Goal: Task Accomplishment & Management: Manage account settings

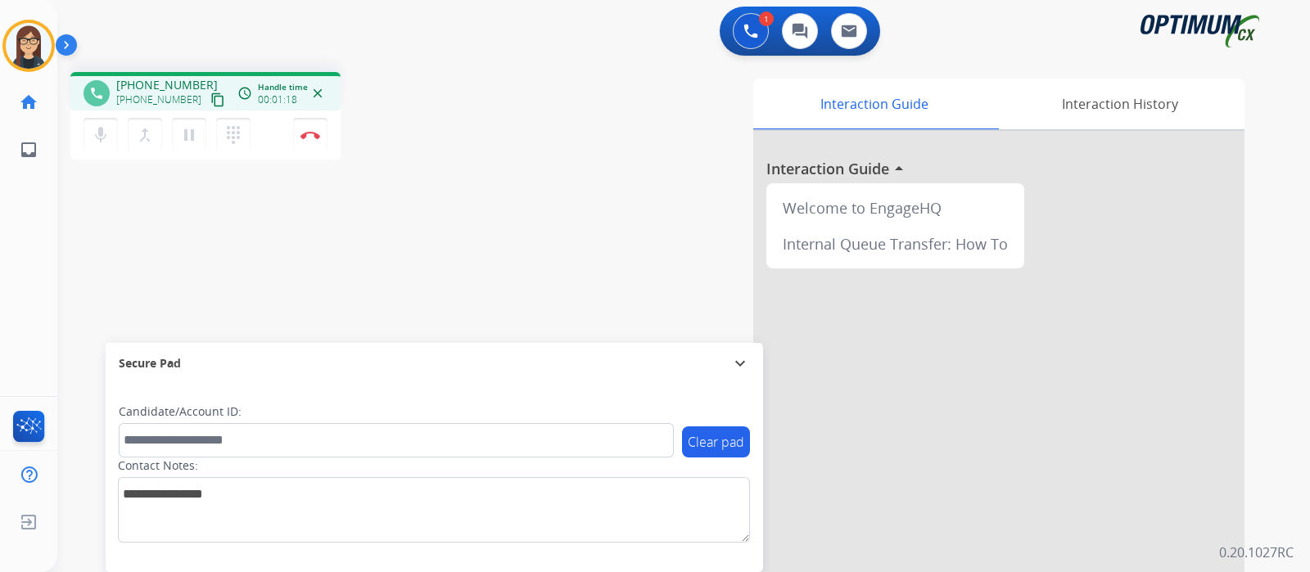
click at [158, 26] on div "1 Voice Interactions 0 Chat Interactions 0 Email Interactions" at bounding box center [673, 33] width 1193 height 52
click at [210, 101] on mat-icon "content_copy" at bounding box center [217, 99] width 15 height 15
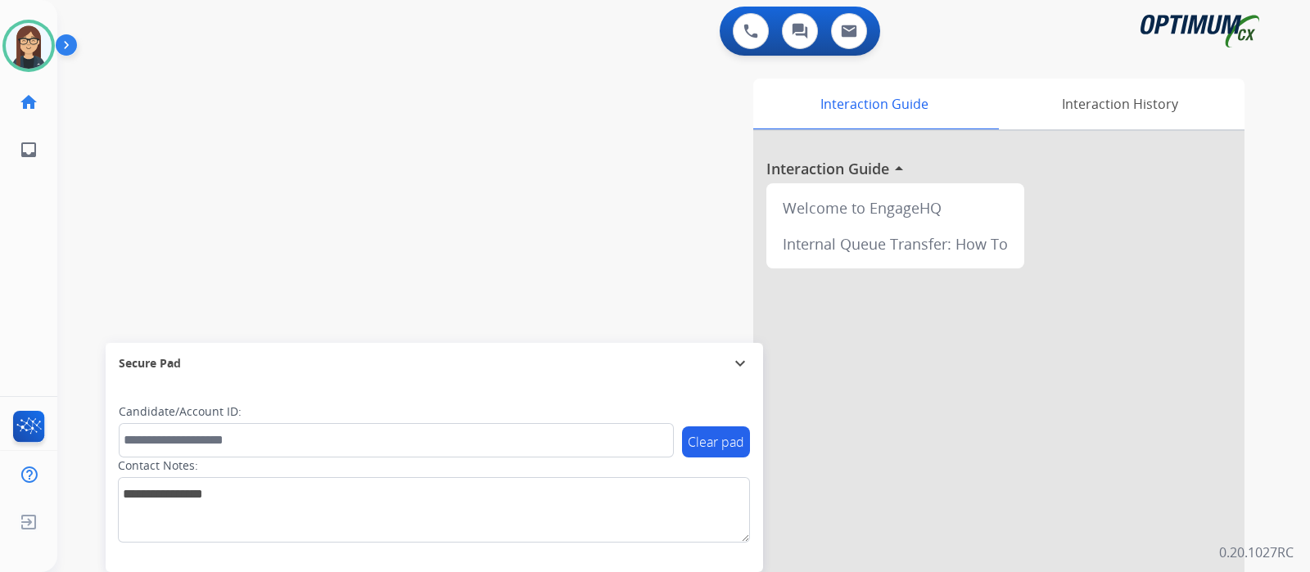
click at [372, 286] on div "swap_horiz Break voice bridge close_fullscreen Connect 3-Way Call merge_type Se…" at bounding box center [663, 400] width 1213 height 683
click at [108, 183] on div "swap_horiz Break voice bridge close_fullscreen Connect 3-Way Call merge_type Se…" at bounding box center [663, 400] width 1213 height 683
click at [89, 147] on div "swap_horiz Break voice bridge close_fullscreen Connect 3-Way Call merge_type Se…" at bounding box center [663, 400] width 1213 height 683
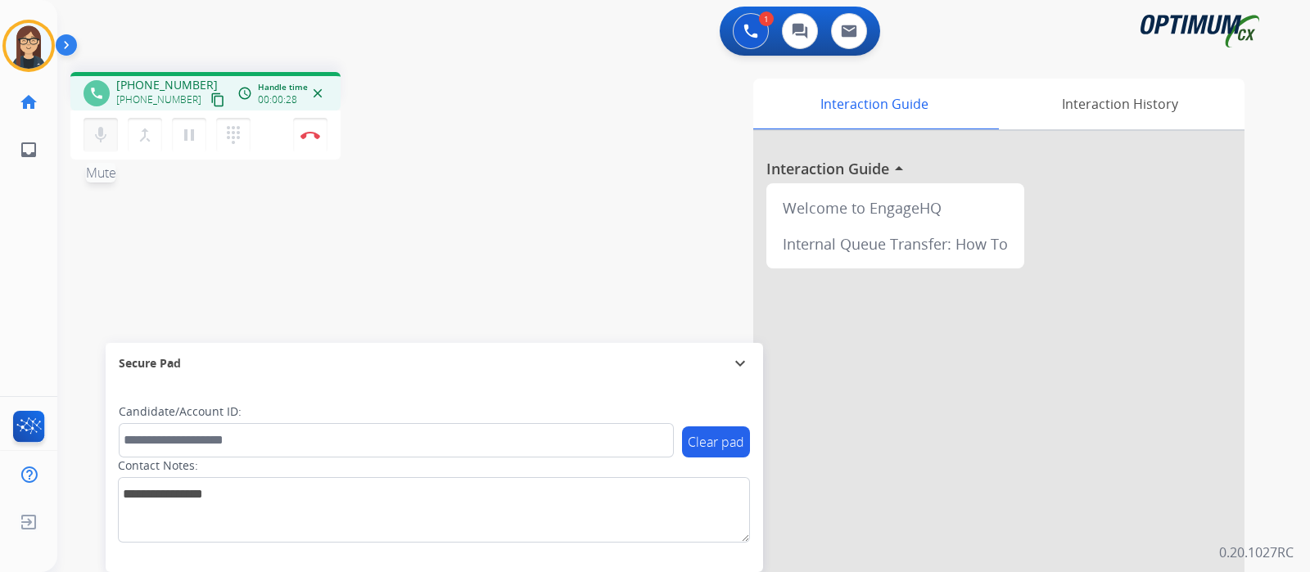
click at [97, 137] on mat-icon "mic" at bounding box center [101, 135] width 20 height 20
click at [111, 143] on button "mic_off Mute" at bounding box center [100, 135] width 34 height 34
click at [210, 96] on mat-icon "content_copy" at bounding box center [217, 99] width 15 height 15
click at [104, 147] on button "mic Mute" at bounding box center [100, 135] width 34 height 34
click at [96, 137] on mat-icon "mic_off" at bounding box center [101, 135] width 20 height 20
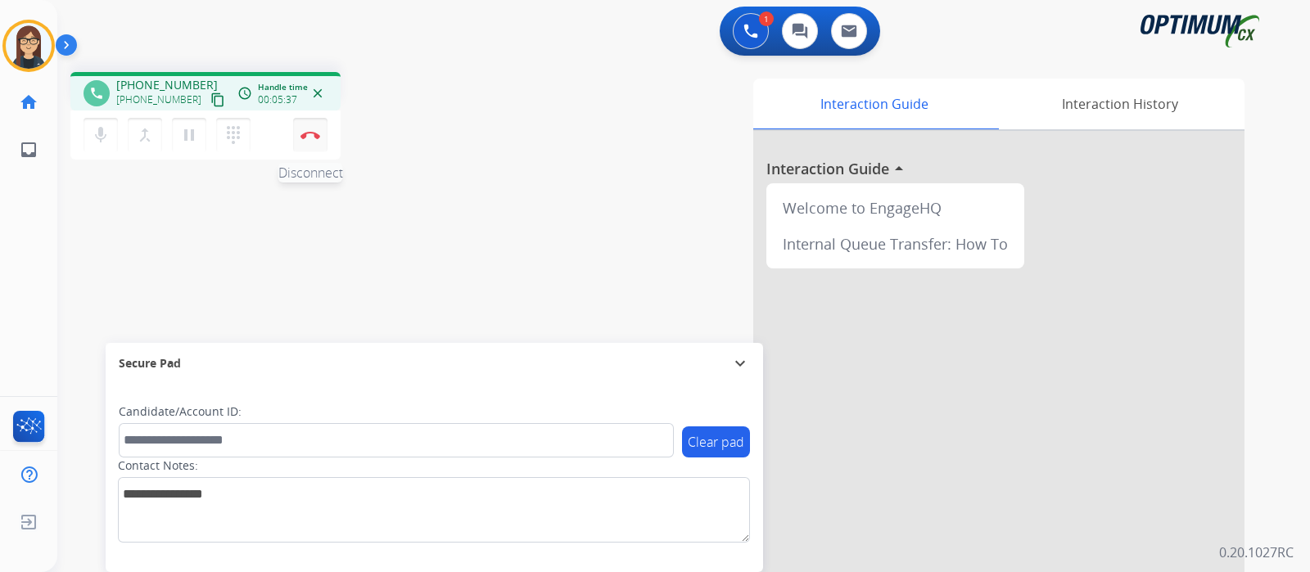
click at [307, 143] on button "Disconnect" at bounding box center [310, 135] width 34 height 34
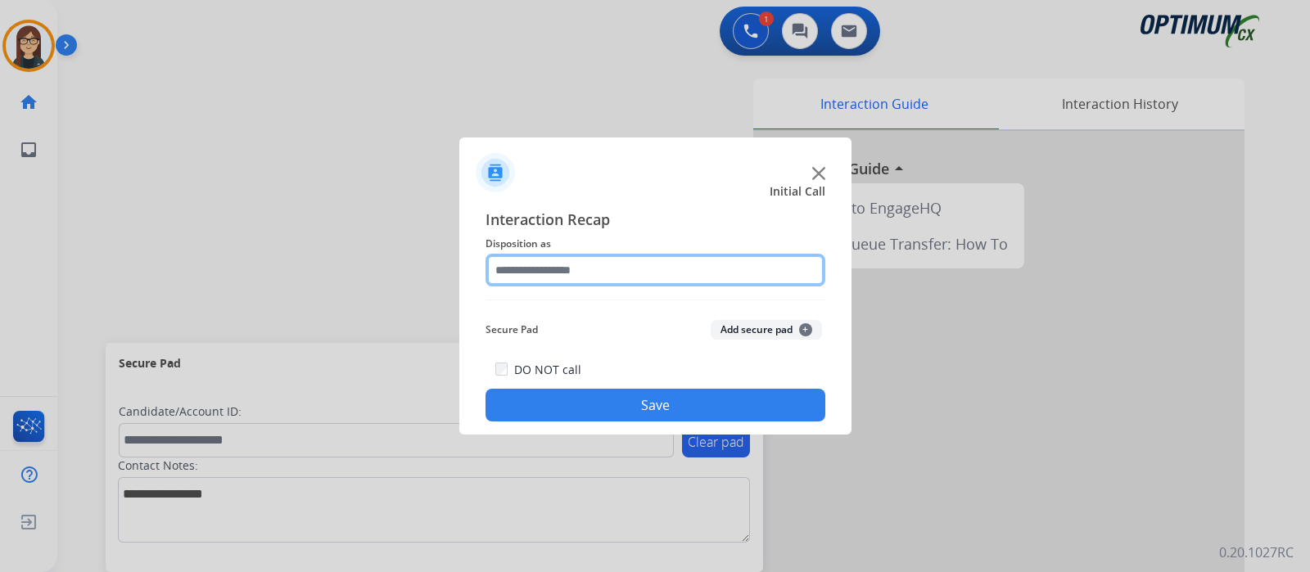
click at [539, 284] on input "text" at bounding box center [655, 270] width 340 height 33
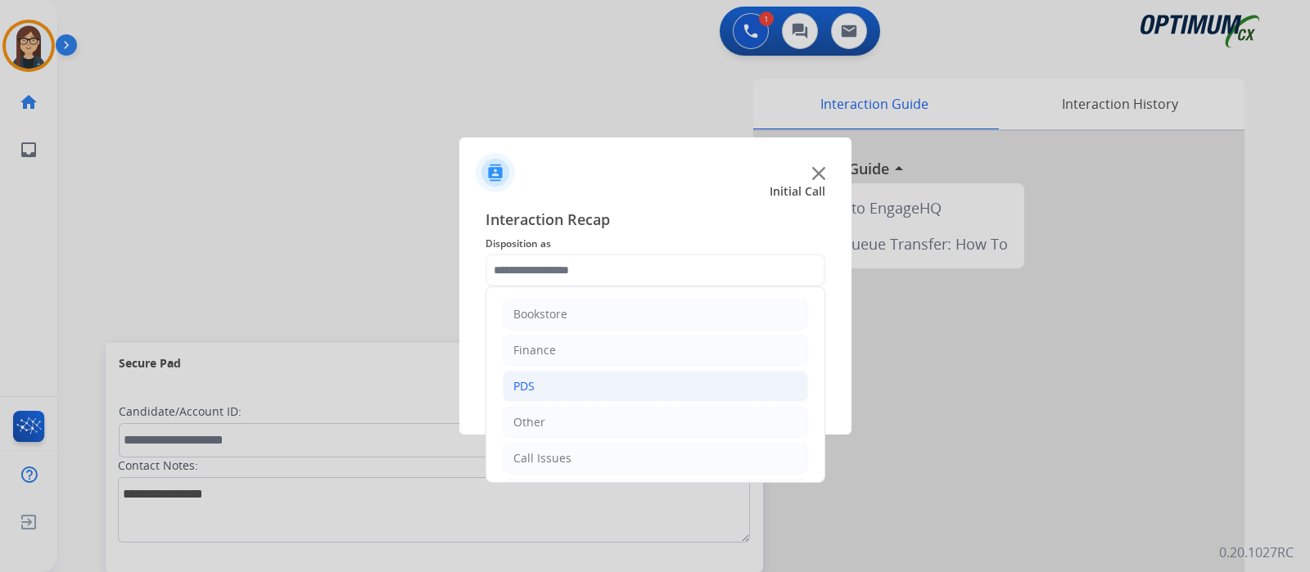
click at [561, 384] on li "PDS" at bounding box center [655, 386] width 305 height 31
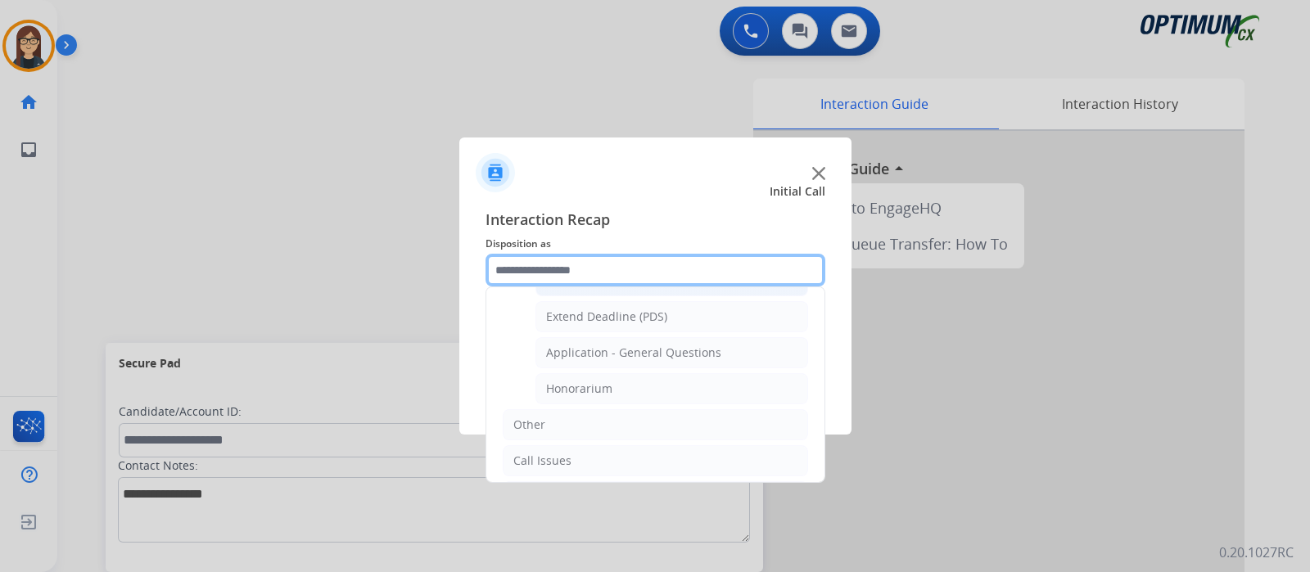
scroll to position [512, 0]
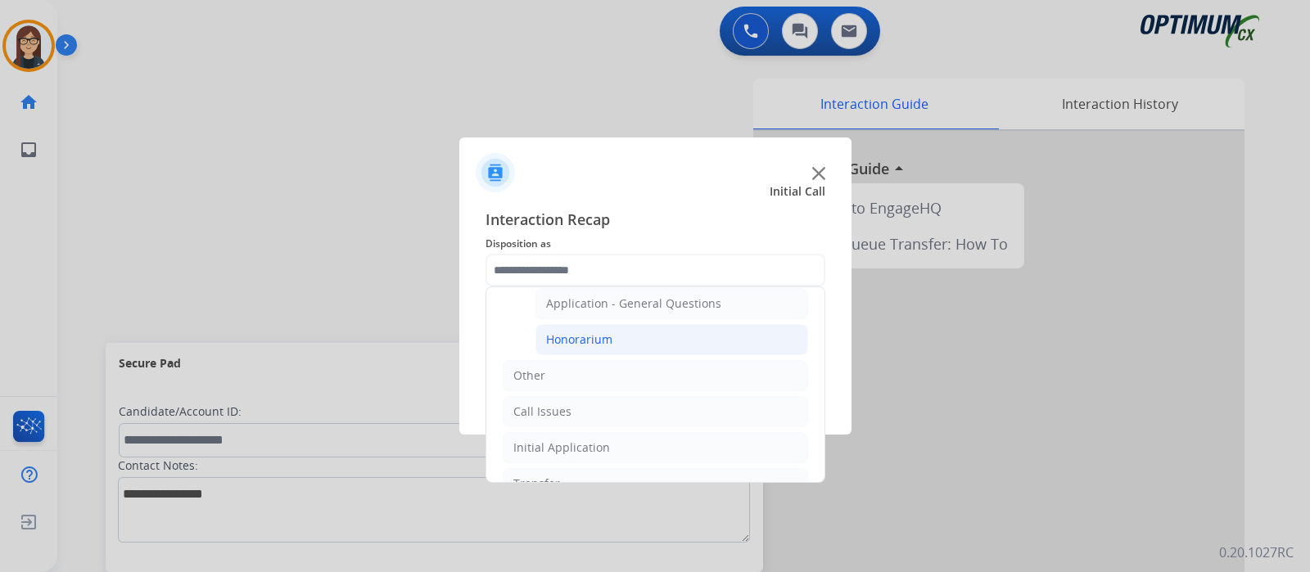
click at [632, 337] on li "Honorarium" at bounding box center [671, 339] width 273 height 31
type input "**********"
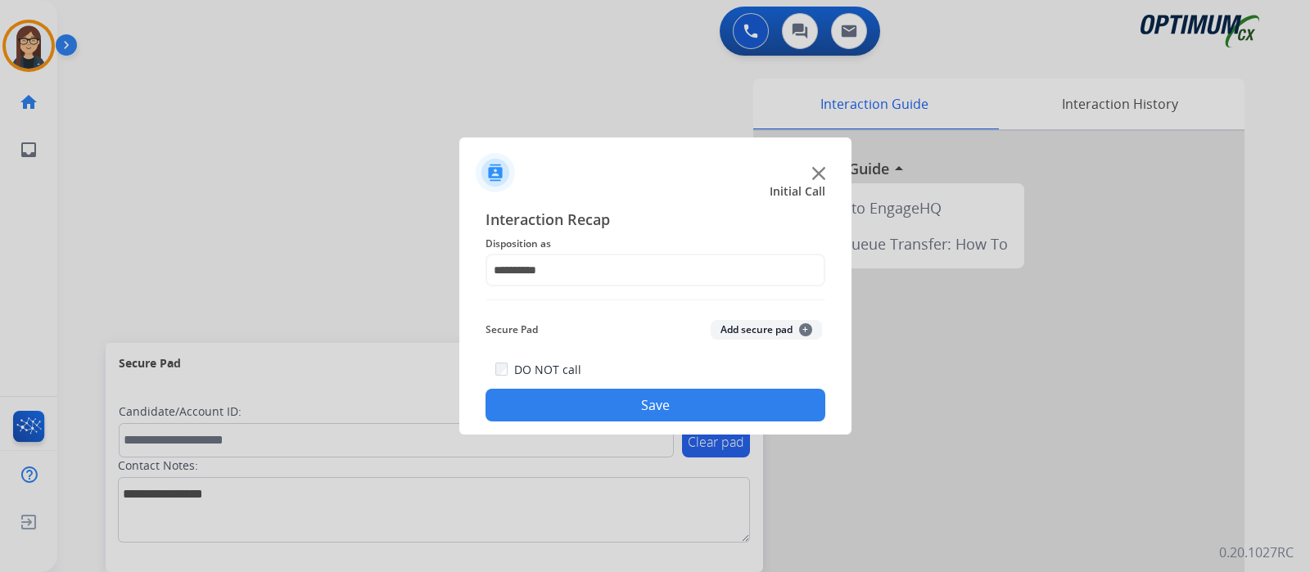
click at [631, 390] on button "Save" at bounding box center [655, 405] width 340 height 33
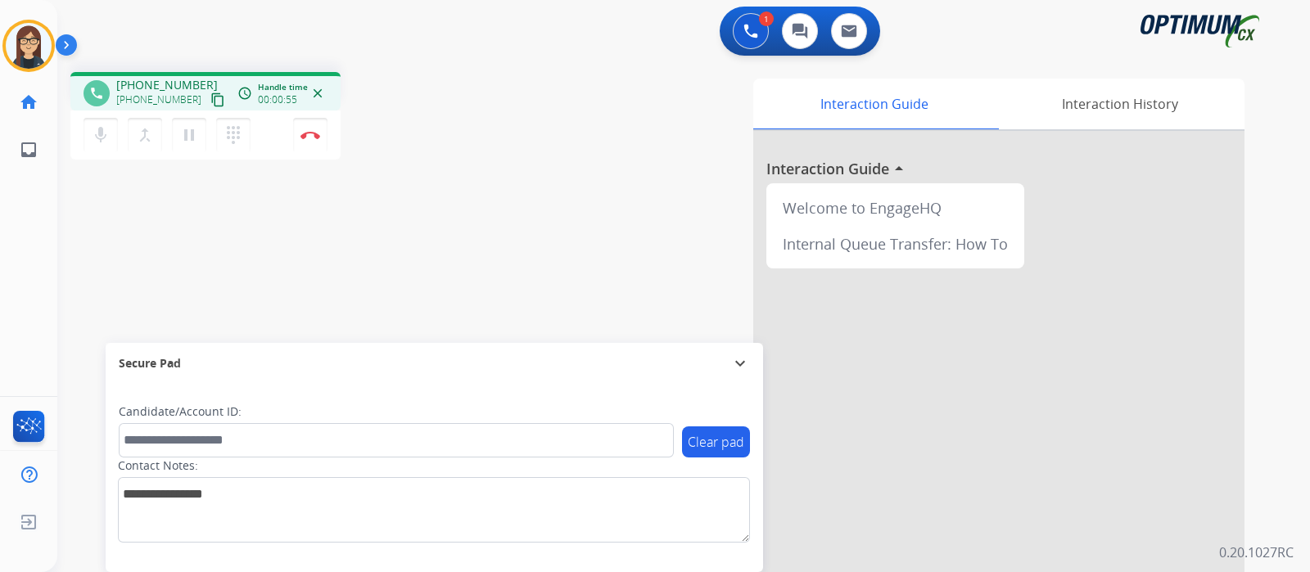
click at [210, 97] on mat-icon "content_copy" at bounding box center [217, 99] width 15 height 15
click at [116, 221] on div "phone +16179596899 +16179596899 content_copy access_time Call metrics Queue 00:…" at bounding box center [663, 400] width 1213 height 683
click at [108, 133] on mat-icon "mic" at bounding box center [101, 135] width 20 height 20
click at [135, 245] on div "phone +16179596899 +16179596899 content_copy access_time Call metrics Queue 00:…" at bounding box center [663, 400] width 1213 height 683
click at [101, 146] on button "mic_off Mute" at bounding box center [100, 135] width 34 height 34
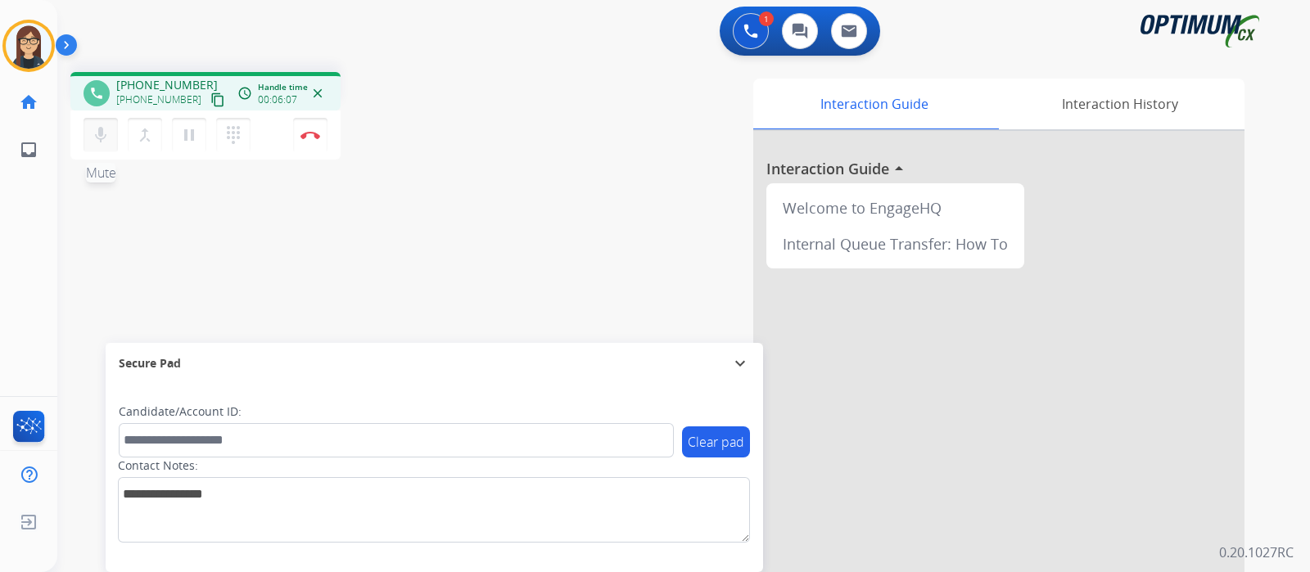
click at [101, 146] on button "mic Mute" at bounding box center [100, 135] width 34 height 34
click at [315, 137] on img at bounding box center [310, 135] width 20 height 8
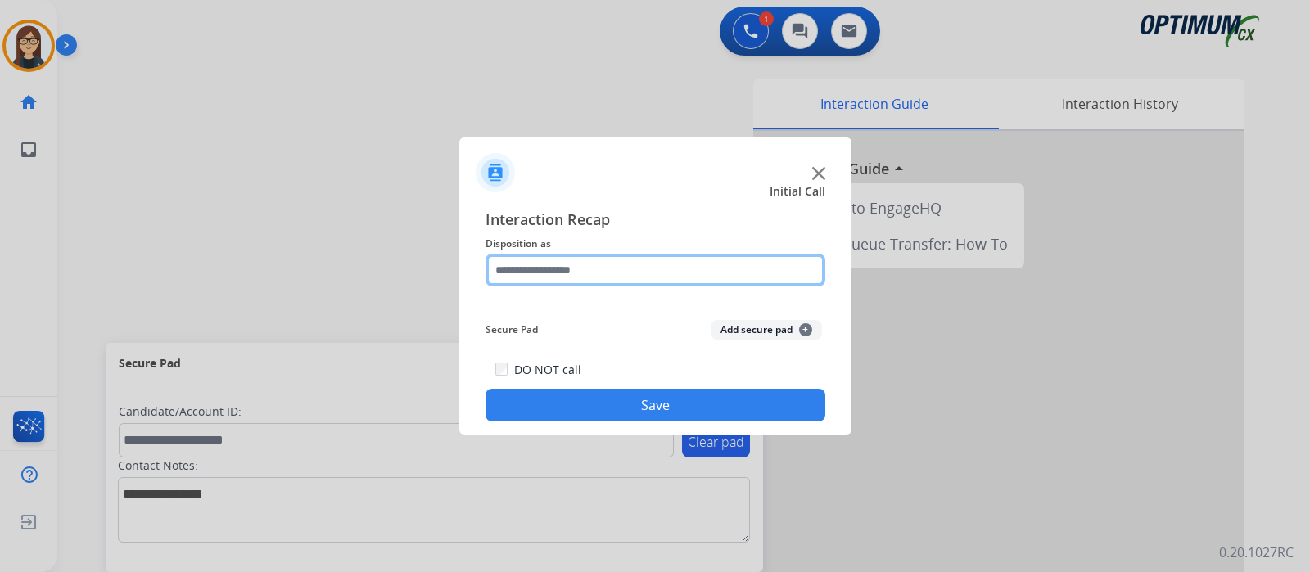
click at [561, 268] on input "text" at bounding box center [655, 270] width 340 height 33
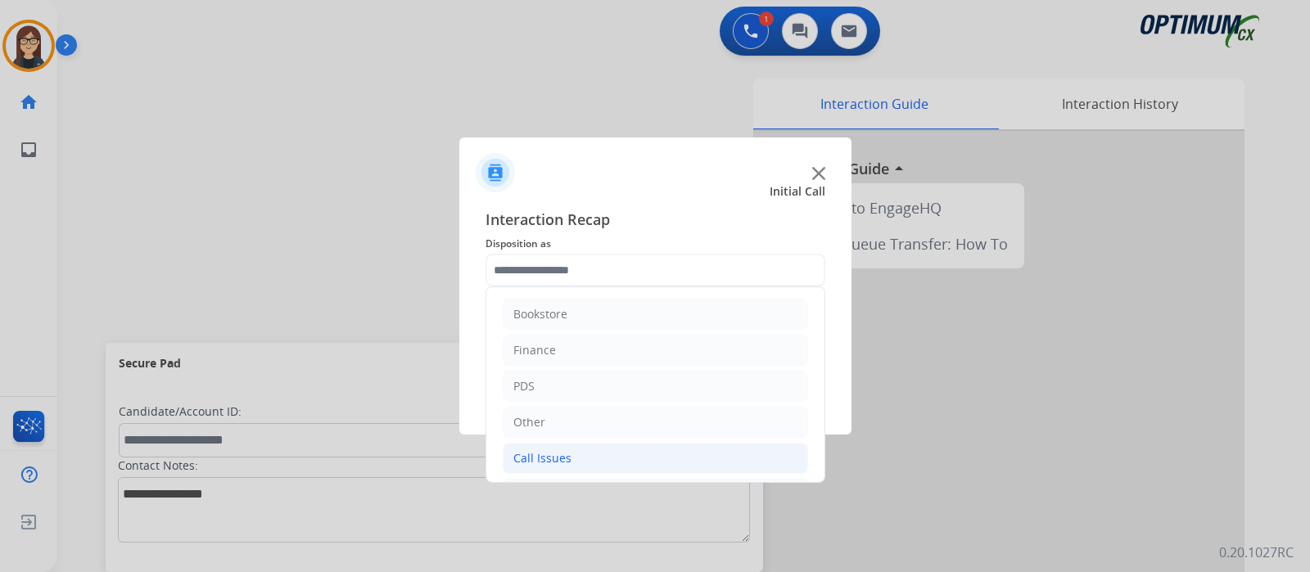
click at [553, 462] on div "Call Issues" at bounding box center [542, 458] width 58 height 16
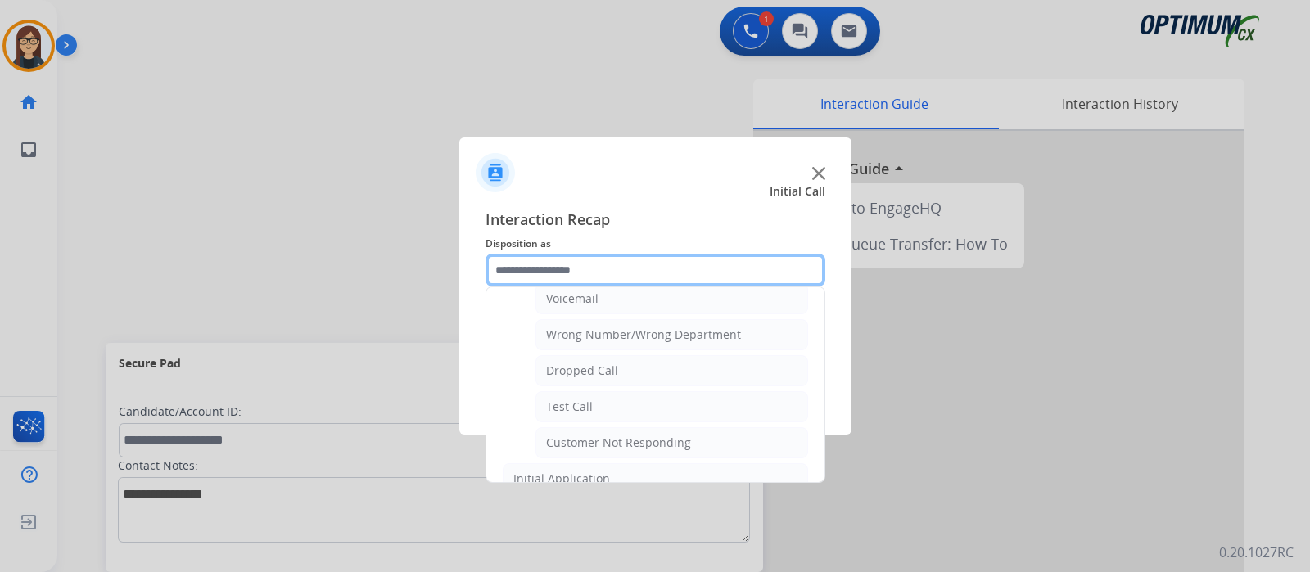
scroll to position [204, 0]
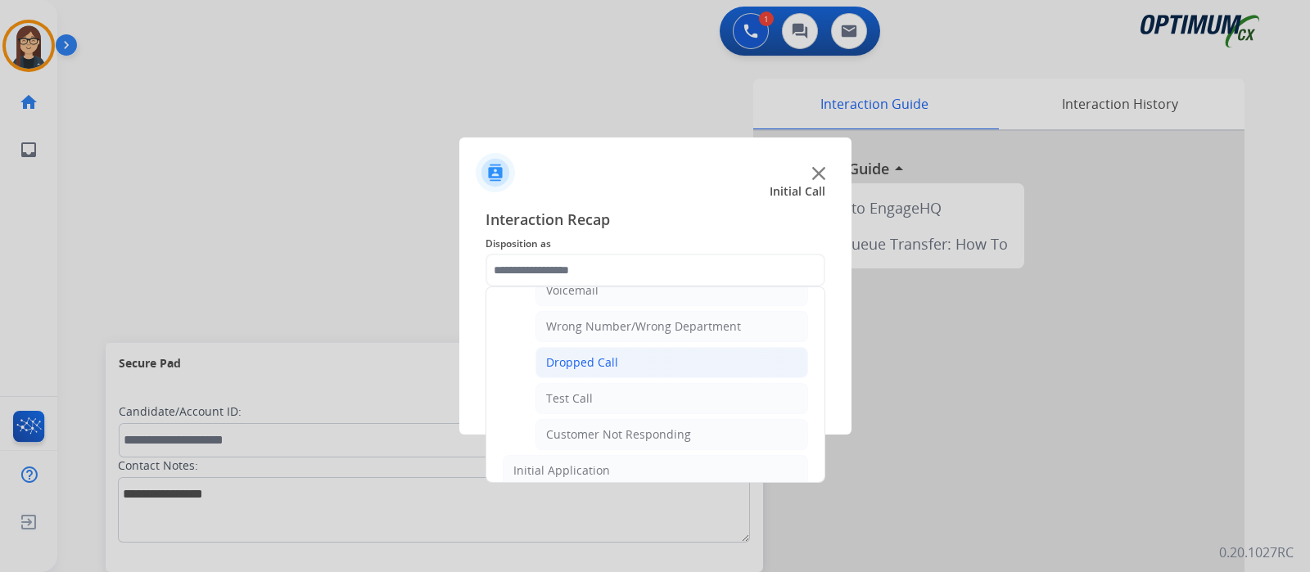
click at [626, 347] on li "Dropped Call" at bounding box center [671, 362] width 273 height 31
type input "**********"
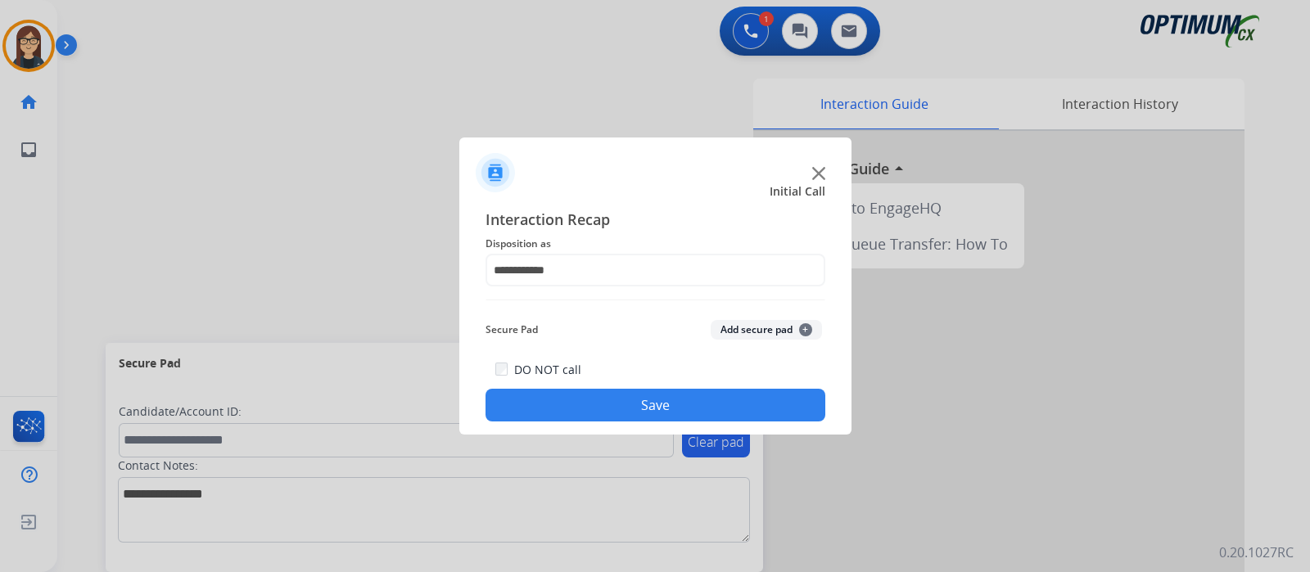
click at [623, 391] on button "Save" at bounding box center [655, 405] width 340 height 33
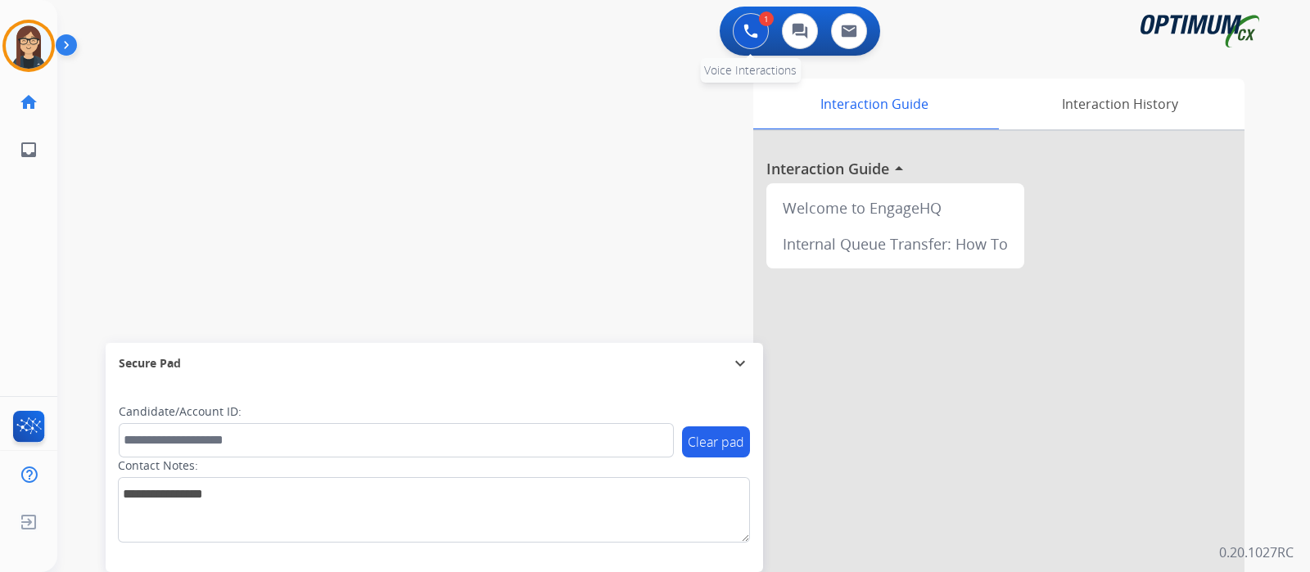
click at [753, 34] on img at bounding box center [750, 31] width 15 height 15
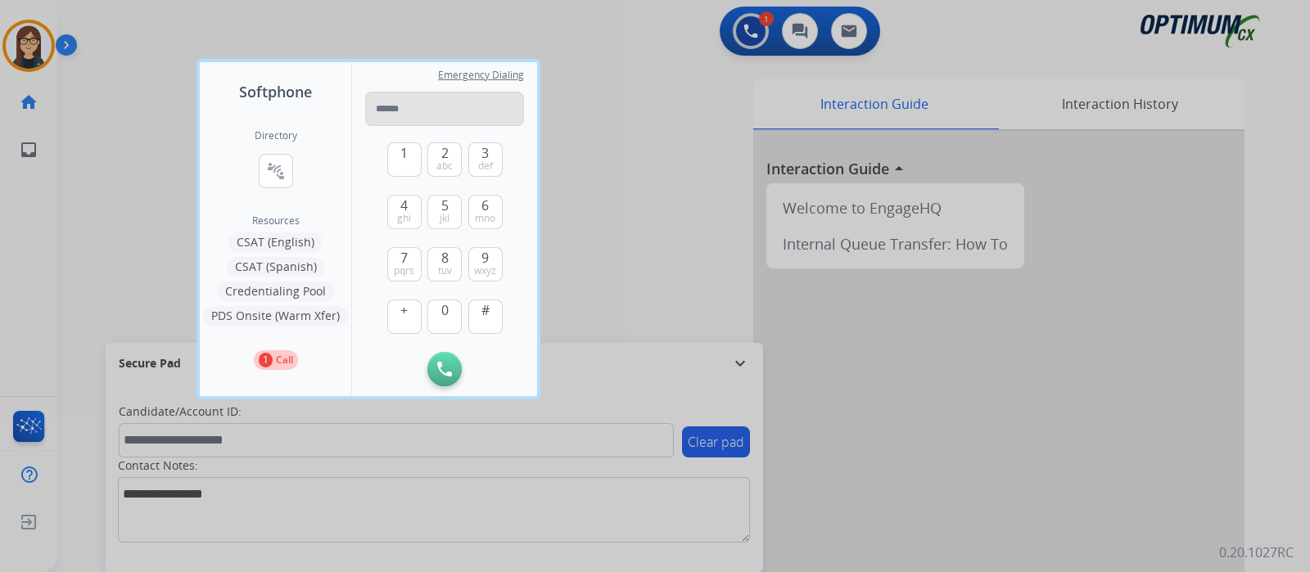
click at [462, 109] on input "tel" at bounding box center [444, 109] width 159 height 34
type input "**********"
click at [446, 381] on button "Initiate Call" at bounding box center [444, 369] width 34 height 34
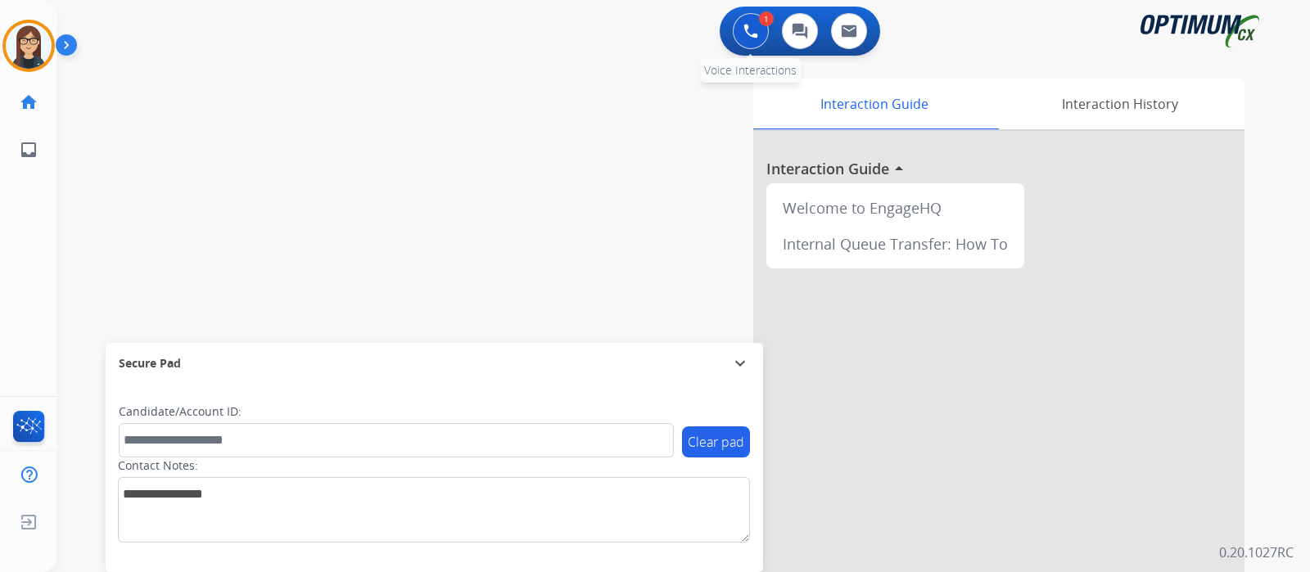
click at [739, 30] on button at bounding box center [751, 31] width 36 height 36
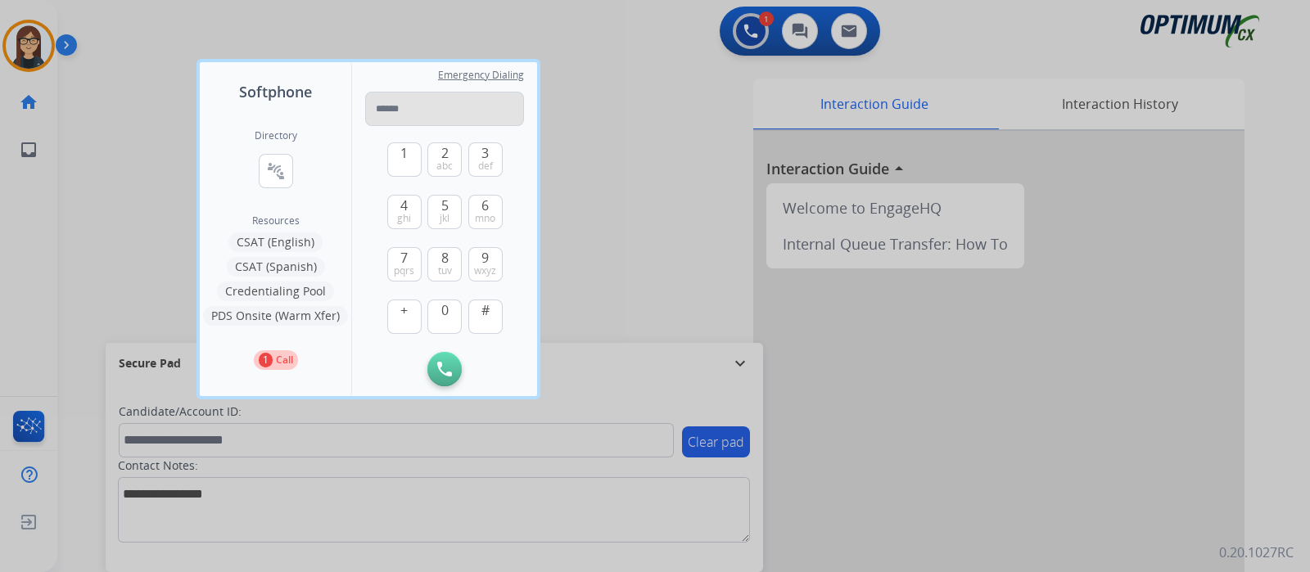
click at [483, 107] on input "tel" at bounding box center [444, 109] width 159 height 34
type input "**********"
click at [446, 364] on img at bounding box center [444, 369] width 15 height 15
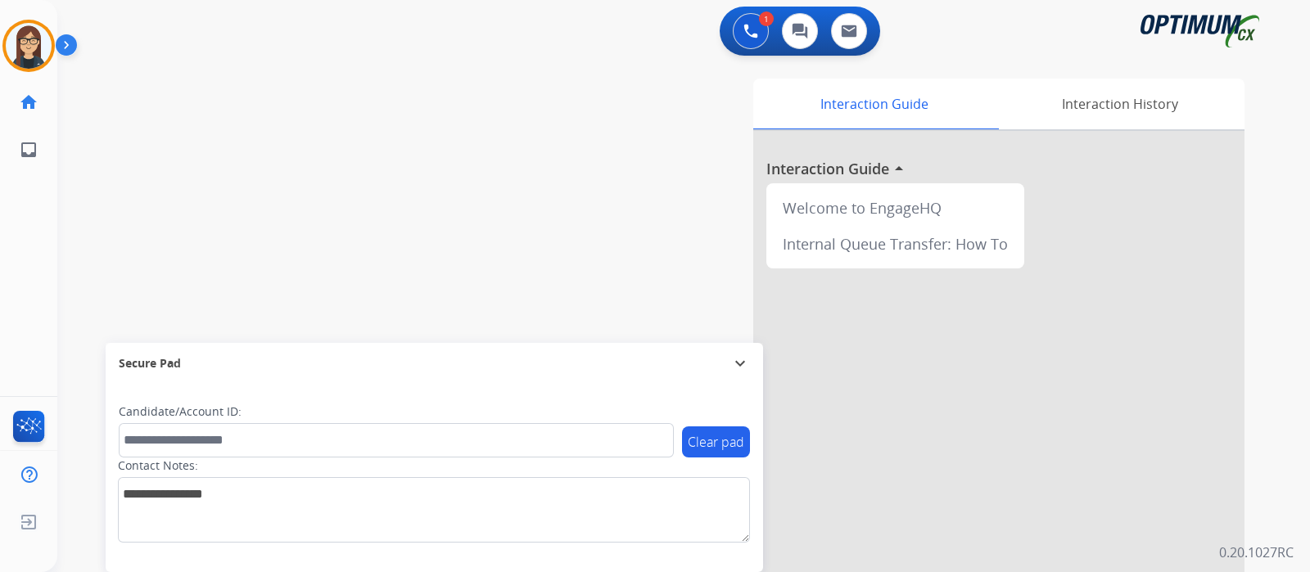
click at [64, 43] on img at bounding box center [70, 48] width 28 height 31
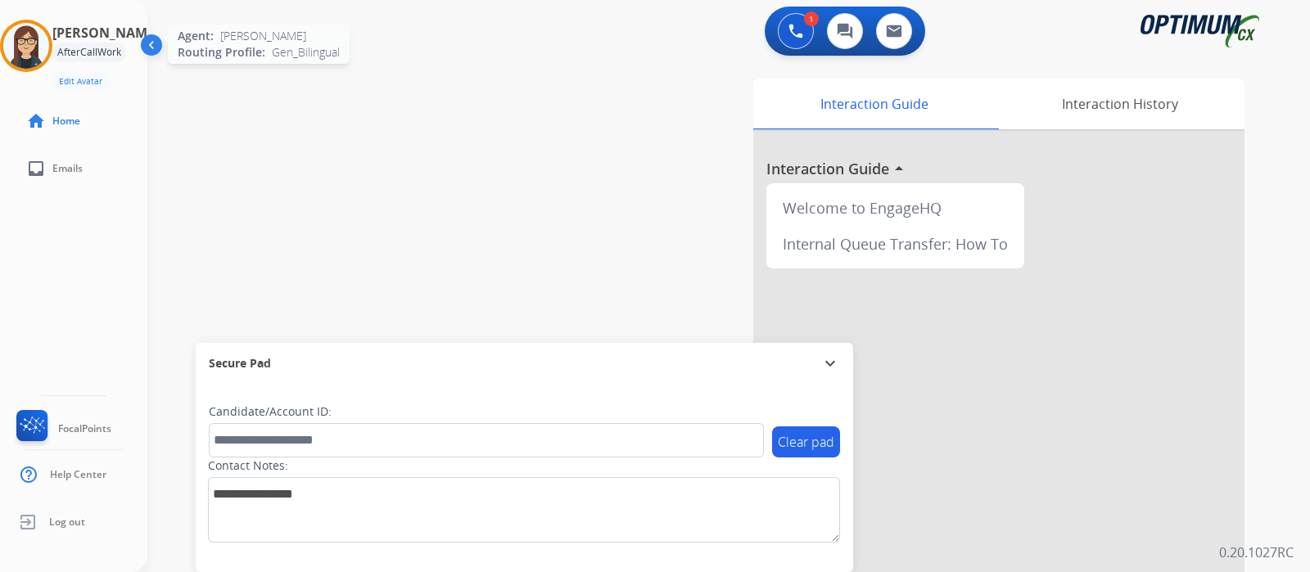
click at [21, 47] on img at bounding box center [26, 46] width 46 height 46
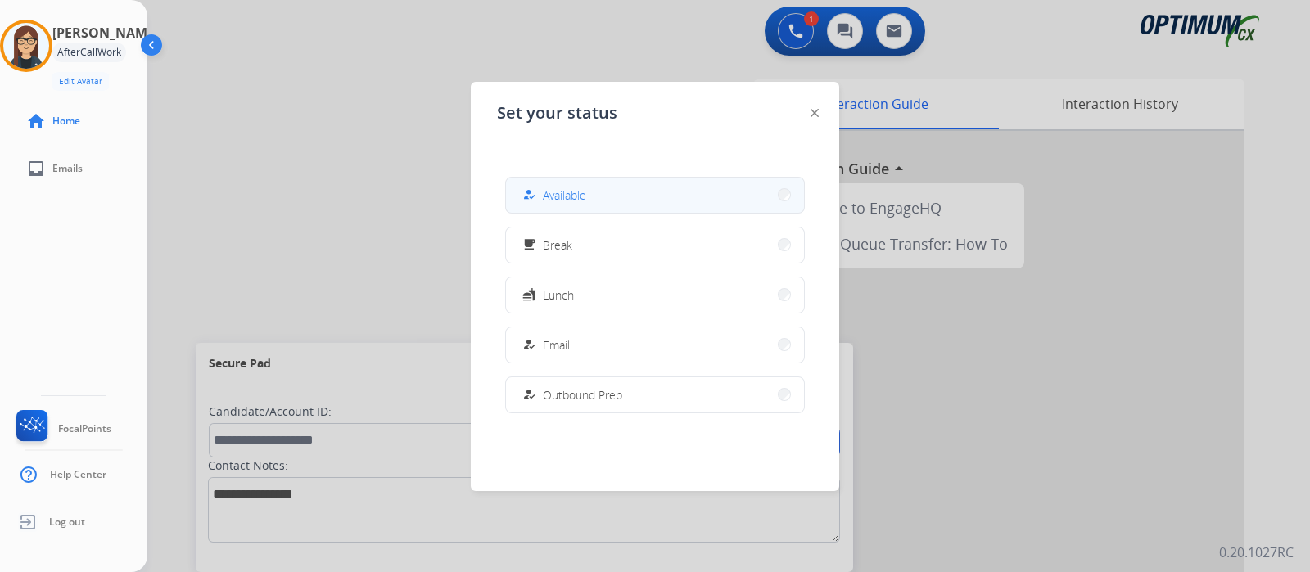
click at [559, 194] on span "Available" at bounding box center [564, 195] width 43 height 17
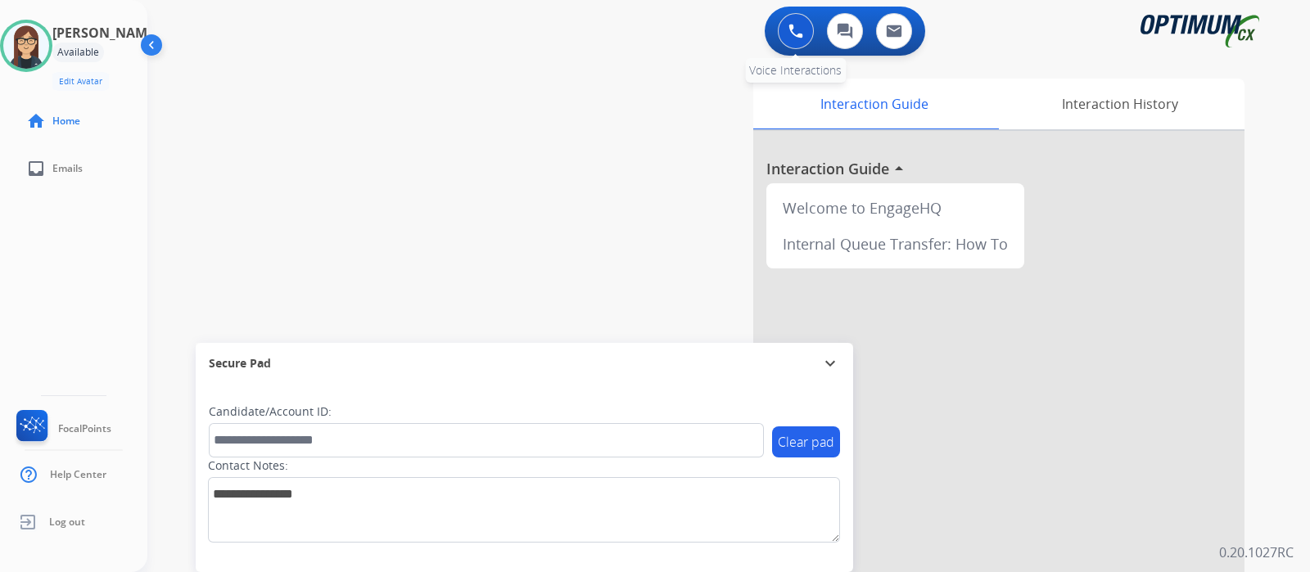
click at [791, 26] on img at bounding box center [795, 31] width 15 height 15
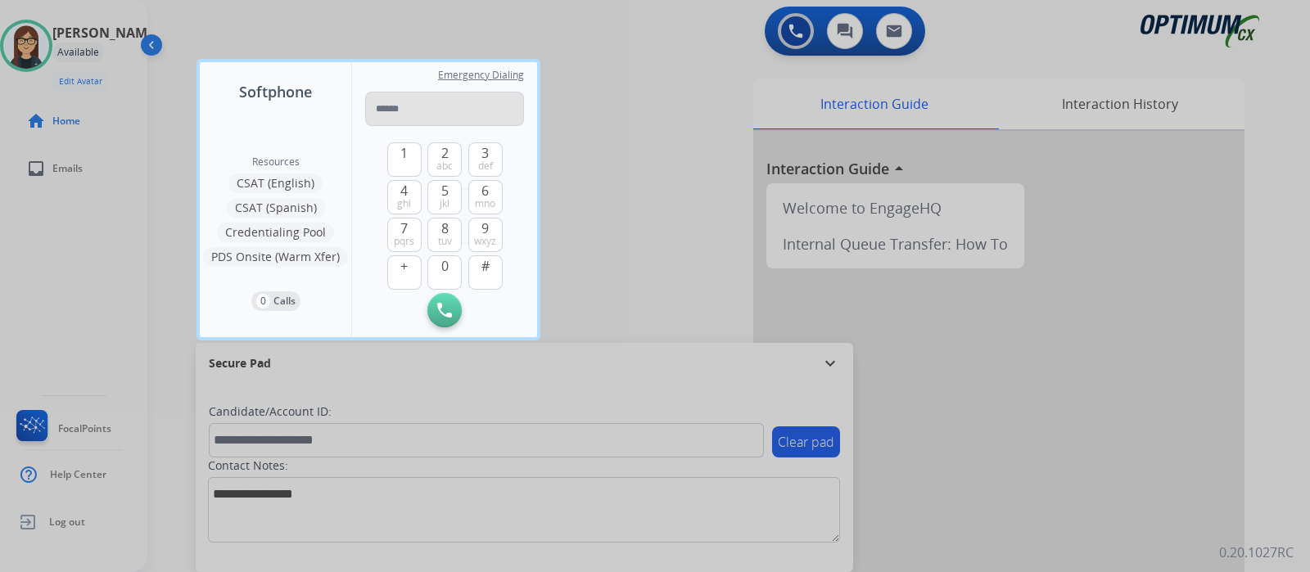
click at [475, 101] on input "tel" at bounding box center [444, 109] width 159 height 34
type input "**********"
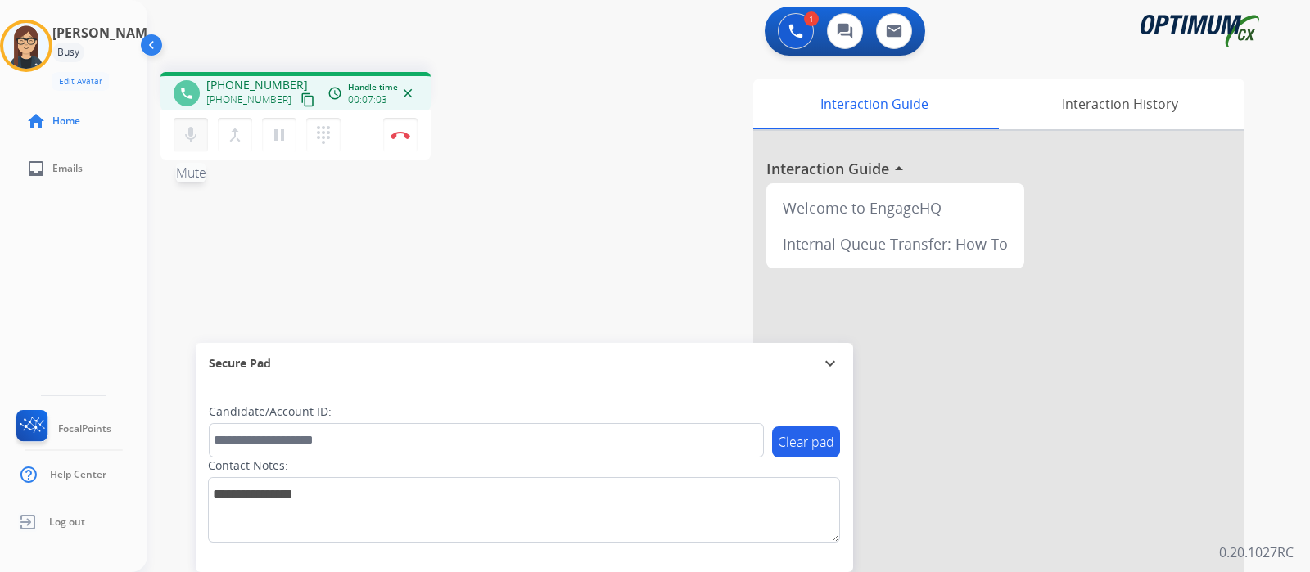
click at [192, 141] on mat-icon "mic" at bounding box center [191, 135] width 20 height 20
click at [183, 141] on mat-icon "mic_off" at bounding box center [191, 135] width 20 height 20
click at [195, 142] on mat-icon "mic" at bounding box center [191, 135] width 20 height 20
click at [194, 142] on mat-icon "mic_off" at bounding box center [191, 135] width 20 height 20
click at [201, 140] on button "mic Mute" at bounding box center [191, 135] width 34 height 34
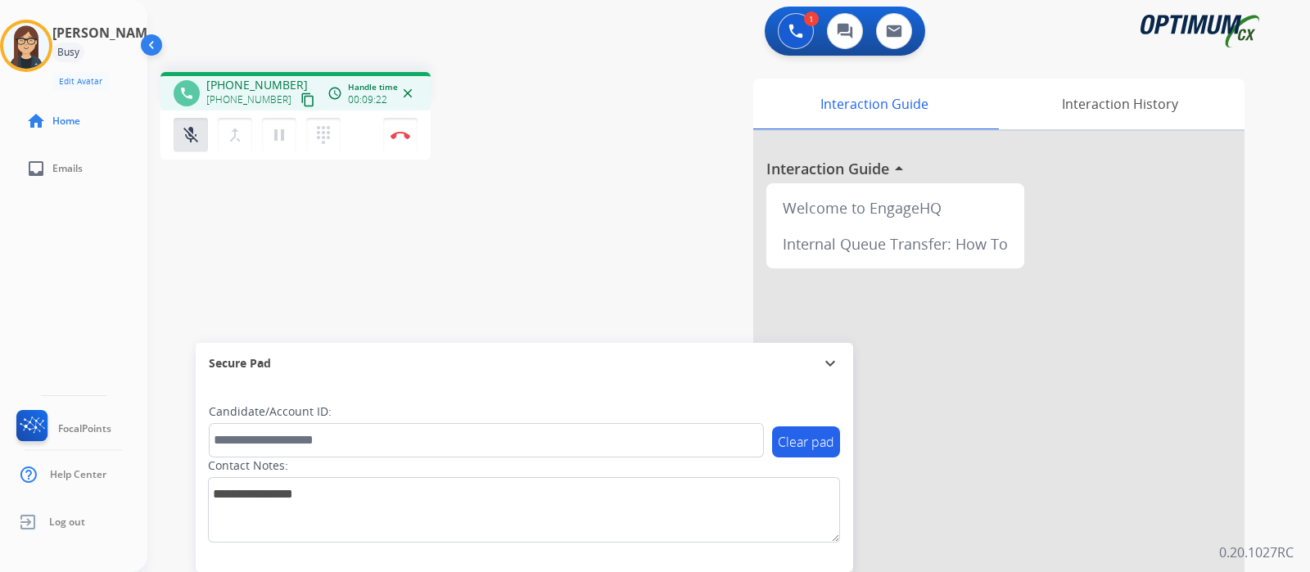
click at [116, 278] on div "Isabel Busy Edit Avatar Agent: Isabel Routing Profile: Gen_Bilingual home Home …" at bounding box center [73, 286] width 147 height 572
click at [322, 248] on div "phone +16179596899 +16179596899 content_copy access_time Call metrics Queue 00:…" at bounding box center [708, 400] width 1123 height 683
click at [192, 133] on mat-icon "mic_off" at bounding box center [191, 135] width 20 height 20
click at [184, 140] on mat-icon "mic" at bounding box center [191, 135] width 20 height 20
click at [192, 140] on mat-icon "mic_off" at bounding box center [191, 135] width 20 height 20
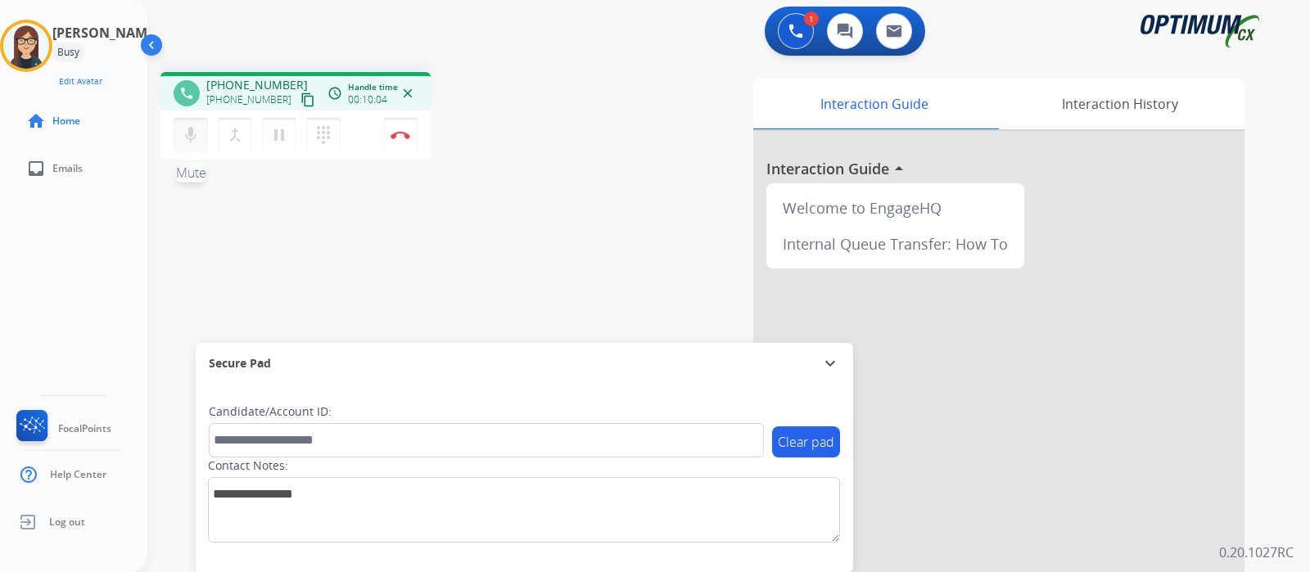
click at [192, 140] on mat-icon "mic" at bounding box center [191, 135] width 20 height 20
click at [192, 140] on mat-icon "mic_off" at bounding box center [191, 135] width 20 height 20
click at [183, 133] on mat-icon "mic" at bounding box center [191, 135] width 20 height 20
click at [186, 143] on mat-icon "mic_off" at bounding box center [191, 135] width 20 height 20
click at [396, 142] on button "Disconnect" at bounding box center [400, 135] width 34 height 34
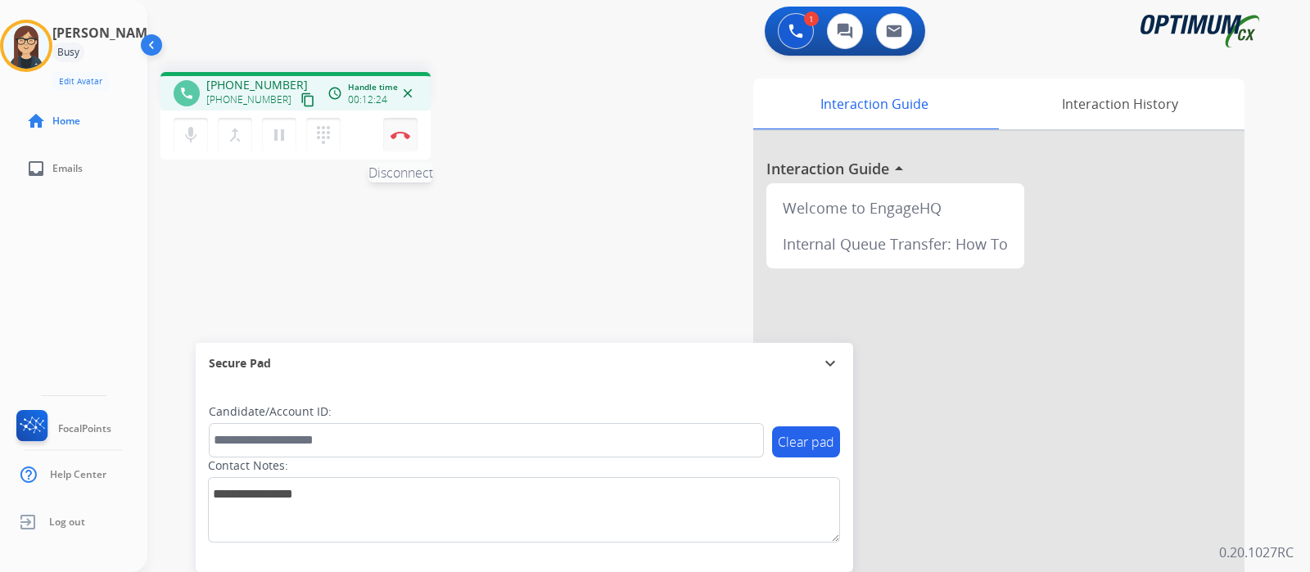
click at [401, 136] on img at bounding box center [400, 135] width 20 height 8
click at [198, 139] on mat-icon "mic" at bounding box center [191, 135] width 20 height 20
click at [403, 142] on button "Disconnect" at bounding box center [400, 135] width 34 height 34
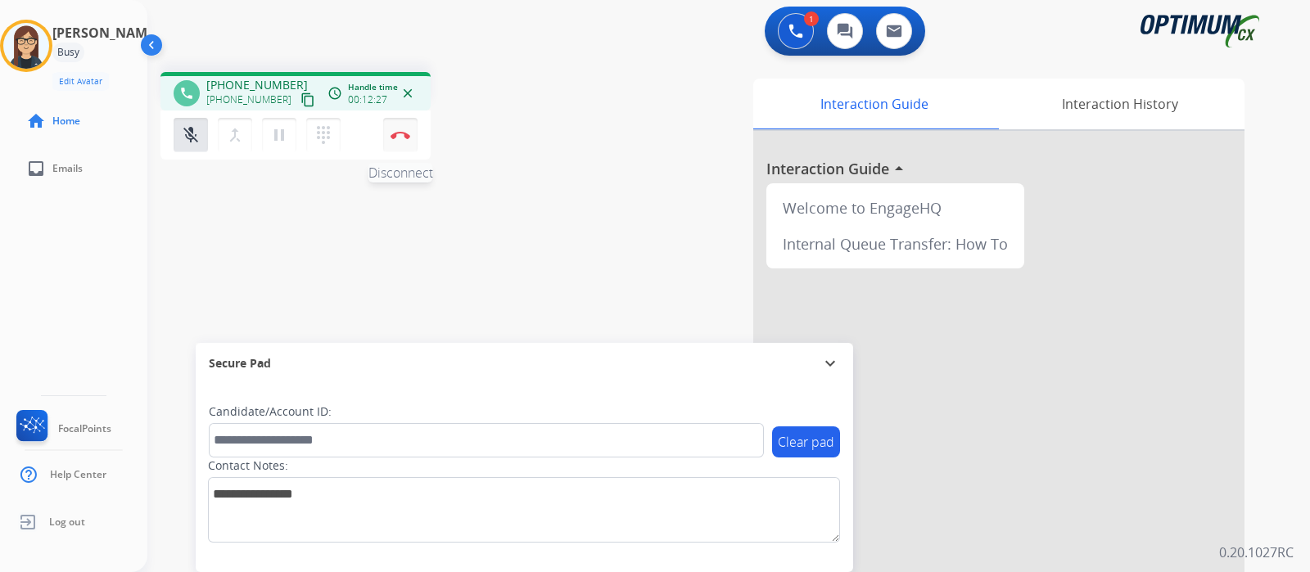
click at [403, 142] on button "Disconnect" at bounding box center [400, 135] width 34 height 34
click at [403, 141] on button "Disconnect" at bounding box center [400, 135] width 34 height 34
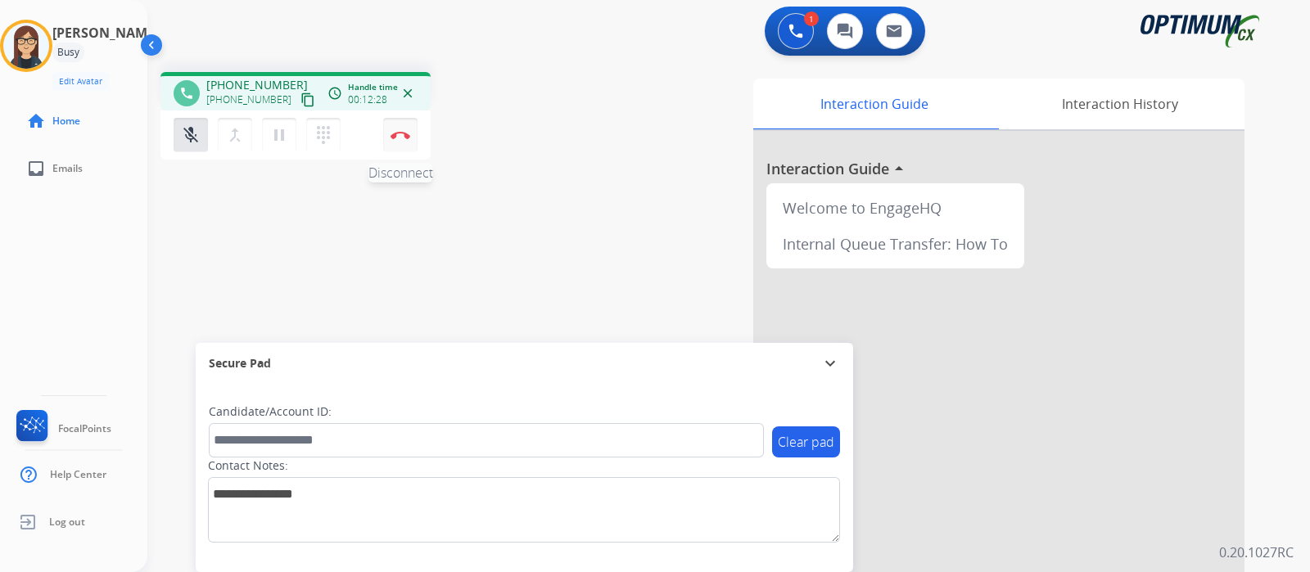
click at [403, 141] on button "Disconnect" at bounding box center [400, 135] width 34 height 34
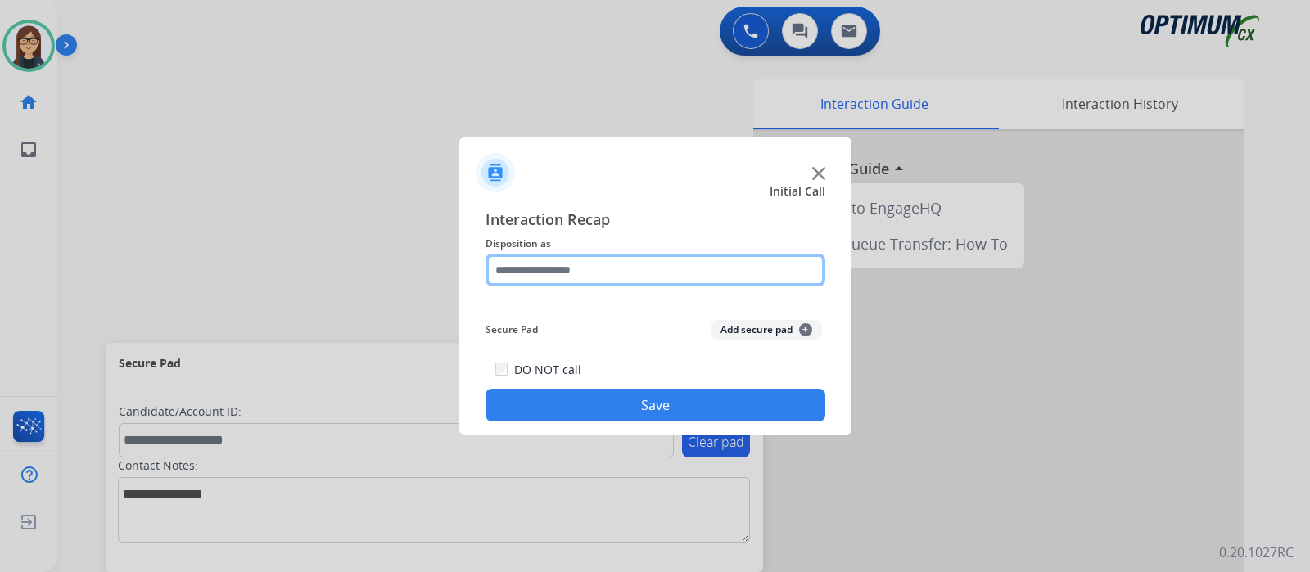
click at [598, 282] on input "text" at bounding box center [655, 270] width 340 height 33
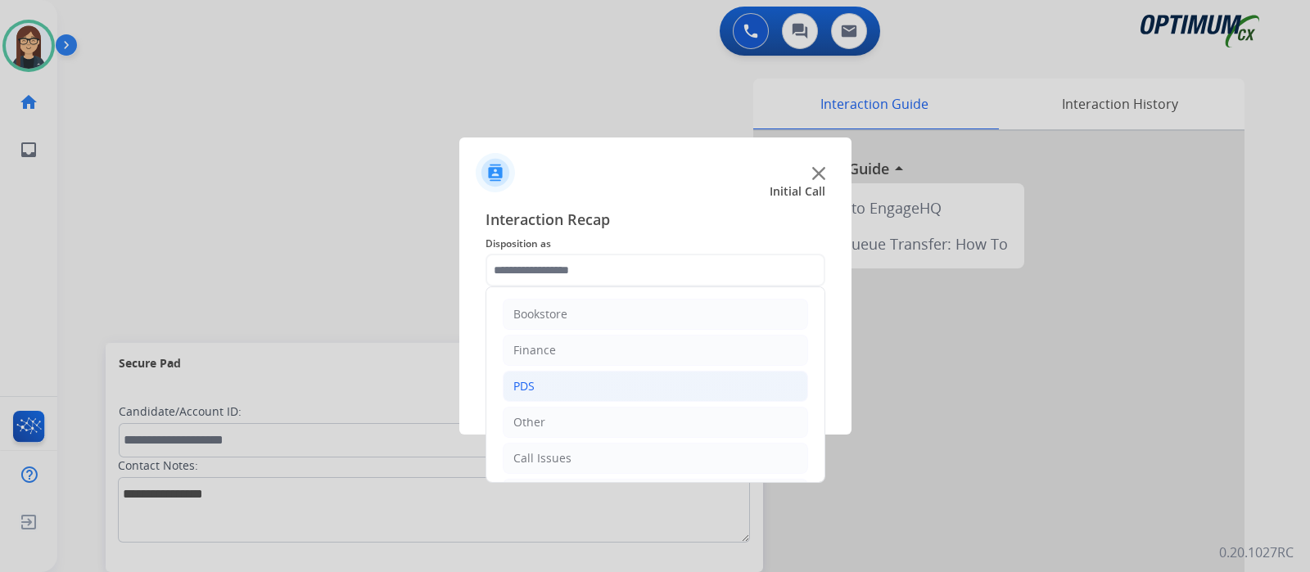
click at [584, 382] on li "PDS" at bounding box center [655, 386] width 305 height 31
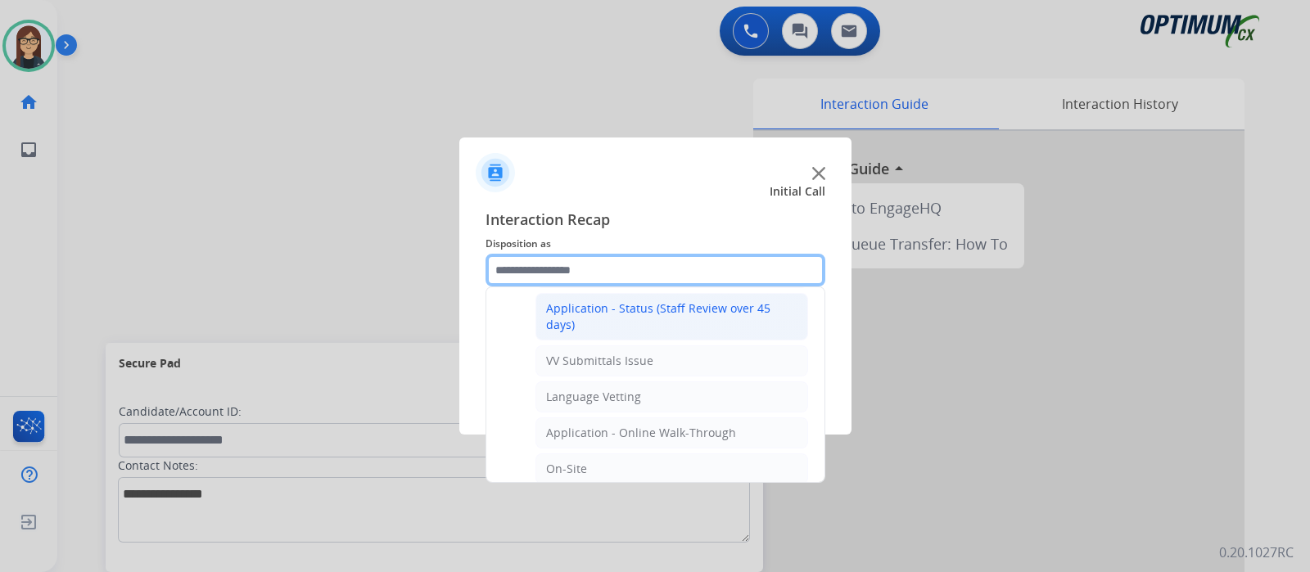
scroll to position [307, 0]
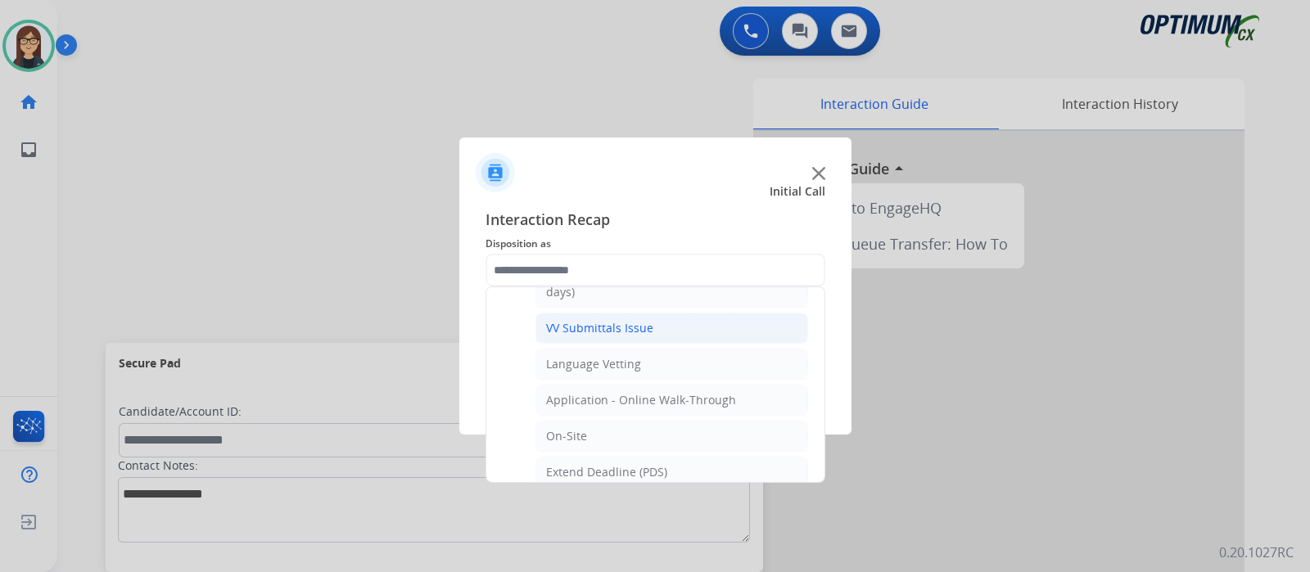
click at [602, 326] on div "VV Submittals Issue" at bounding box center [599, 328] width 107 height 16
type input "**********"
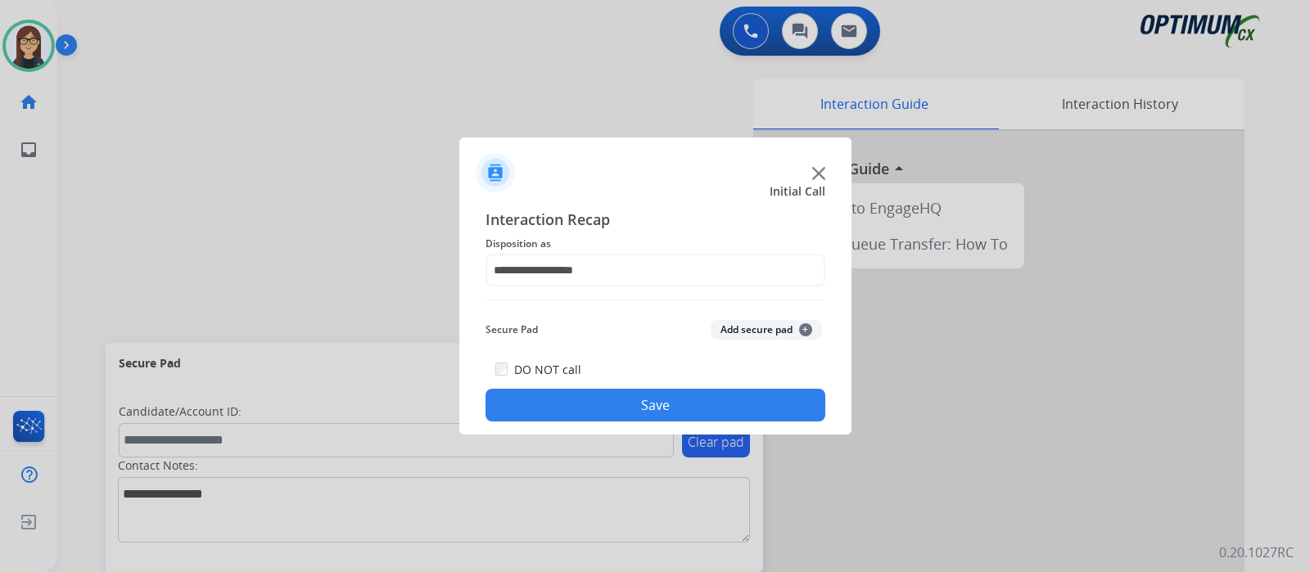
click at [616, 405] on button "Save" at bounding box center [655, 405] width 340 height 33
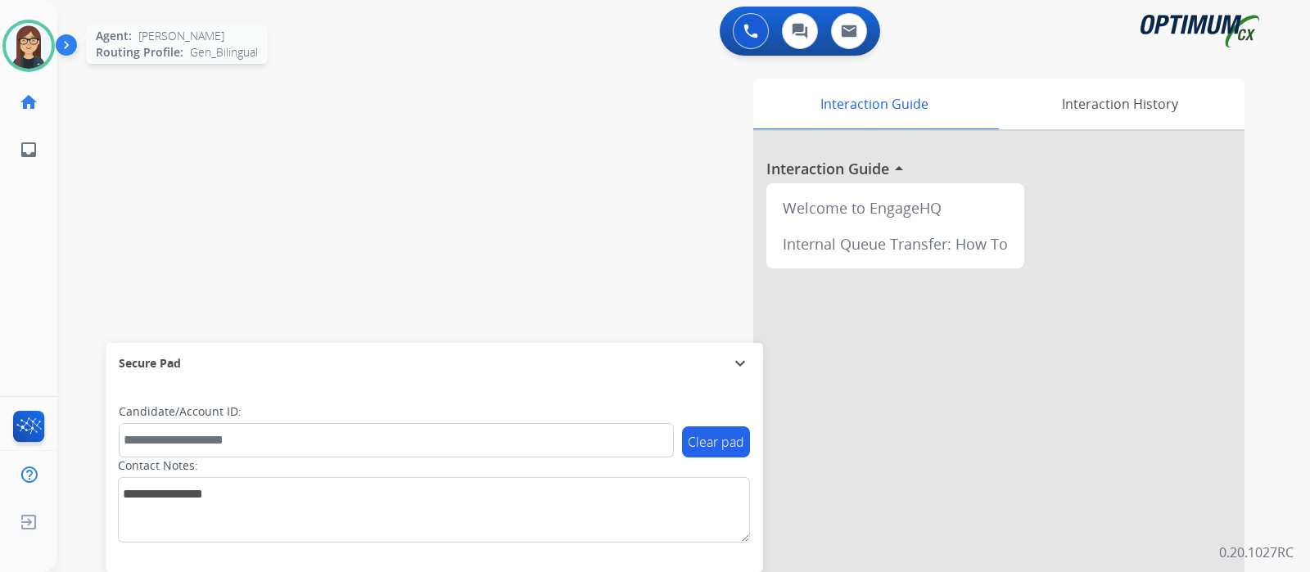
click at [32, 47] on img at bounding box center [29, 46] width 46 height 46
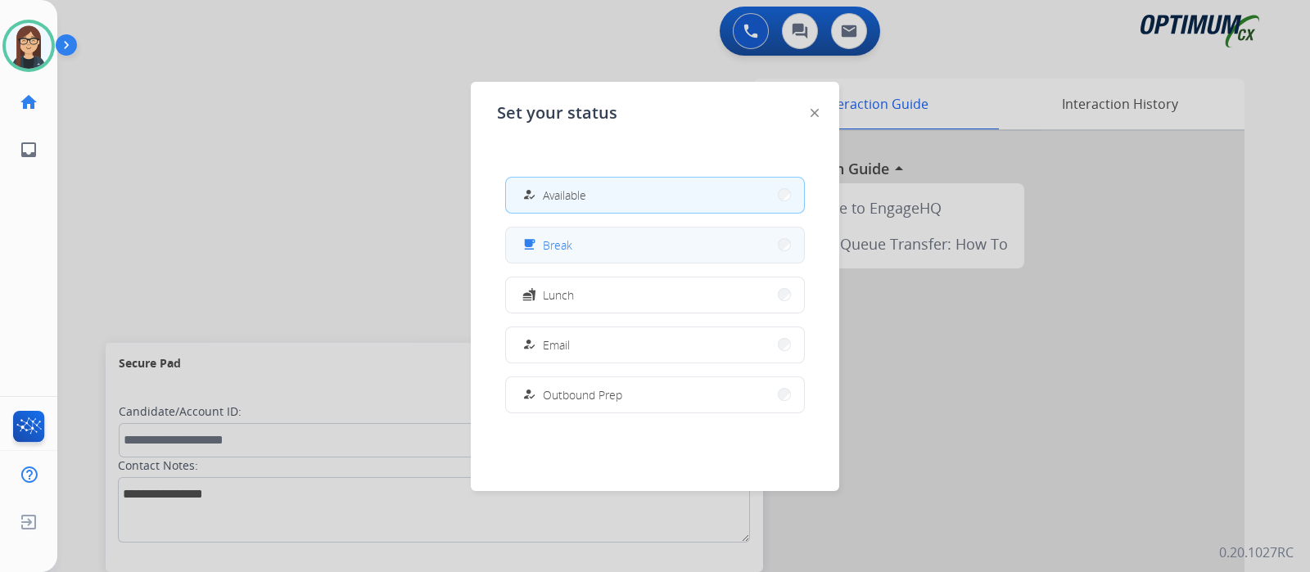
click at [539, 250] on div "free_breakfast" at bounding box center [531, 245] width 24 height 20
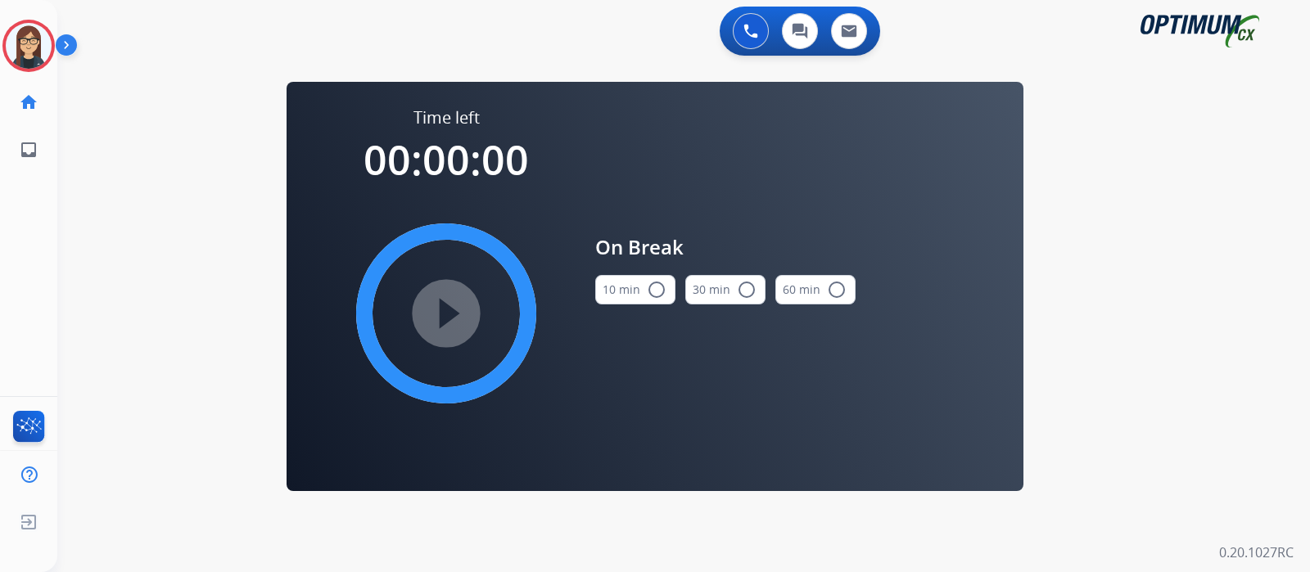
click at [658, 291] on mat-icon "radio_button_unchecked" at bounding box center [657, 290] width 20 height 20
click at [455, 304] on mat-icon "play_circle_filled" at bounding box center [446, 314] width 20 height 20
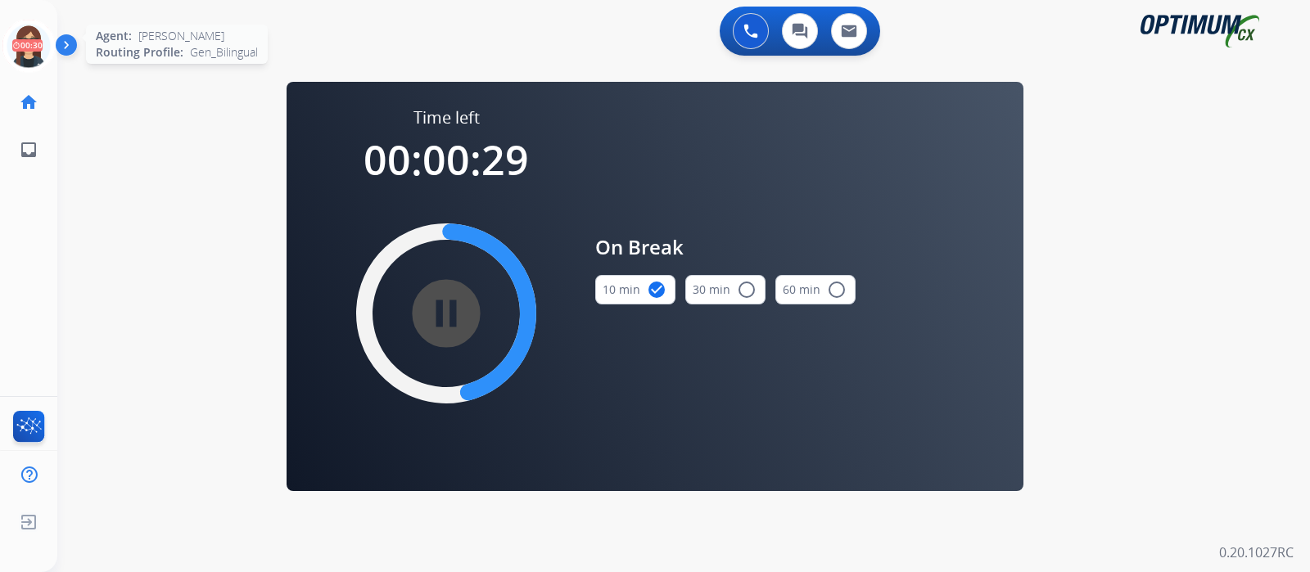
click at [38, 47] on icon at bounding box center [28, 46] width 53 height 53
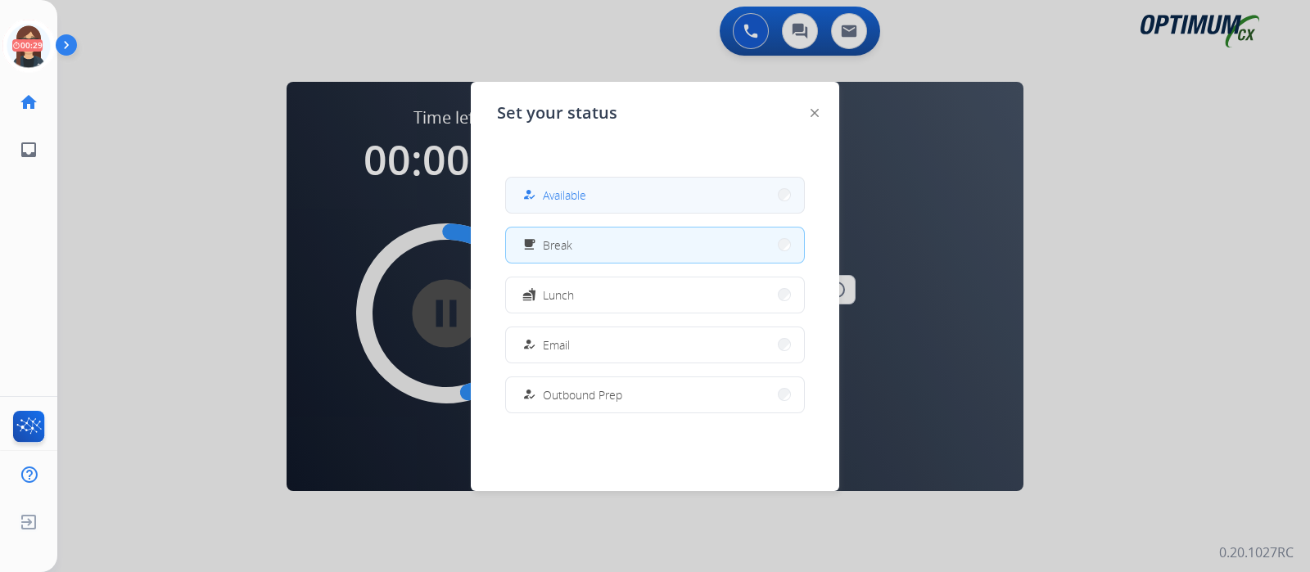
click at [602, 190] on button "how_to_reg Available" at bounding box center [655, 195] width 298 height 35
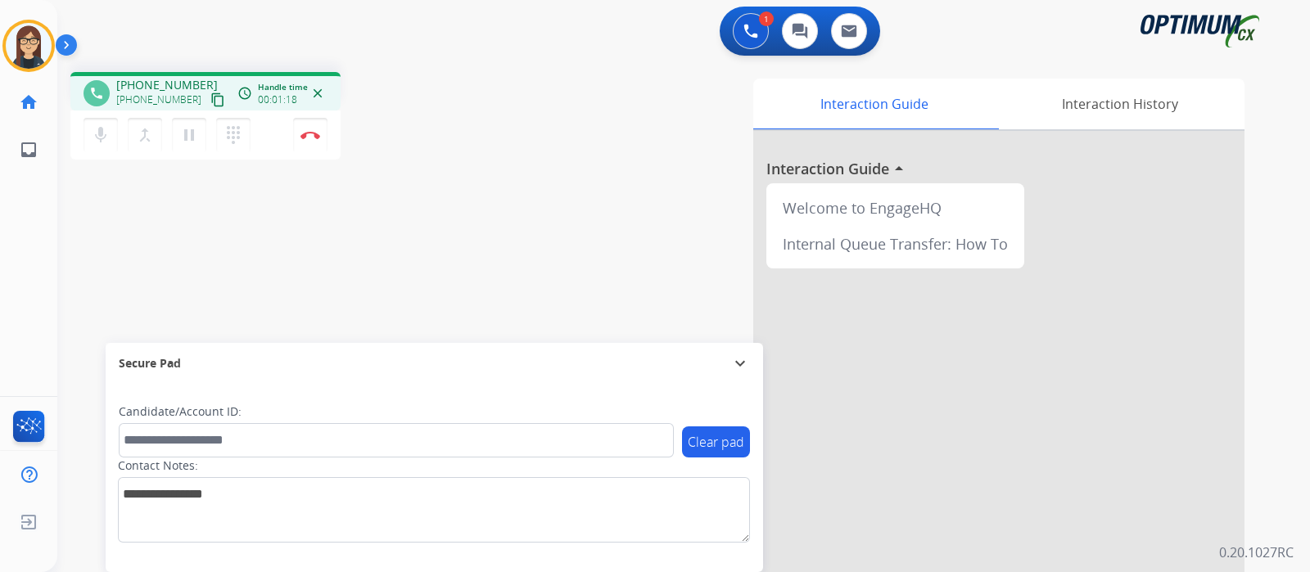
click at [210, 99] on mat-icon "content_copy" at bounding box center [217, 99] width 15 height 15
click at [99, 142] on mat-icon "mic" at bounding box center [101, 135] width 20 height 20
click at [94, 132] on mat-icon "mic_off" at bounding box center [101, 135] width 20 height 20
click at [101, 139] on mat-icon "mic" at bounding box center [101, 135] width 20 height 20
click at [102, 136] on mat-icon "mic_off" at bounding box center [101, 135] width 20 height 20
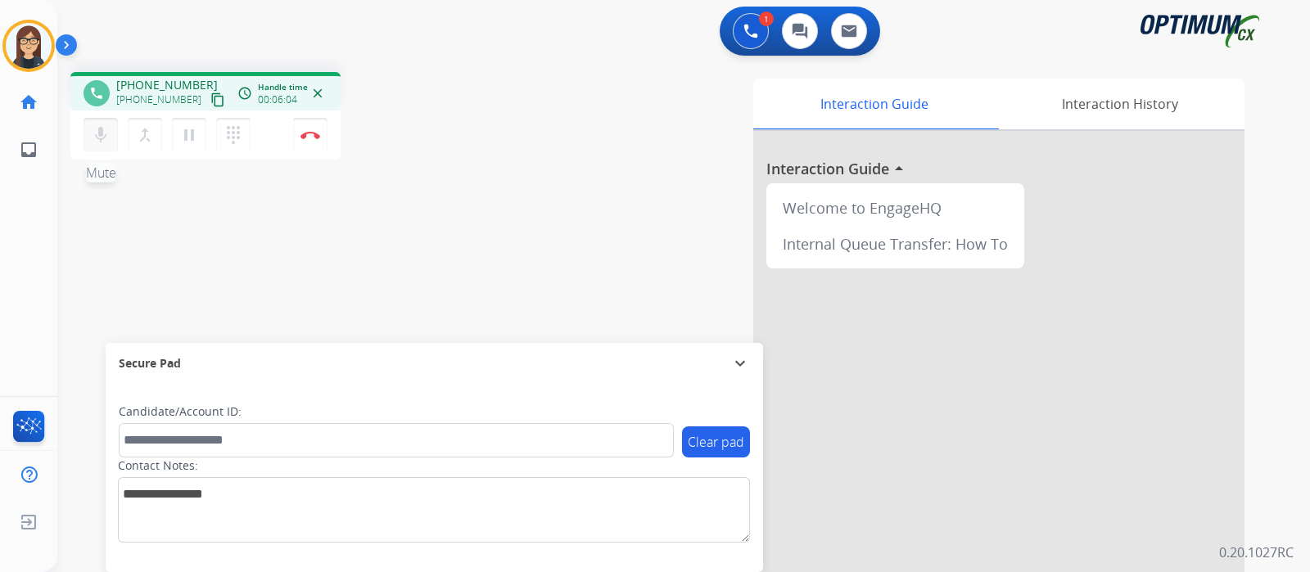
click at [93, 140] on mat-icon "mic" at bounding box center [101, 135] width 20 height 20
click at [102, 131] on mat-icon "mic_off" at bounding box center [101, 135] width 20 height 20
click at [580, 40] on div "1 Voice Interactions 0 Chat Interactions 0 Email Interactions" at bounding box center [673, 33] width 1193 height 52
click at [106, 218] on div "phone +17542452559 +17542452559 content_copy access_time Call metrics Queue 00:…" at bounding box center [663, 400] width 1213 height 683
click at [510, 142] on div "Interaction Guide Interaction History Interaction Guide arrow_drop_up Welcome t…" at bounding box center [877, 410] width 734 height 663
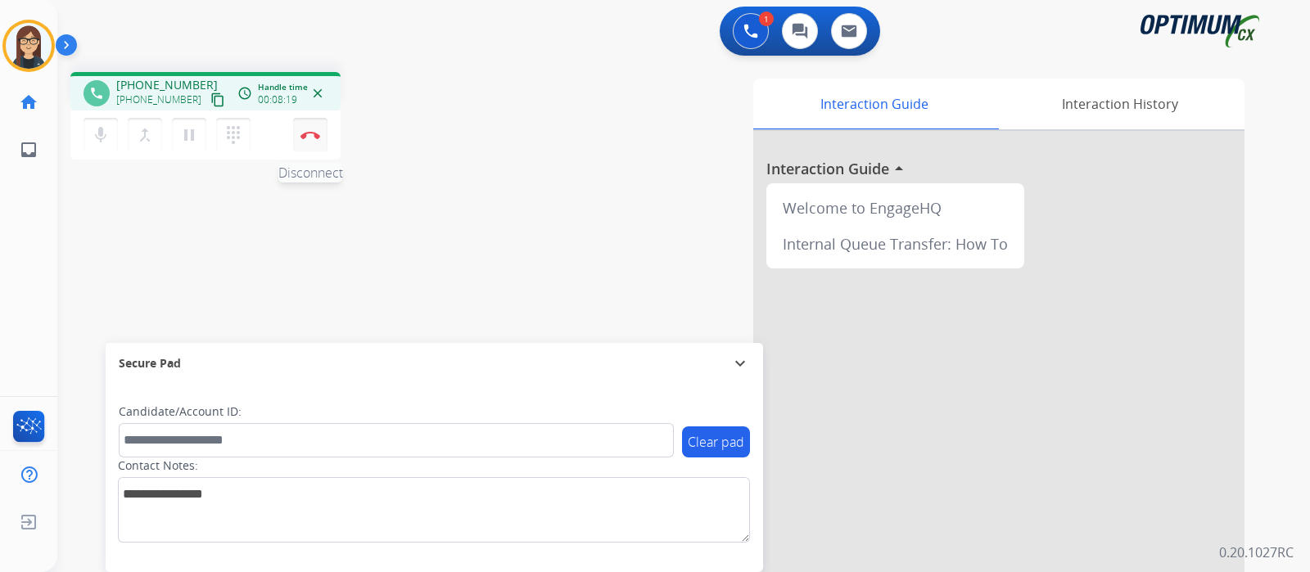
click at [309, 141] on button "Disconnect" at bounding box center [310, 135] width 34 height 34
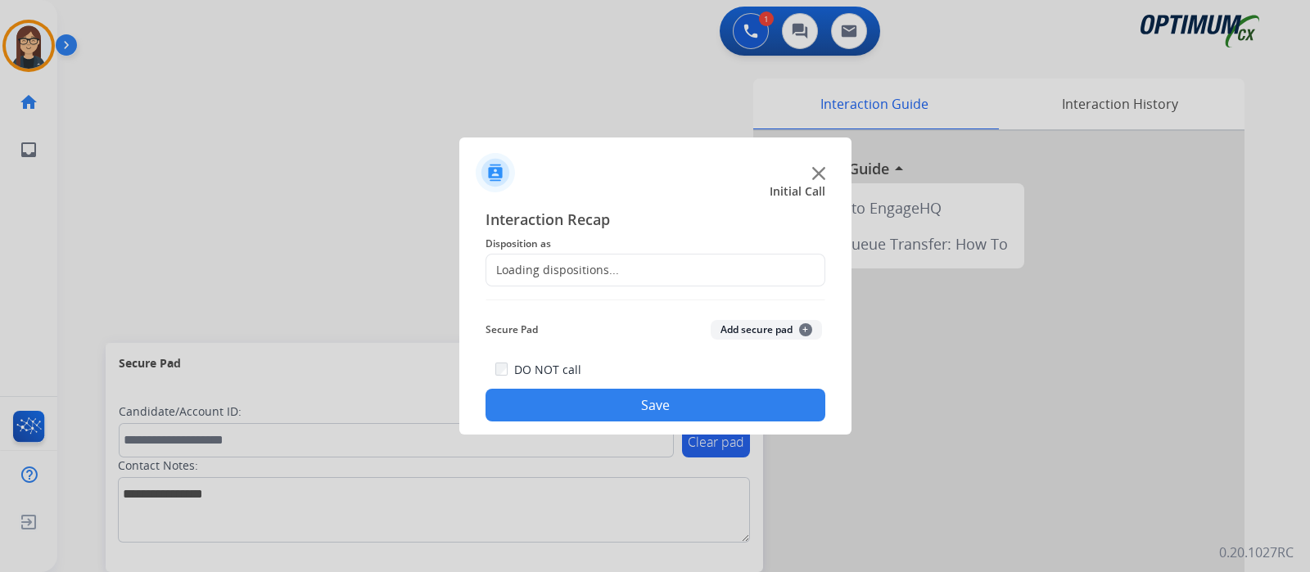
click at [520, 272] on div "Loading dispositions..." at bounding box center [552, 270] width 133 height 16
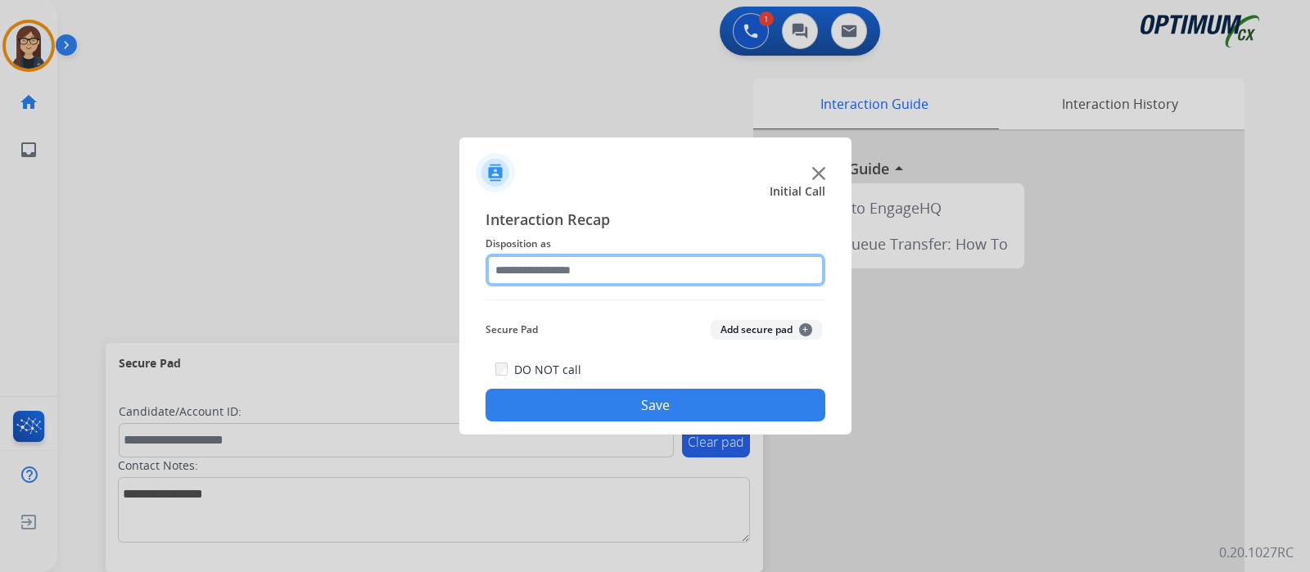
click at [520, 272] on input "text" at bounding box center [655, 270] width 340 height 33
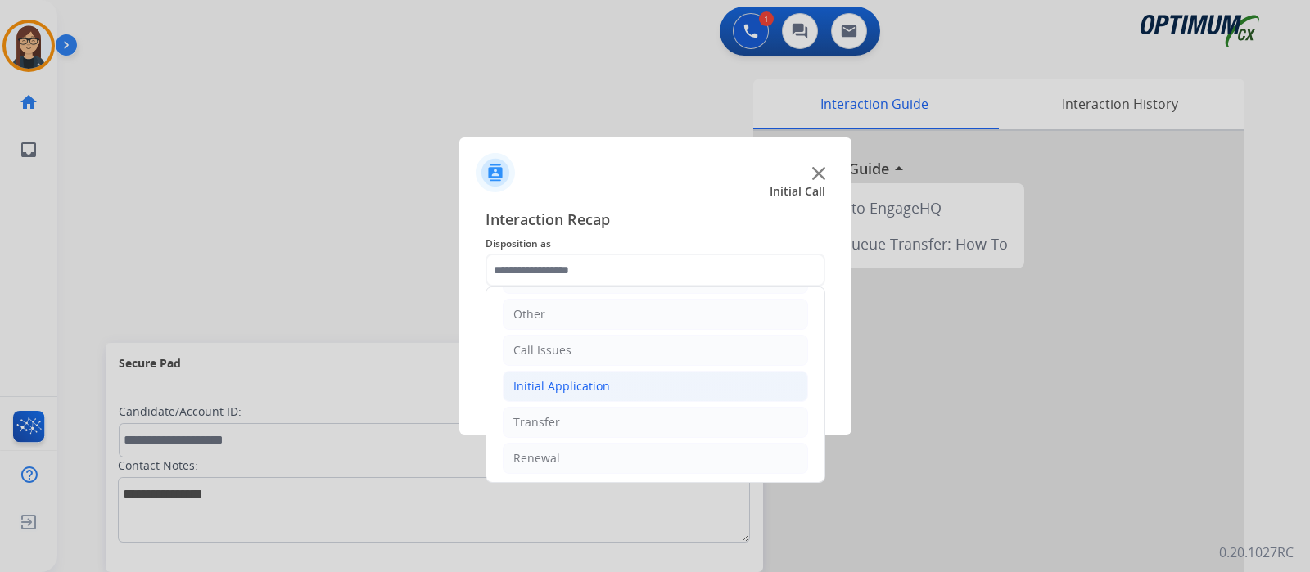
click at [561, 386] on div "Initial Application" at bounding box center [561, 386] width 97 height 16
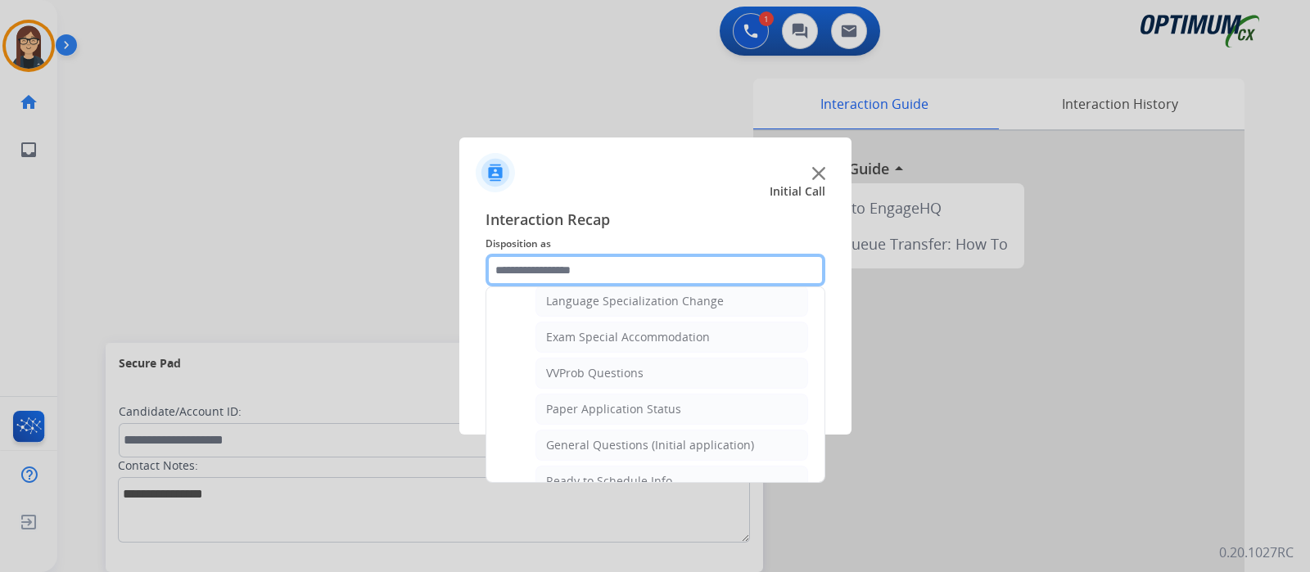
scroll to position [824, 0]
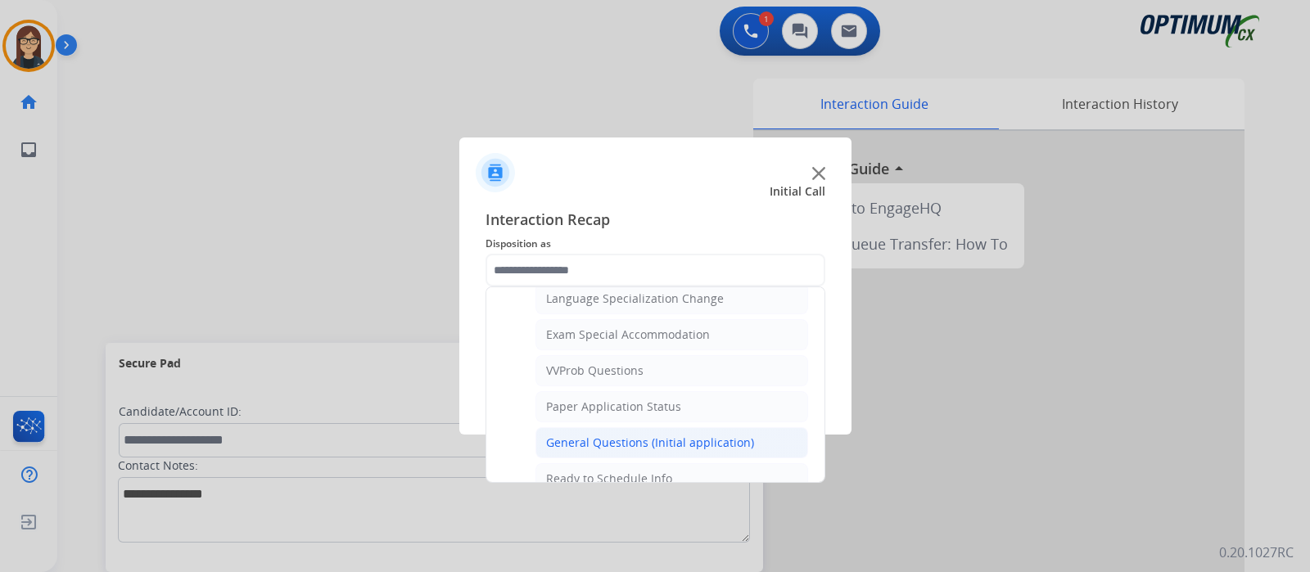
click at [617, 435] on div "General Questions (Initial application)" at bounding box center [650, 443] width 208 height 16
type input "**********"
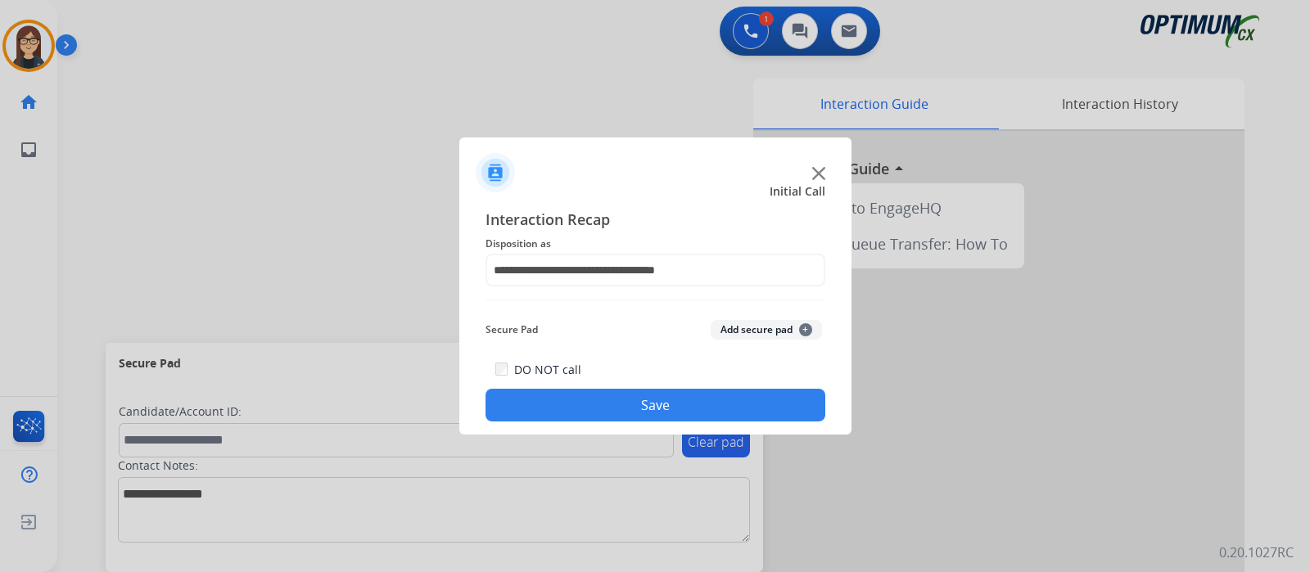
click at [611, 390] on button "Save" at bounding box center [655, 405] width 340 height 33
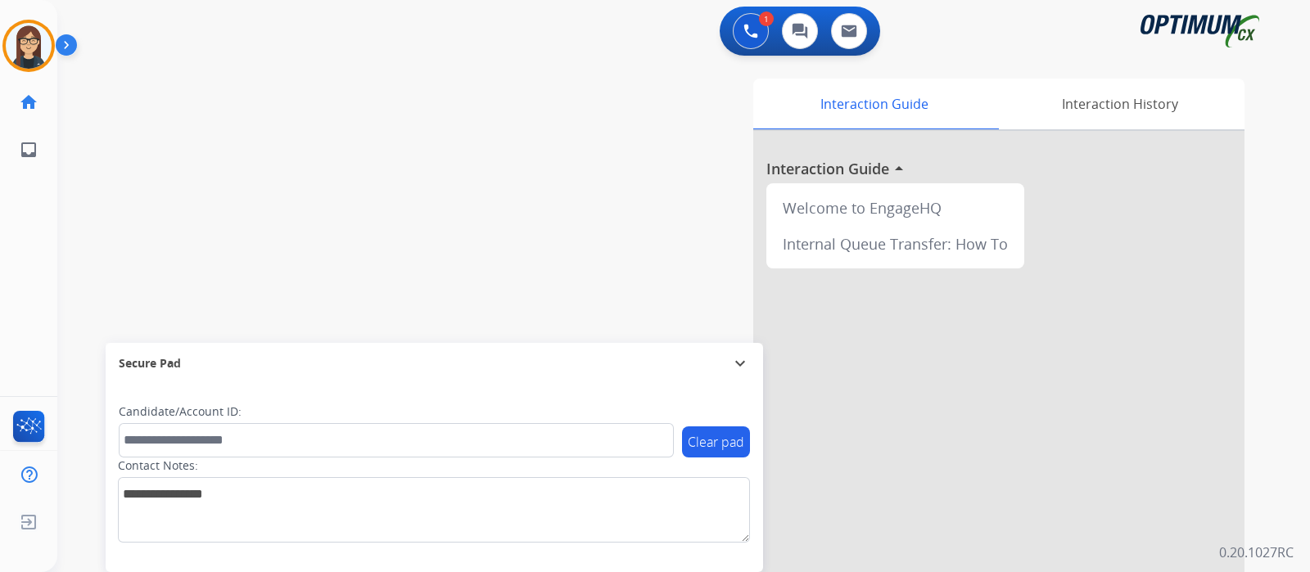
click at [104, 209] on div "swap_horiz Break voice bridge close_fullscreen Connect 3-Way Call merge_type Se…" at bounding box center [663, 400] width 1213 height 683
click at [124, 163] on div "swap_horiz Break voice bridge close_fullscreen Connect 3-Way Call merge_type Se…" at bounding box center [663, 400] width 1213 height 683
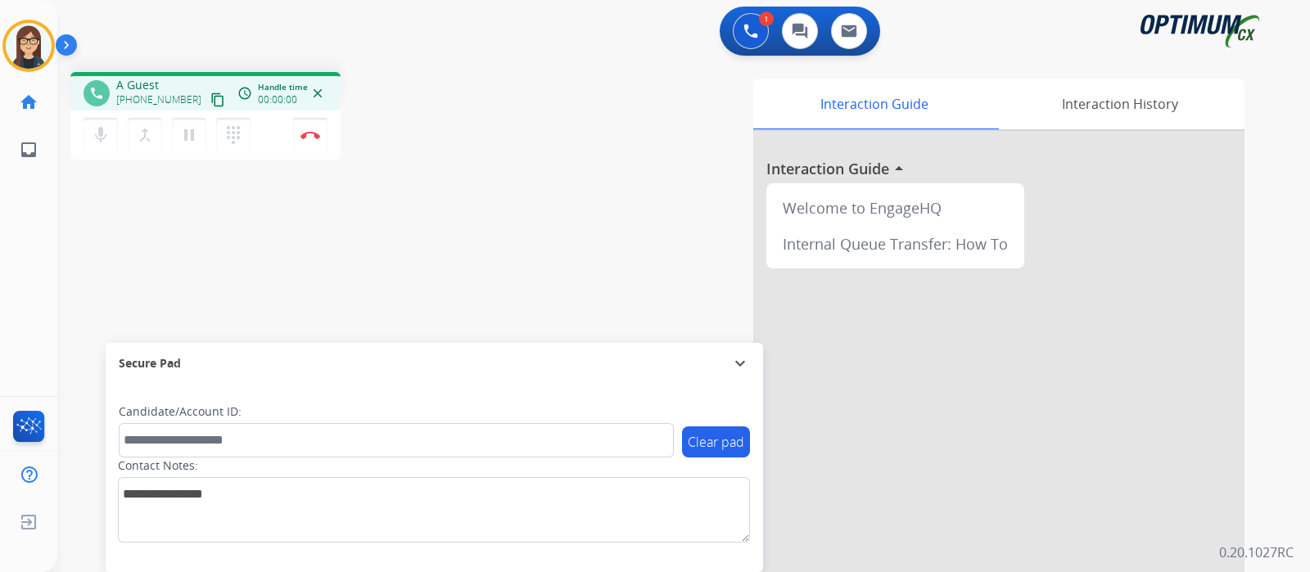
click at [210, 96] on mat-icon "content_copy" at bounding box center [217, 99] width 15 height 15
click at [320, 141] on button "Disconnect" at bounding box center [310, 135] width 34 height 34
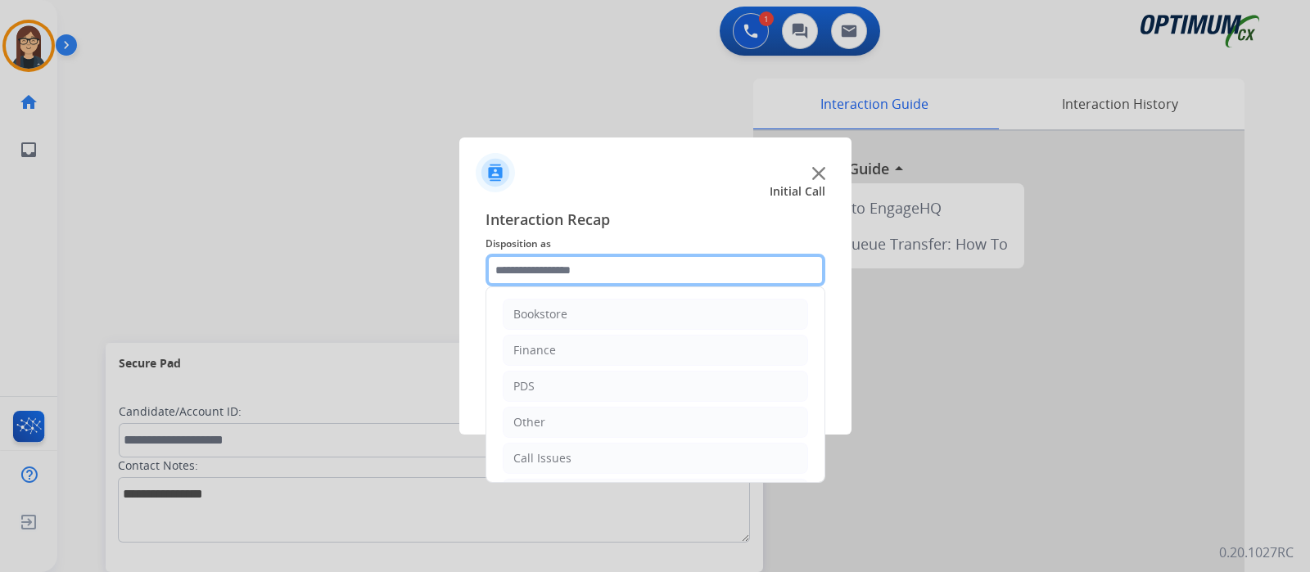
click at [539, 273] on input "text" at bounding box center [655, 270] width 340 height 33
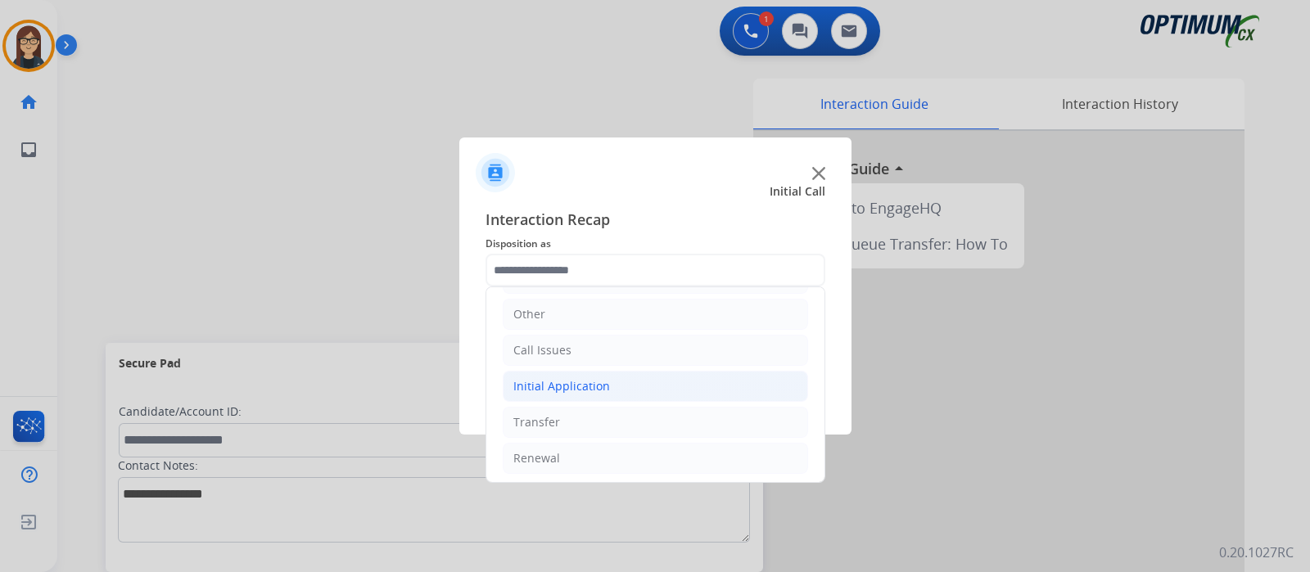
click at [589, 382] on div "Initial Application" at bounding box center [561, 386] width 97 height 16
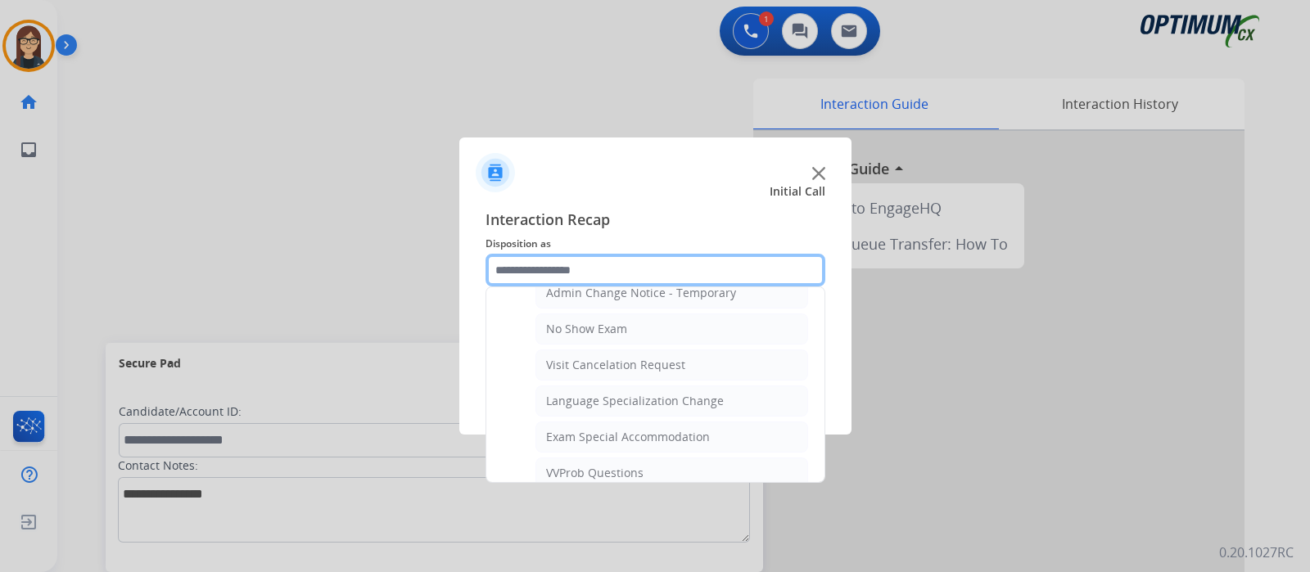
scroll to position [927, 0]
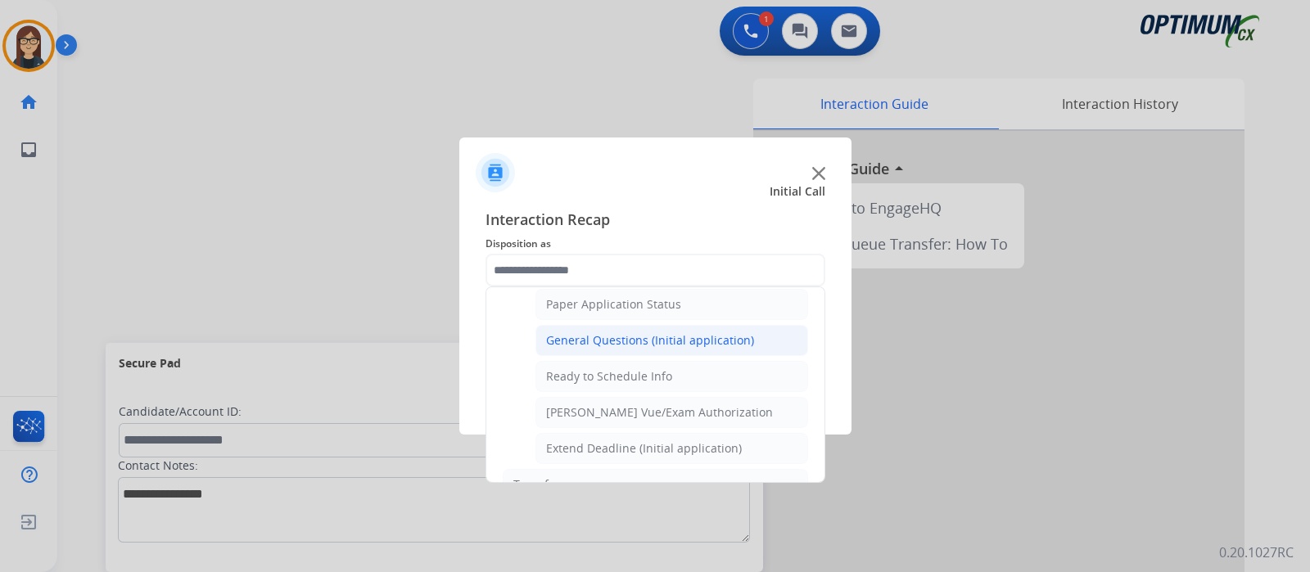
click at [651, 332] on div "General Questions (Initial application)" at bounding box center [650, 340] width 208 height 16
type input "**********"
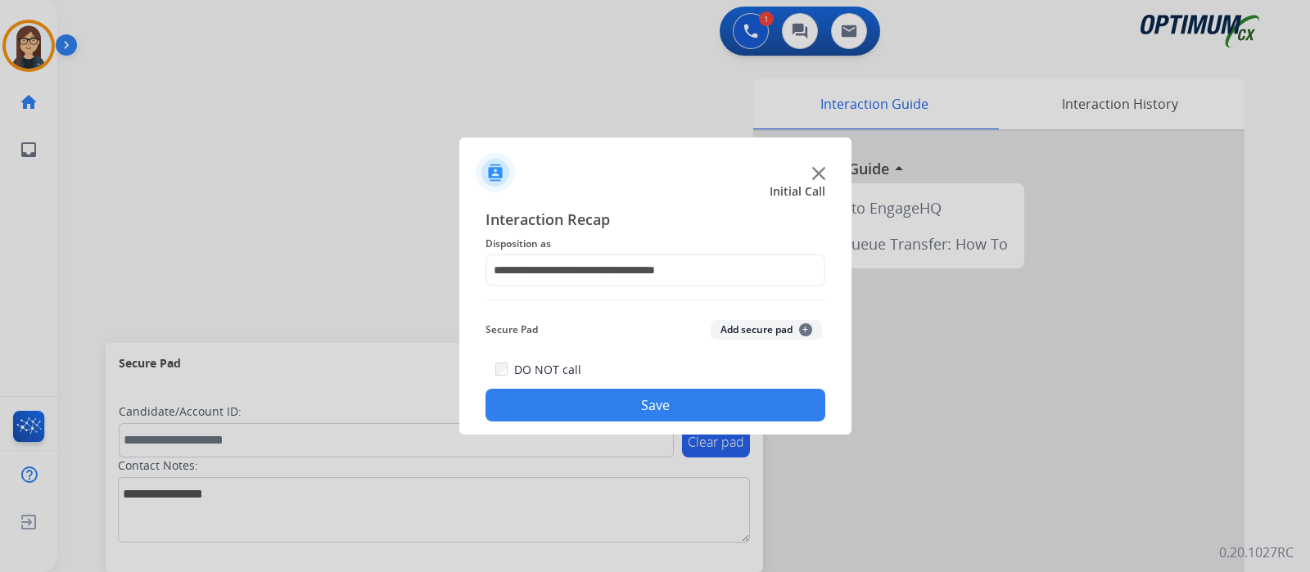
click at [630, 394] on button "Save" at bounding box center [655, 405] width 340 height 33
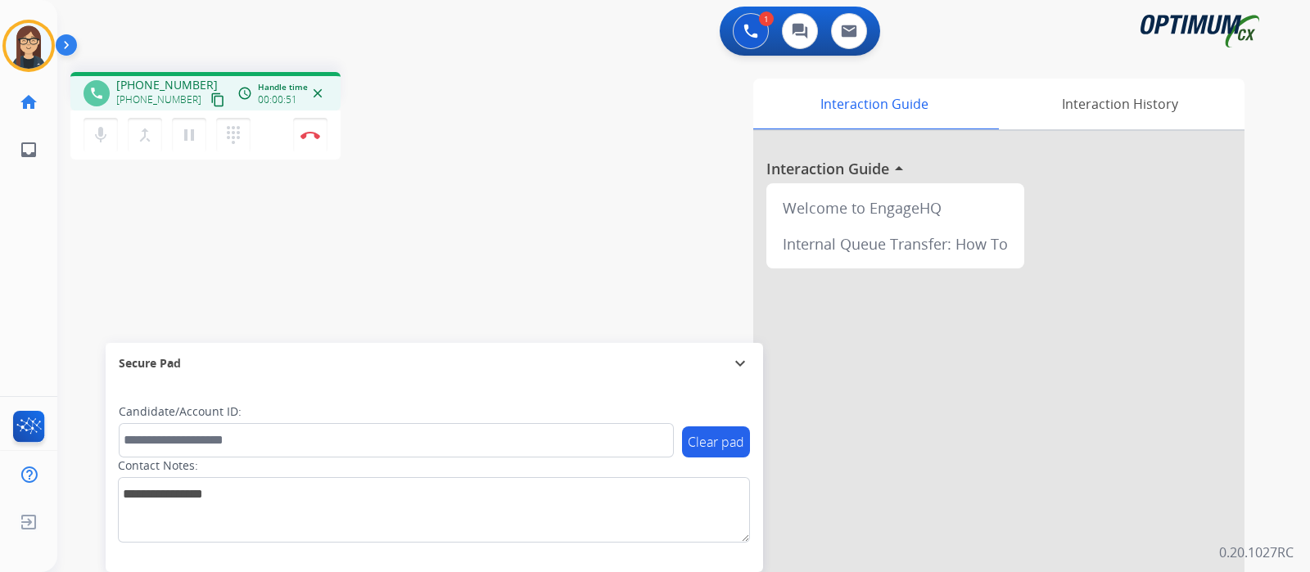
click at [210, 94] on mat-icon "content_copy" at bounding box center [217, 99] width 15 height 15
click at [94, 139] on mat-icon "mic" at bounding box center [101, 135] width 20 height 20
click at [100, 138] on mat-icon "mic_off" at bounding box center [101, 135] width 20 height 20
click at [541, 137] on div "Interaction Guide Interaction History Interaction Guide arrow_drop_up Welcome t…" at bounding box center [877, 410] width 734 height 663
click at [312, 138] on img at bounding box center [310, 135] width 20 height 8
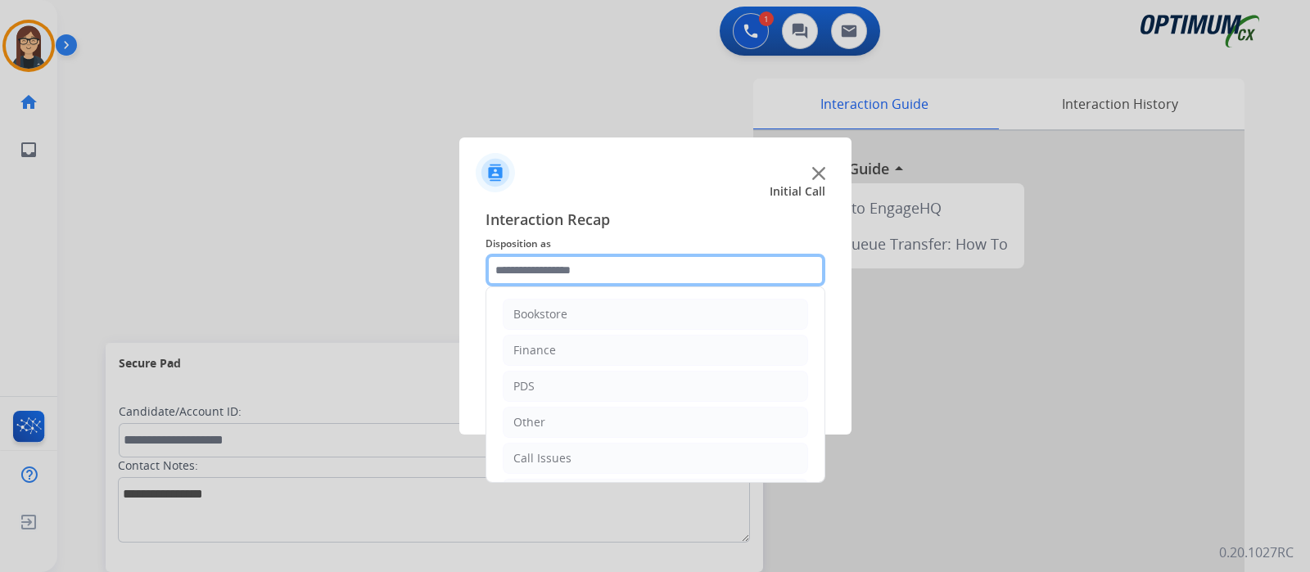
click at [557, 264] on input "text" at bounding box center [655, 270] width 340 height 33
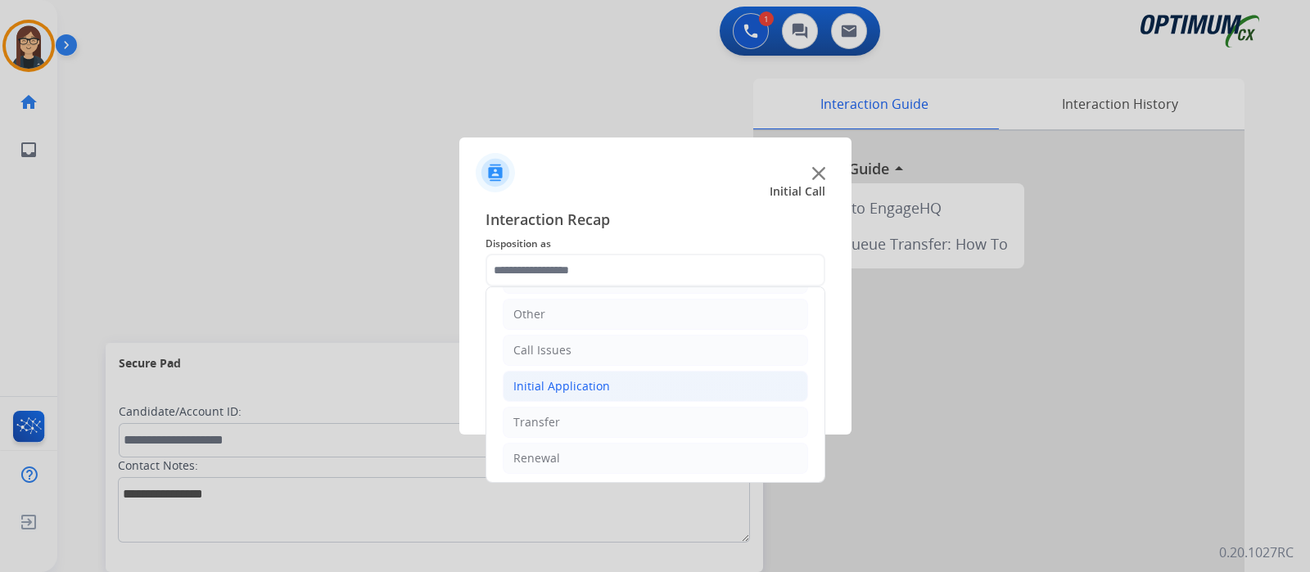
click at [592, 382] on div "Initial Application" at bounding box center [561, 386] width 97 height 16
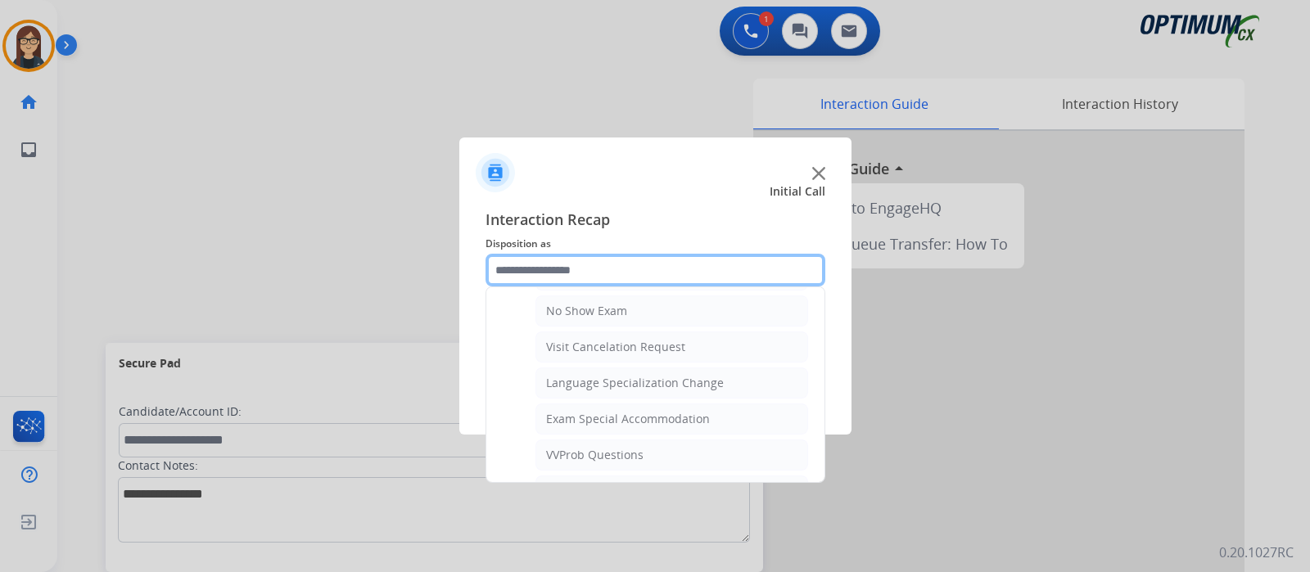
scroll to position [824, 0]
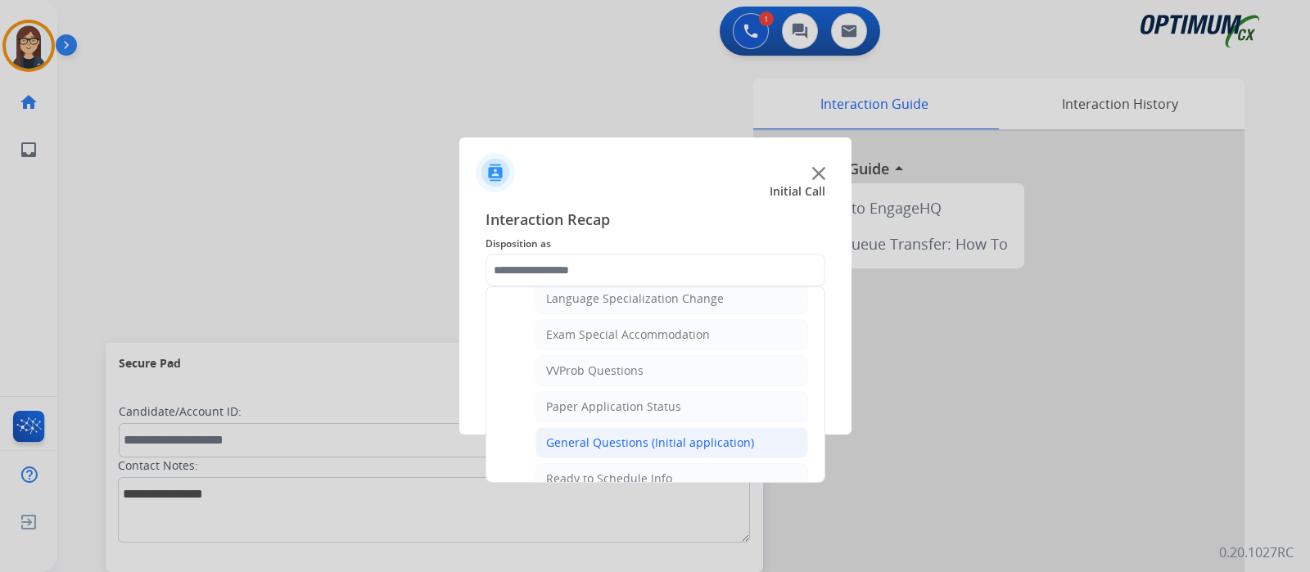
click at [643, 435] on div "General Questions (Initial application)" at bounding box center [650, 443] width 208 height 16
type input "**********"
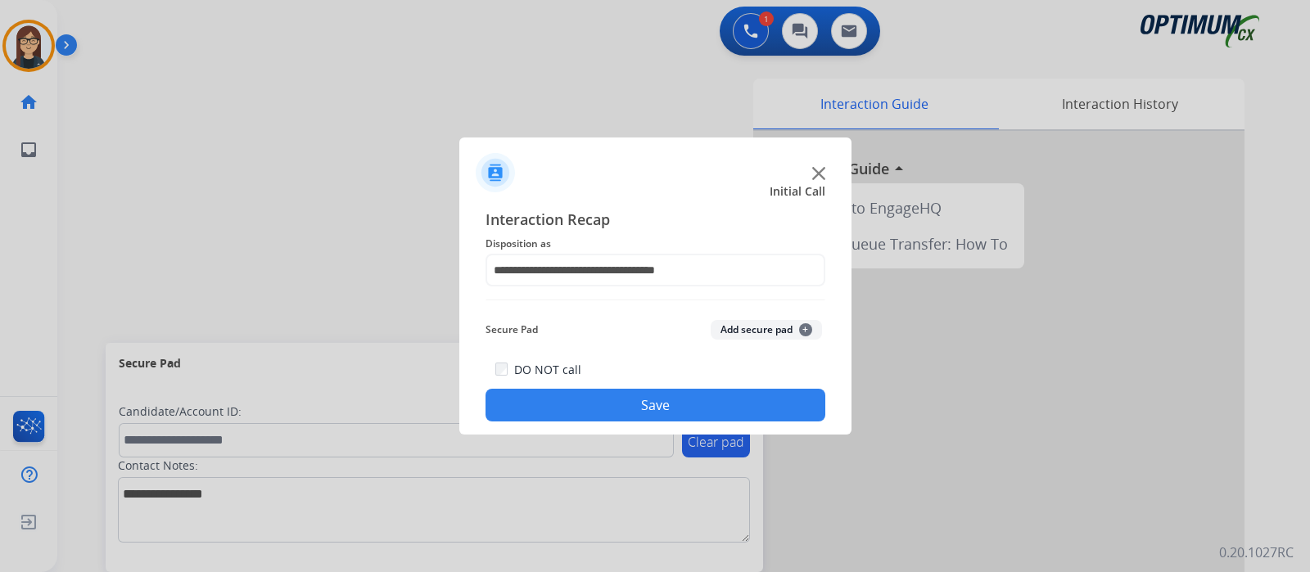
click at [628, 394] on button "Save" at bounding box center [655, 405] width 340 height 33
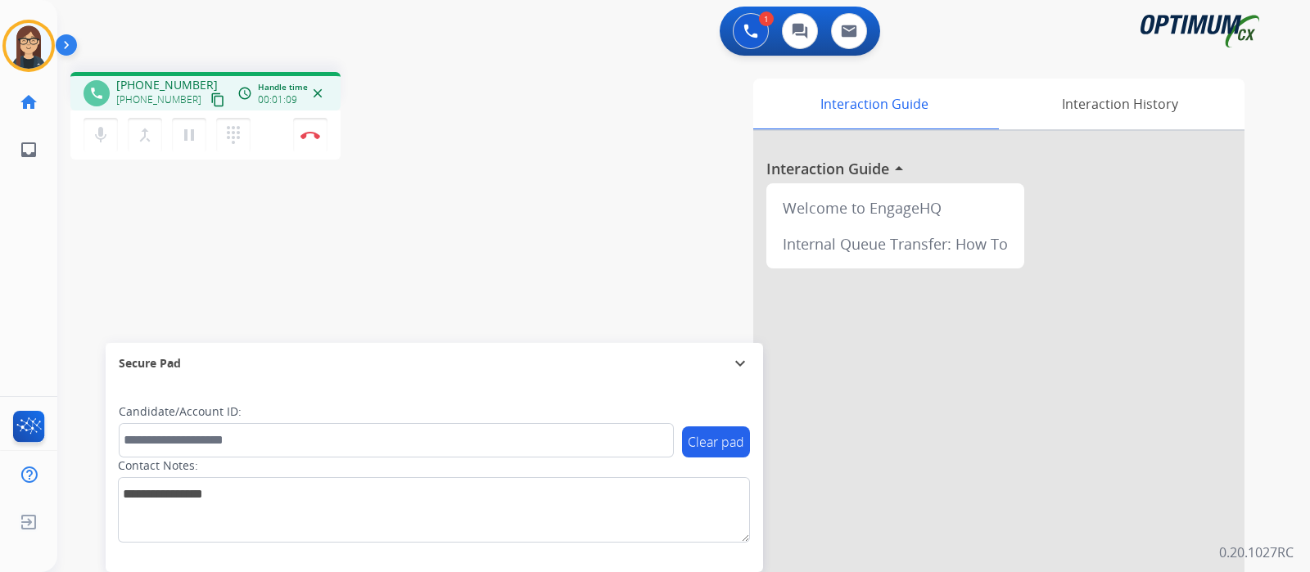
click at [210, 101] on mat-icon "content_copy" at bounding box center [217, 99] width 15 height 15
click at [540, 129] on div "Interaction Guide Interaction History Interaction Guide arrow_drop_up Welcome t…" at bounding box center [877, 410] width 734 height 663
click at [94, 132] on mat-icon "mic" at bounding box center [101, 135] width 20 height 20
click at [97, 137] on mat-icon "mic_off" at bounding box center [101, 135] width 20 height 20
click at [97, 138] on mat-icon "mic" at bounding box center [101, 135] width 20 height 20
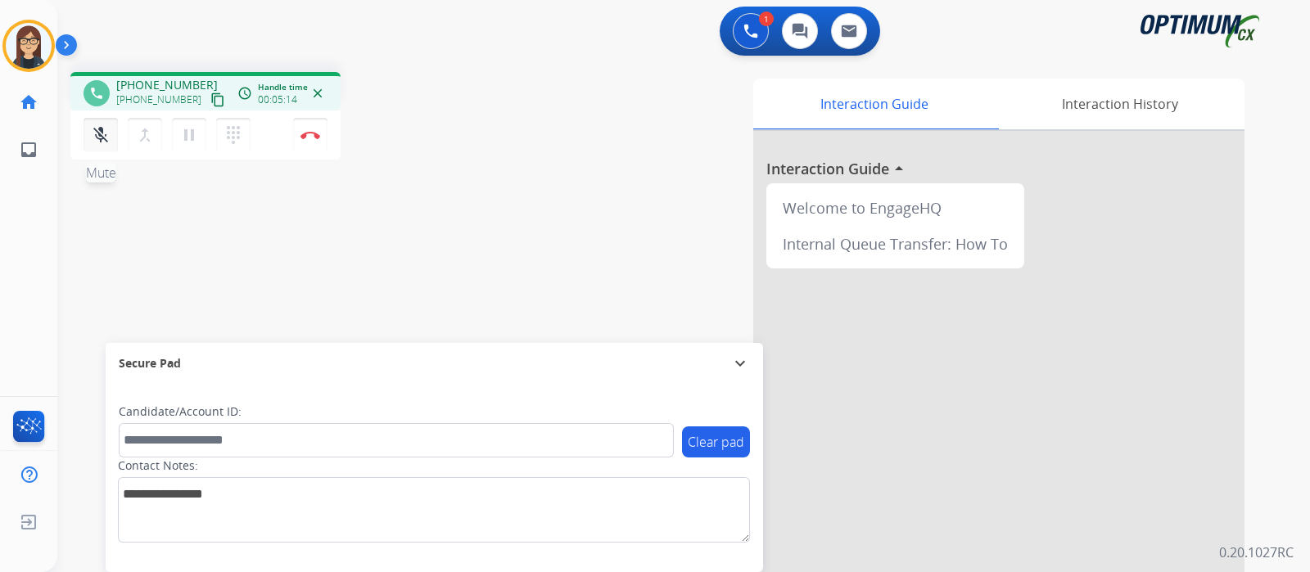
click at [101, 133] on mat-icon "mic_off" at bounding box center [101, 135] width 20 height 20
click at [536, 129] on div "Interaction Guide Interaction History Interaction Guide arrow_drop_up Welcome t…" at bounding box center [877, 410] width 734 height 663
click at [529, 54] on div "1 Voice Interactions 0 Chat Interactions 0 Email Interactions" at bounding box center [673, 33] width 1193 height 52
click at [460, 210] on div "phone +13102726129 +13102726129 content_copy access_time Call metrics Queue 00:…" at bounding box center [663, 400] width 1213 height 683
click at [312, 142] on button "Disconnect" at bounding box center [310, 135] width 34 height 34
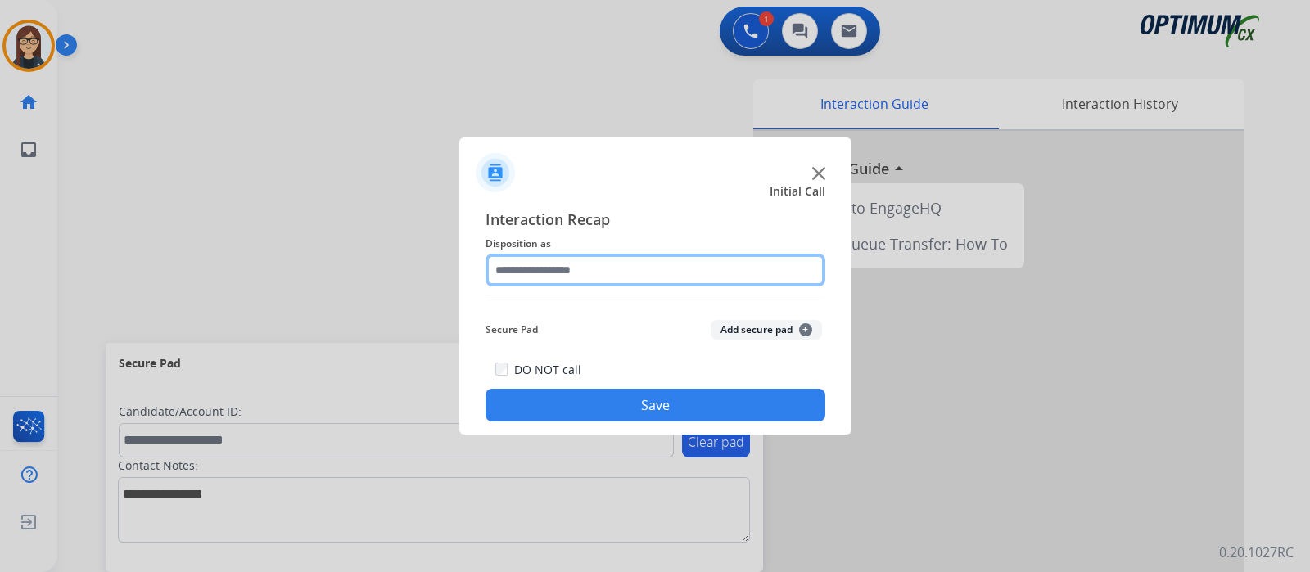
click at [524, 265] on input "text" at bounding box center [655, 270] width 340 height 33
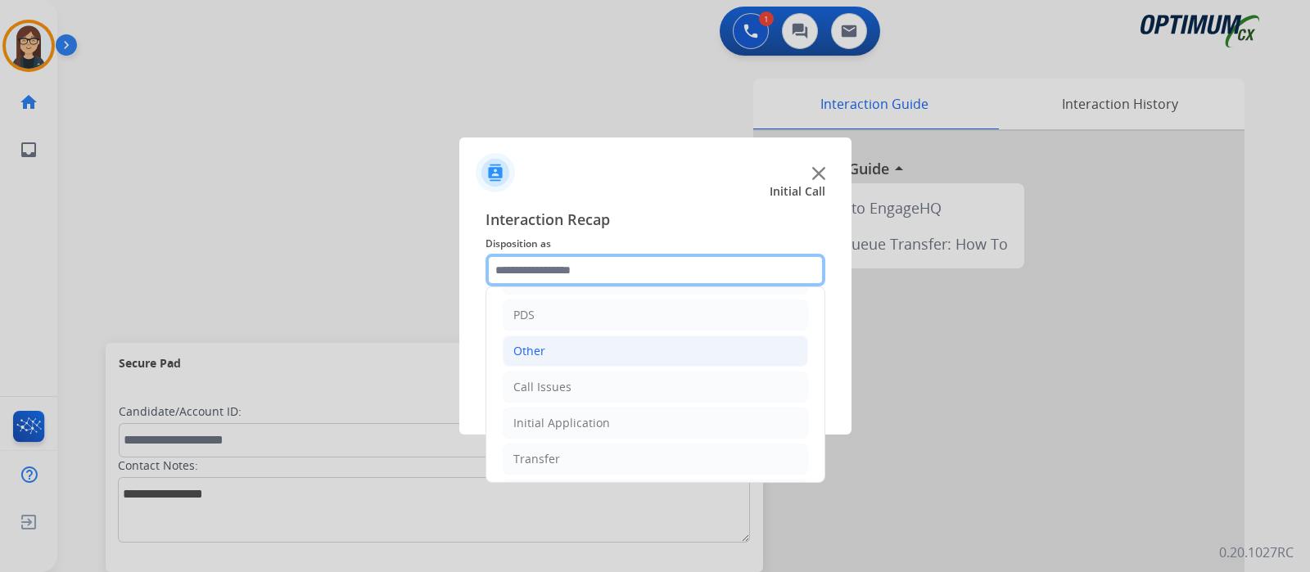
scroll to position [108, 0]
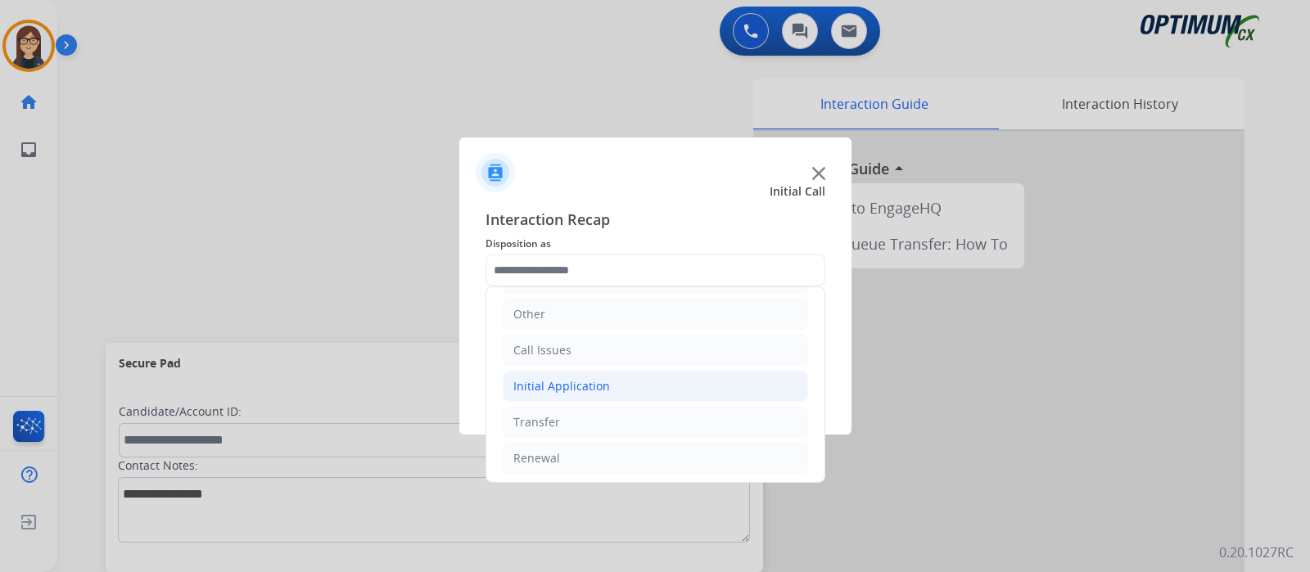
click at [578, 372] on li "Initial Application" at bounding box center [655, 386] width 305 height 31
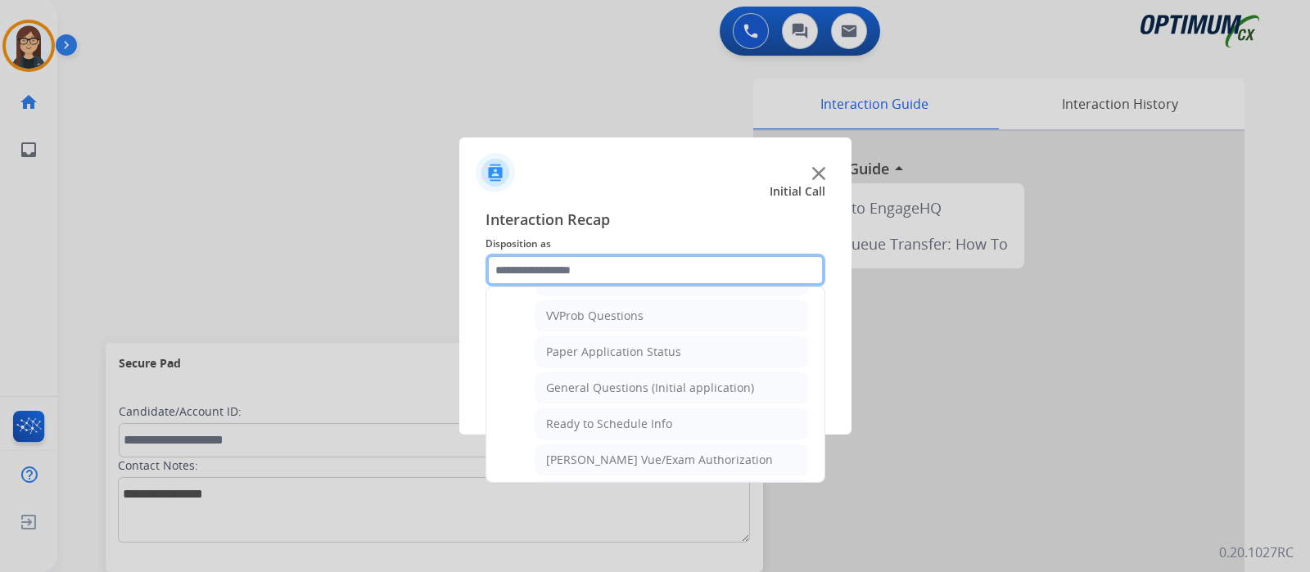
scroll to position [927, 0]
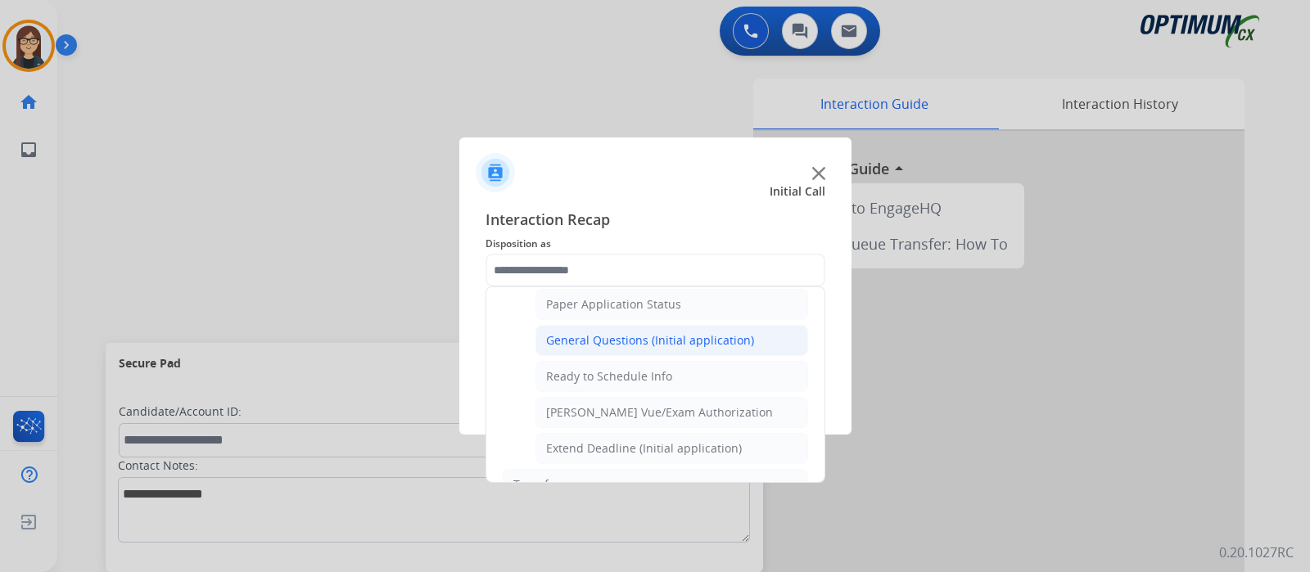
click at [643, 332] on div "General Questions (Initial application)" at bounding box center [650, 340] width 208 height 16
type input "**********"
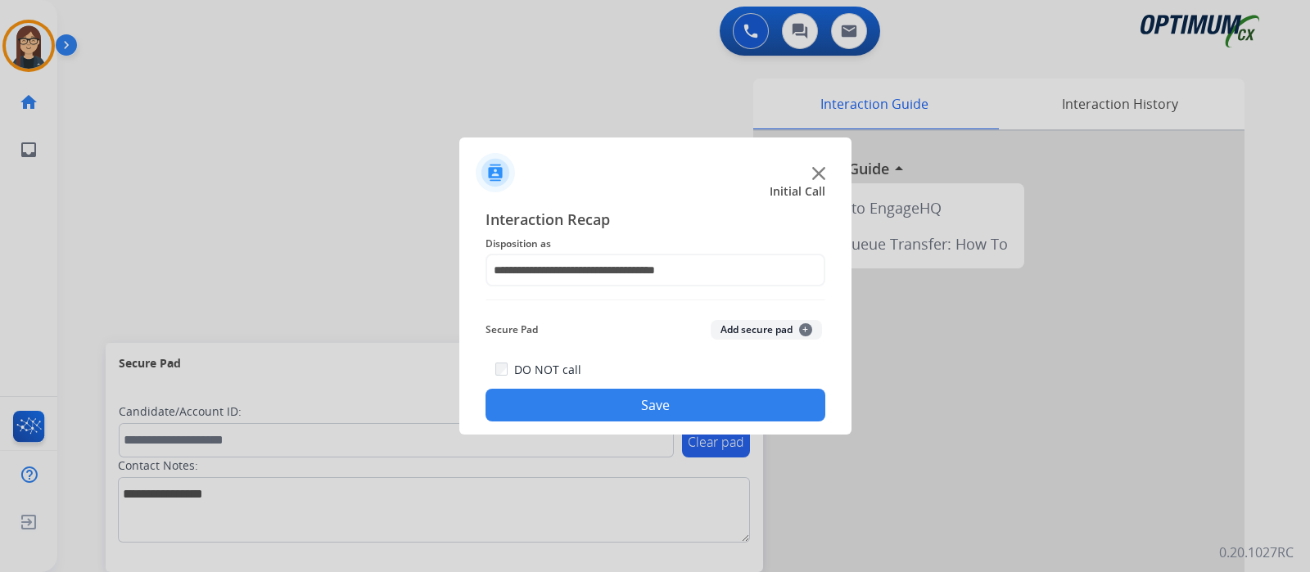
click at [643, 395] on button "Save" at bounding box center [655, 405] width 340 height 33
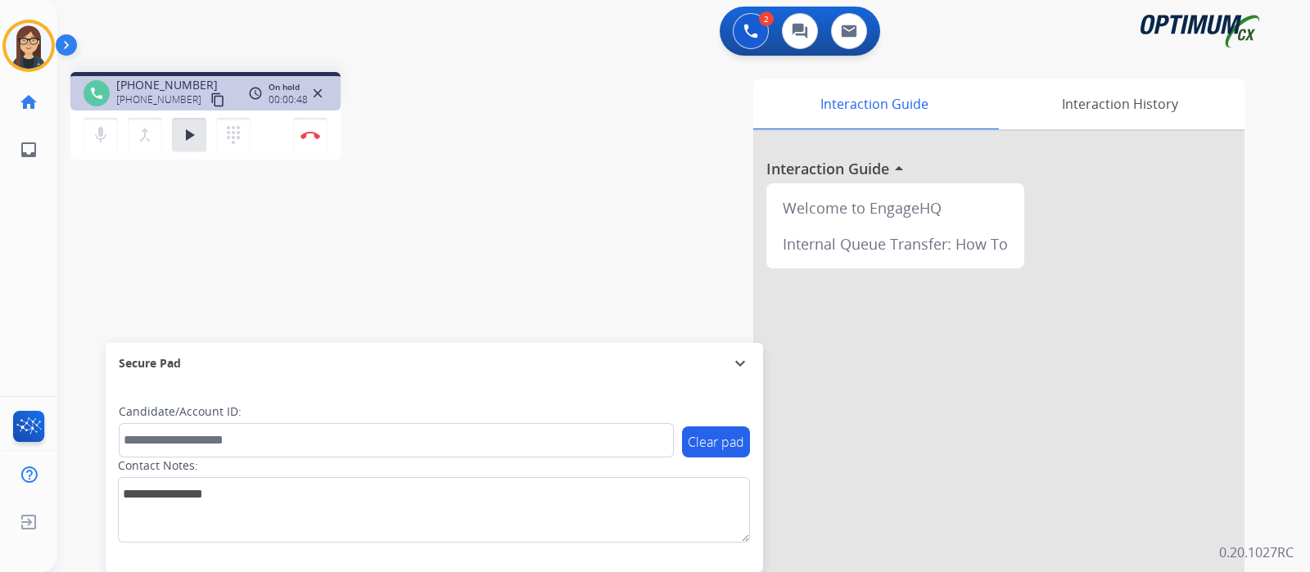
click at [407, 242] on div "phone +17188382325 +17188382325 content_copy access_time Call metrics Queue 00:…" at bounding box center [663, 400] width 1213 height 683
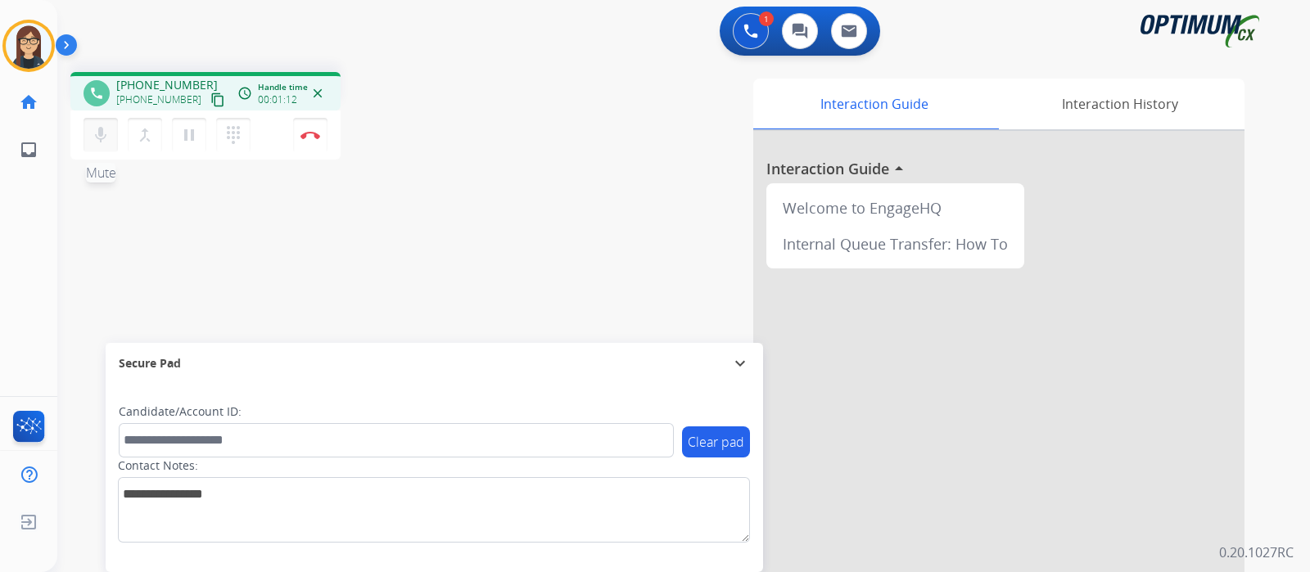
click at [83, 133] on div "mic Mute merge_type Bridge pause Hold dialpad Dialpad" at bounding box center [171, 135] width 177 height 34
click at [92, 138] on mat-icon "mic" at bounding box center [101, 135] width 20 height 20
click at [109, 142] on mat-icon "mic_off" at bounding box center [101, 135] width 20 height 20
click at [106, 142] on mat-icon "mic" at bounding box center [101, 135] width 20 height 20
click at [106, 142] on mat-icon "mic_off" at bounding box center [101, 135] width 20 height 20
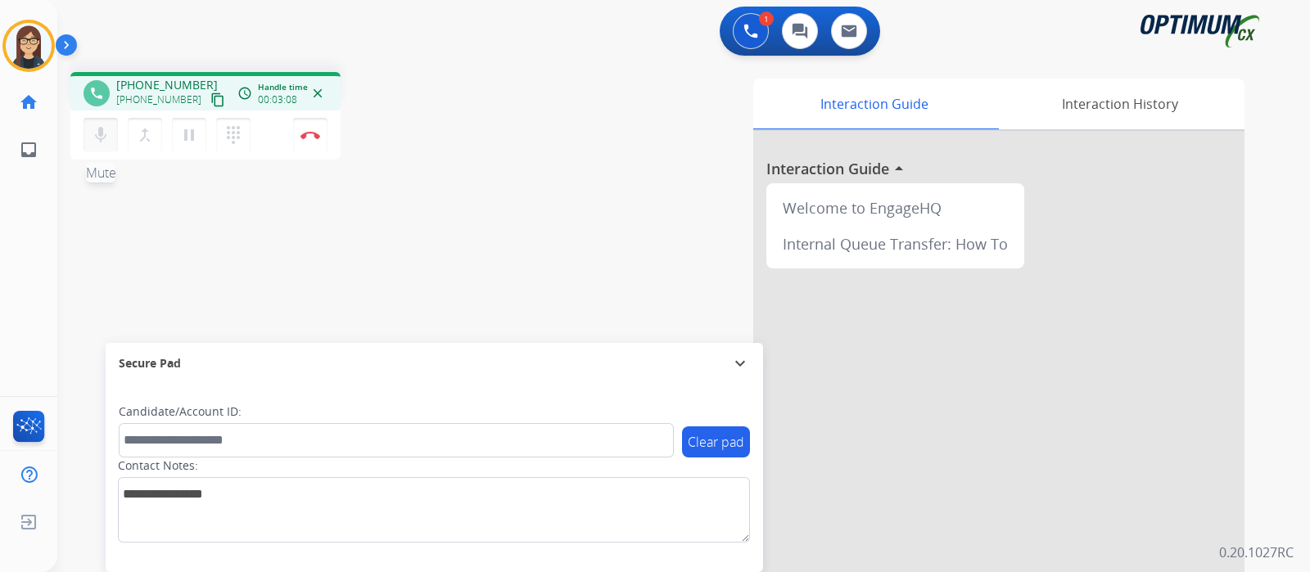
click at [94, 140] on mat-icon "mic" at bounding box center [101, 135] width 20 height 20
click at [103, 141] on mat-icon "mic_off" at bounding box center [101, 135] width 20 height 20
click at [103, 141] on mat-icon "mic" at bounding box center [101, 135] width 20 height 20
click at [103, 141] on mat-icon "mic_off" at bounding box center [101, 135] width 20 height 20
click at [103, 141] on mat-icon "mic" at bounding box center [101, 135] width 20 height 20
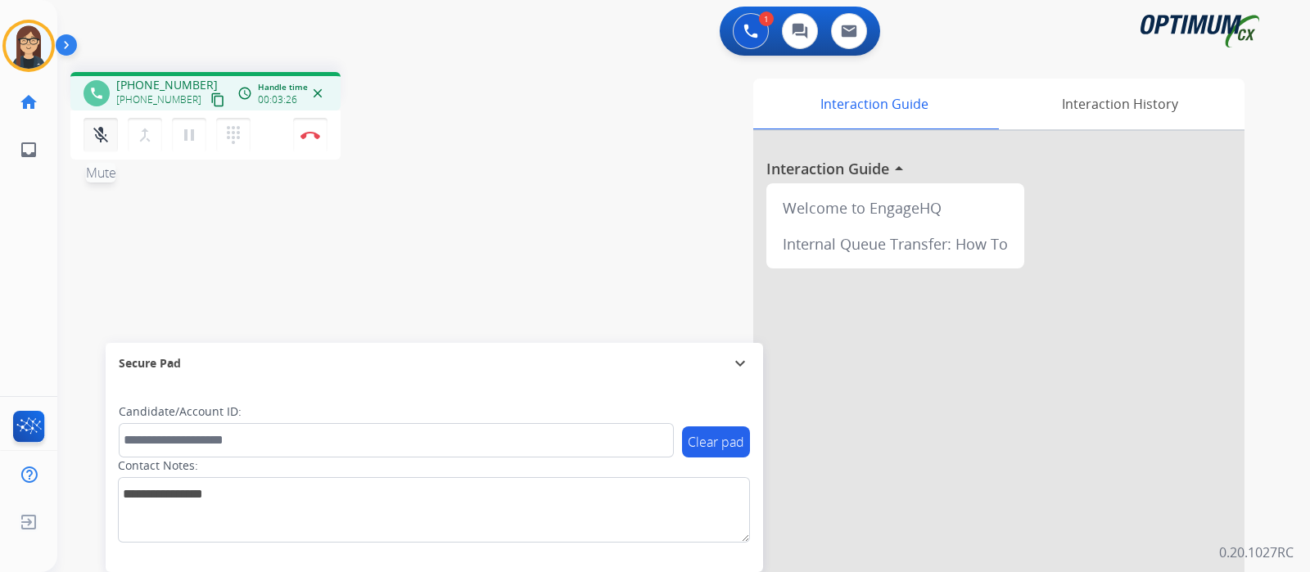
click at [102, 138] on mat-icon "mic_off" at bounding box center [101, 135] width 20 height 20
click at [97, 138] on mat-icon "mic" at bounding box center [101, 135] width 20 height 20
click at [98, 136] on mat-icon "mic_off" at bounding box center [101, 135] width 20 height 20
click at [100, 133] on mat-icon "mic" at bounding box center [101, 135] width 20 height 20
click at [90, 137] on button "mic_off Mute" at bounding box center [100, 135] width 34 height 34
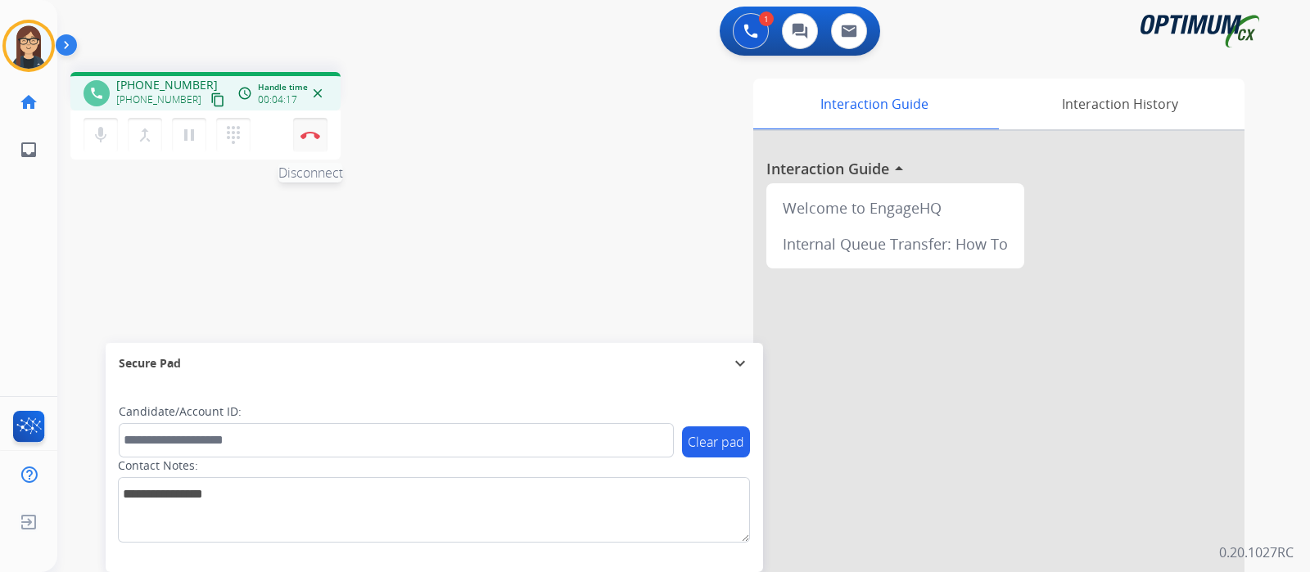
click at [311, 133] on img at bounding box center [310, 135] width 20 height 8
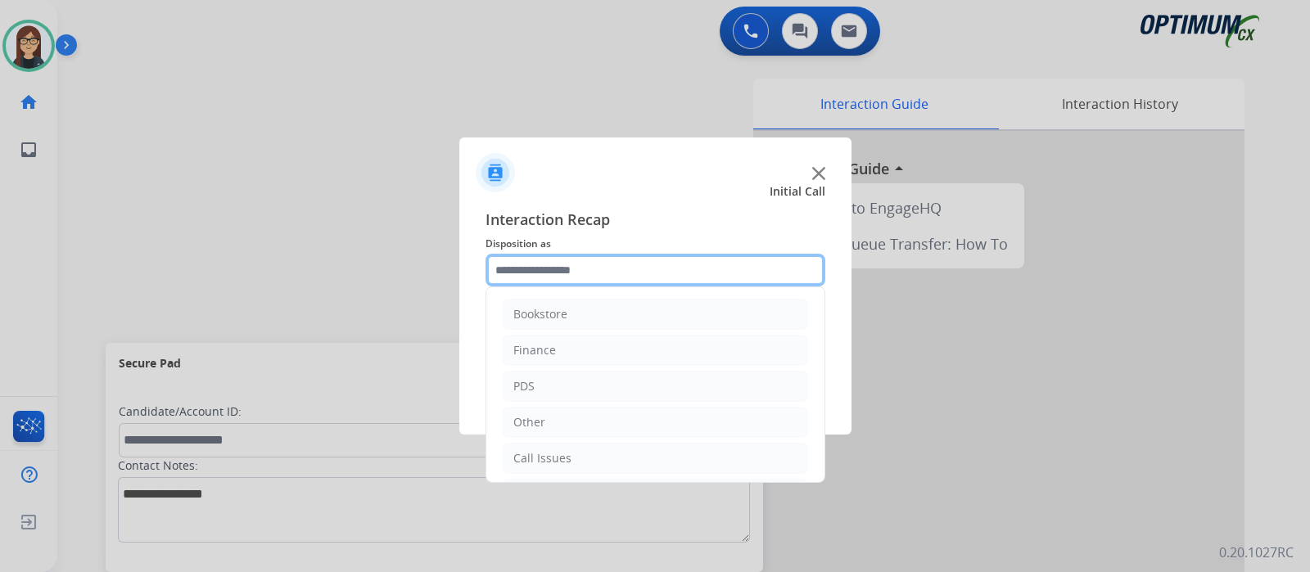
click at [540, 272] on input "text" at bounding box center [655, 270] width 340 height 33
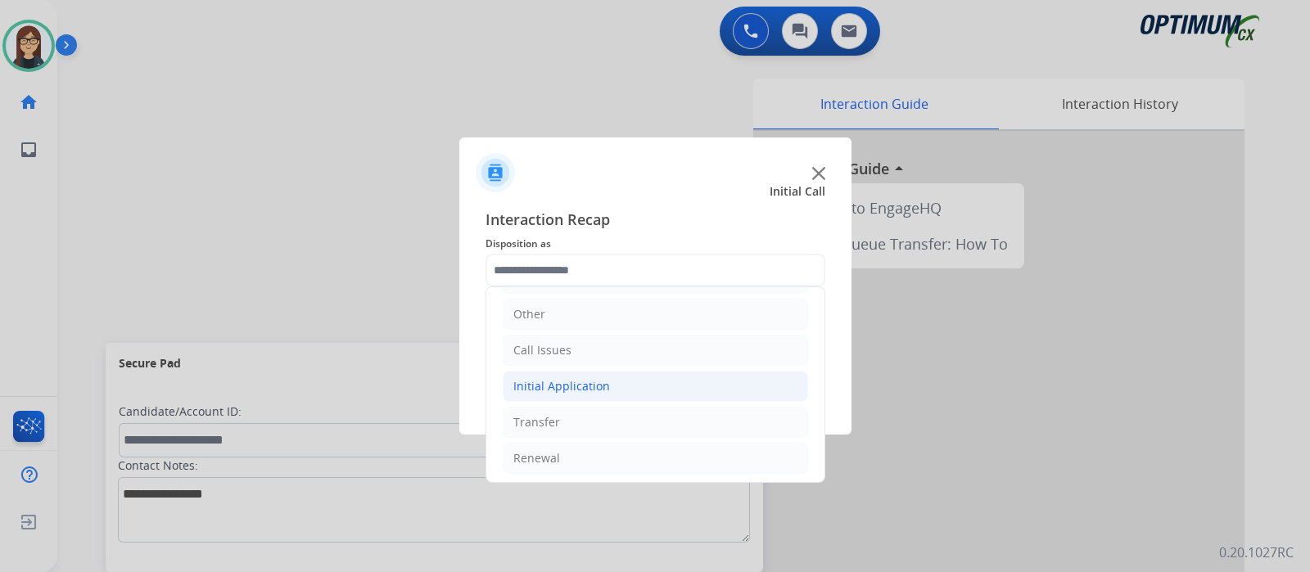
click at [611, 373] on li "Initial Application" at bounding box center [655, 386] width 305 height 31
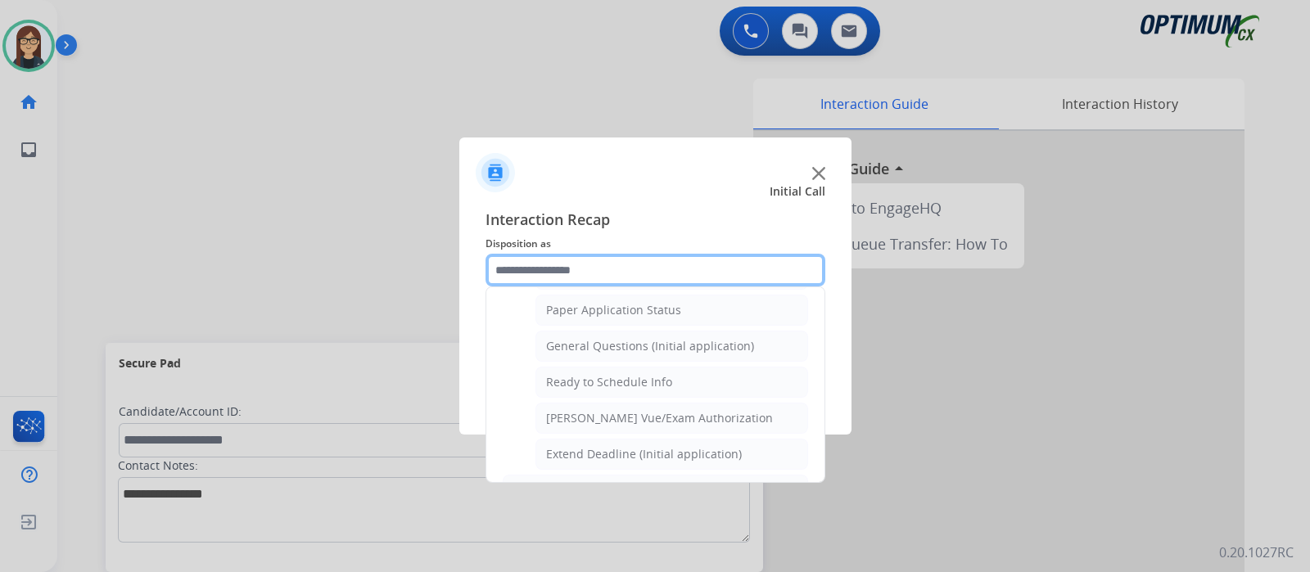
scroll to position [927, 0]
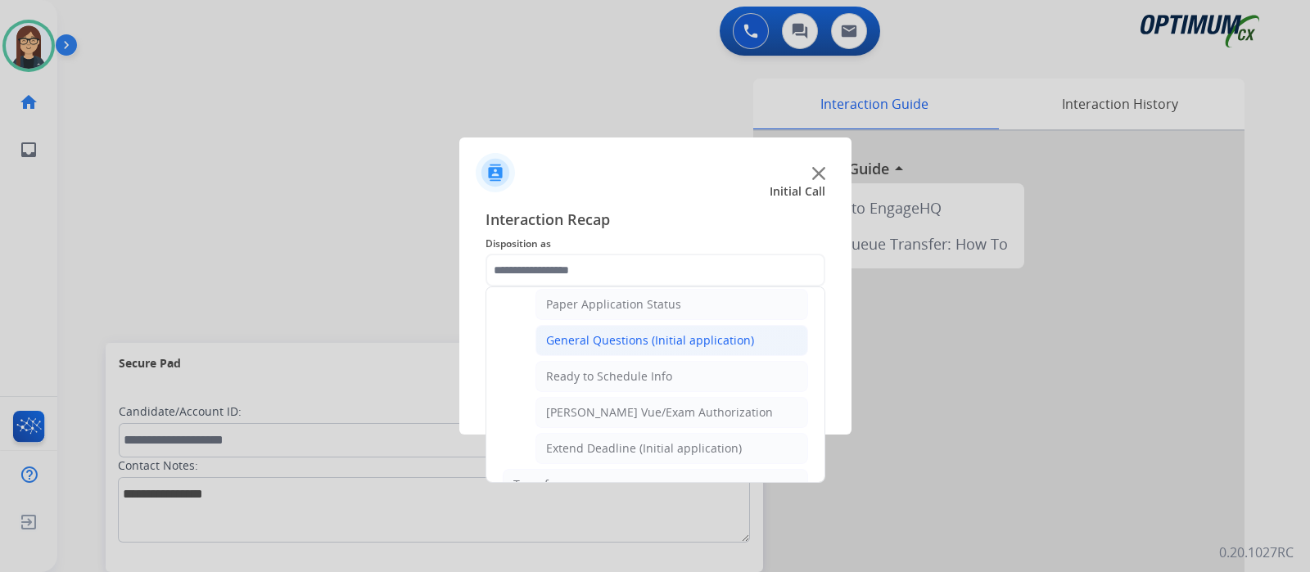
click at [650, 332] on div "General Questions (Initial application)" at bounding box center [650, 340] width 208 height 16
type input "**********"
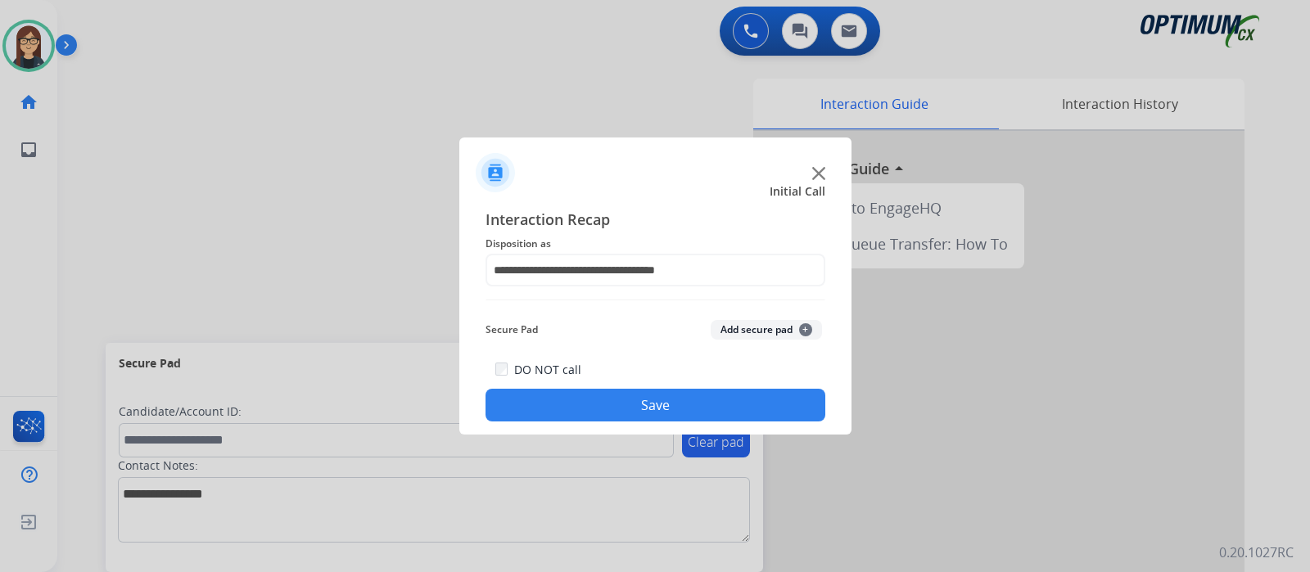
click at [613, 388] on div "DO NOT call Save" at bounding box center [655, 390] width 340 height 62
click at [613, 402] on button "Save" at bounding box center [655, 405] width 340 height 33
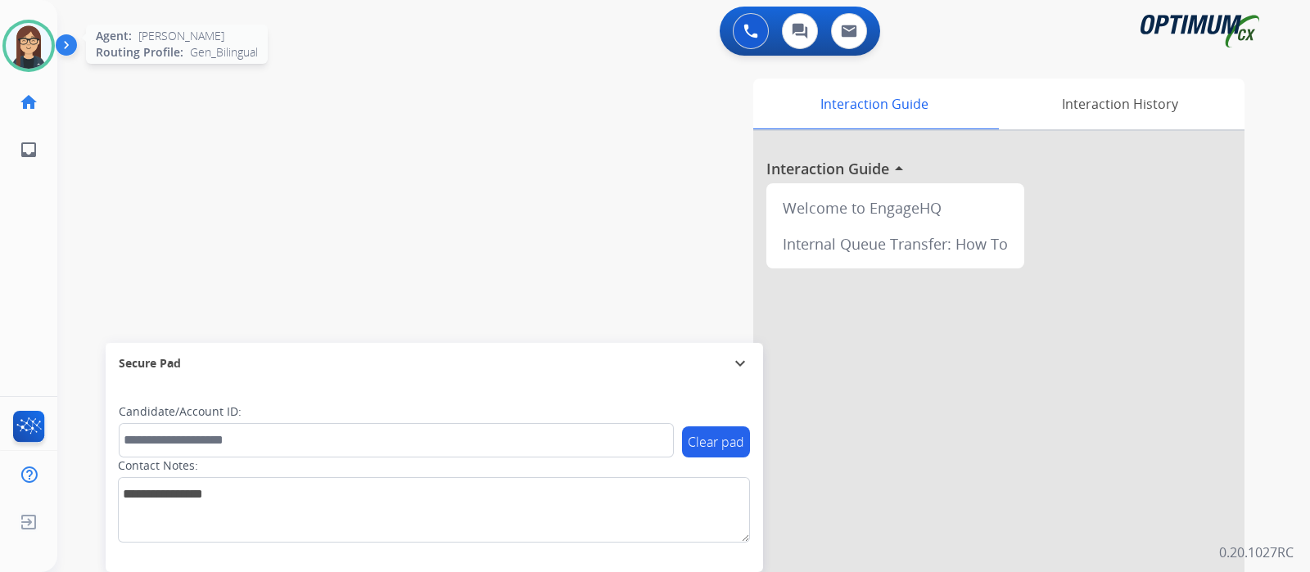
click at [28, 42] on img at bounding box center [29, 46] width 46 height 46
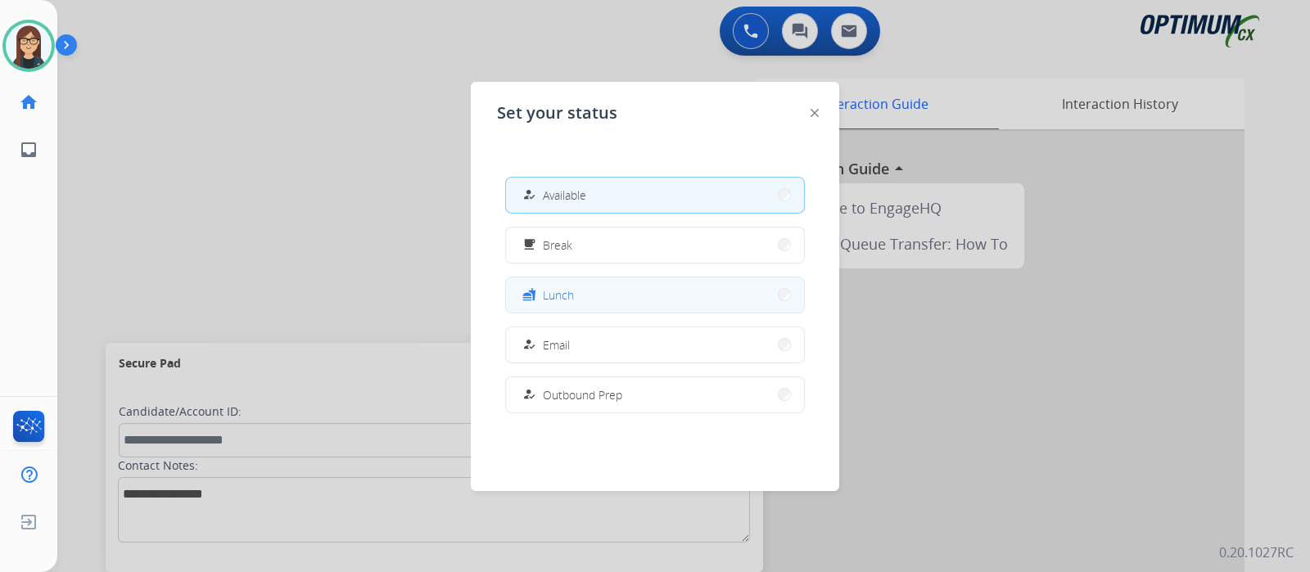
click at [584, 303] on button "fastfood Lunch" at bounding box center [655, 294] width 298 height 35
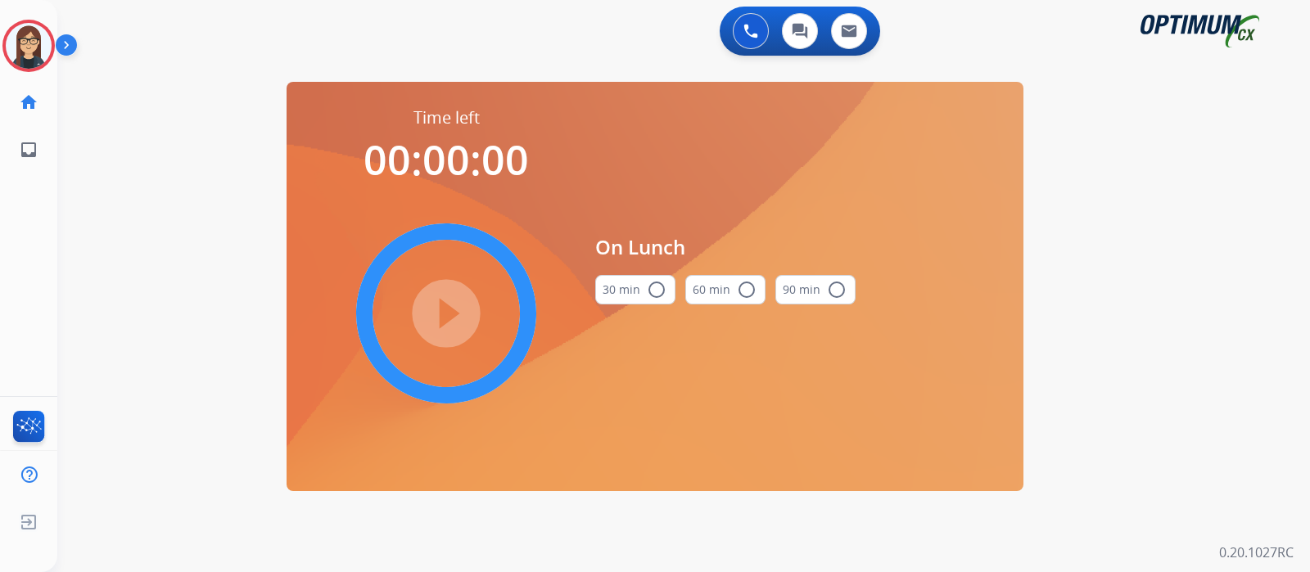
click at [658, 288] on mat-icon "radio_button_unchecked" at bounding box center [657, 290] width 20 height 20
click at [456, 311] on mat-icon "play_circle_filled" at bounding box center [446, 314] width 20 height 20
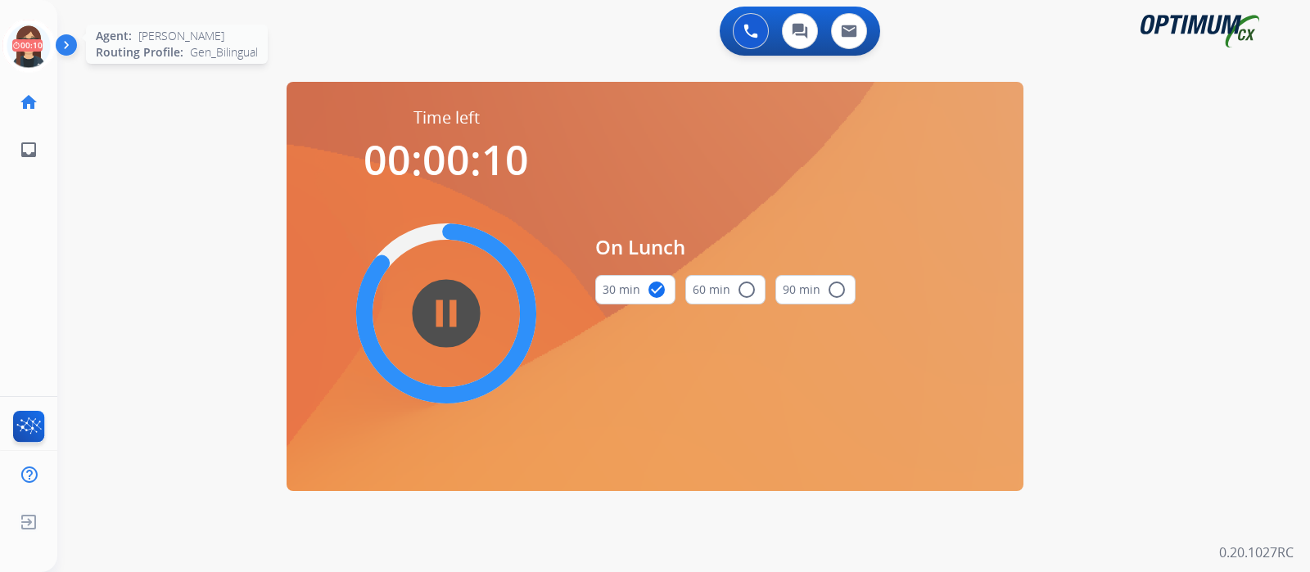
click at [27, 42] on icon at bounding box center [28, 46] width 53 height 53
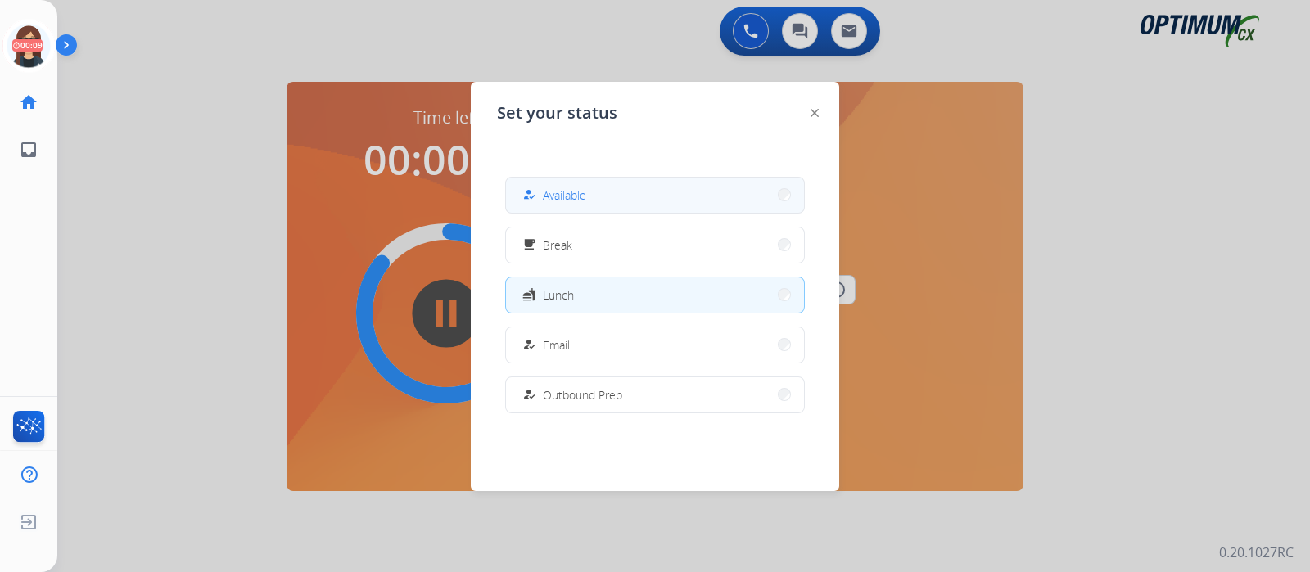
click at [622, 201] on button "how_to_reg Available" at bounding box center [655, 195] width 298 height 35
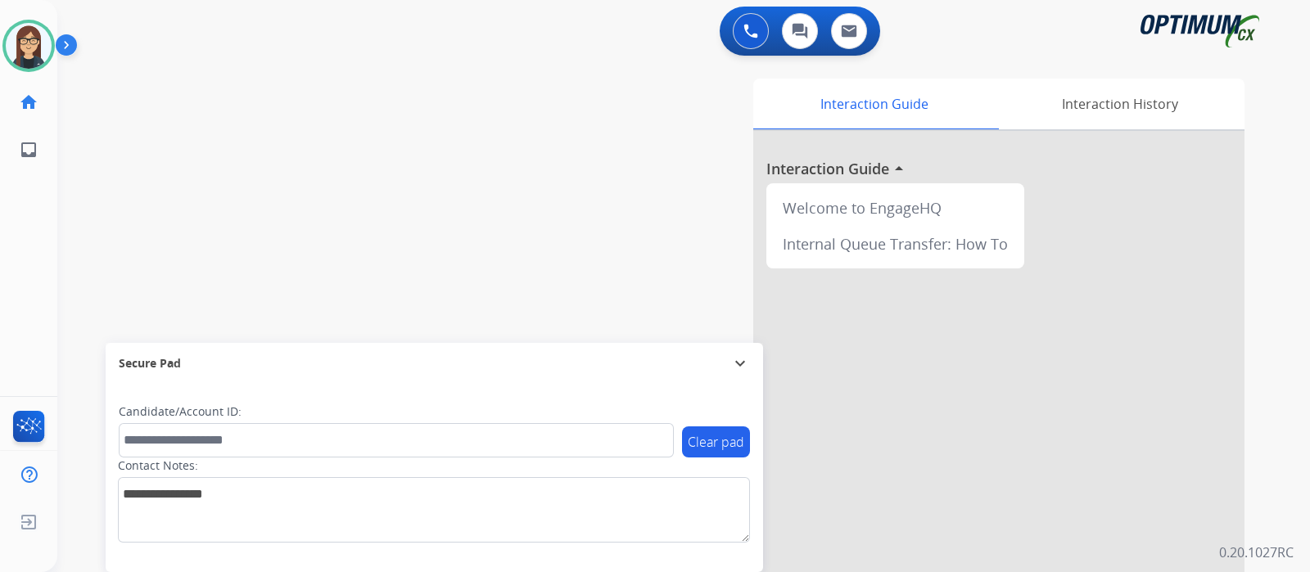
click at [315, 102] on div "swap_horiz Break voice bridge close_fullscreen Connect 3-Way Call merge_type Se…" at bounding box center [663, 400] width 1213 height 683
click at [315, 257] on div "swap_horiz Break voice bridge close_fullscreen Connect 3-Way Call merge_type Se…" at bounding box center [663, 400] width 1213 height 683
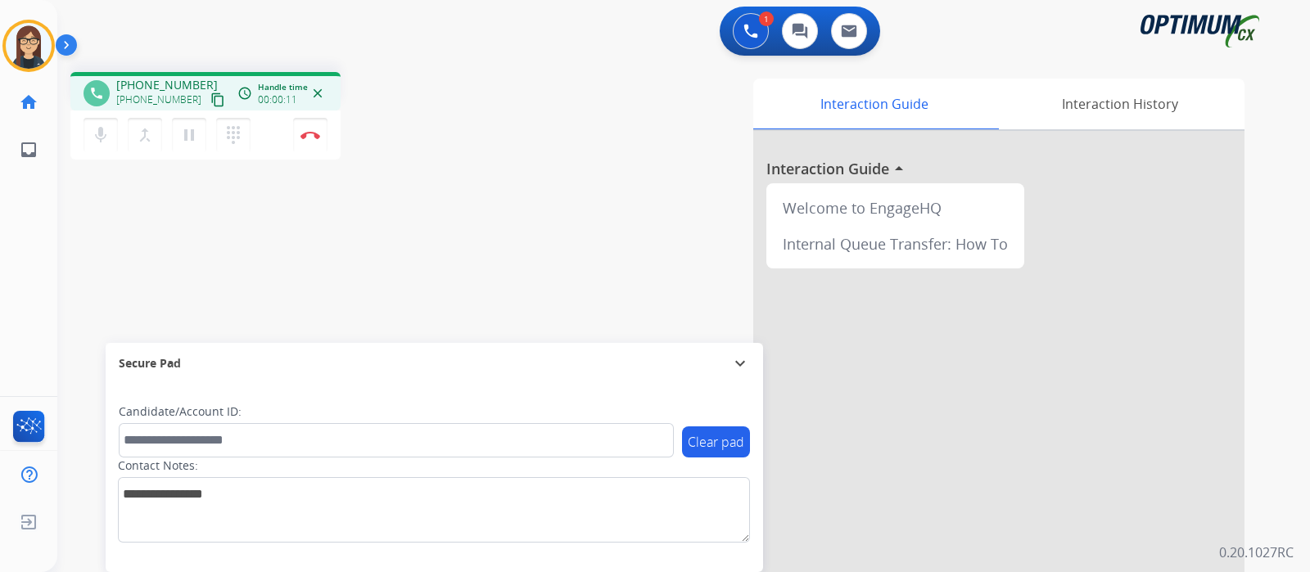
click at [210, 96] on mat-icon "content_copy" at bounding box center [217, 99] width 15 height 15
click at [521, 137] on div "Interaction Guide Interaction History Interaction Guide arrow_drop_up Welcome t…" at bounding box center [877, 410] width 734 height 663
click at [557, 99] on div "Interaction Guide Interaction History Interaction Guide arrow_drop_up Welcome t…" at bounding box center [877, 410] width 734 height 663
click at [473, 63] on div "phone +13029931234 +13029931234 content_copy access_time Call metrics Queue 00:…" at bounding box center [663, 400] width 1213 height 683
click at [307, 139] on button "Disconnect" at bounding box center [310, 135] width 34 height 34
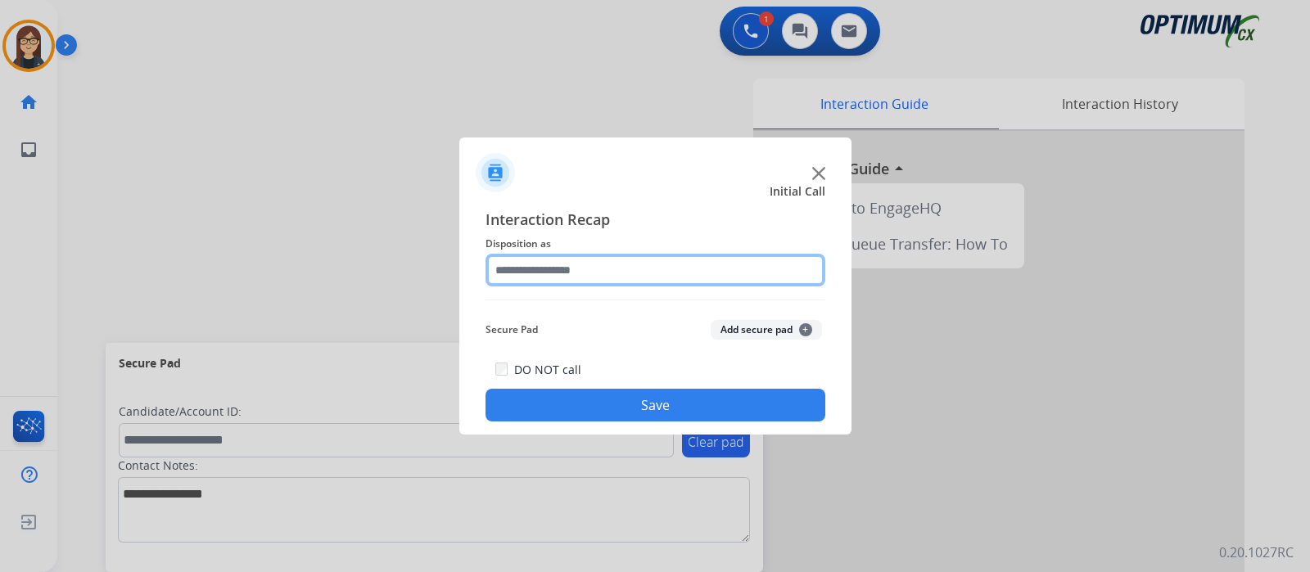
click at [540, 282] on input "text" at bounding box center [655, 270] width 340 height 33
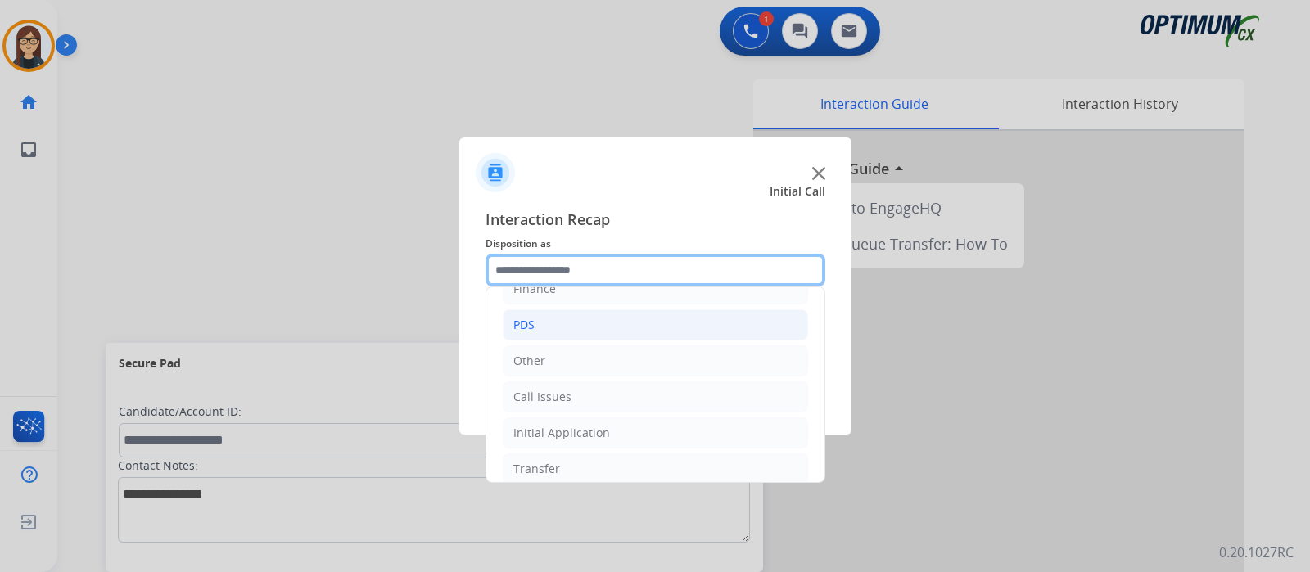
scroll to position [108, 0]
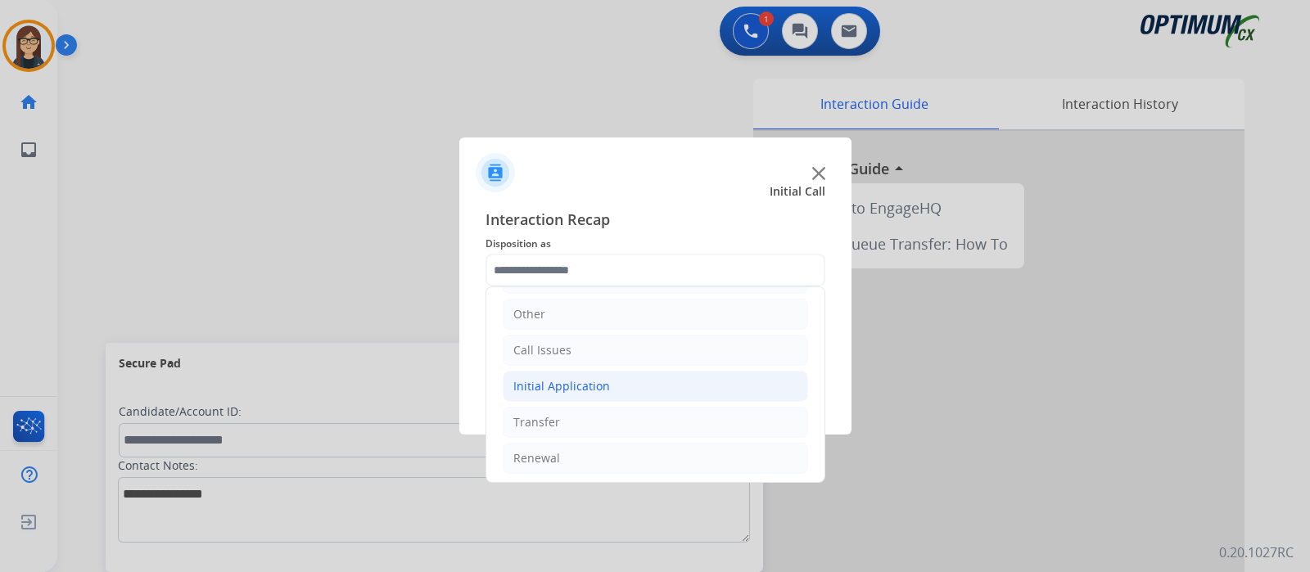
click at [577, 384] on div "Initial Application" at bounding box center [561, 386] width 97 height 16
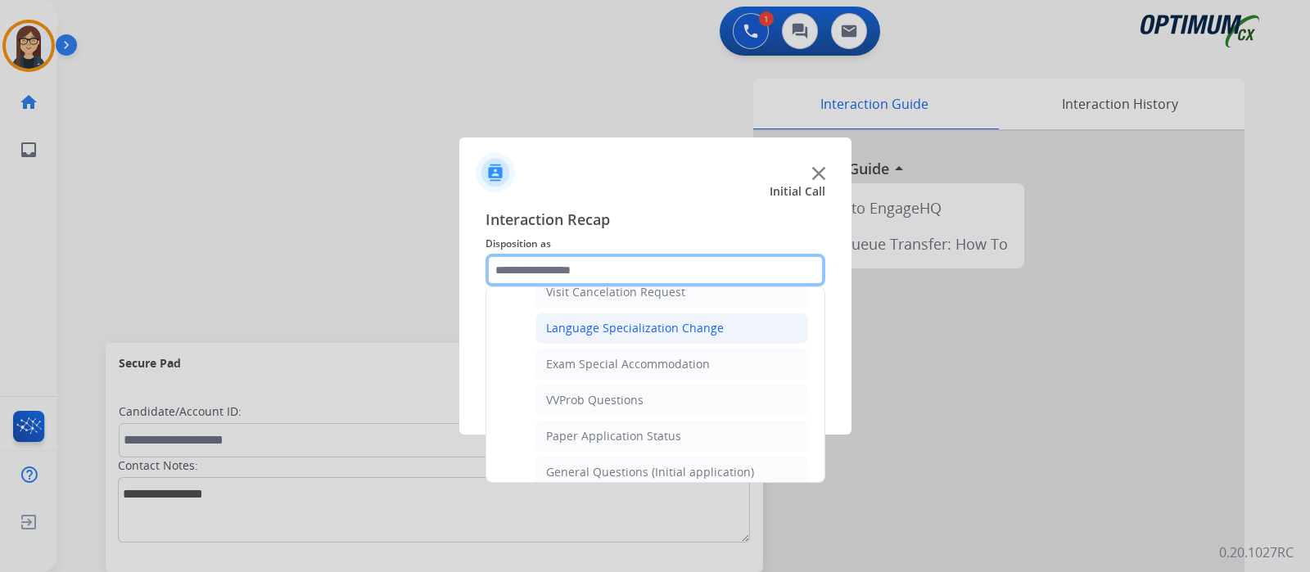
scroll to position [824, 0]
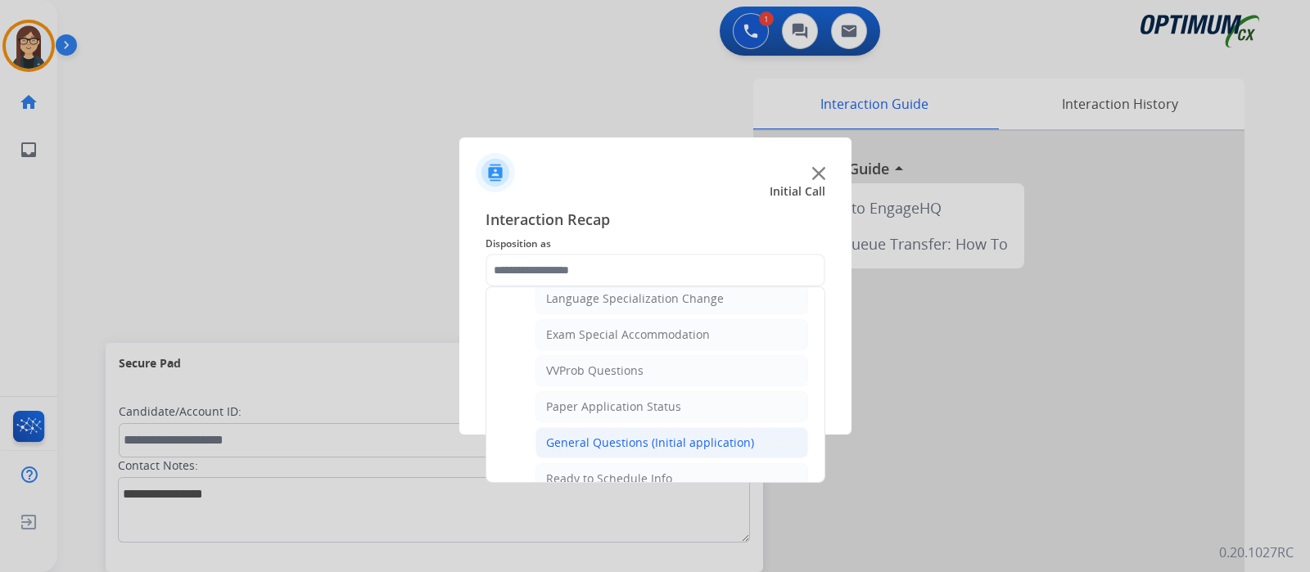
click at [629, 427] on li "General Questions (Initial application)" at bounding box center [671, 442] width 273 height 31
type input "**********"
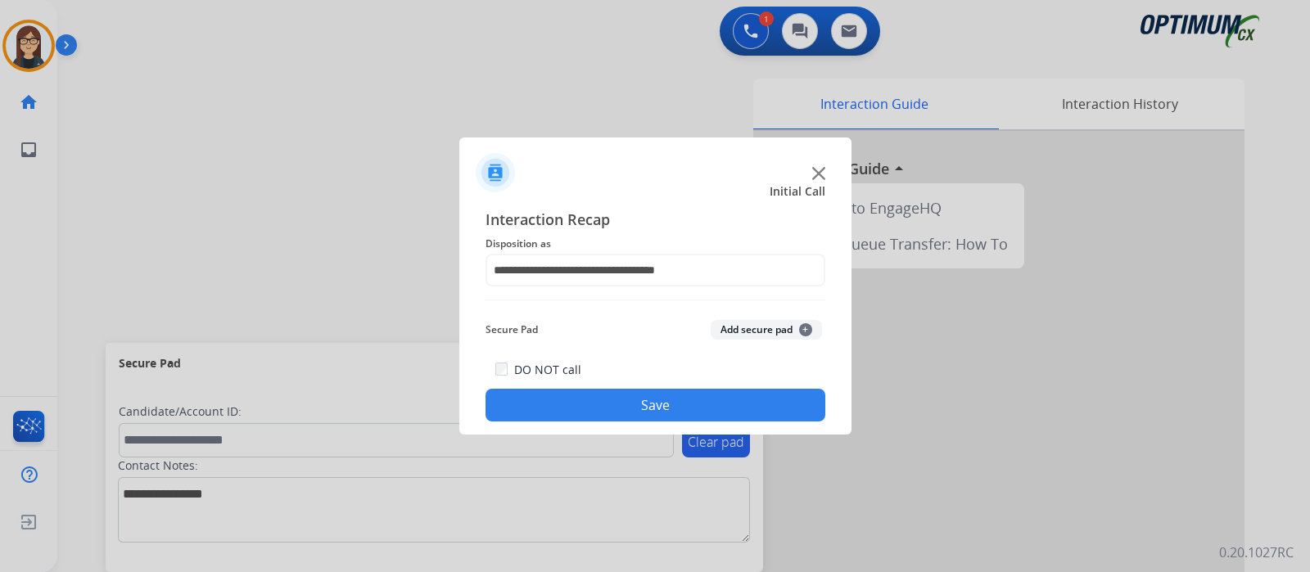
click at [602, 392] on button "Save" at bounding box center [655, 405] width 340 height 33
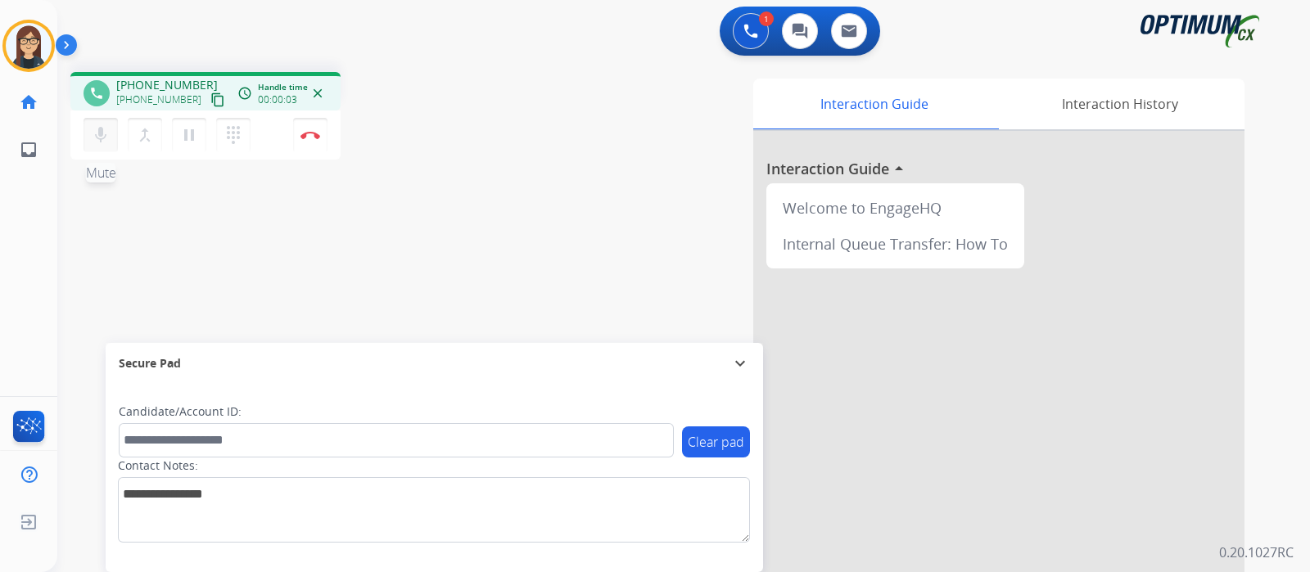
click at [97, 133] on mat-icon "mic" at bounding box center [101, 135] width 20 height 20
click at [210, 102] on mat-icon "content_copy" at bounding box center [217, 99] width 15 height 15
click at [491, 228] on div "phone +17705450210 +17705450210 content_copy access_time Call metrics Queue 00:…" at bounding box center [663, 400] width 1213 height 683
click at [97, 141] on mat-icon "mic_off" at bounding box center [101, 135] width 20 height 20
click at [352, 231] on div "phone +17705450210 +17705450210 content_copy access_time Call metrics Queue 00:…" at bounding box center [663, 400] width 1213 height 683
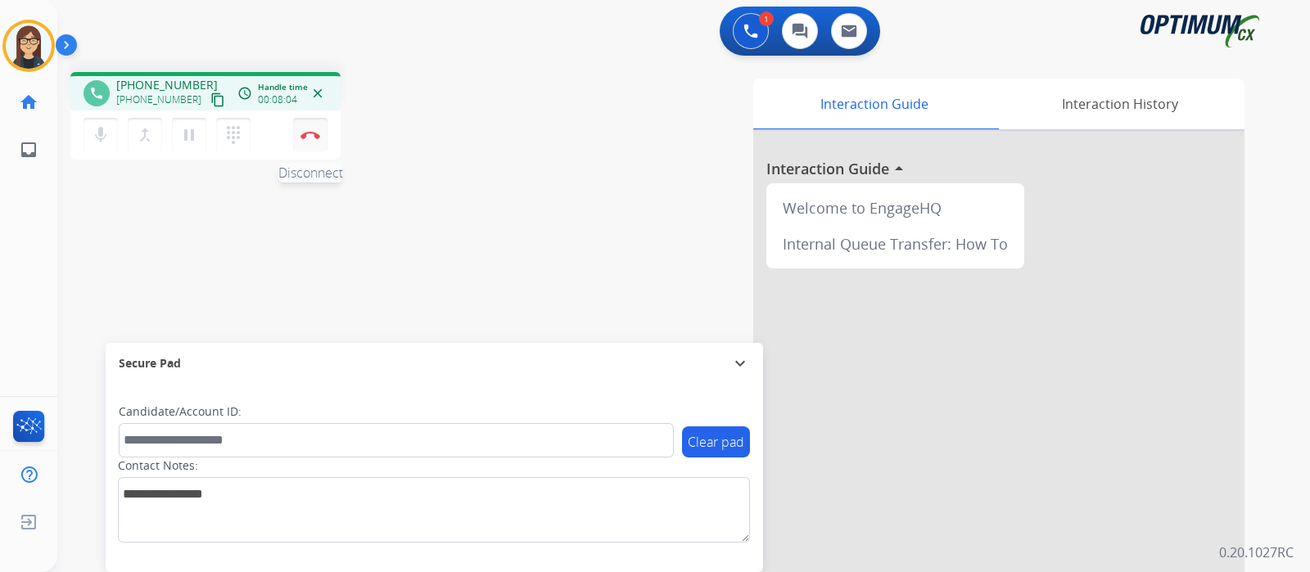
click at [306, 141] on button "Disconnect" at bounding box center [310, 135] width 34 height 34
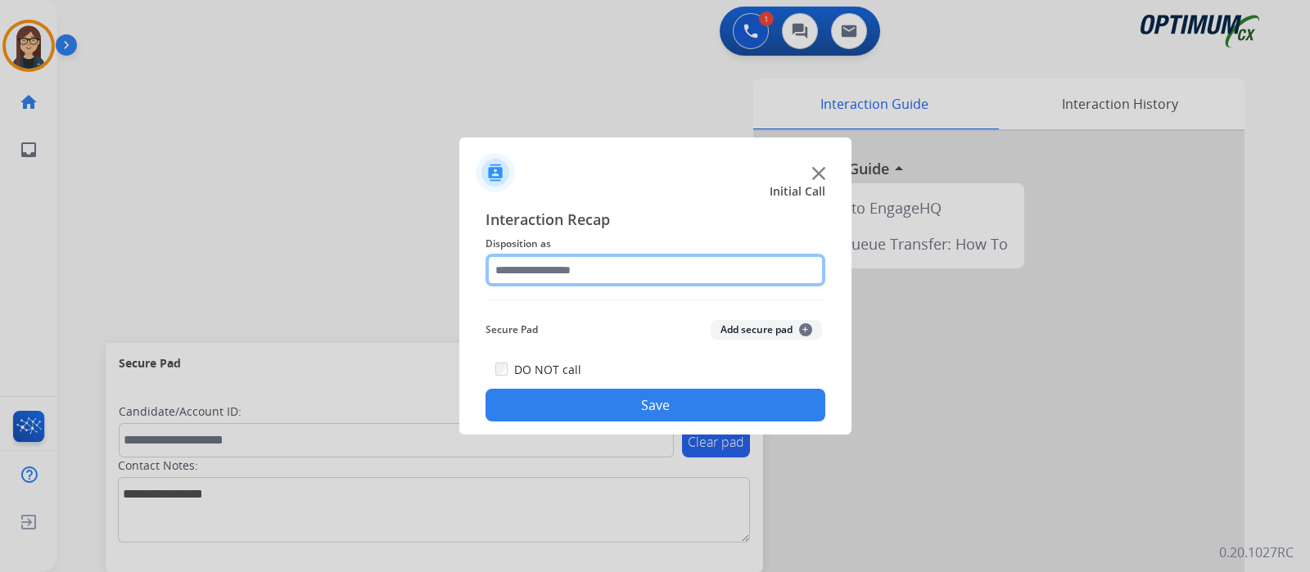
click at [521, 268] on input "text" at bounding box center [655, 270] width 340 height 33
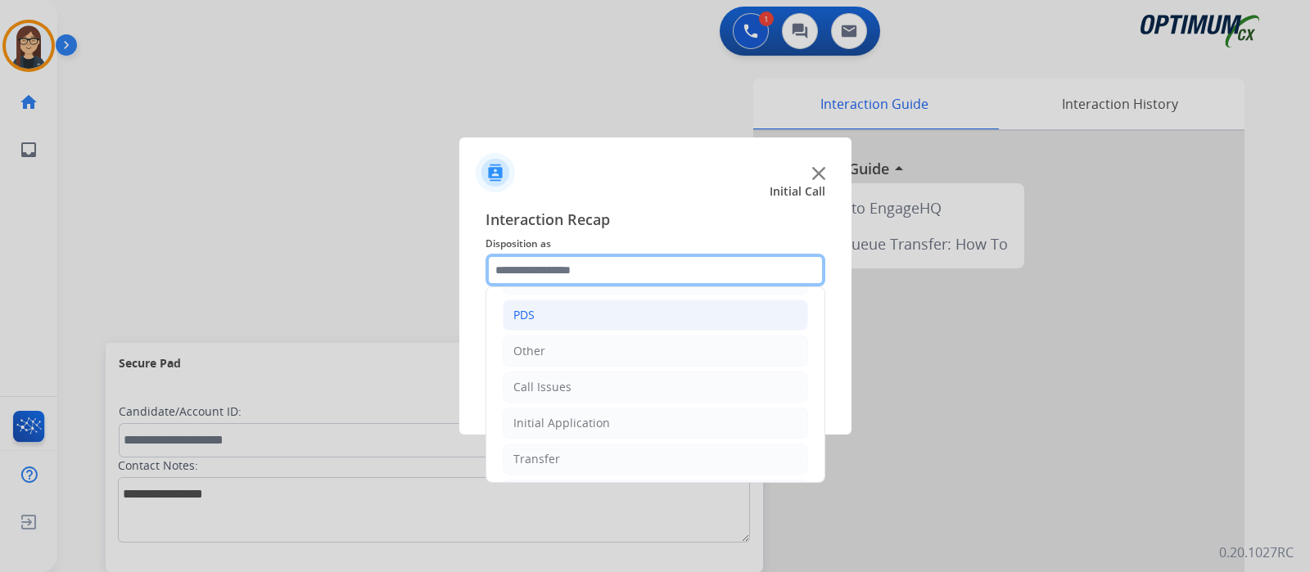
scroll to position [101, 0]
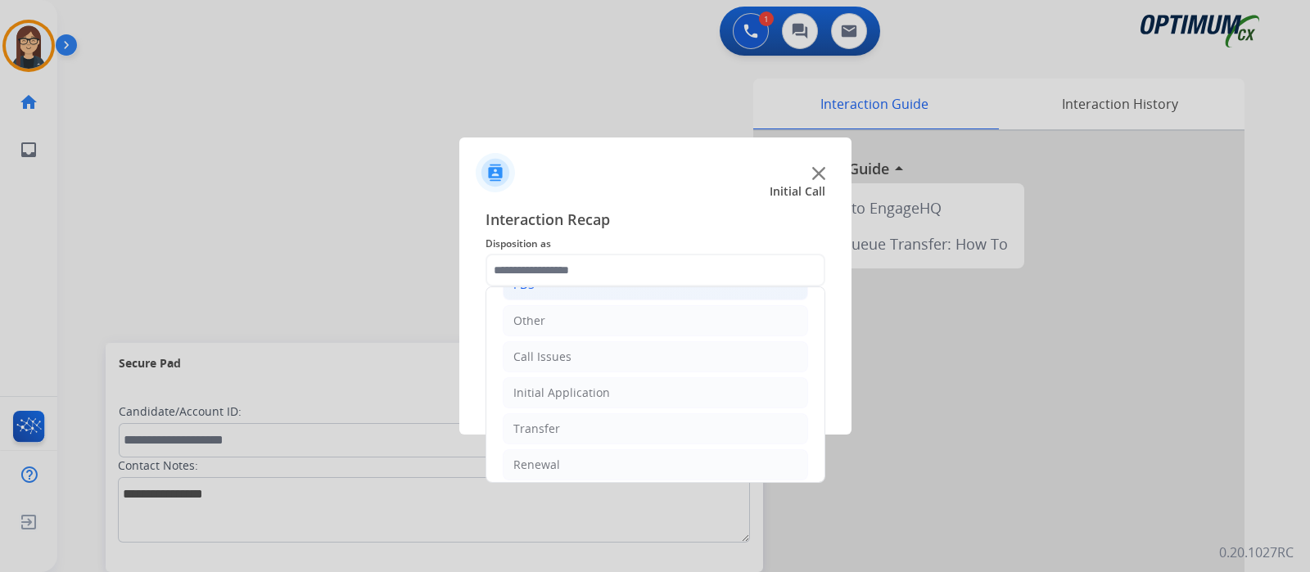
click at [598, 396] on div "Initial Application" at bounding box center [561, 393] width 97 height 16
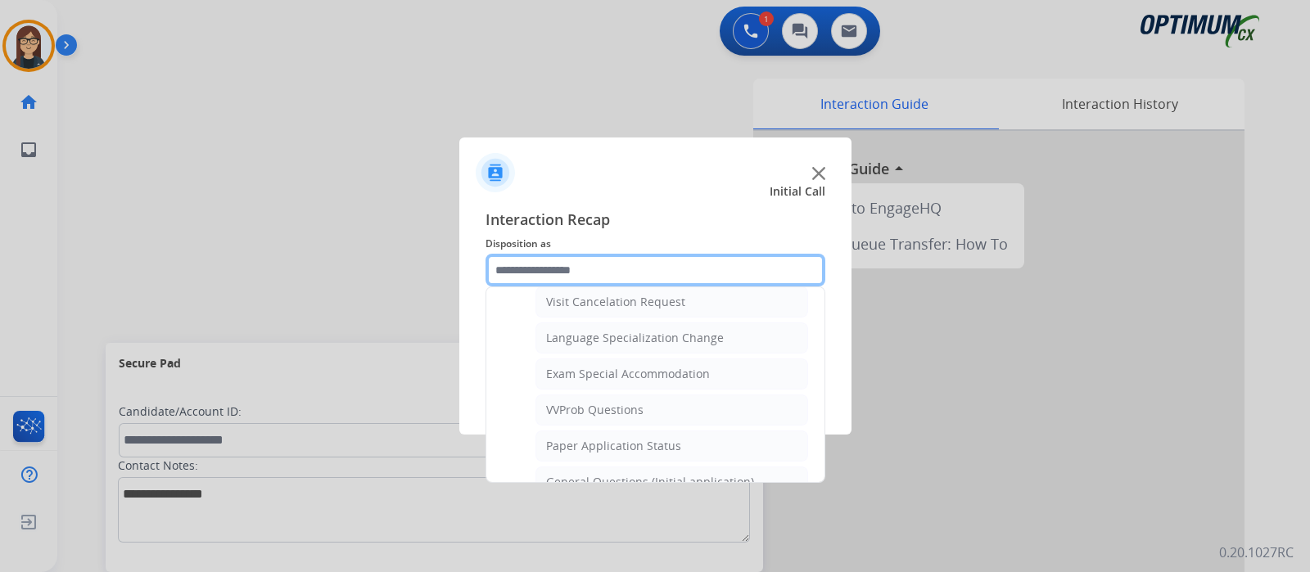
scroll to position [818, 0]
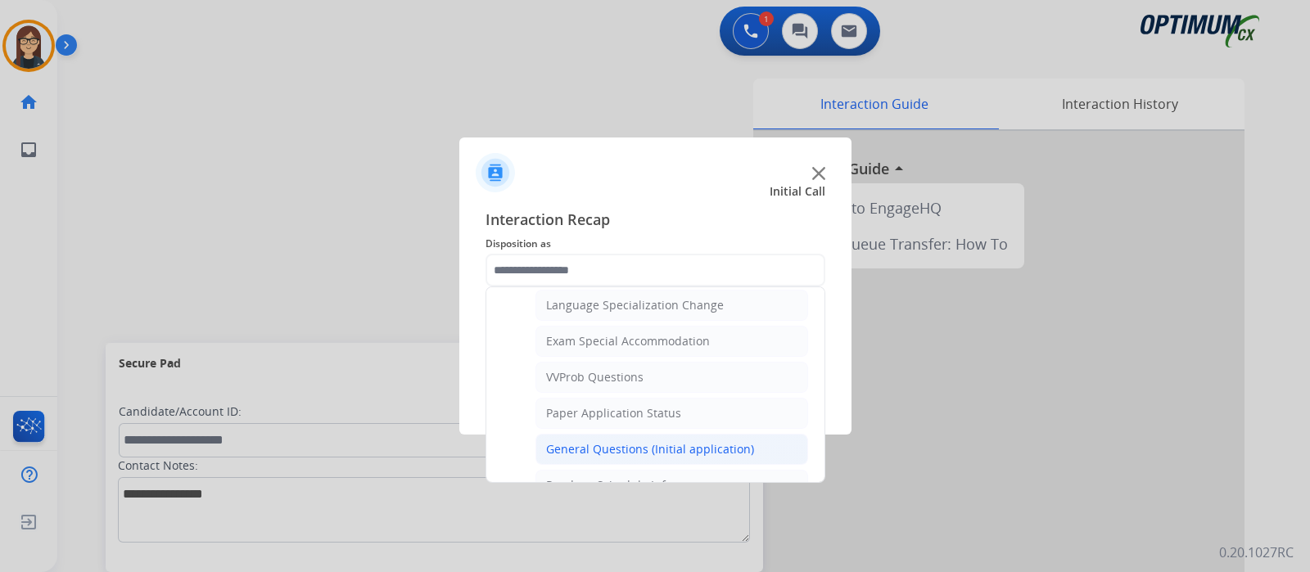
click at [604, 450] on li "General Questions (Initial application)" at bounding box center [671, 449] width 273 height 31
type input "**********"
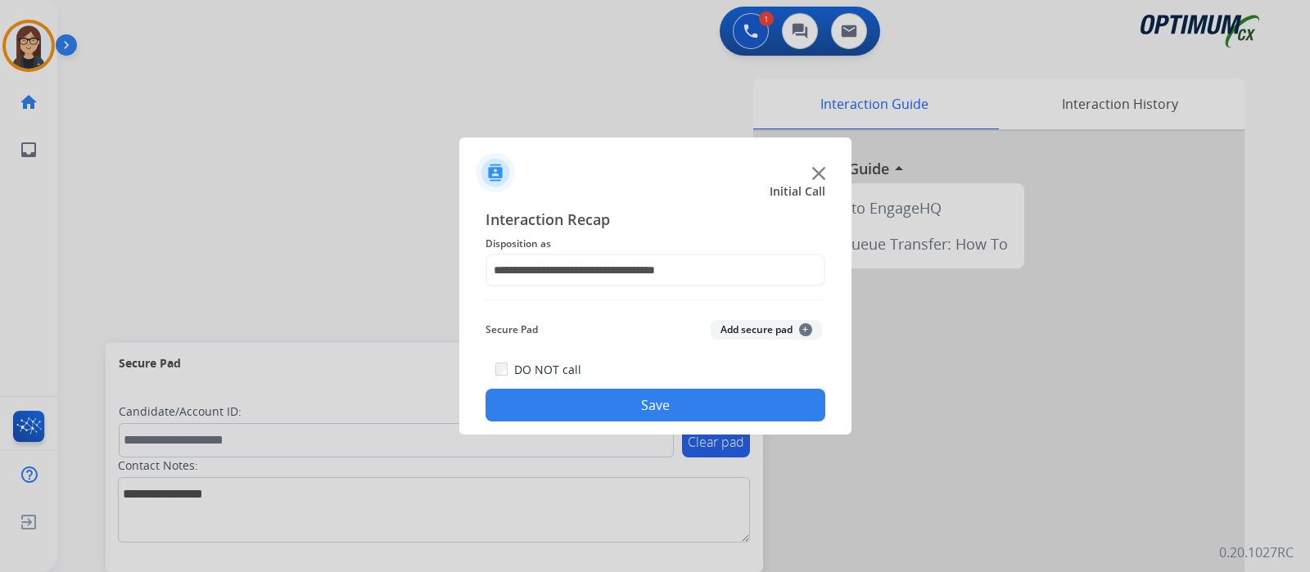
click at [569, 397] on button "Save" at bounding box center [655, 405] width 340 height 33
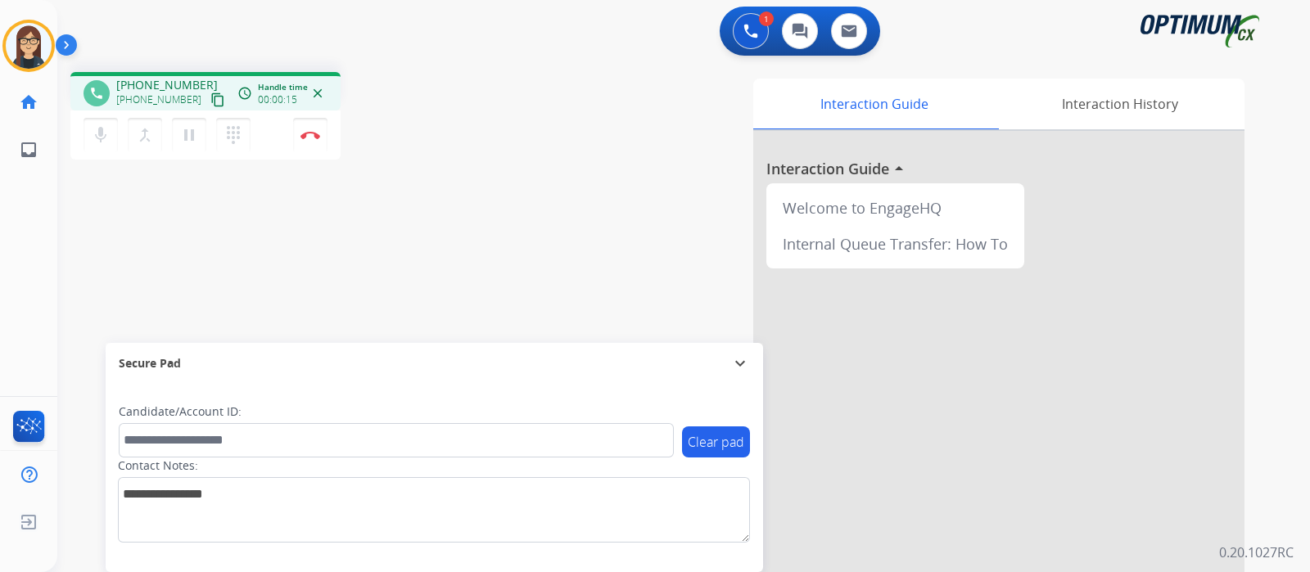
click at [208, 96] on button "content_copy" at bounding box center [218, 100] width 20 height 20
click at [471, 137] on div "phone +17872053332 +17872053332 content_copy access_time Call metrics Queue 00:…" at bounding box center [286, 118] width 433 height 92
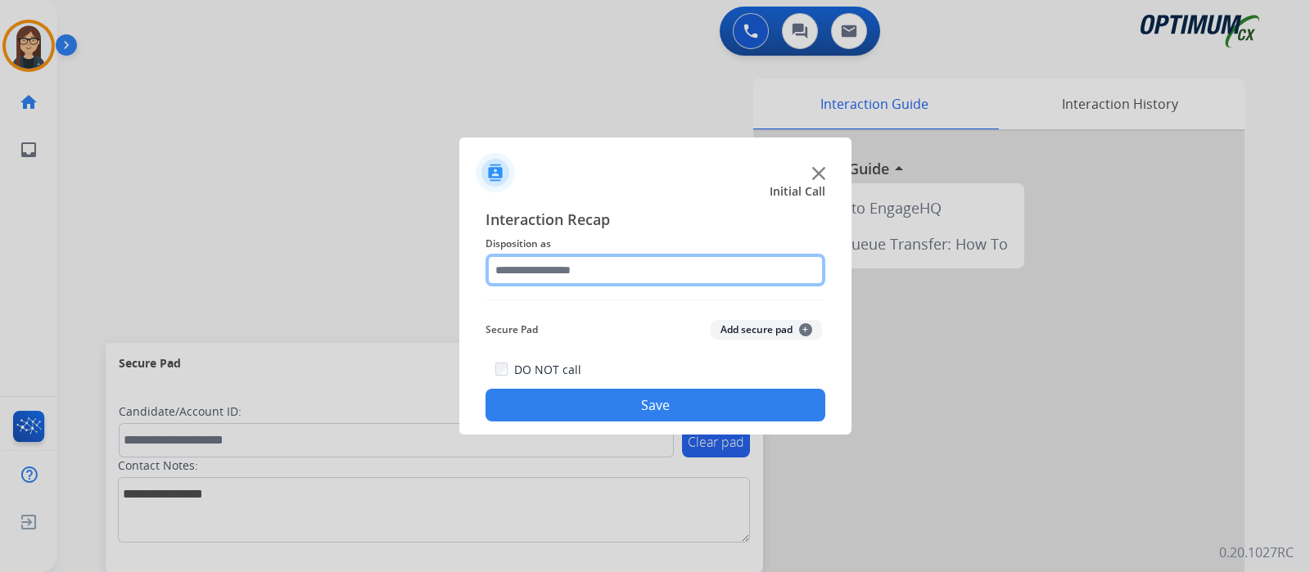
click at [516, 268] on input "text" at bounding box center [655, 270] width 340 height 33
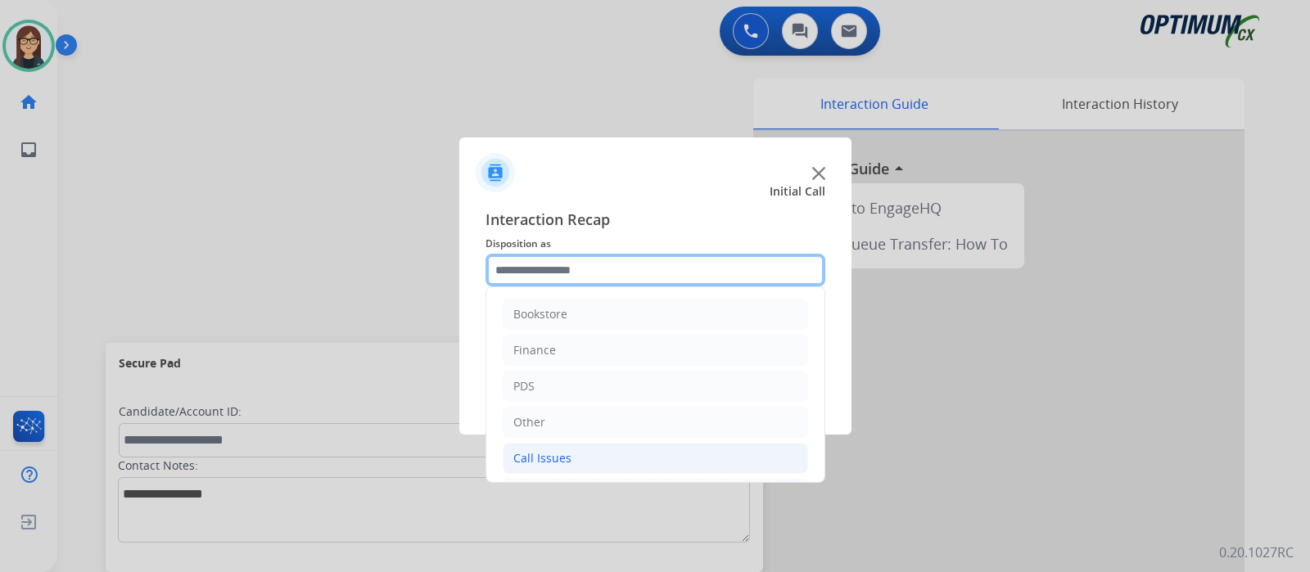
scroll to position [108, 0]
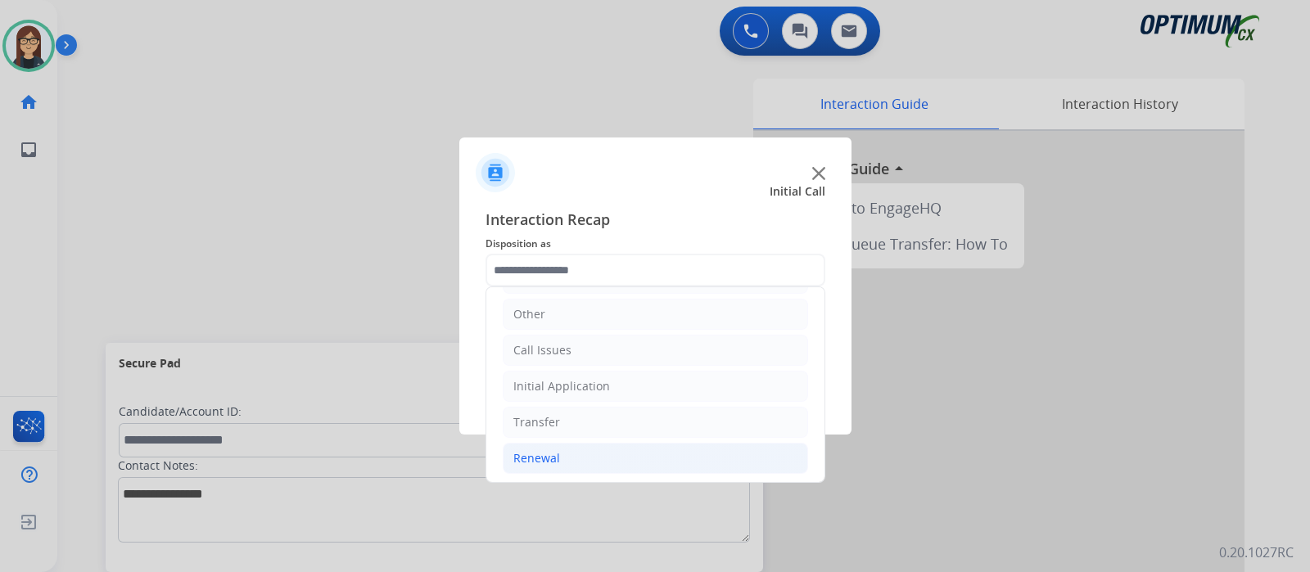
click at [529, 456] on div "Renewal" at bounding box center [536, 458] width 47 height 16
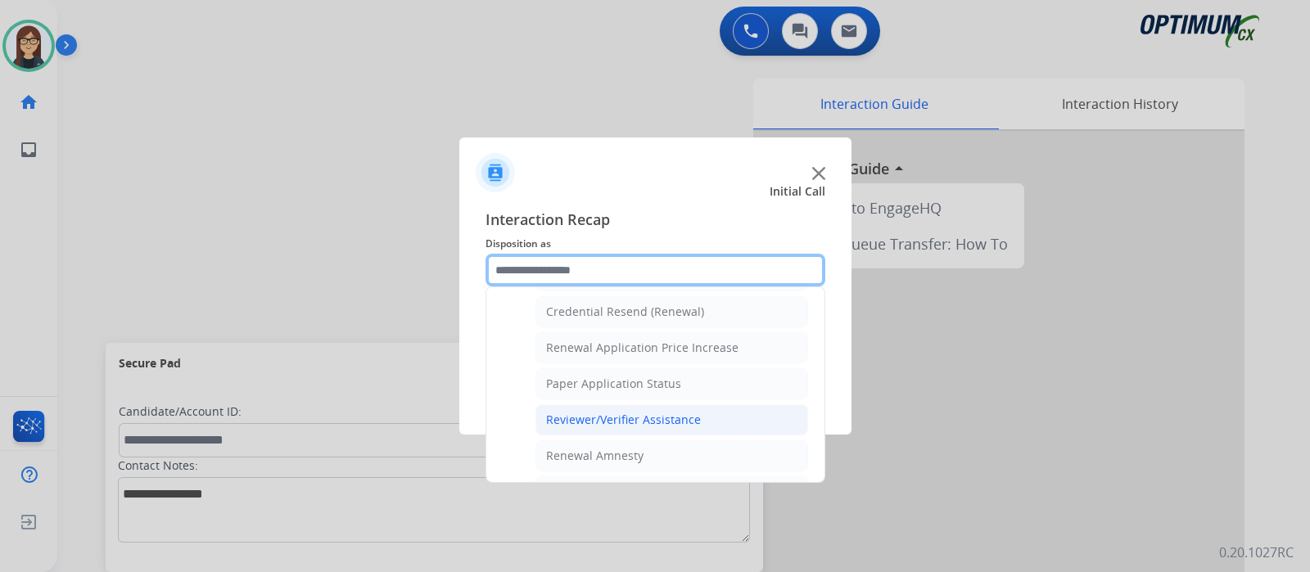
scroll to position [421, 0]
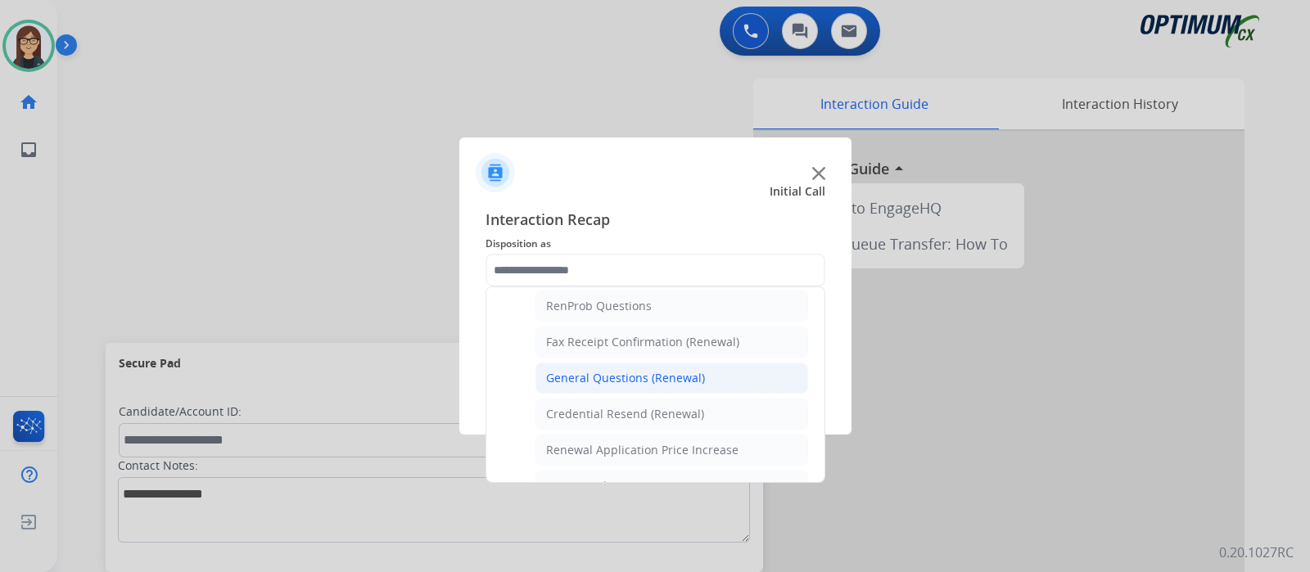
click at [674, 378] on div "General Questions (Renewal)" at bounding box center [625, 378] width 159 height 16
type input "**********"
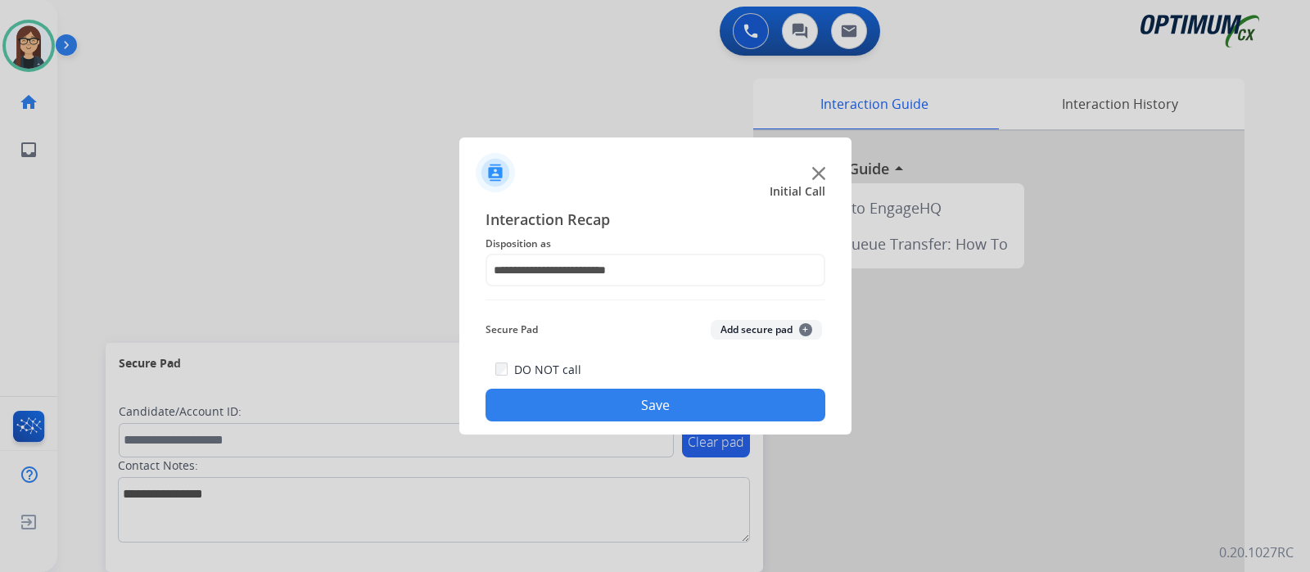
click at [655, 403] on button "Save" at bounding box center [655, 405] width 340 height 33
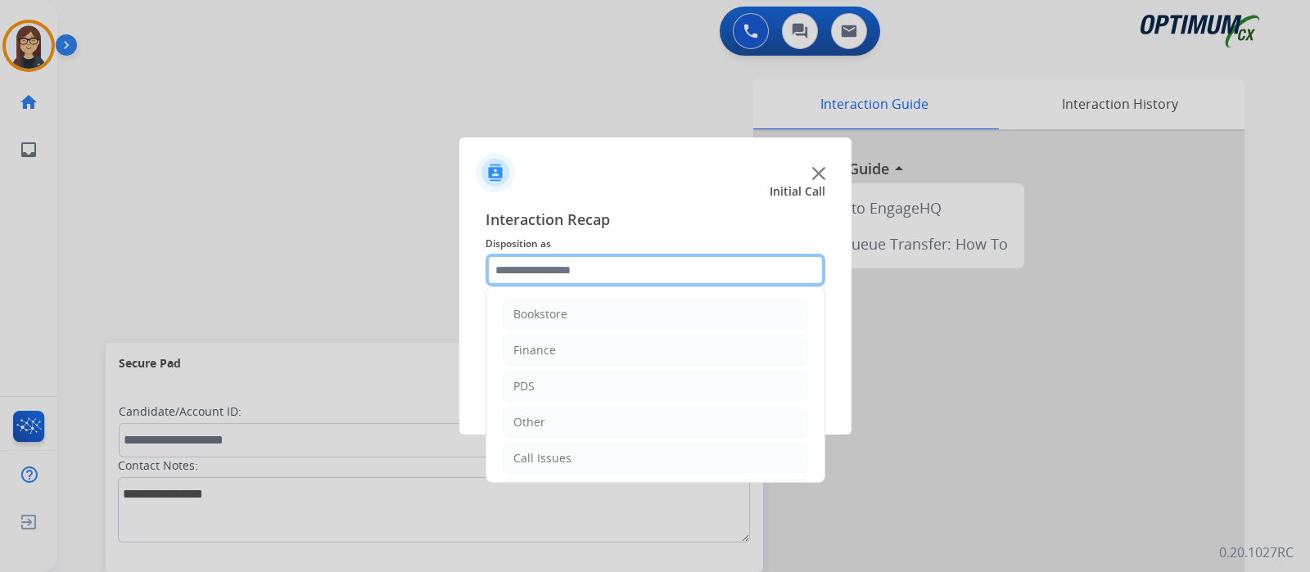
click at [561, 268] on input "text" at bounding box center [655, 270] width 340 height 33
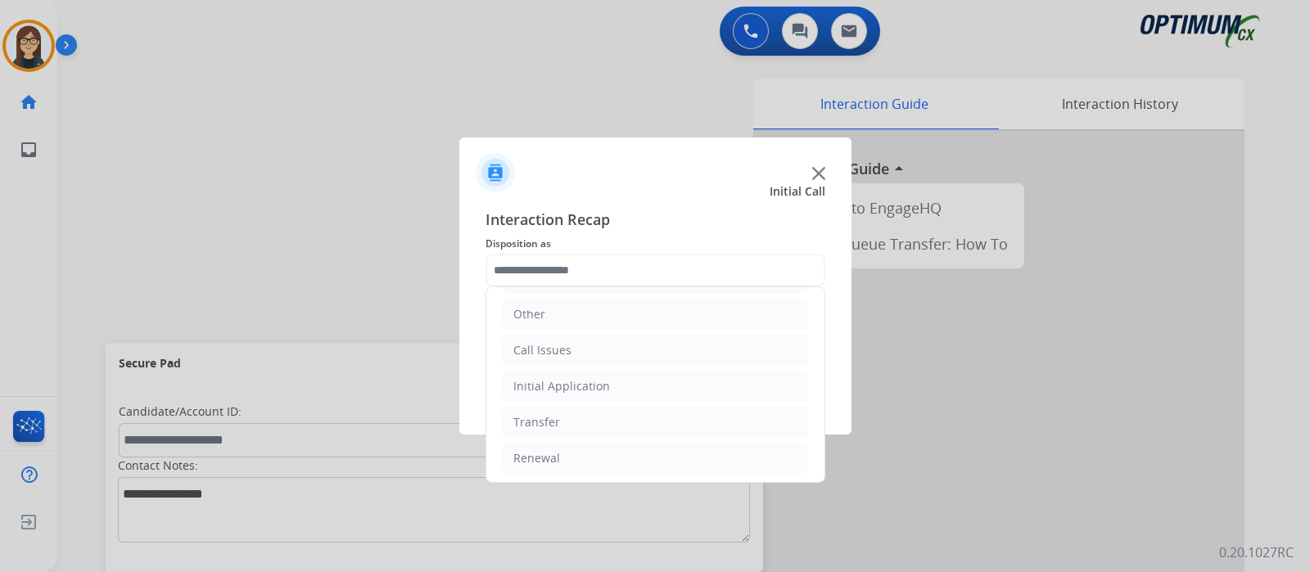
click at [816, 180] on div at bounding box center [655, 166] width 392 height 57
click at [812, 169] on img at bounding box center [818, 173] width 13 height 13
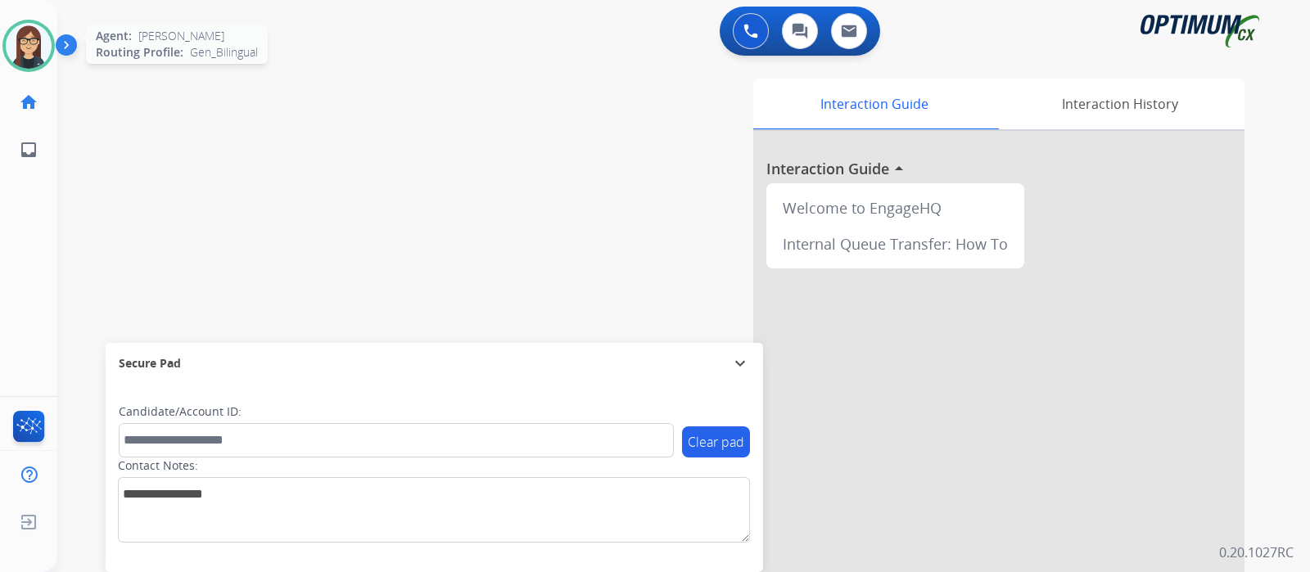
click at [25, 47] on img at bounding box center [29, 46] width 46 height 46
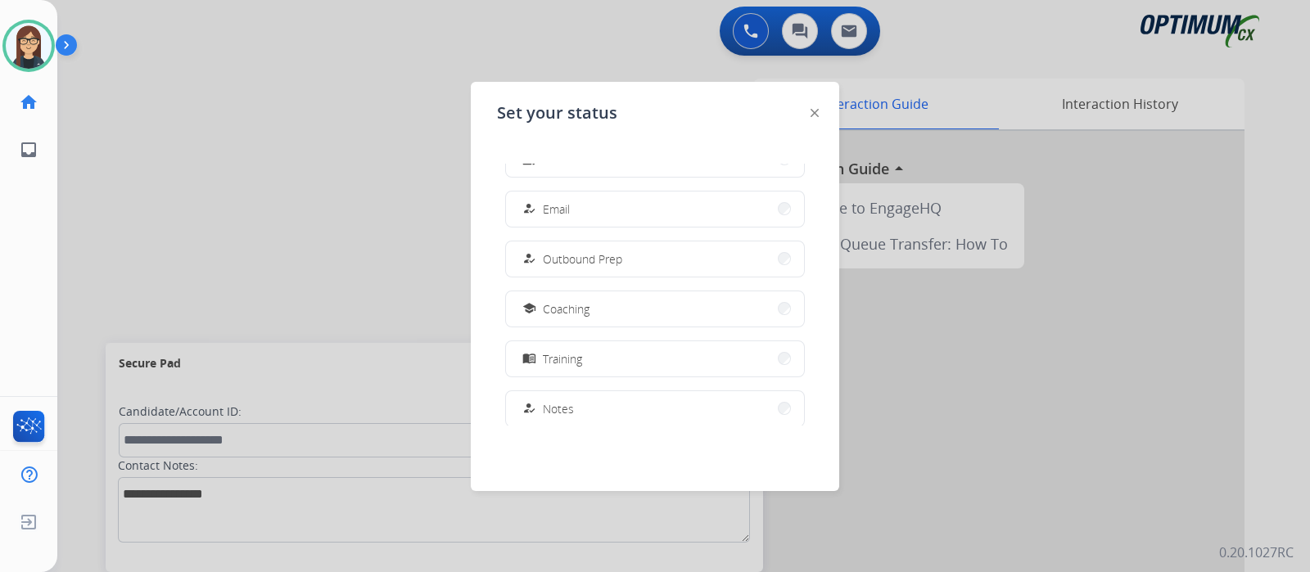
scroll to position [101, 0]
click at [807, 113] on div "Set your status how_to_reg Available free_breakfast Break fastfood Lunch how_to…" at bounding box center [655, 286] width 368 height 409
click at [814, 106] on div at bounding box center [814, 112] width 8 height 20
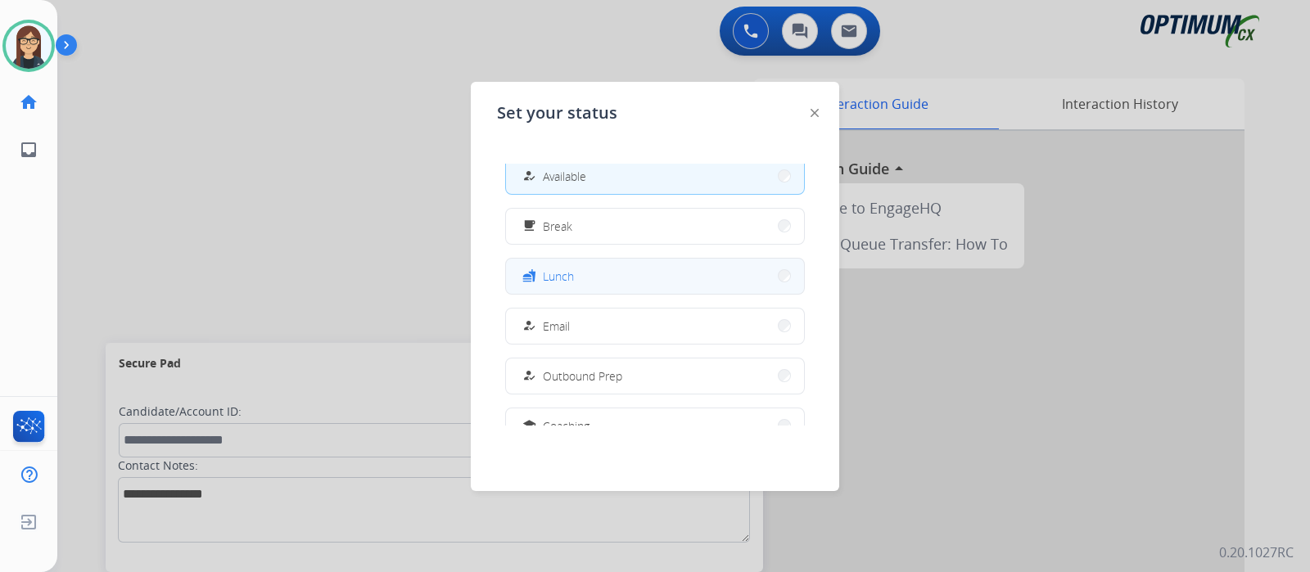
scroll to position [0, 0]
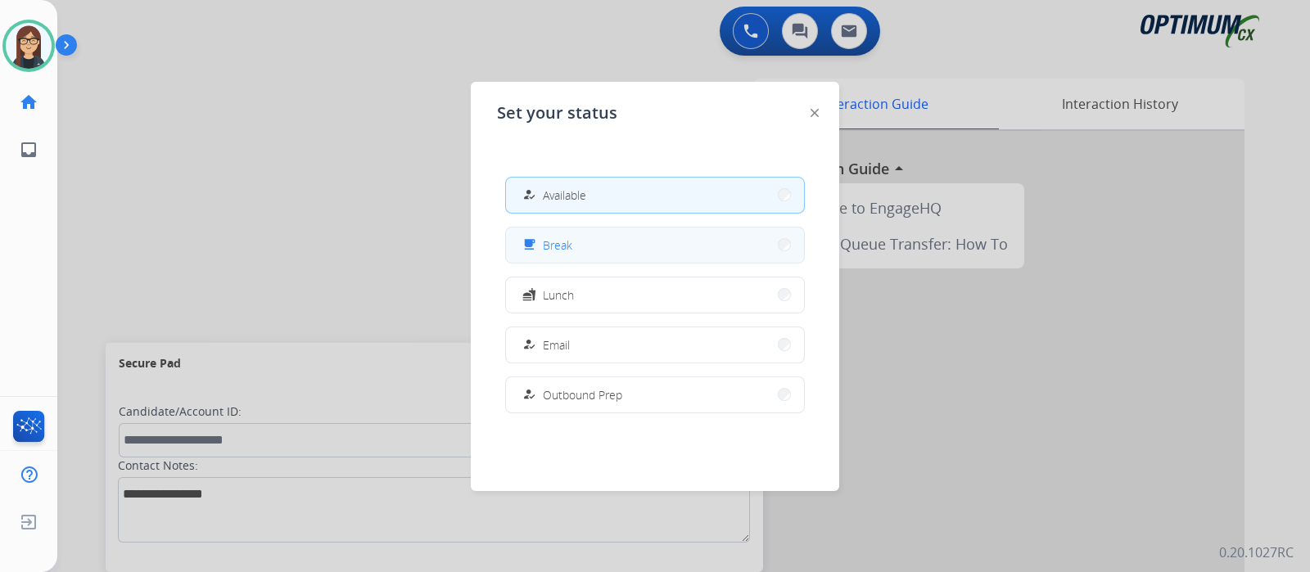
click at [581, 244] on button "free_breakfast Break" at bounding box center [655, 245] width 298 height 35
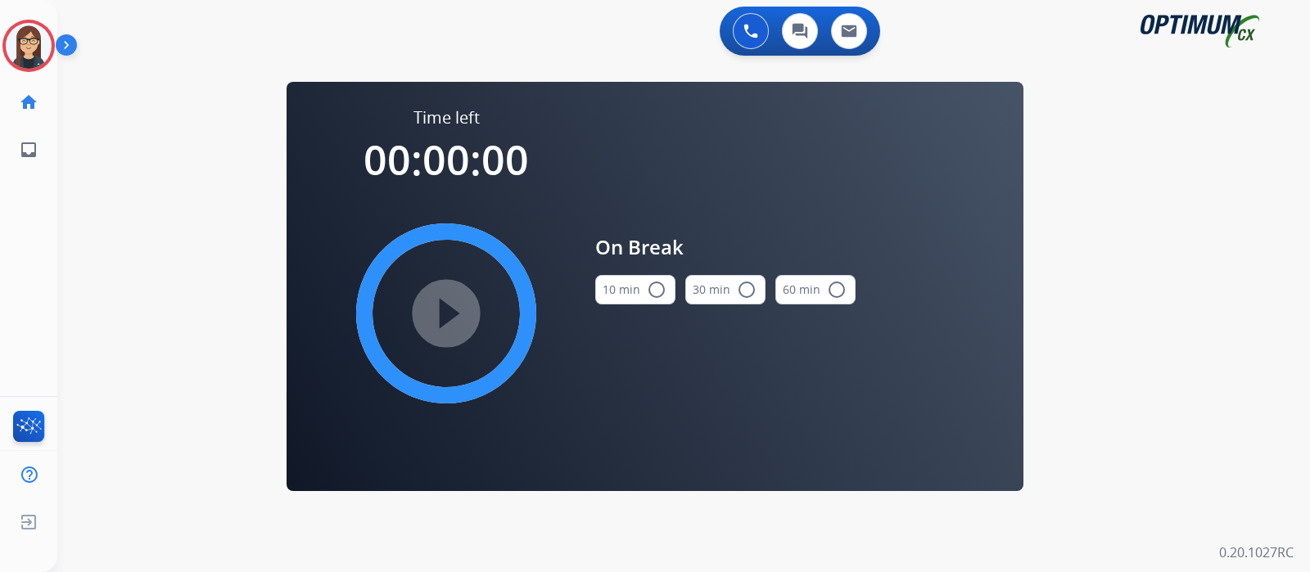
click at [659, 281] on mat-icon "radio_button_unchecked" at bounding box center [657, 290] width 20 height 20
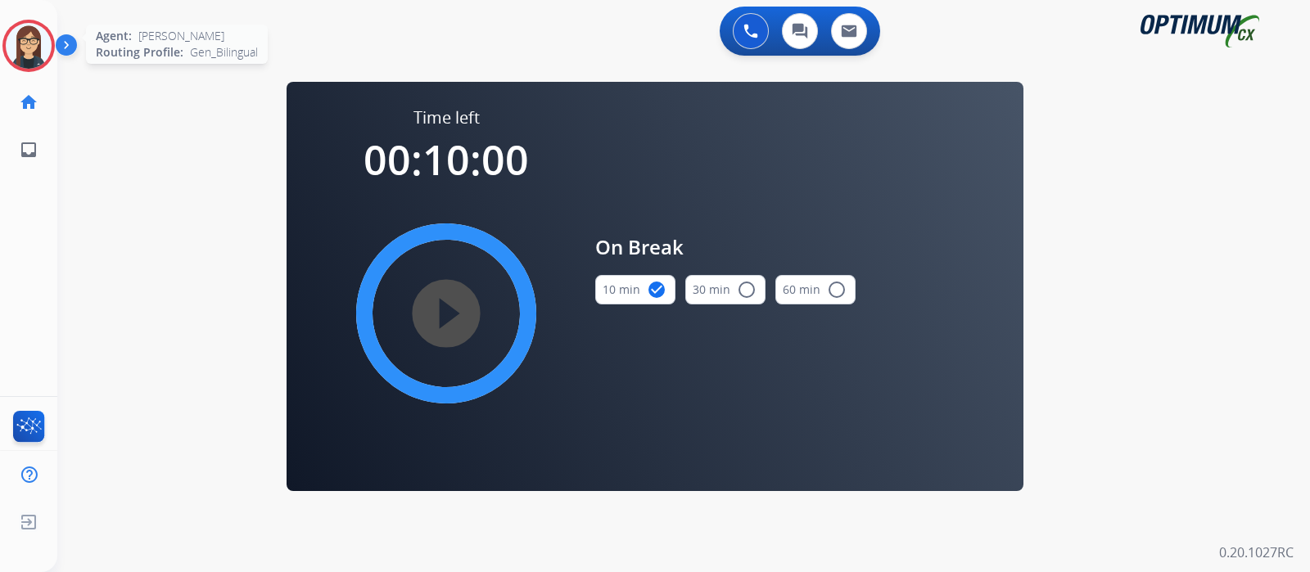
click at [29, 26] on img at bounding box center [29, 46] width 46 height 46
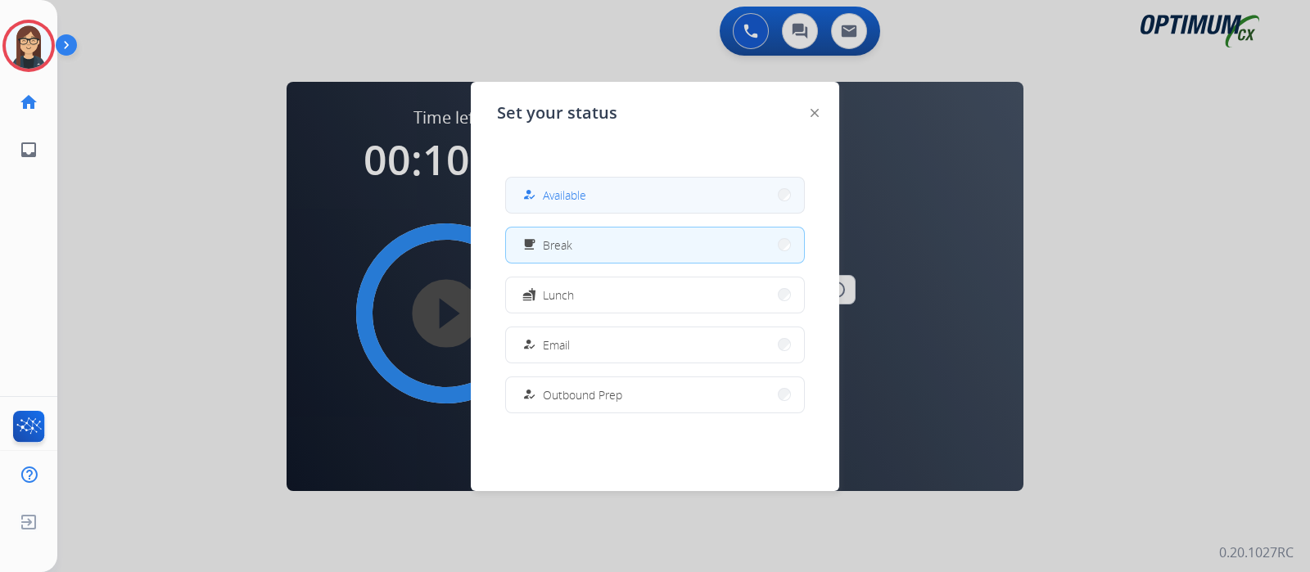
click at [601, 194] on button "how_to_reg Available" at bounding box center [655, 195] width 298 height 35
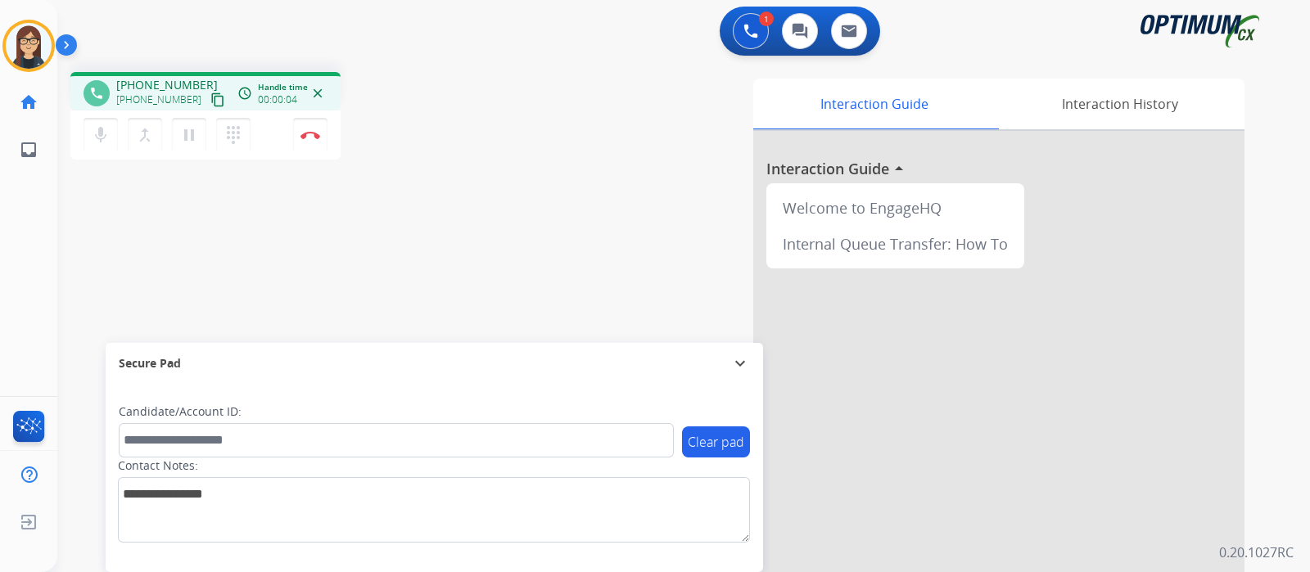
click at [210, 95] on mat-icon "content_copy" at bounding box center [217, 99] width 15 height 15
click at [102, 130] on mat-icon "mic" at bounding box center [101, 135] width 20 height 20
click at [111, 141] on button "mic_off Mute" at bounding box center [100, 135] width 34 height 34
click at [111, 141] on button "mic Mute" at bounding box center [100, 135] width 34 height 34
click at [111, 141] on button "mic_off Mute" at bounding box center [100, 135] width 34 height 34
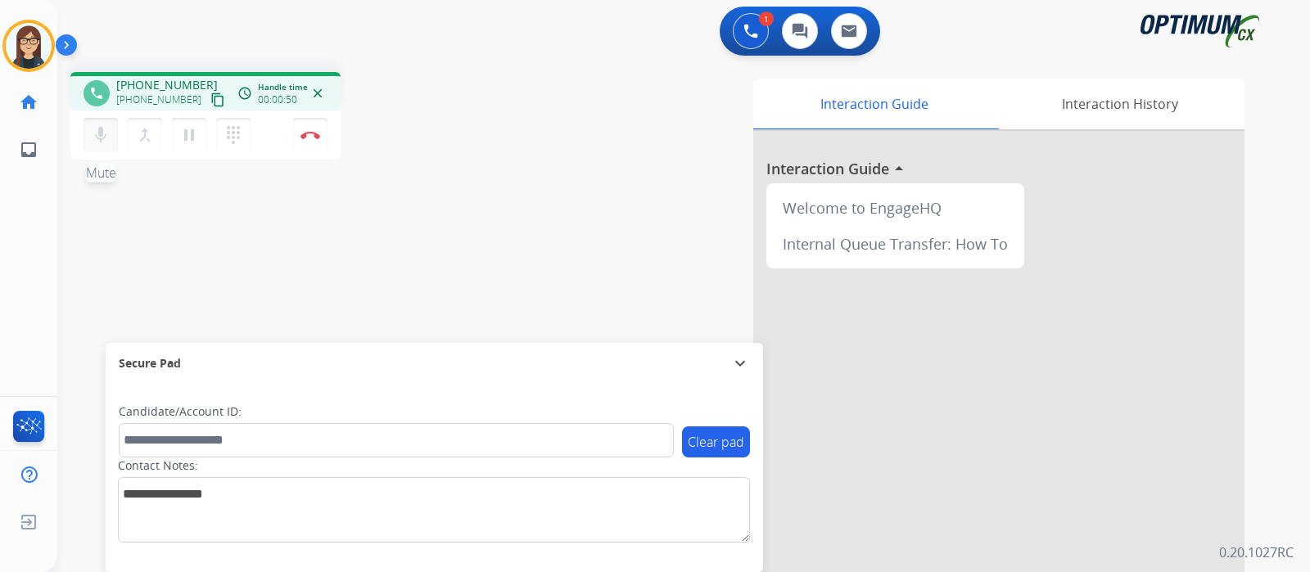
click at [111, 141] on button "mic Mute" at bounding box center [100, 135] width 34 height 34
click at [93, 138] on mat-icon "mic_off" at bounding box center [101, 135] width 20 height 20
click at [101, 139] on mat-icon "mic" at bounding box center [101, 135] width 20 height 20
click at [101, 139] on mat-icon "mic_off" at bounding box center [101, 135] width 20 height 20
click at [96, 141] on mat-icon "mic" at bounding box center [101, 135] width 20 height 20
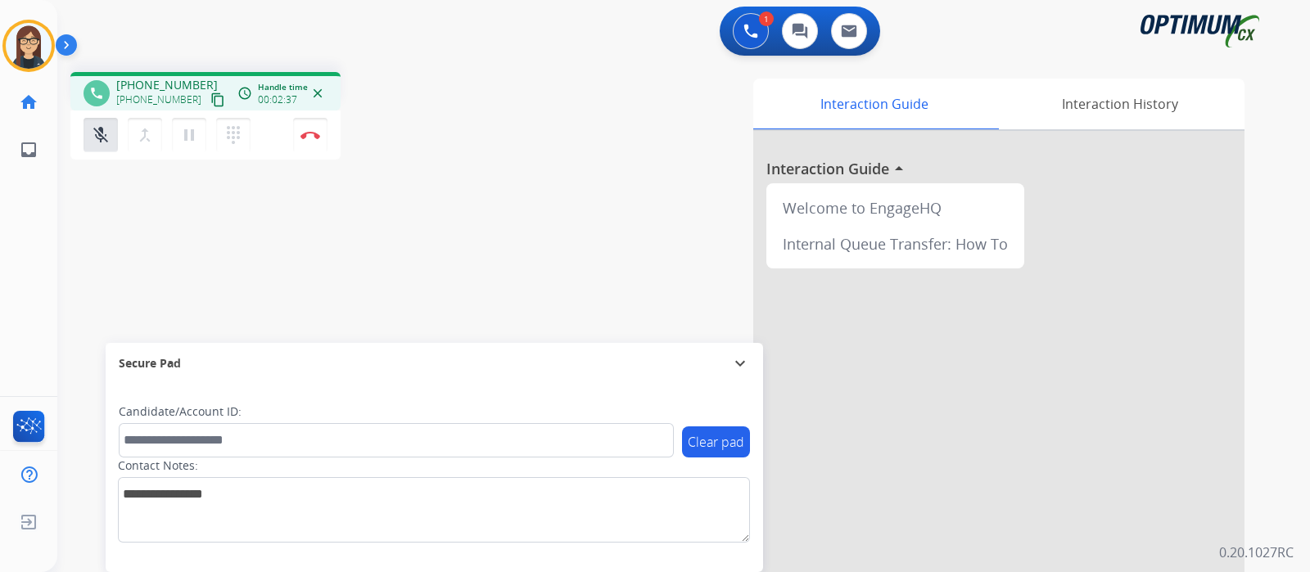
click at [200, 224] on div "phone +12673796310 +12673796310 content_copy access_time Call metrics Queue 00:…" at bounding box center [663, 400] width 1213 height 683
click at [99, 135] on mat-icon "mic_off" at bounding box center [101, 135] width 20 height 20
click at [97, 131] on mat-icon "mic" at bounding box center [101, 135] width 20 height 20
click at [97, 131] on mat-icon "mic_off" at bounding box center [101, 135] width 20 height 20
click at [101, 141] on mat-icon "mic" at bounding box center [101, 135] width 20 height 20
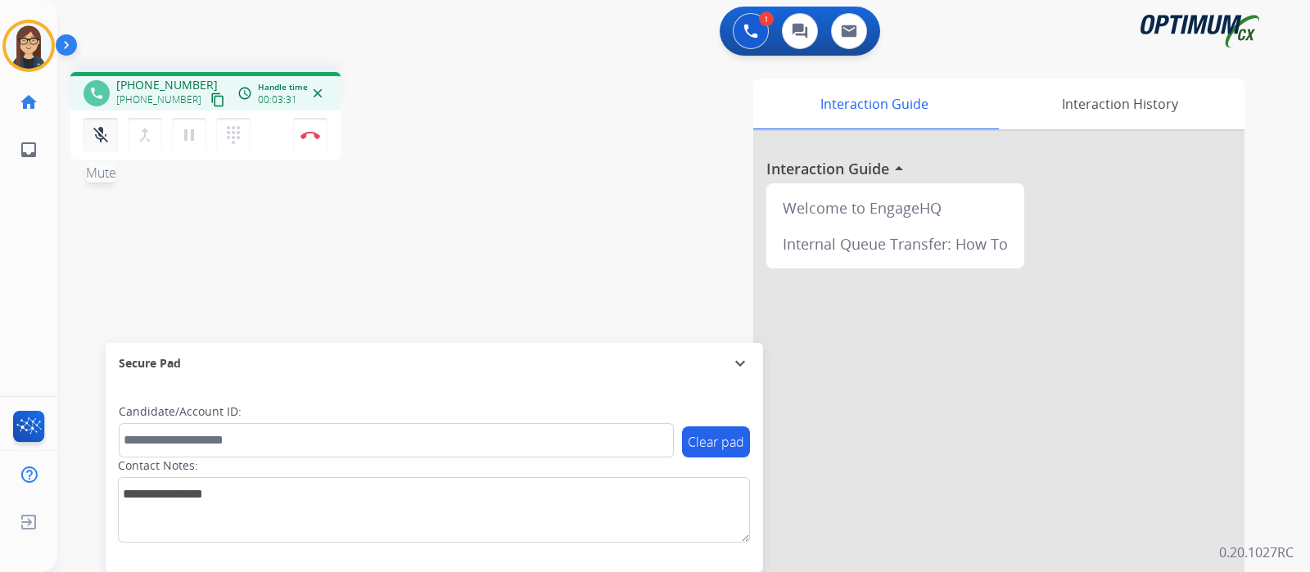
click at [97, 139] on mat-icon "mic_off" at bounding box center [101, 135] width 20 height 20
click at [97, 139] on mat-icon "mic" at bounding box center [101, 135] width 20 height 20
click at [97, 134] on mat-icon "mic_off" at bounding box center [101, 135] width 20 height 20
click at [106, 134] on mat-icon "mic" at bounding box center [101, 135] width 20 height 20
click at [106, 134] on mat-icon "mic_off" at bounding box center [101, 135] width 20 height 20
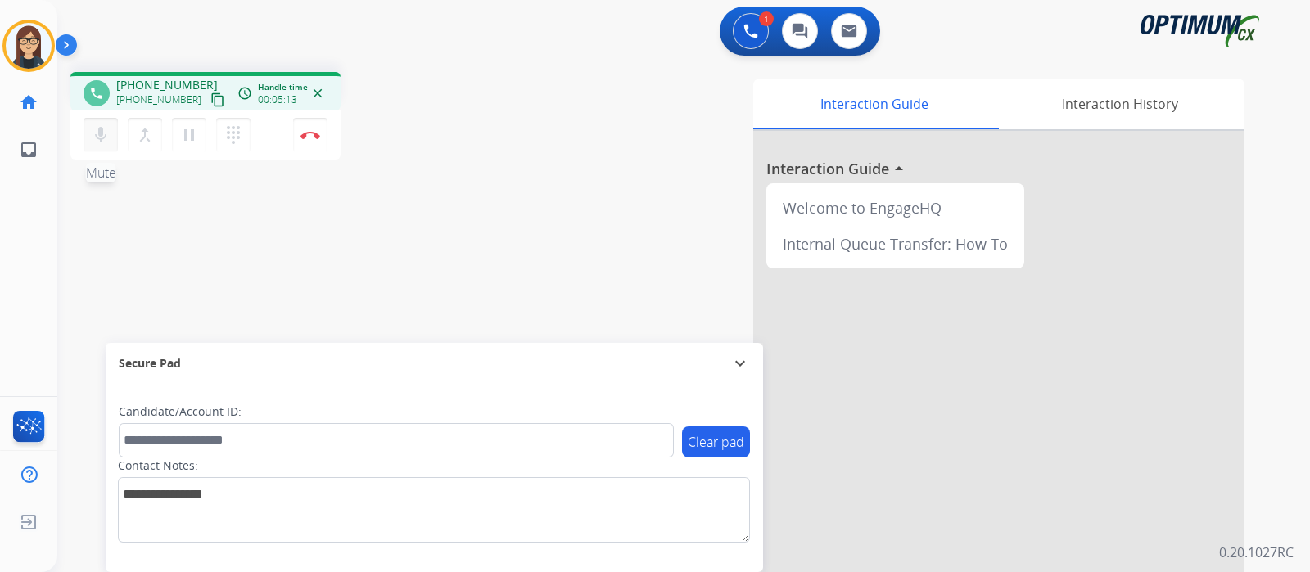
click at [110, 138] on button "mic Mute" at bounding box center [100, 135] width 34 height 34
click at [110, 138] on button "mic_off Mute" at bounding box center [100, 135] width 34 height 34
click at [110, 138] on button "mic Mute" at bounding box center [100, 135] width 34 height 34
click at [110, 138] on button "mic_off Mute" at bounding box center [100, 135] width 34 height 34
click at [102, 141] on mat-icon "mic" at bounding box center [101, 135] width 20 height 20
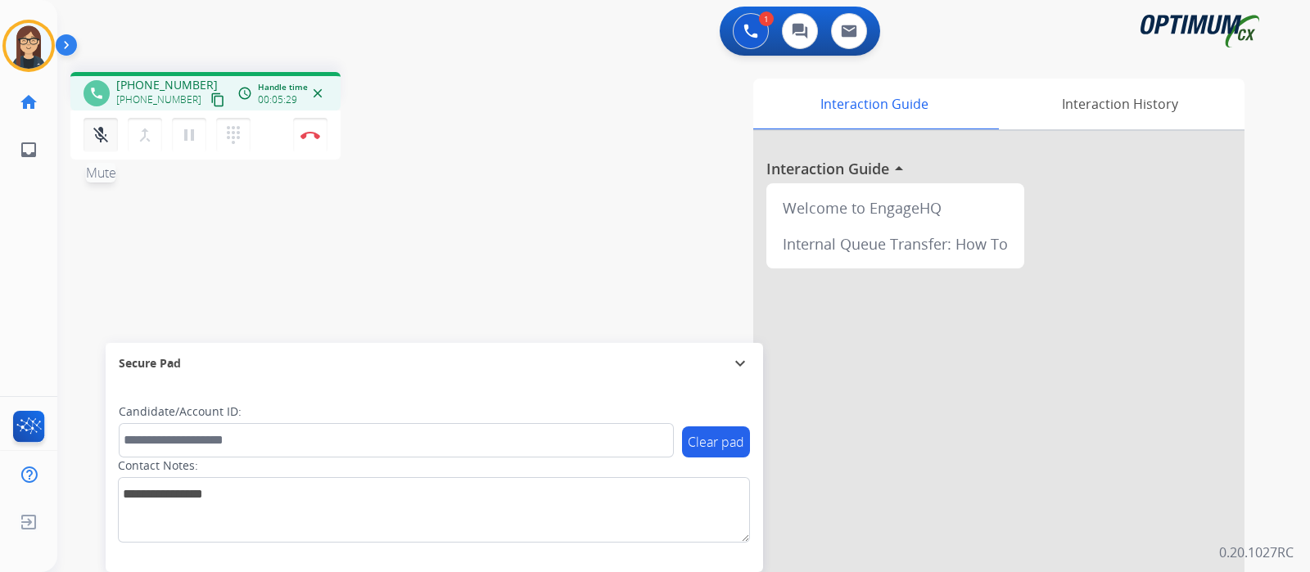
click at [102, 141] on mat-icon "mic_off" at bounding box center [101, 135] width 20 height 20
click at [98, 138] on mat-icon "mic" at bounding box center [101, 135] width 20 height 20
click at [109, 137] on mat-icon "mic_off" at bounding box center [101, 135] width 20 height 20
click at [450, 210] on div "phone +12673796310 +12673796310 content_copy access_time Call metrics Queue 00:…" at bounding box center [663, 400] width 1213 height 683
click at [98, 142] on mat-icon "mic" at bounding box center [101, 135] width 20 height 20
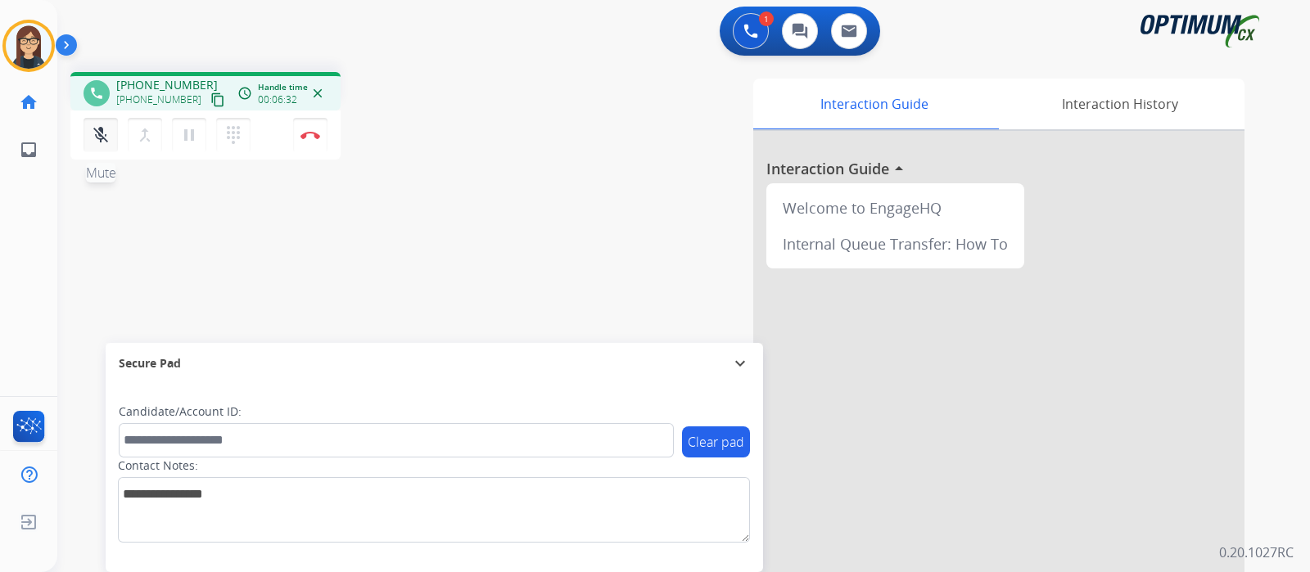
click at [98, 142] on mat-icon "mic_off" at bounding box center [101, 135] width 20 height 20
click at [106, 131] on mat-icon "mic" at bounding box center [101, 135] width 20 height 20
click at [101, 138] on mat-icon "mic_off" at bounding box center [101, 135] width 20 height 20
click at [560, 164] on div "Interaction Guide Interaction History Interaction Guide arrow_drop_up Welcome t…" at bounding box center [877, 410] width 734 height 663
click at [309, 138] on img at bounding box center [310, 135] width 20 height 8
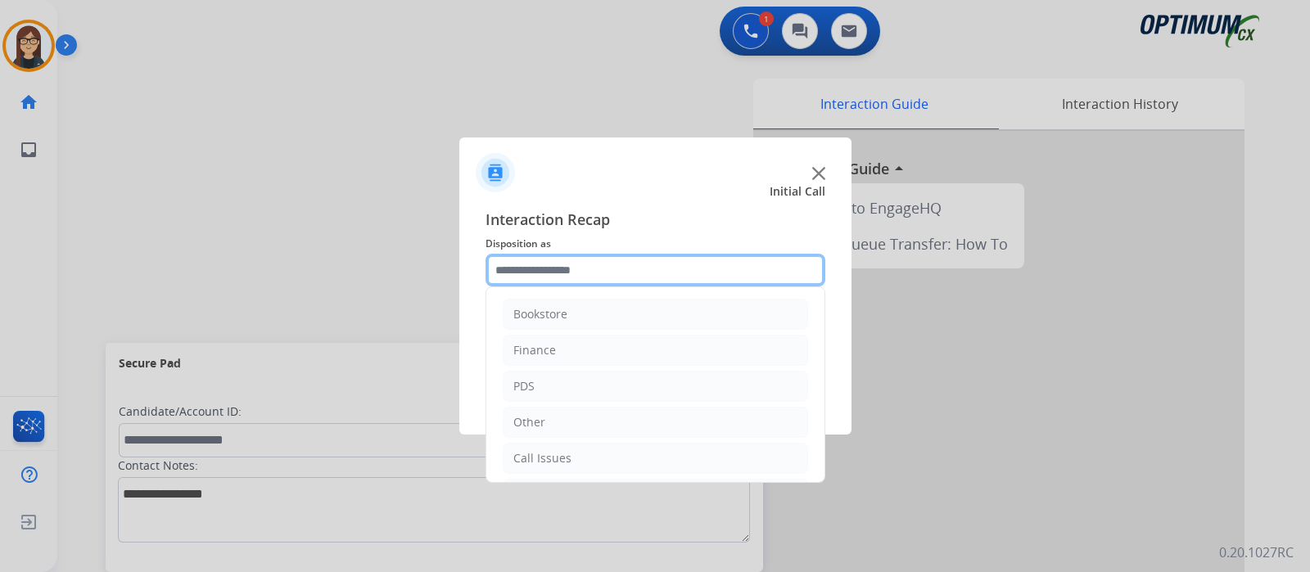
click at [587, 276] on input "text" at bounding box center [655, 270] width 340 height 33
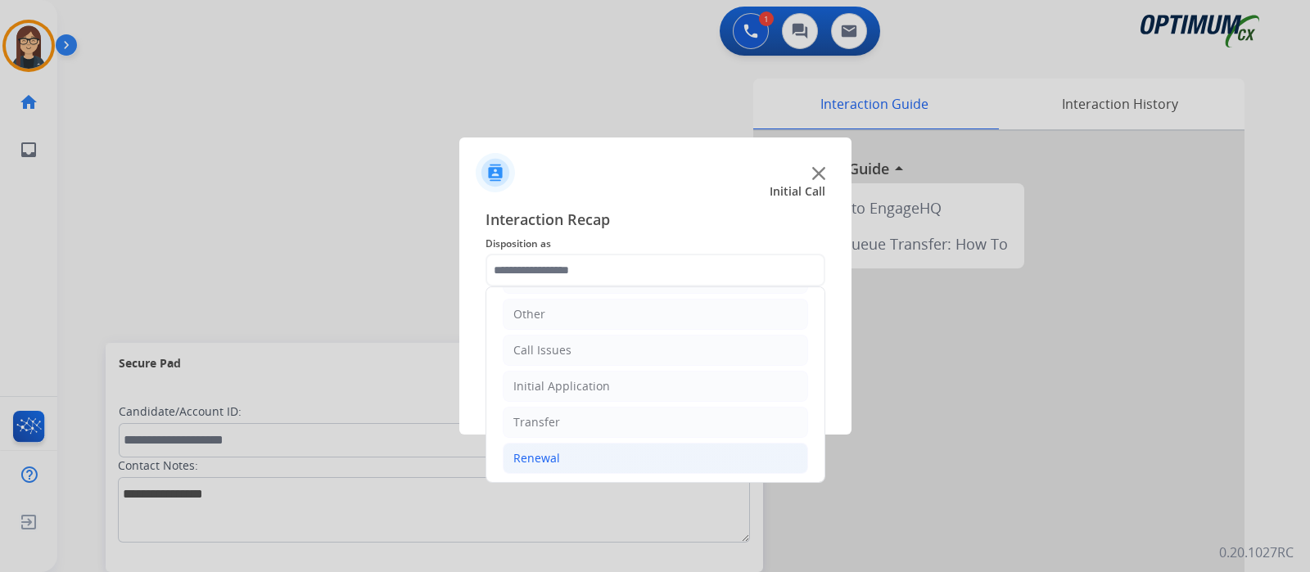
click at [548, 450] on div "Renewal" at bounding box center [536, 458] width 47 height 16
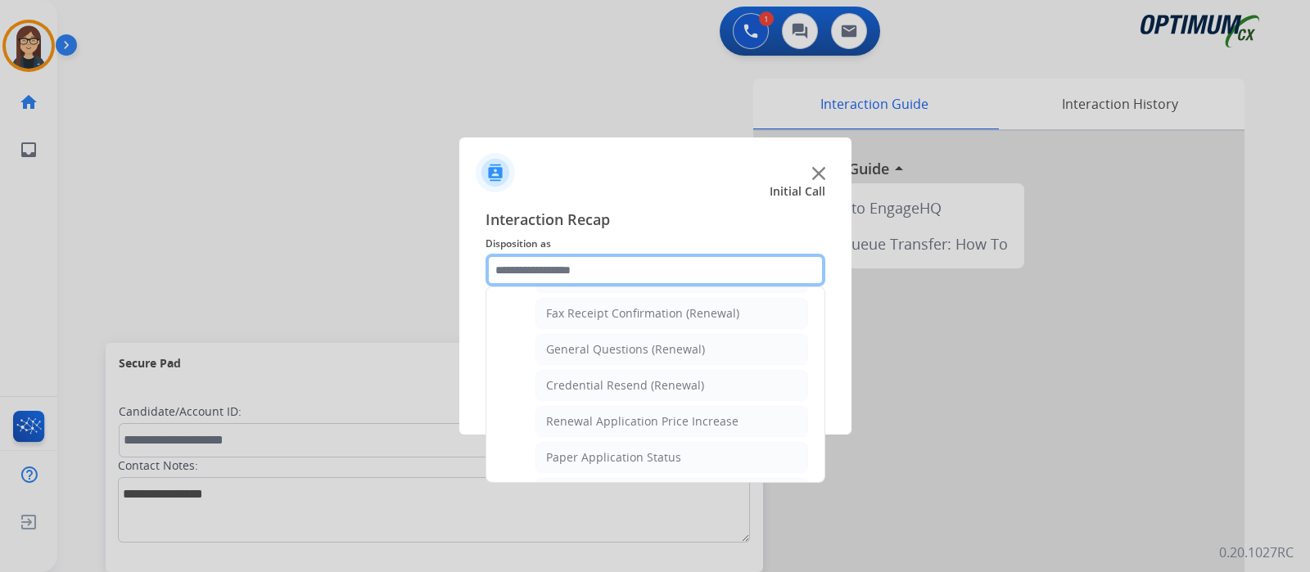
scroll to position [421, 0]
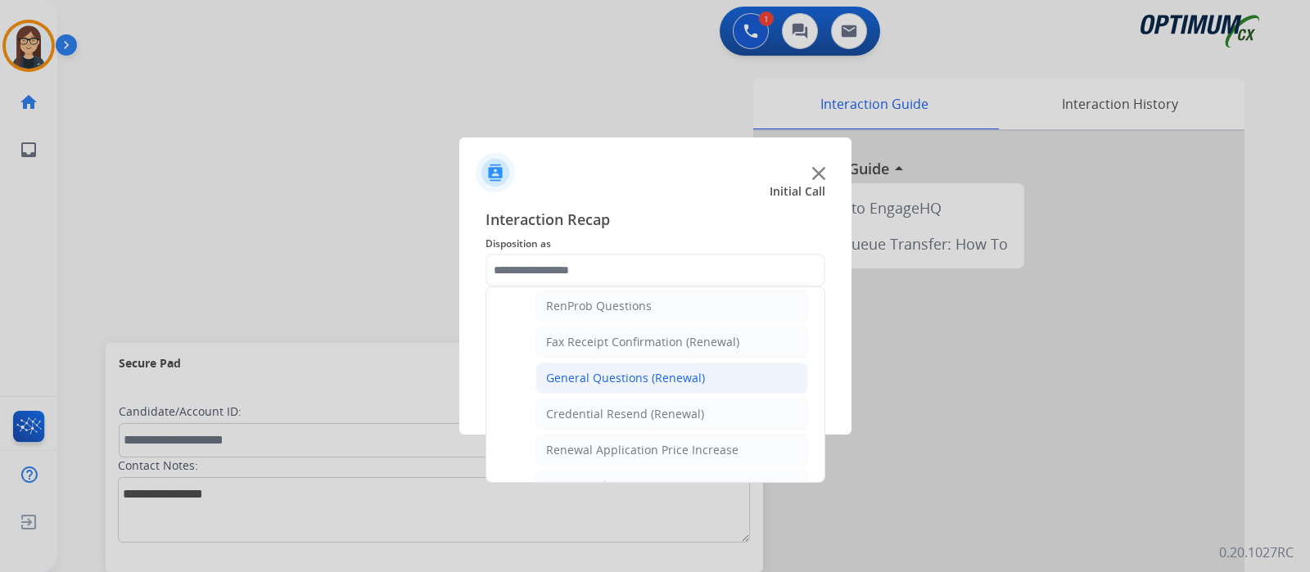
click at [587, 373] on div "General Questions (Renewal)" at bounding box center [625, 378] width 159 height 16
type input "**********"
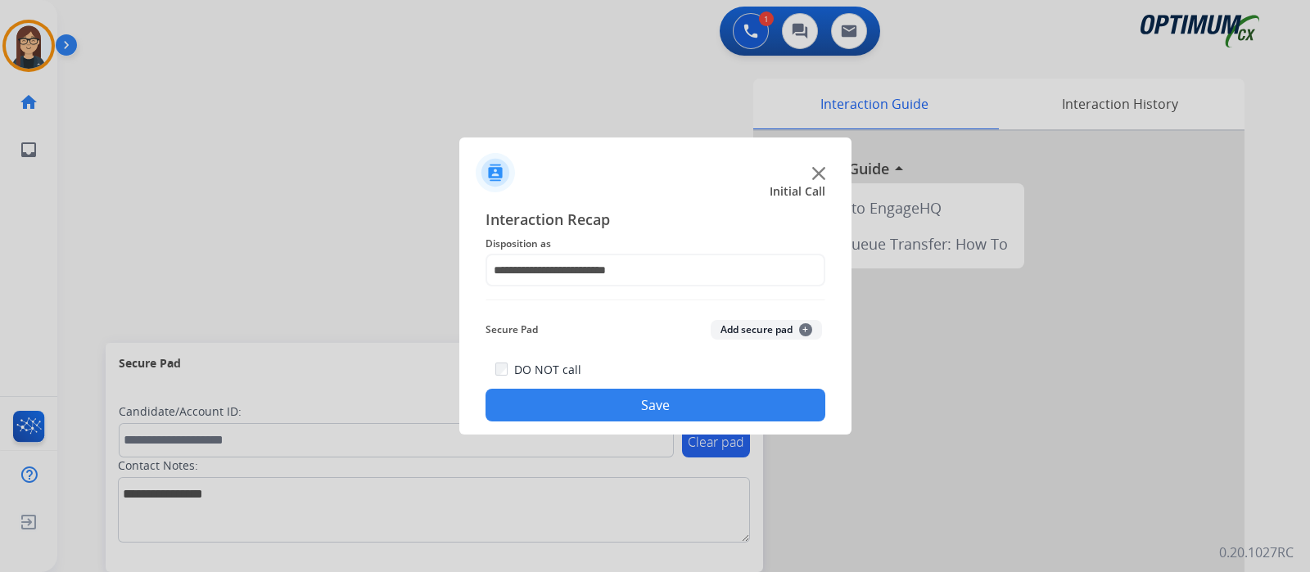
click at [587, 395] on button "Save" at bounding box center [655, 405] width 340 height 33
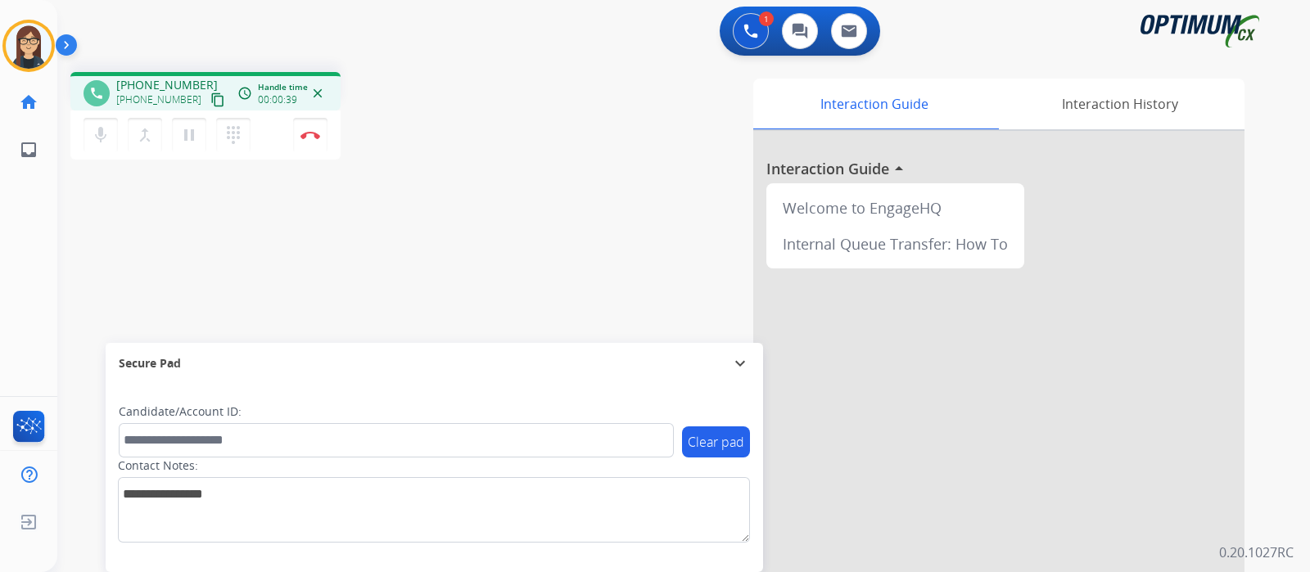
click at [210, 96] on mat-icon "content_copy" at bounding box center [217, 99] width 15 height 15
click at [96, 146] on span "Emails" at bounding box center [87, 150] width 33 height 16
click at [103, 144] on mat-icon "mic" at bounding box center [101, 135] width 20 height 20
click at [103, 144] on mat-icon "mic_off" at bounding box center [101, 135] width 20 height 20
click at [103, 144] on mat-icon "mic" at bounding box center [101, 135] width 20 height 20
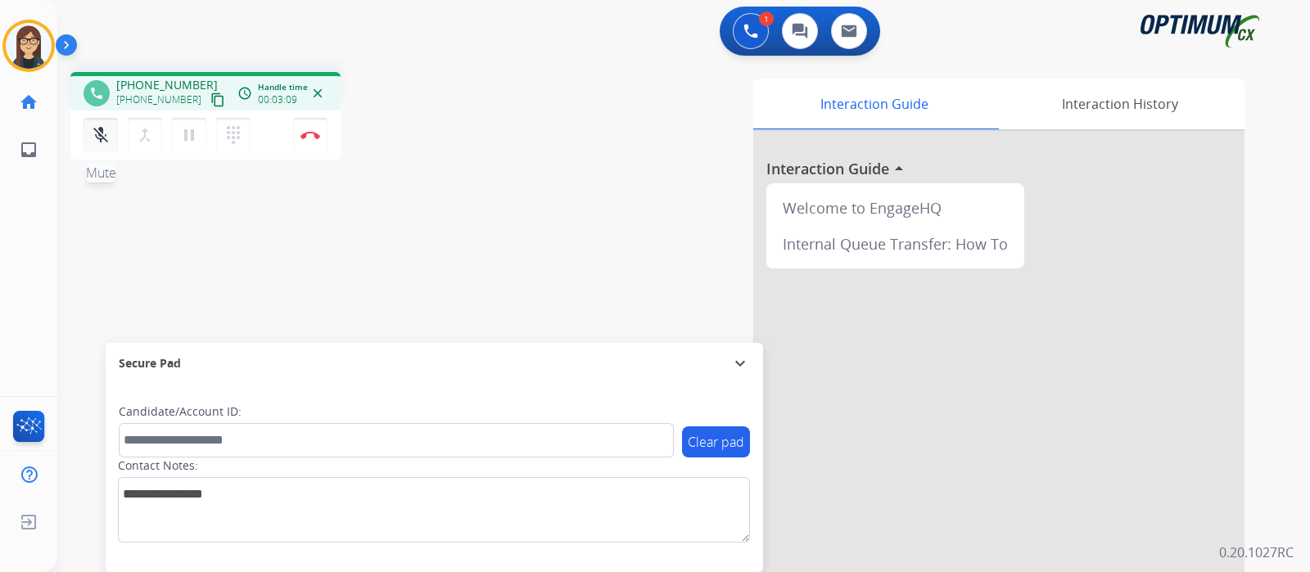
click at [99, 141] on mat-icon "mic_off" at bounding box center [101, 135] width 20 height 20
click at [106, 149] on button "mic Mute" at bounding box center [100, 135] width 34 height 34
click at [101, 137] on mat-icon "mic_off" at bounding box center [101, 135] width 20 height 20
click at [102, 137] on mat-icon "mic" at bounding box center [101, 135] width 20 height 20
click at [91, 141] on mat-icon "mic_off" at bounding box center [101, 135] width 20 height 20
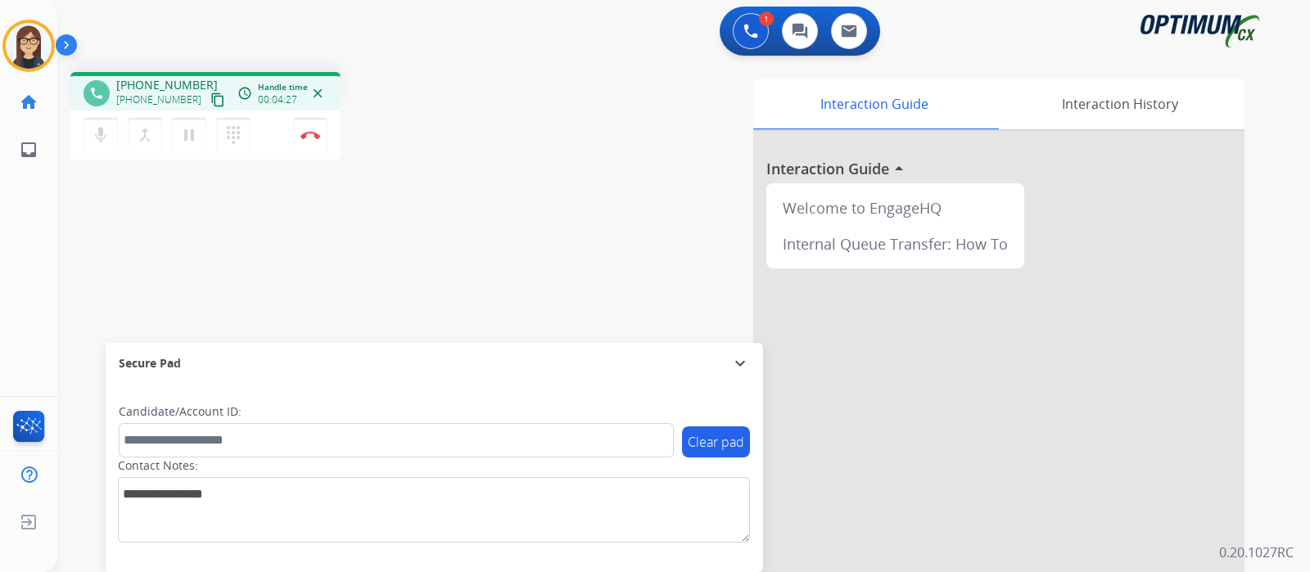
click at [170, 207] on div "phone +19393012855 +19393012855 content_copy access_time Call metrics Queue 00:…" at bounding box center [663, 400] width 1213 height 683
click at [318, 137] on img at bounding box center [310, 135] width 20 height 8
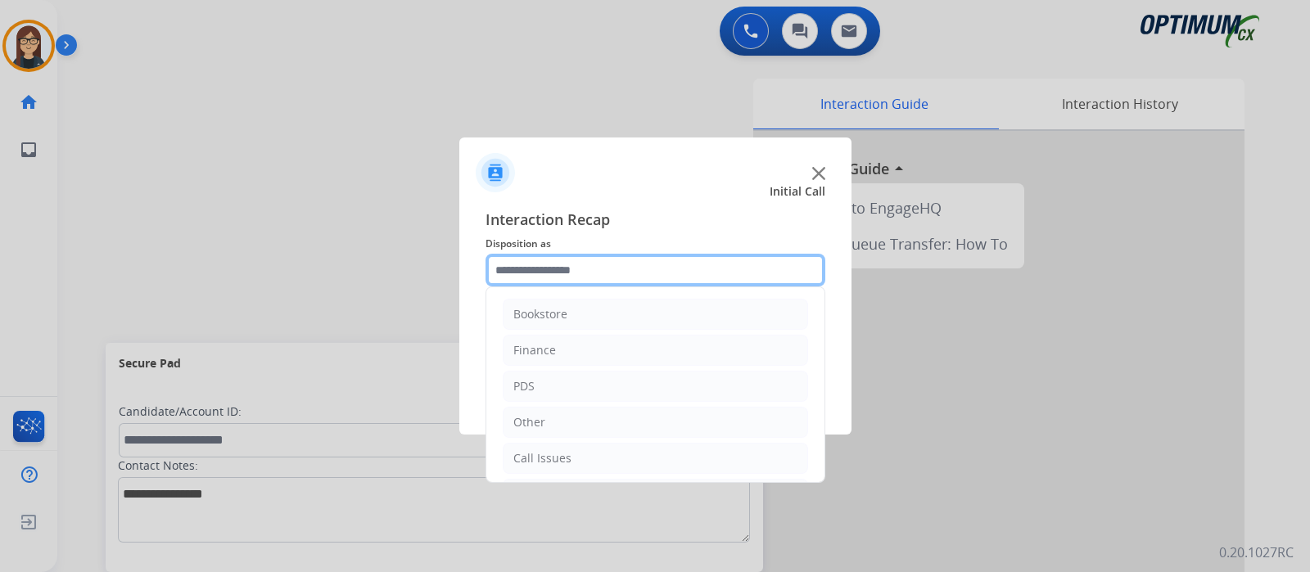
click at [539, 271] on input "text" at bounding box center [655, 270] width 340 height 33
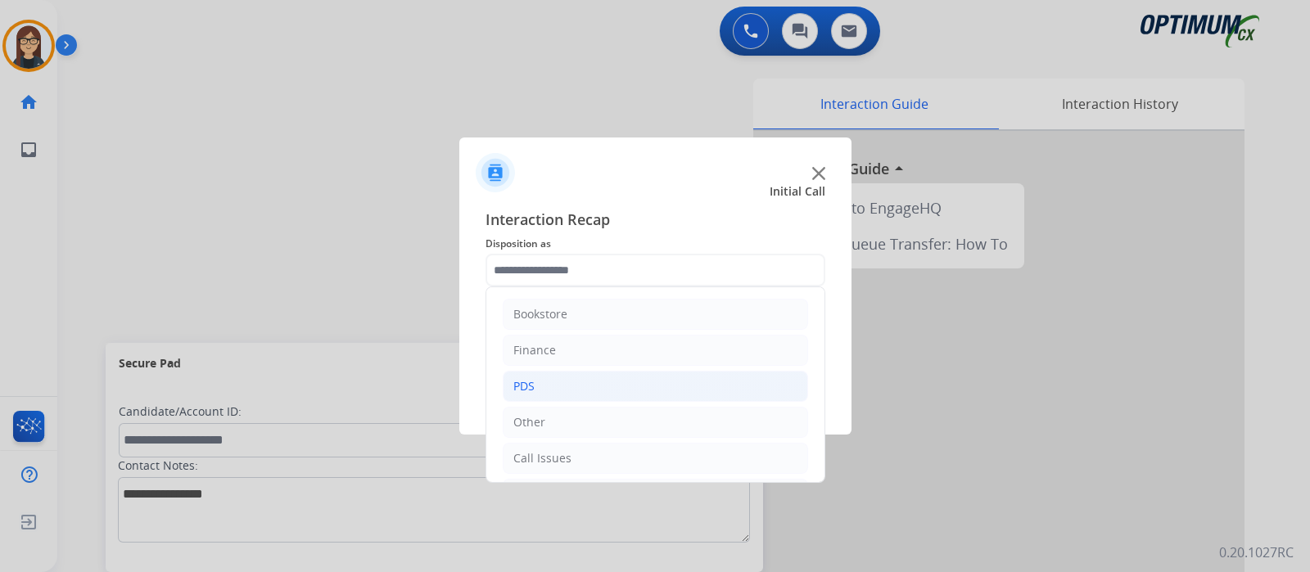
click at [557, 380] on li "PDS" at bounding box center [655, 386] width 305 height 31
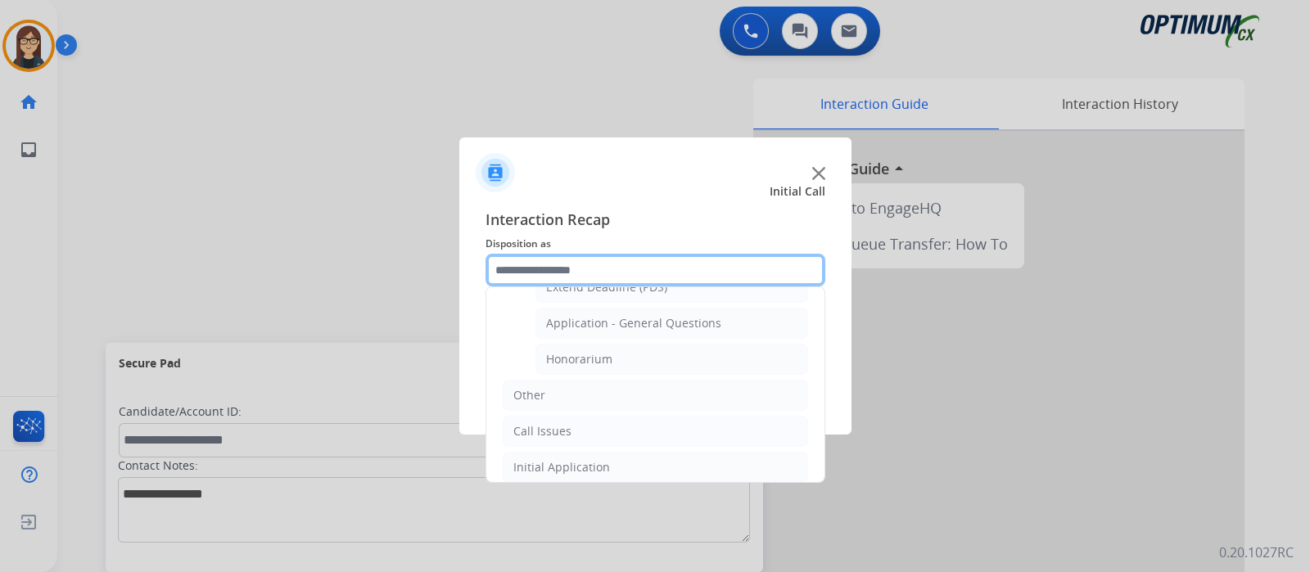
scroll to position [512, 0]
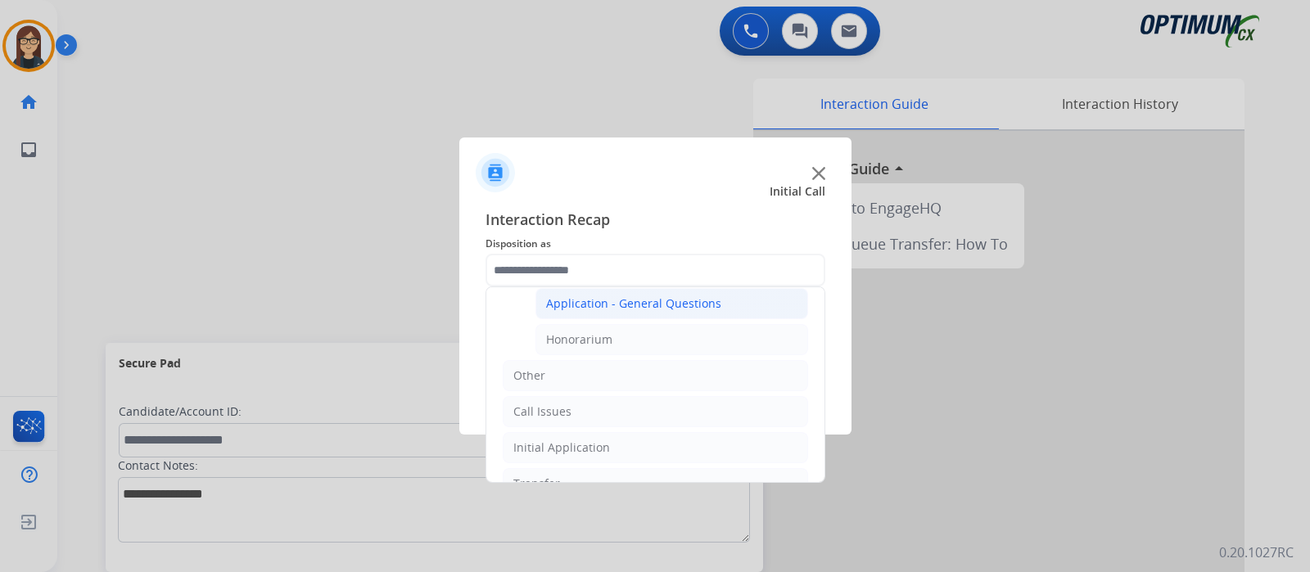
click at [655, 304] on div "Application - General Questions" at bounding box center [633, 303] width 175 height 16
type input "**********"
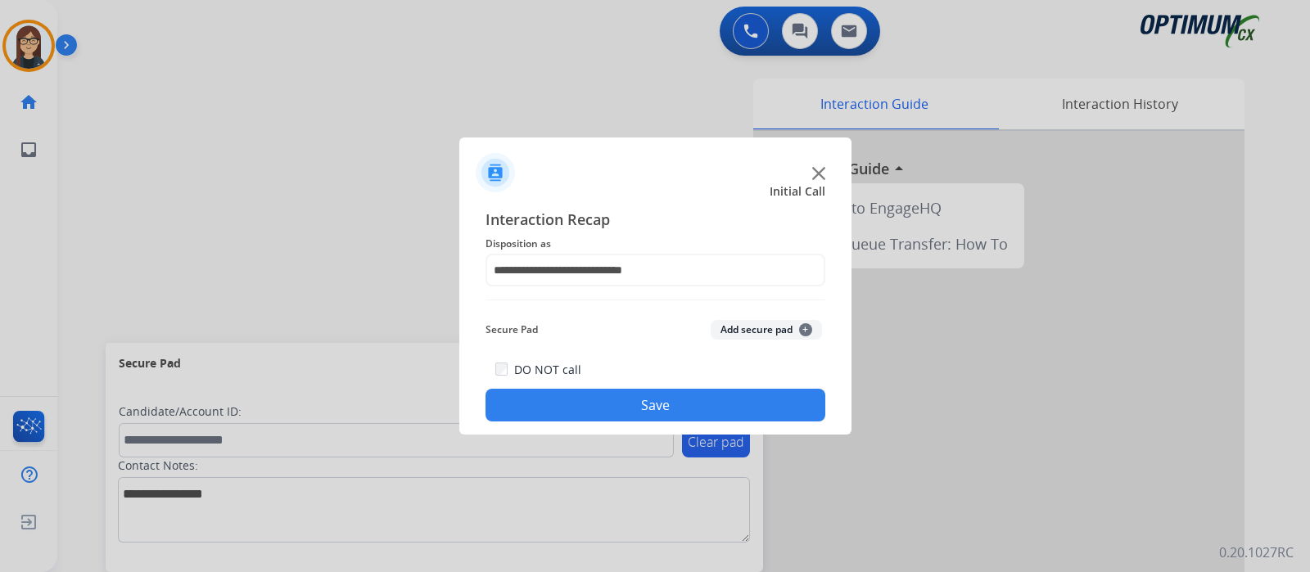
click at [643, 395] on button "Save" at bounding box center [655, 405] width 340 height 33
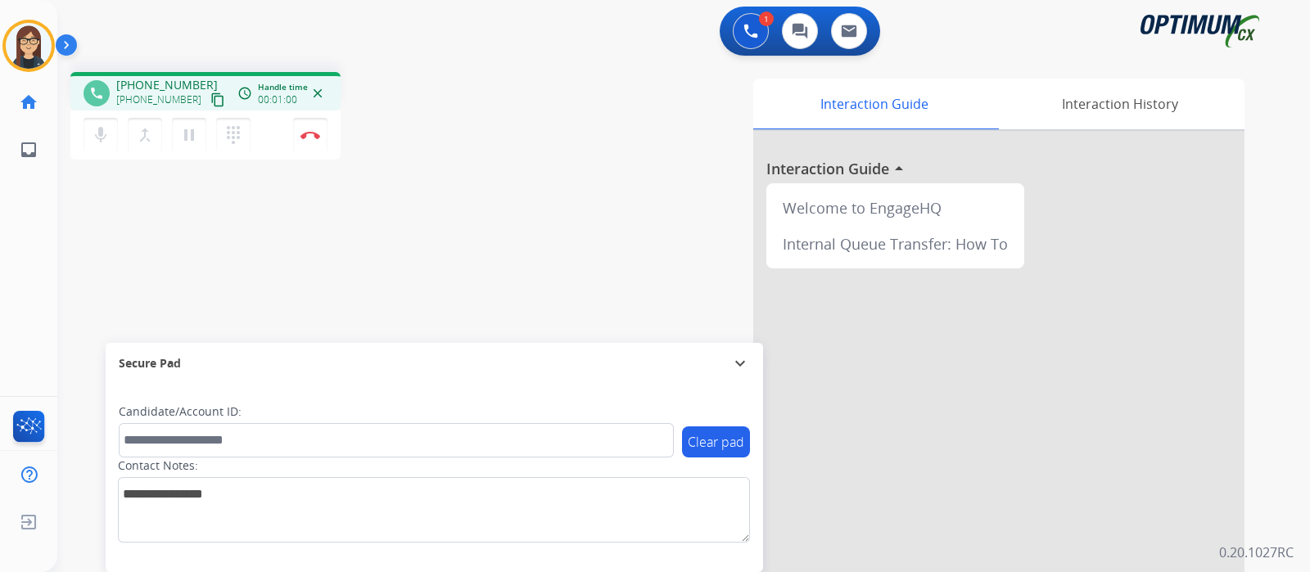
click at [210, 104] on mat-icon "content_copy" at bounding box center [217, 99] width 15 height 15
click at [101, 136] on mat-icon "mic" at bounding box center [101, 135] width 20 height 20
click at [106, 125] on mat-icon "mic_off" at bounding box center [101, 135] width 20 height 20
click at [102, 127] on mat-icon "mic" at bounding box center [101, 135] width 20 height 20
click at [548, 160] on div "Interaction Guide Interaction History Interaction Guide arrow_drop_up Welcome t…" at bounding box center [877, 410] width 734 height 663
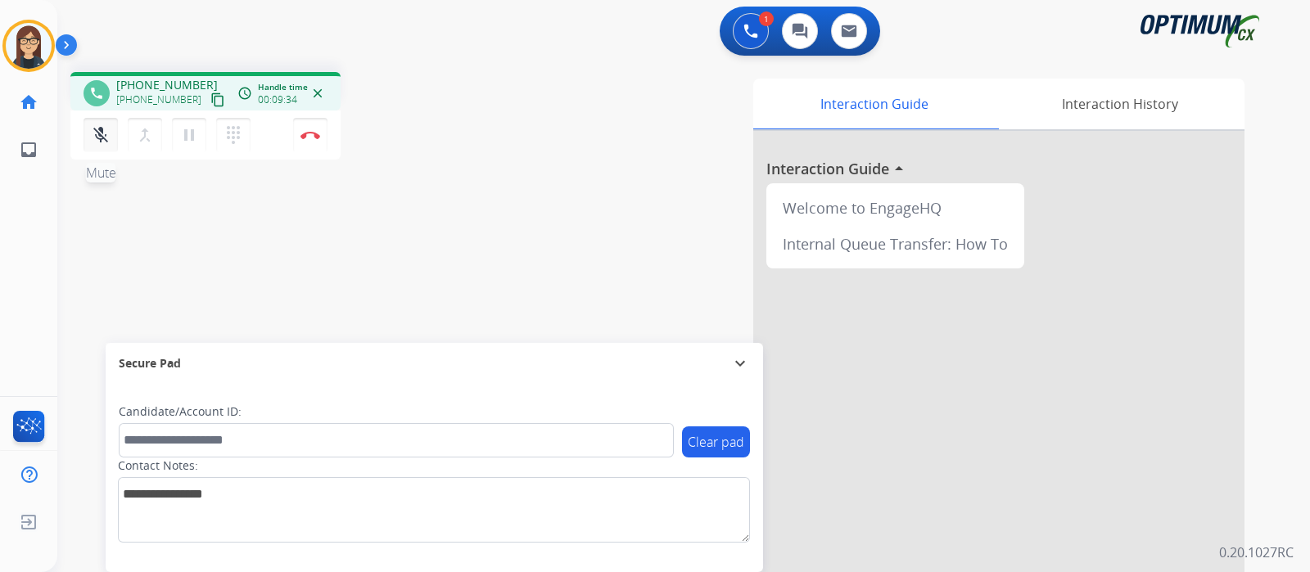
click at [106, 134] on mat-icon "mic_off" at bounding box center [101, 135] width 20 height 20
click at [106, 134] on mat-icon "mic" at bounding box center [101, 135] width 20 height 20
click at [103, 133] on mat-icon "mic_off" at bounding box center [101, 135] width 20 height 20
click at [309, 141] on button "Disconnect" at bounding box center [310, 135] width 34 height 34
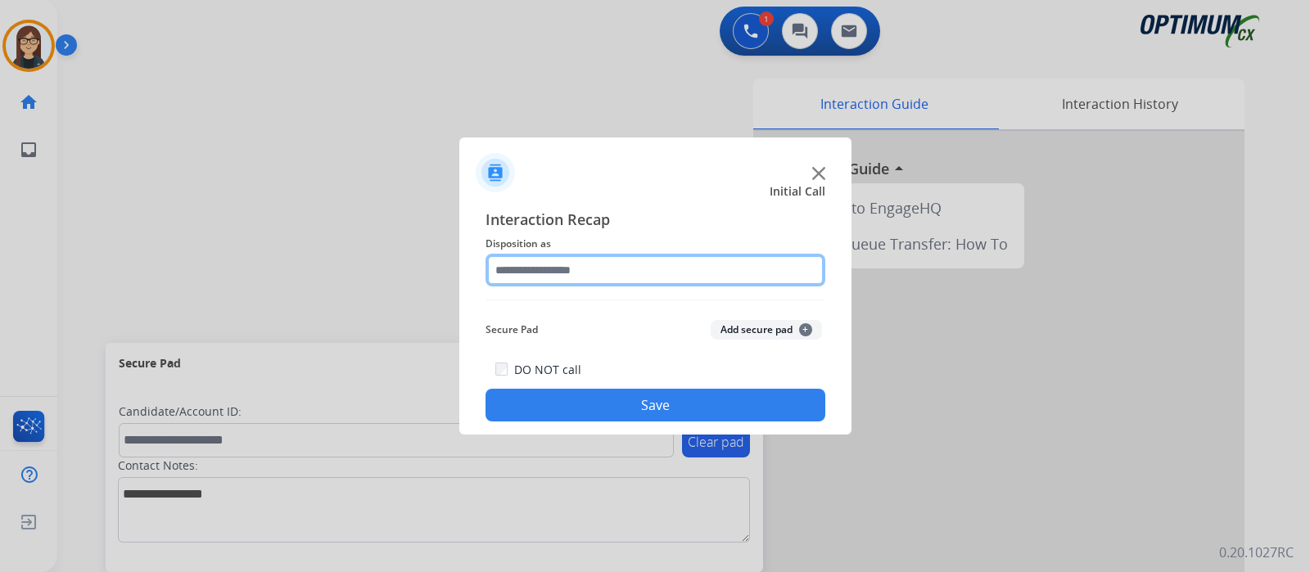
click at [513, 277] on input "text" at bounding box center [655, 270] width 340 height 33
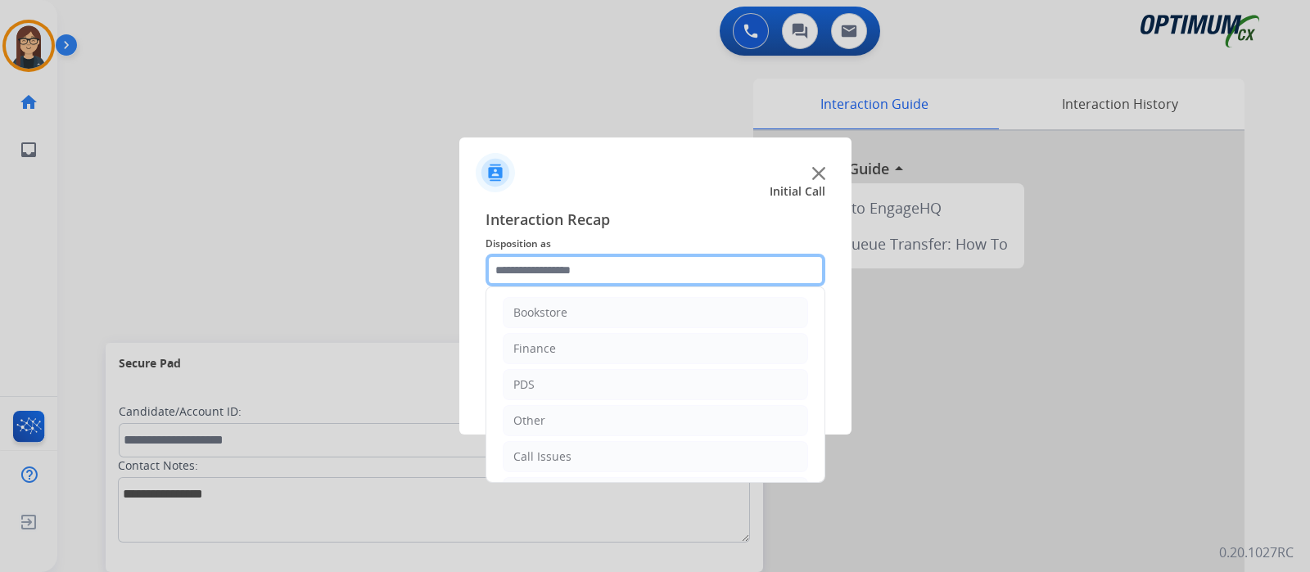
scroll to position [108, 0]
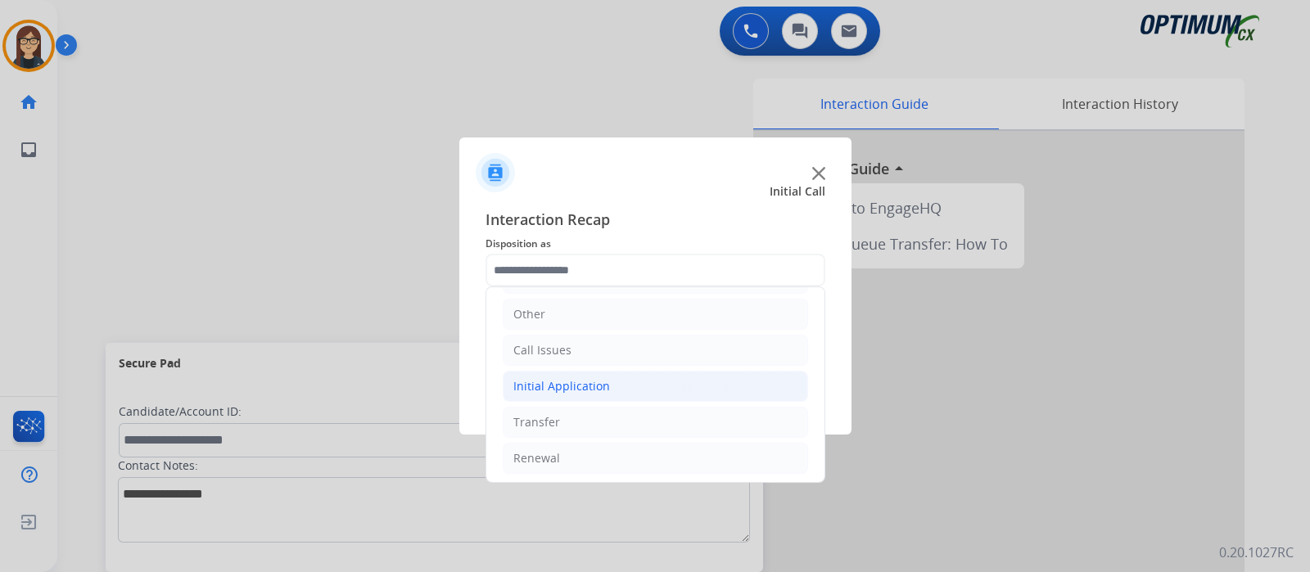
click at [643, 379] on li "Initial Application" at bounding box center [655, 386] width 305 height 31
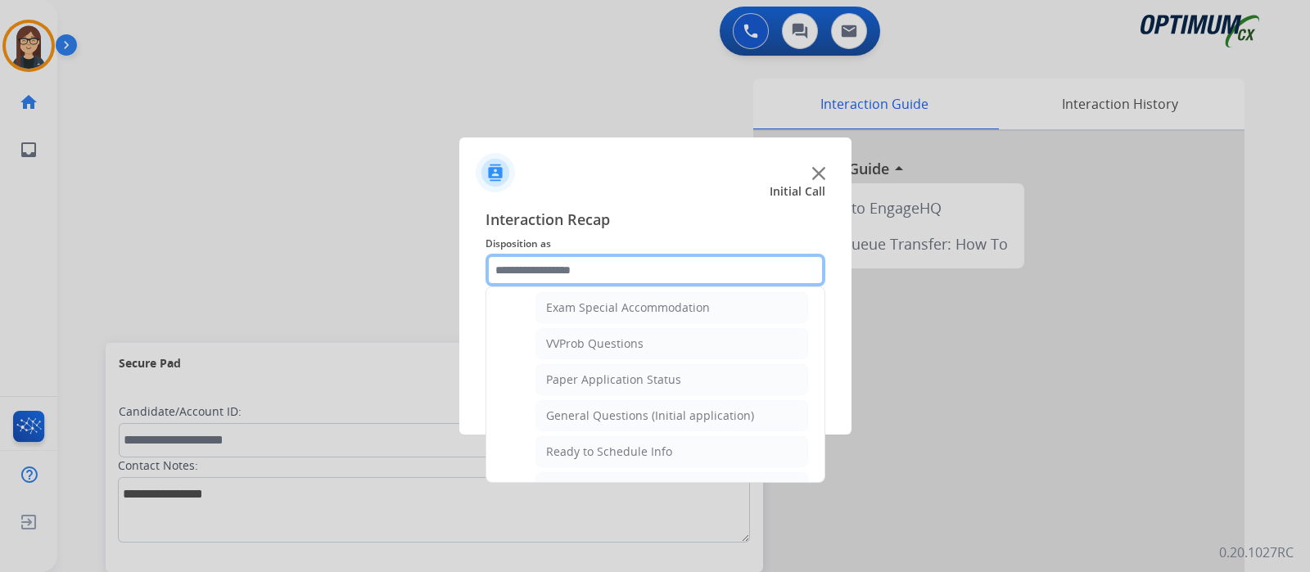
scroll to position [855, 0]
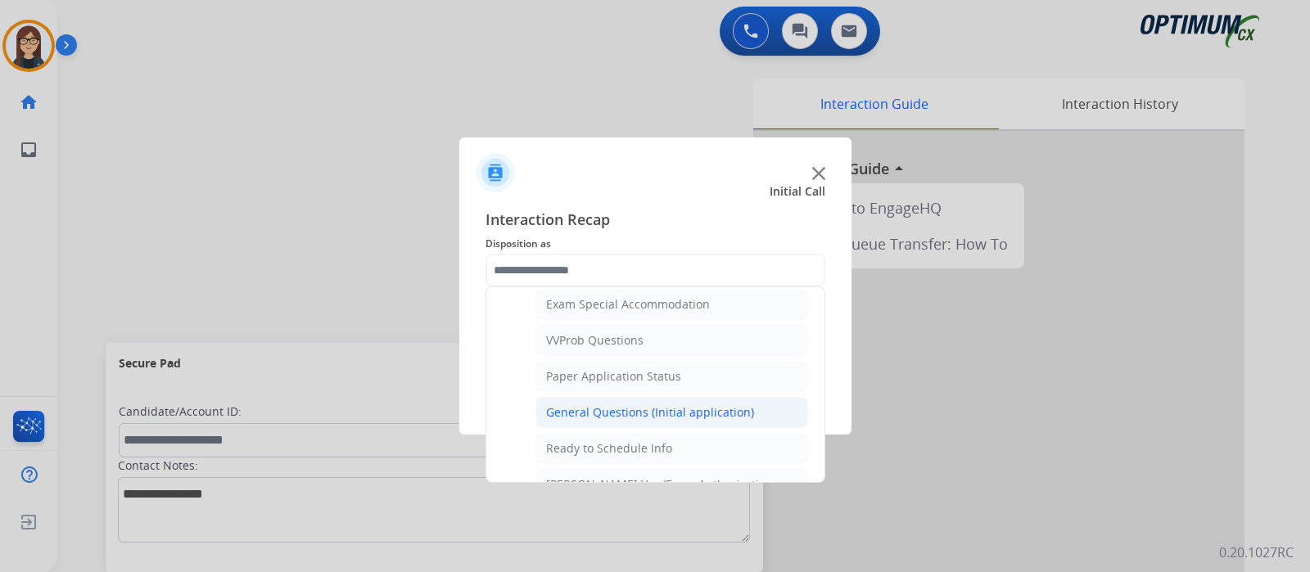
click at [709, 404] on div "General Questions (Initial application)" at bounding box center [650, 412] width 208 height 16
type input "**********"
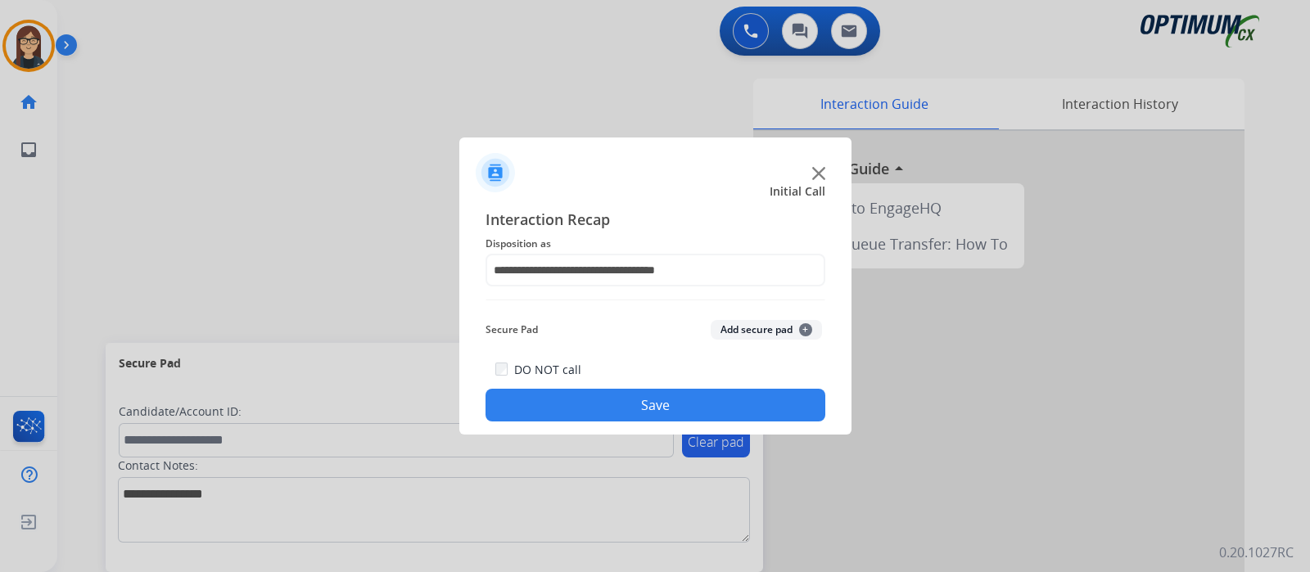
click at [690, 401] on button "Save" at bounding box center [655, 405] width 340 height 33
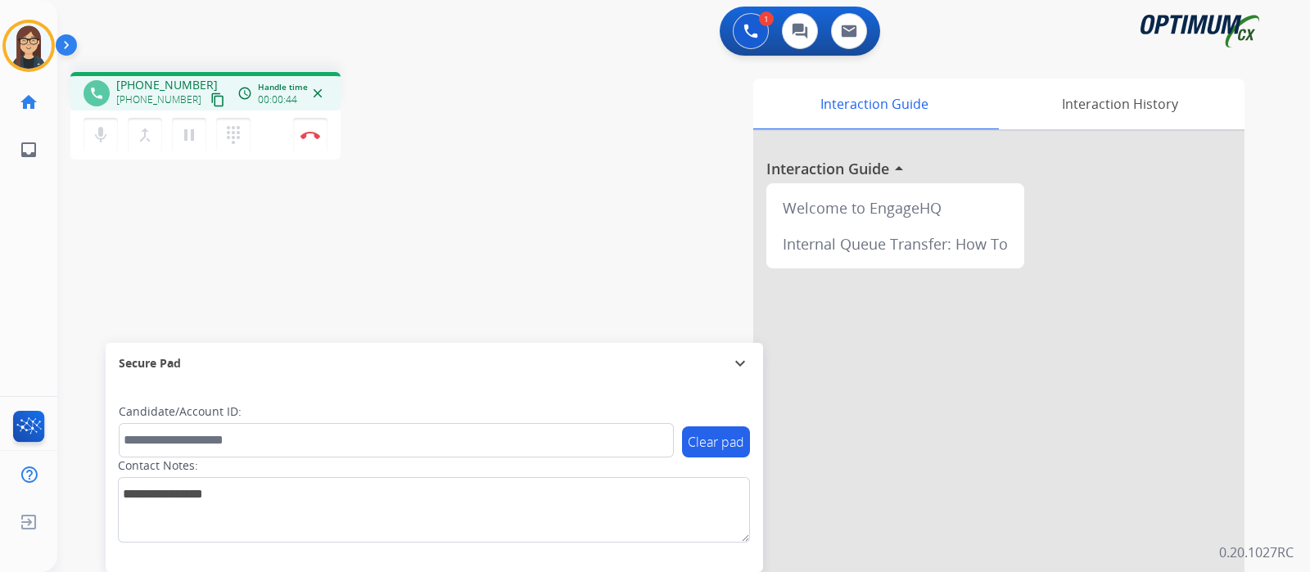
click at [210, 95] on mat-icon "content_copy" at bounding box center [217, 99] width 15 height 15
click at [98, 138] on mat-icon "mic" at bounding box center [101, 135] width 20 height 20
click at [104, 137] on mat-icon "mic_off" at bounding box center [101, 135] width 20 height 20
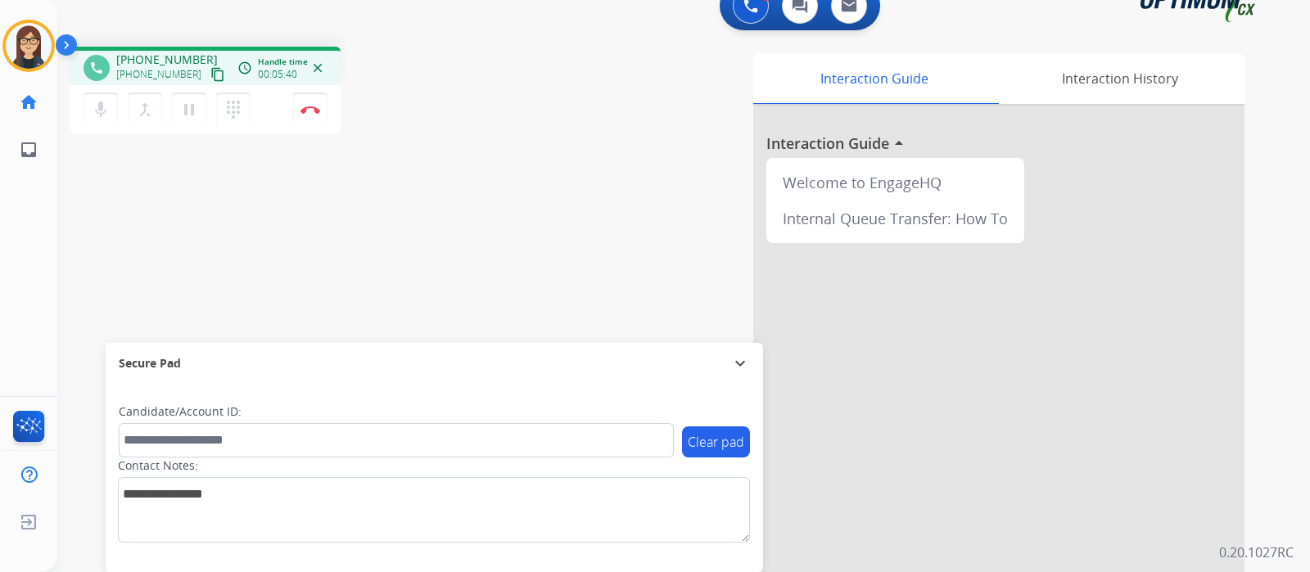
scroll to position [0, 0]
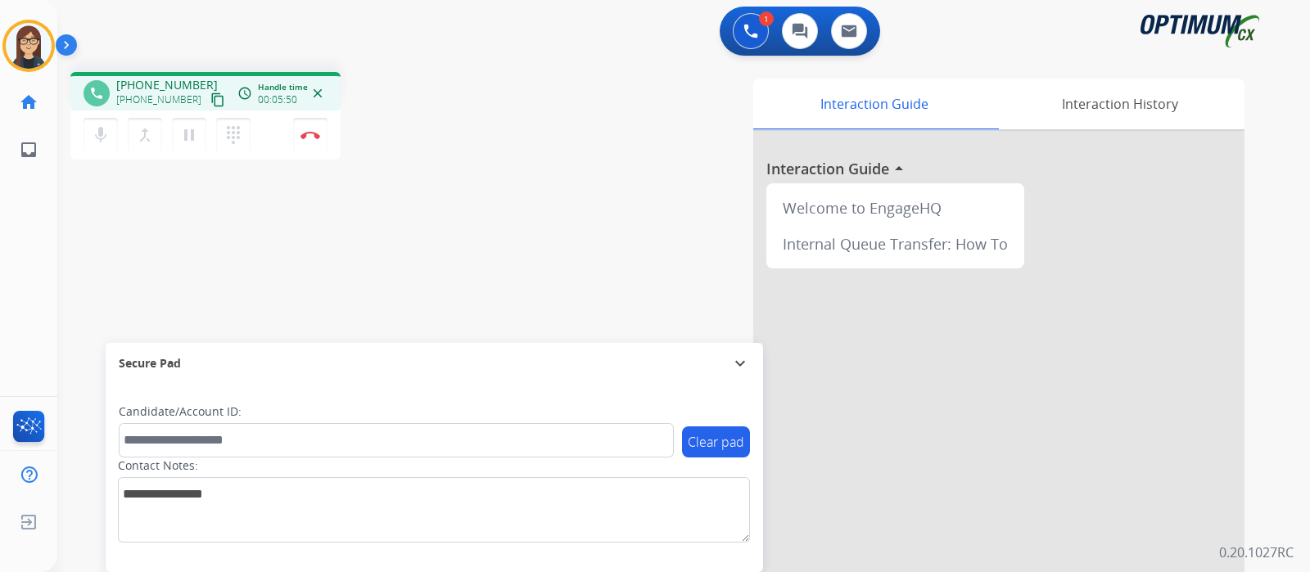
click at [488, 206] on div "phone +12698061369 +12698061369 content_copy access_time Call metrics Queue 00:…" at bounding box center [663, 400] width 1213 height 683
click at [89, 139] on button "mic Mute" at bounding box center [100, 135] width 34 height 34
click at [94, 134] on mat-icon "mic_off" at bounding box center [101, 135] width 20 height 20
click at [458, 206] on div "phone +12698061369 +12698061369 content_copy access_time Call metrics Queue 00:…" at bounding box center [663, 400] width 1213 height 683
click at [309, 139] on button "Disconnect" at bounding box center [310, 135] width 34 height 34
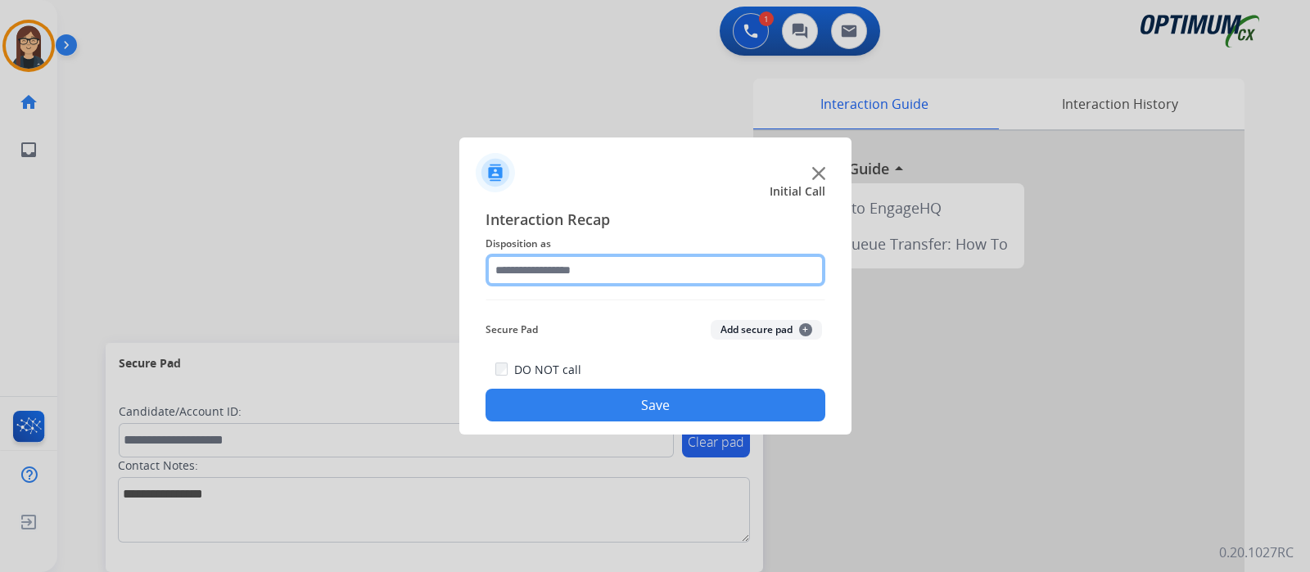
click at [569, 272] on input "text" at bounding box center [655, 270] width 340 height 33
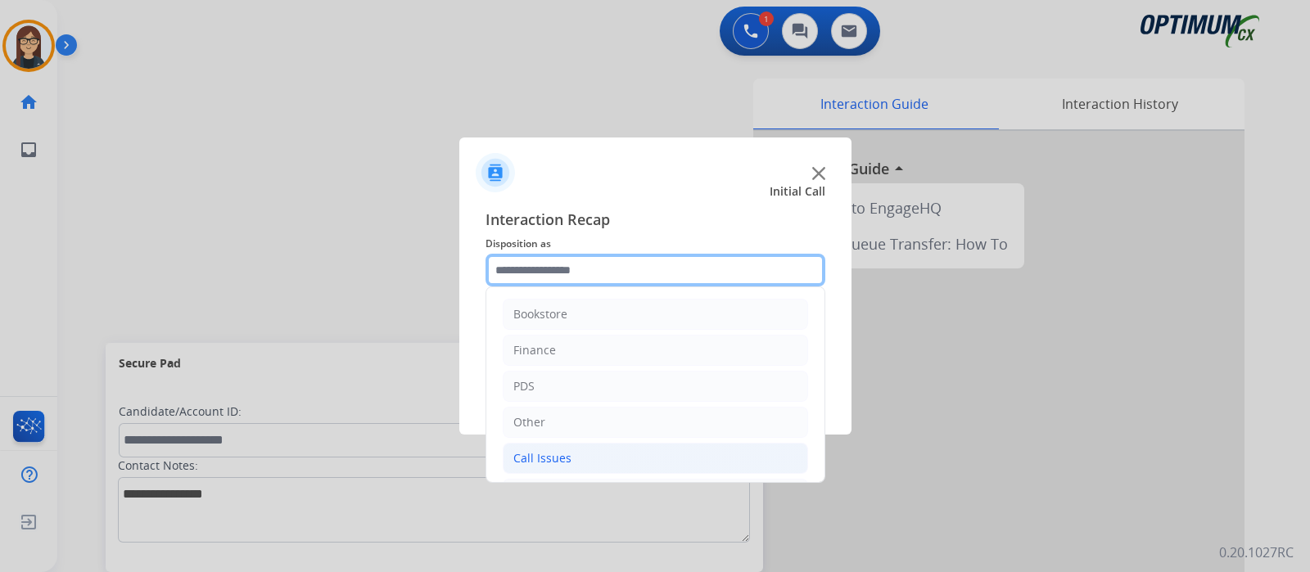
scroll to position [108, 0]
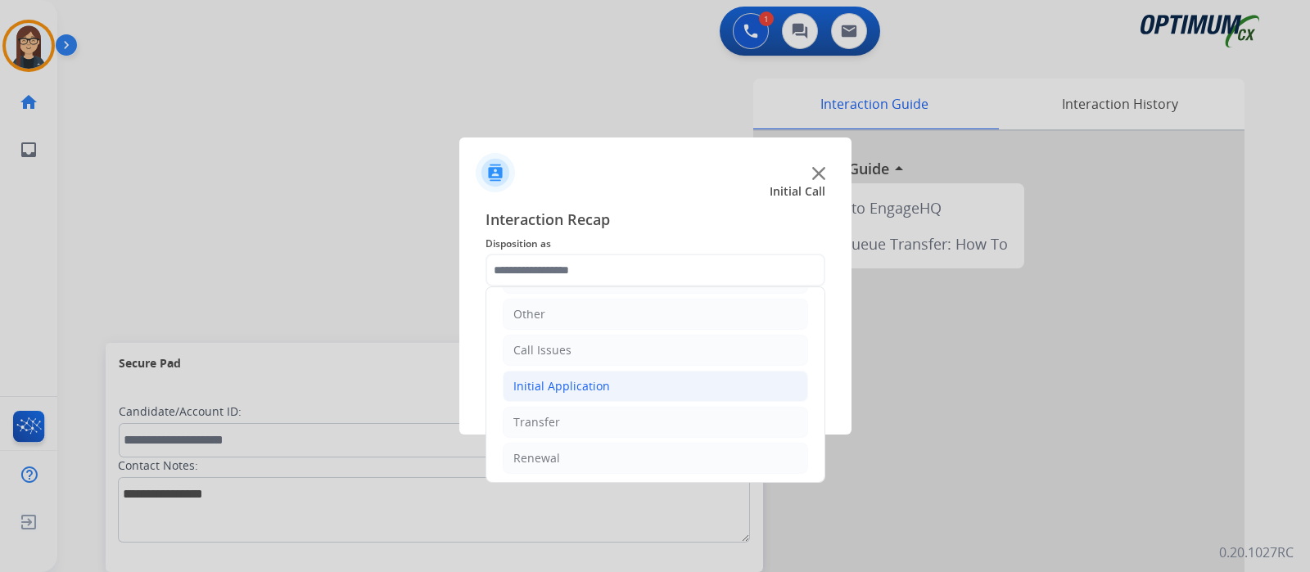
click at [558, 388] on div "Initial Application" at bounding box center [561, 386] width 97 height 16
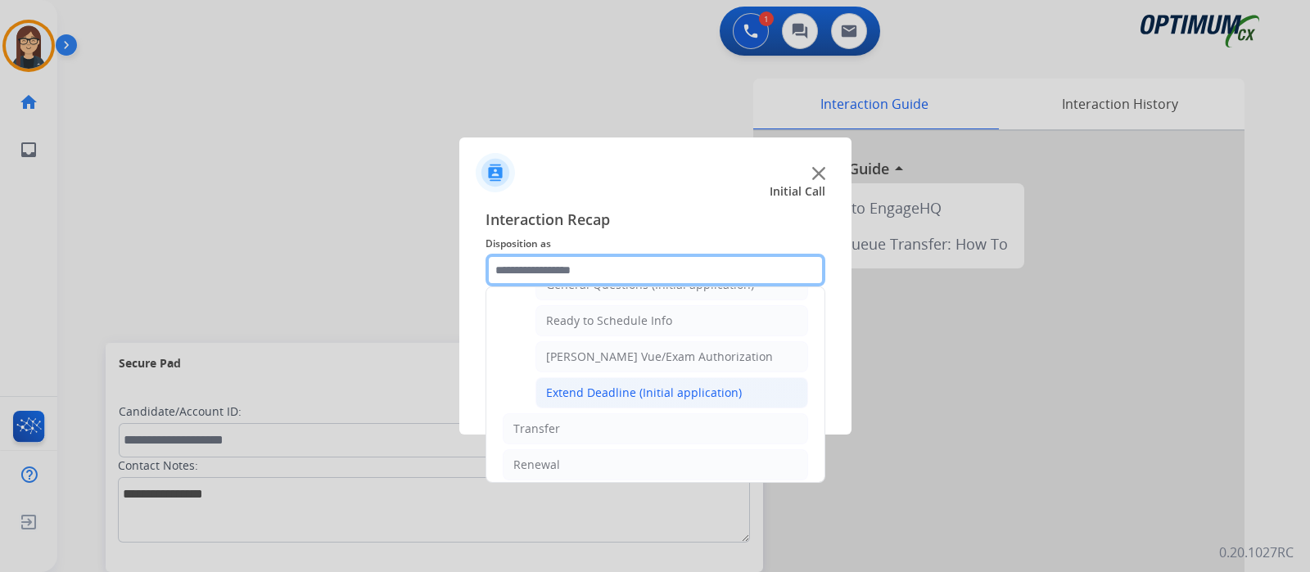
scroll to position [880, 0]
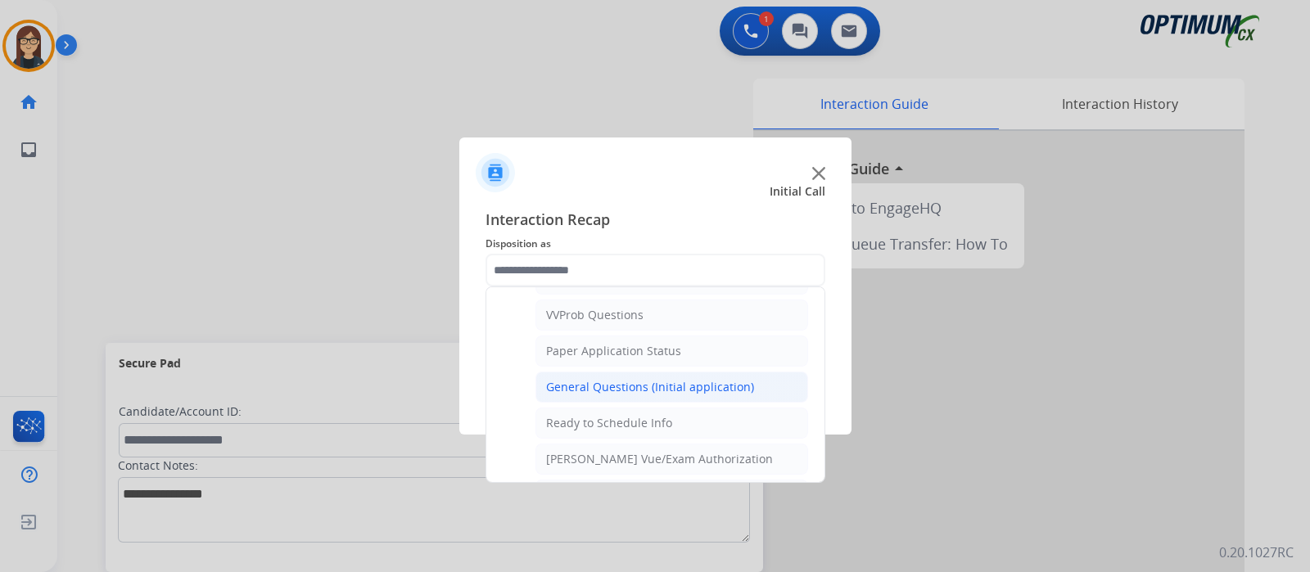
click at [626, 379] on div "General Questions (Initial application)" at bounding box center [650, 387] width 208 height 16
type input "**********"
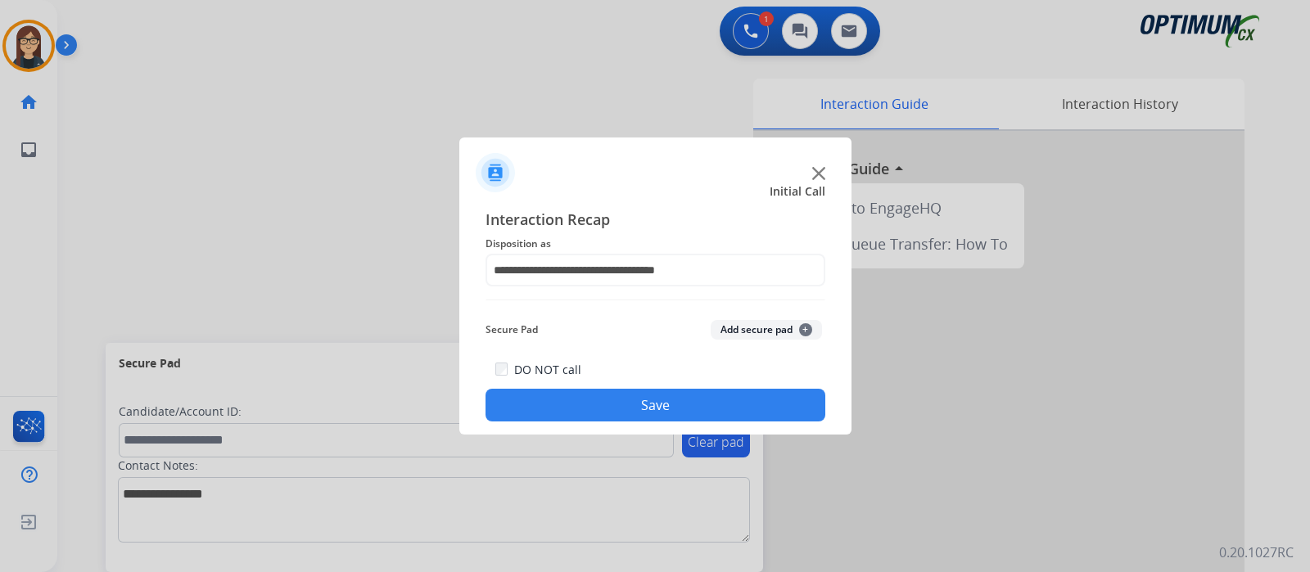
click at [619, 395] on button "Save" at bounding box center [655, 405] width 340 height 33
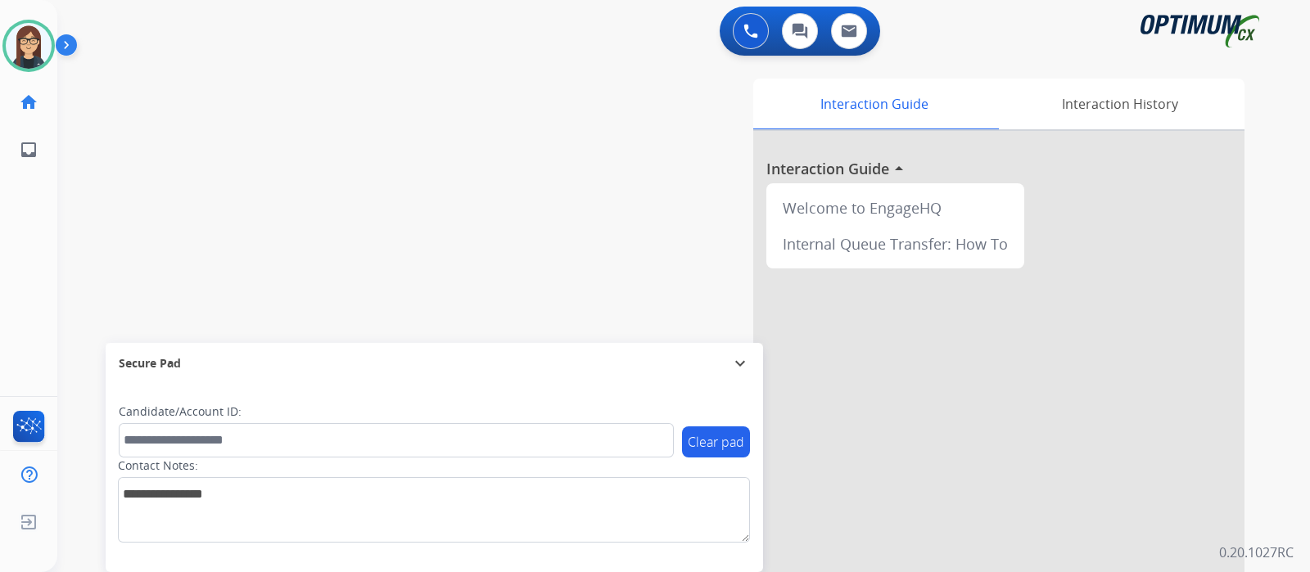
click at [589, 237] on div "Interaction Guide Interaction History Interaction Guide arrow_drop_up Welcome t…" at bounding box center [877, 410] width 734 height 663
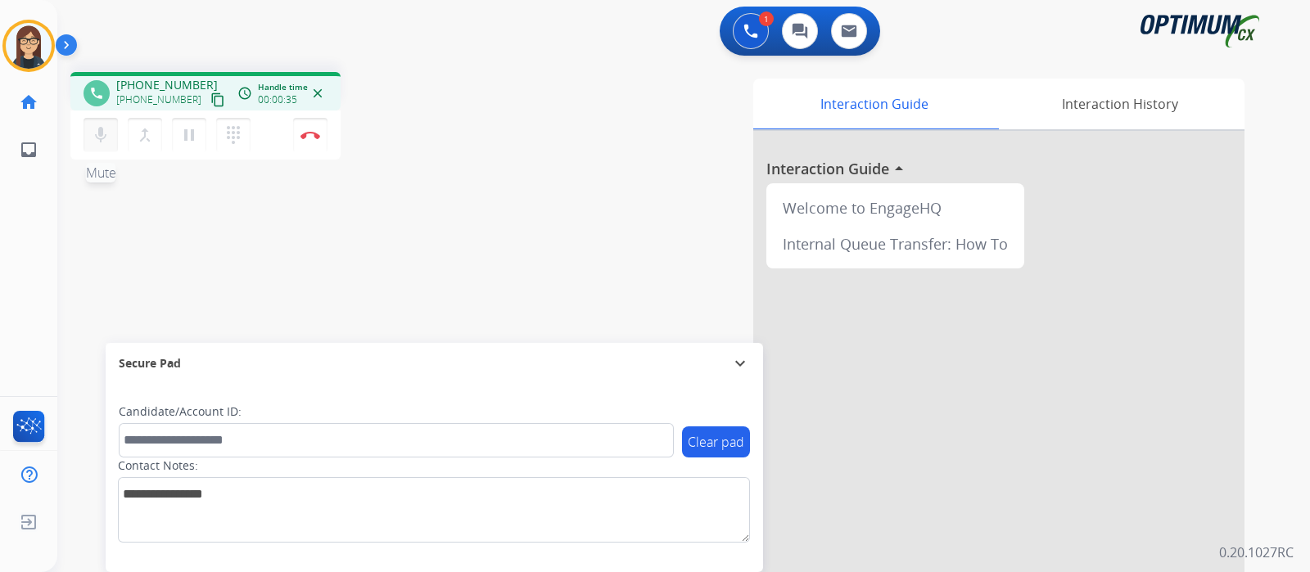
click at [97, 129] on mat-icon "mic" at bounding box center [101, 135] width 20 height 20
click at [97, 129] on mat-icon "mic_off" at bounding box center [101, 135] width 20 height 20
click at [97, 129] on mat-icon "mic" at bounding box center [101, 135] width 20 height 20
click at [210, 95] on mat-icon "content_copy" at bounding box center [217, 99] width 15 height 15
click at [98, 133] on mat-icon "mic" at bounding box center [101, 135] width 20 height 20
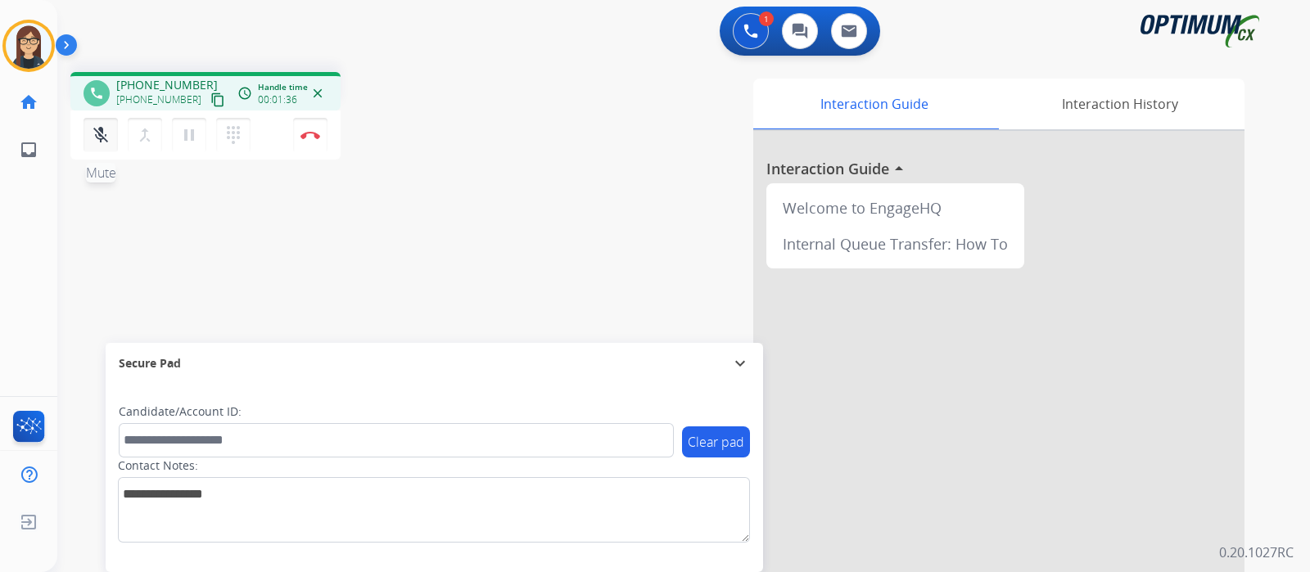
click at [98, 133] on mat-icon "mic_off" at bounding box center [101, 135] width 20 height 20
click at [98, 133] on mat-icon "mic" at bounding box center [101, 135] width 20 height 20
click at [101, 138] on mat-icon "mic_off" at bounding box center [101, 135] width 20 height 20
click at [107, 131] on mat-icon "mic" at bounding box center [101, 135] width 20 height 20
click at [98, 137] on mat-icon "mic_off" at bounding box center [101, 135] width 20 height 20
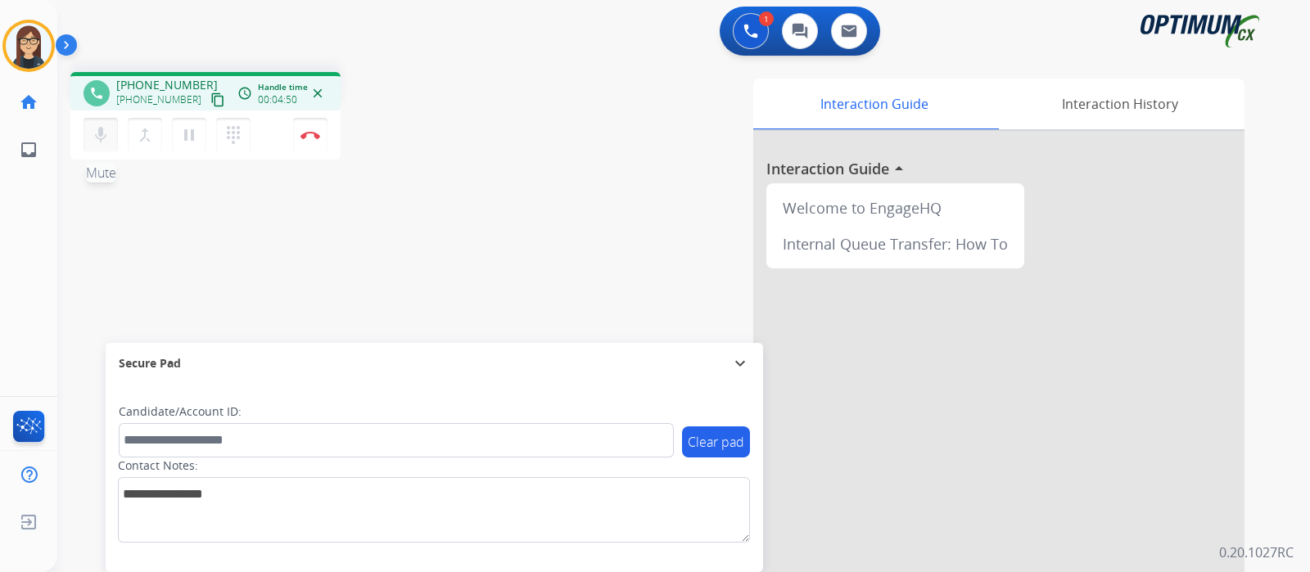
click at [98, 130] on mat-icon "mic" at bounding box center [101, 135] width 20 height 20
click at [105, 133] on mat-icon "mic_off" at bounding box center [101, 135] width 20 height 20
click at [105, 133] on mat-icon "mic" at bounding box center [101, 135] width 20 height 20
click at [105, 133] on mat-icon "mic_off" at bounding box center [101, 135] width 20 height 20
click at [105, 133] on mat-icon "mic" at bounding box center [101, 135] width 20 height 20
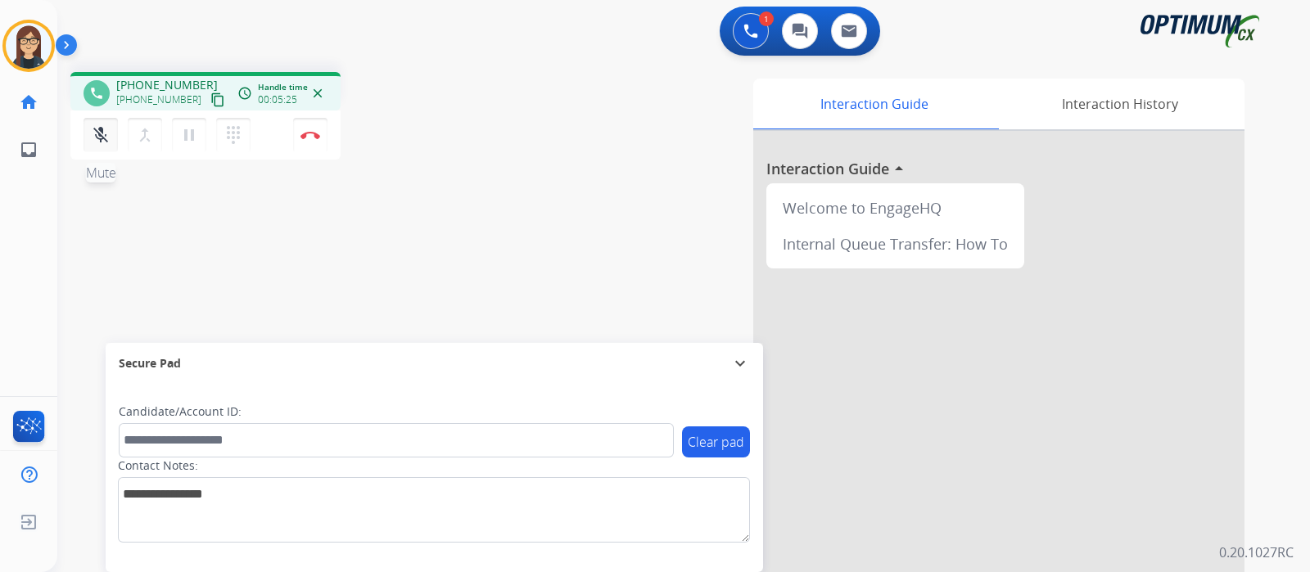
click at [105, 133] on mat-icon "mic_off" at bounding box center [101, 135] width 20 height 20
click at [105, 133] on mat-icon "mic" at bounding box center [101, 135] width 20 height 20
click at [105, 133] on mat-icon "mic_off" at bounding box center [101, 135] width 20 height 20
click at [105, 133] on mat-icon "mic" at bounding box center [101, 135] width 20 height 20
click at [101, 140] on mat-icon "mic_off" at bounding box center [101, 135] width 20 height 20
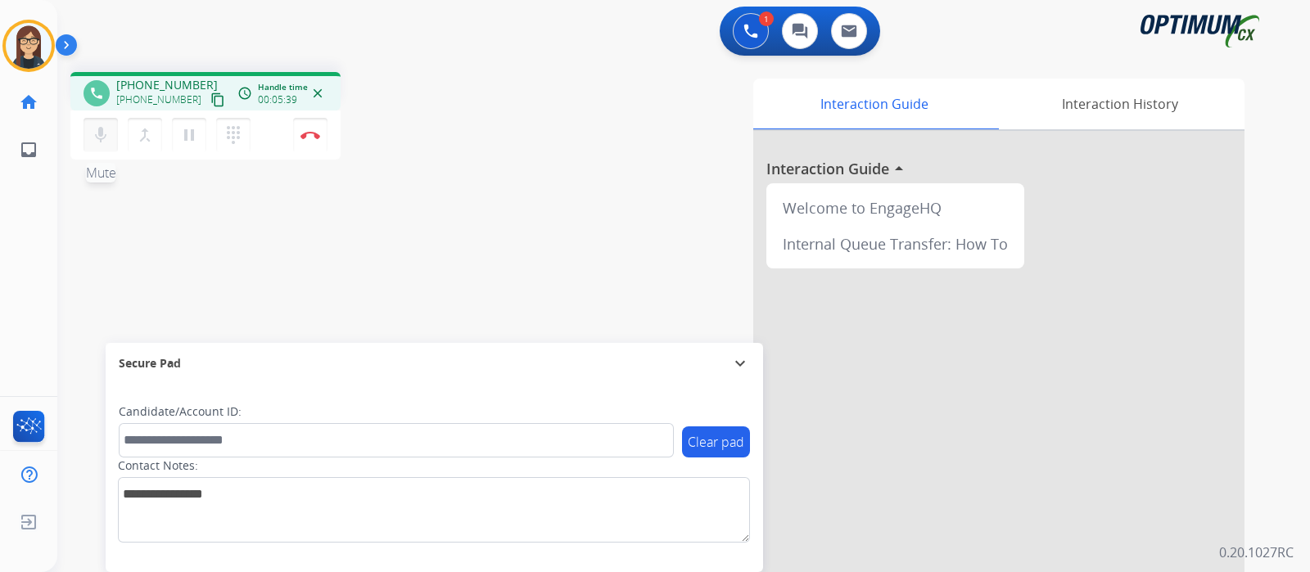
click at [101, 140] on mat-icon "mic" at bounding box center [101, 135] width 20 height 20
click at [101, 140] on mat-icon "mic_off" at bounding box center [101, 135] width 20 height 20
click at [301, 137] on img at bounding box center [310, 135] width 20 height 8
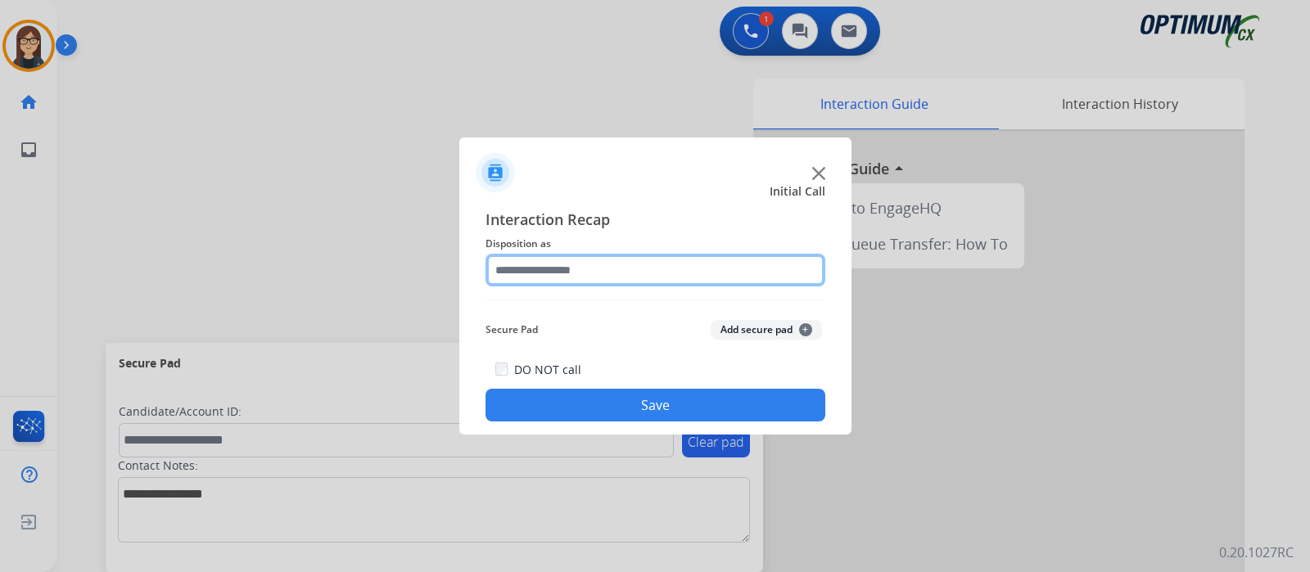
click at [634, 283] on input "text" at bounding box center [655, 270] width 340 height 33
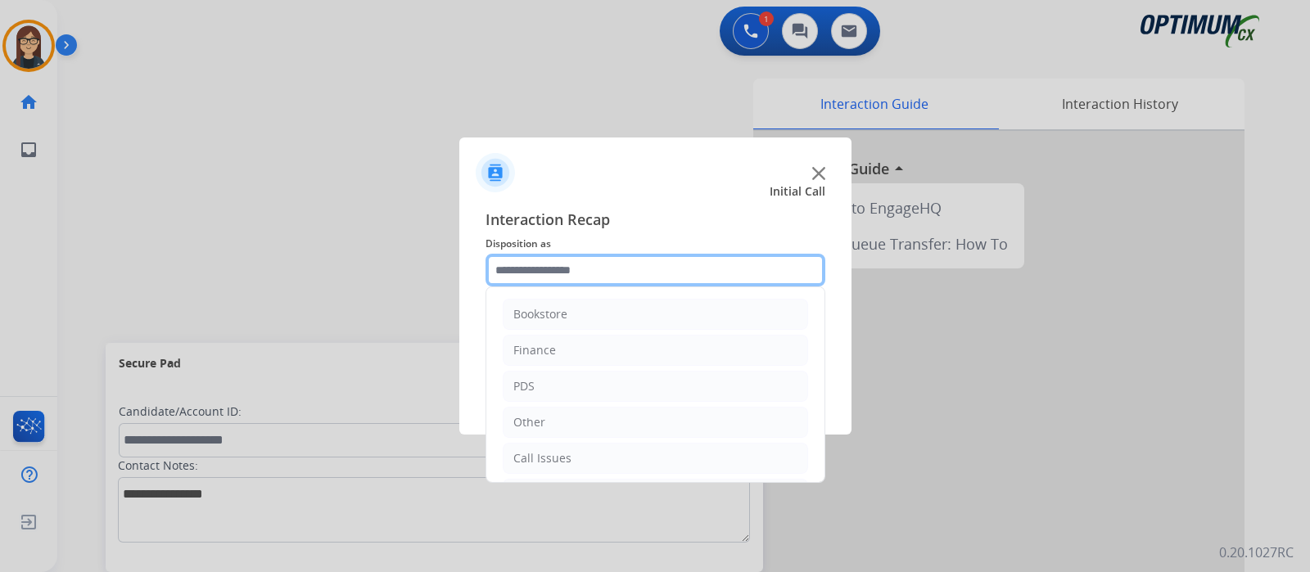
scroll to position [108, 0]
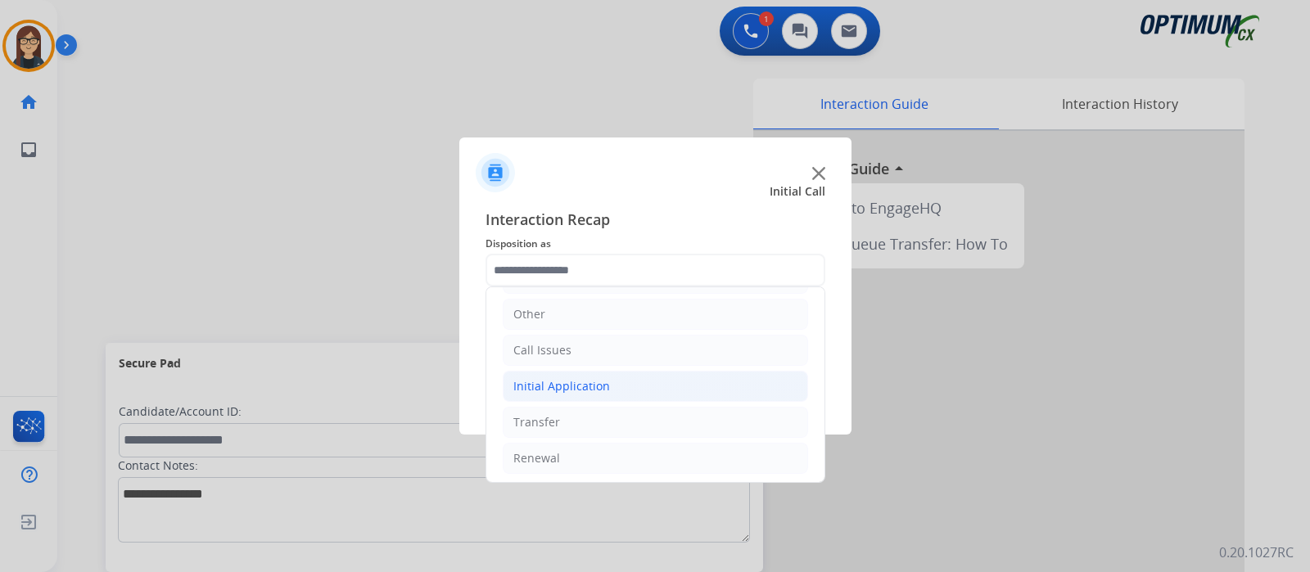
click at [655, 379] on li "Initial Application" at bounding box center [655, 386] width 305 height 31
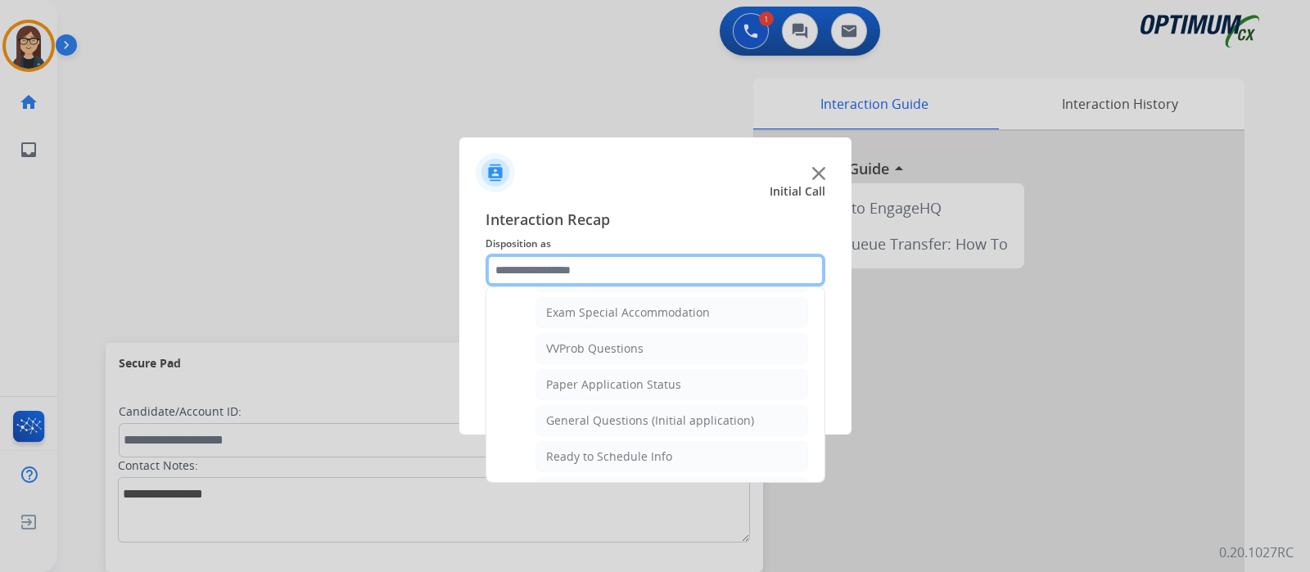
scroll to position [850, 0]
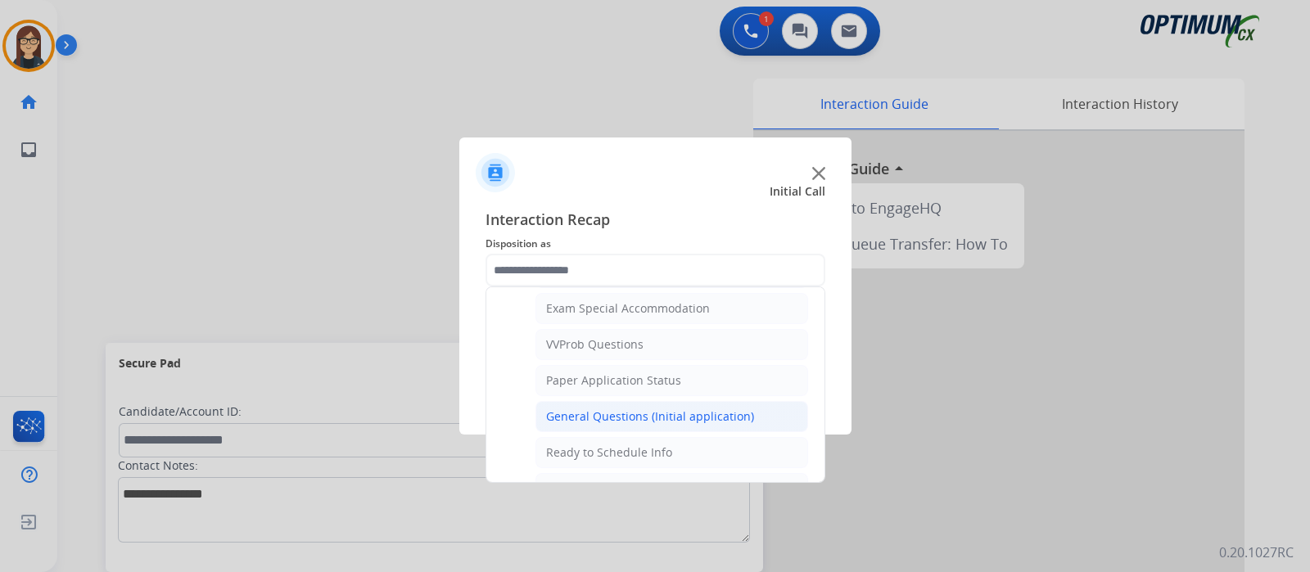
click at [711, 410] on div "General Questions (Initial application)" at bounding box center [650, 416] width 208 height 16
type input "**********"
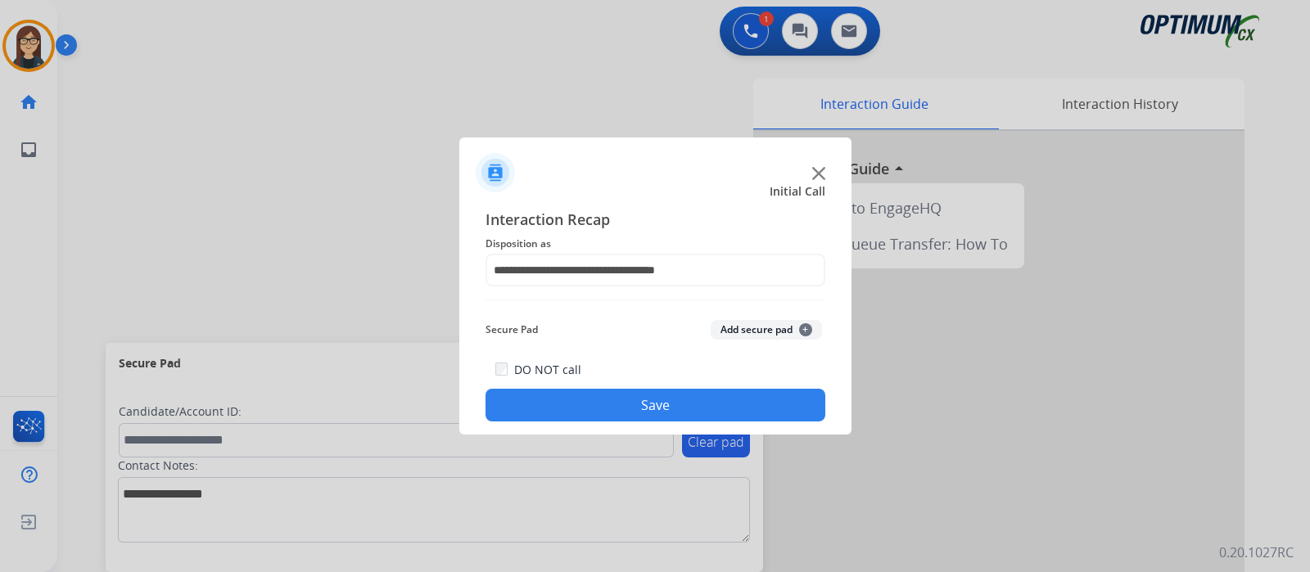
click at [695, 408] on button "Save" at bounding box center [655, 405] width 340 height 33
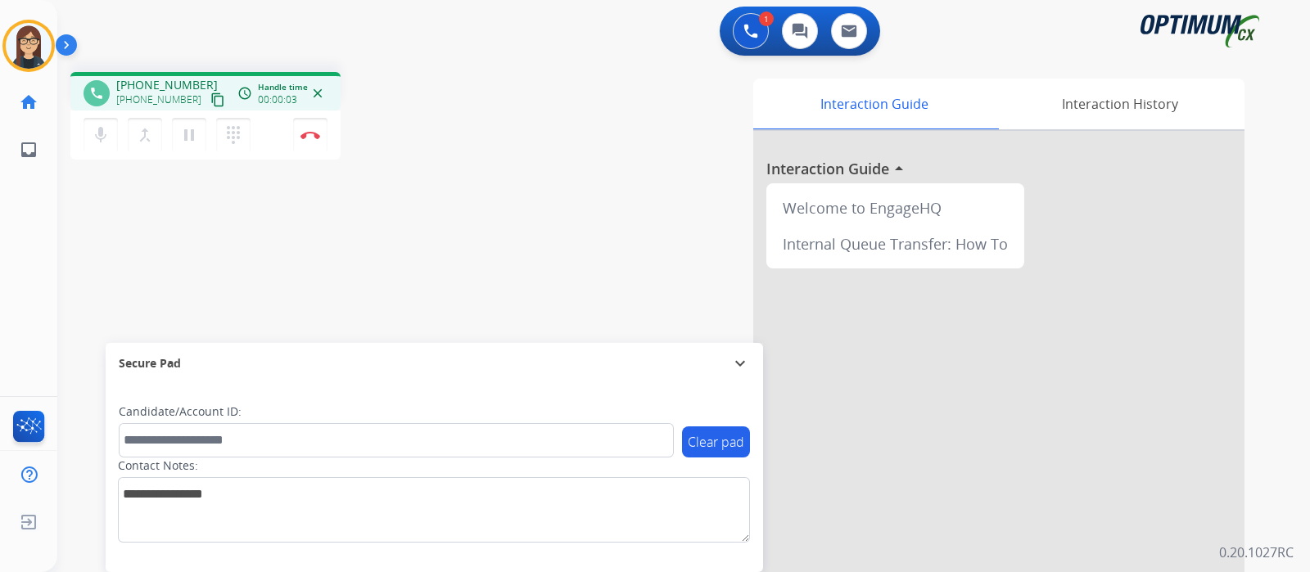
click at [210, 96] on mat-icon "content_copy" at bounding box center [217, 99] width 15 height 15
click at [99, 136] on mat-icon "mic" at bounding box center [101, 135] width 20 height 20
click at [106, 133] on mat-icon "mic_off" at bounding box center [101, 135] width 20 height 20
click at [94, 112] on div "mic_off Mute merge_type Bridge pause Hold dialpad Dialpad Disconnect" at bounding box center [205, 135] width 270 height 49
click at [101, 130] on mat-icon "mic_off" at bounding box center [101, 135] width 20 height 20
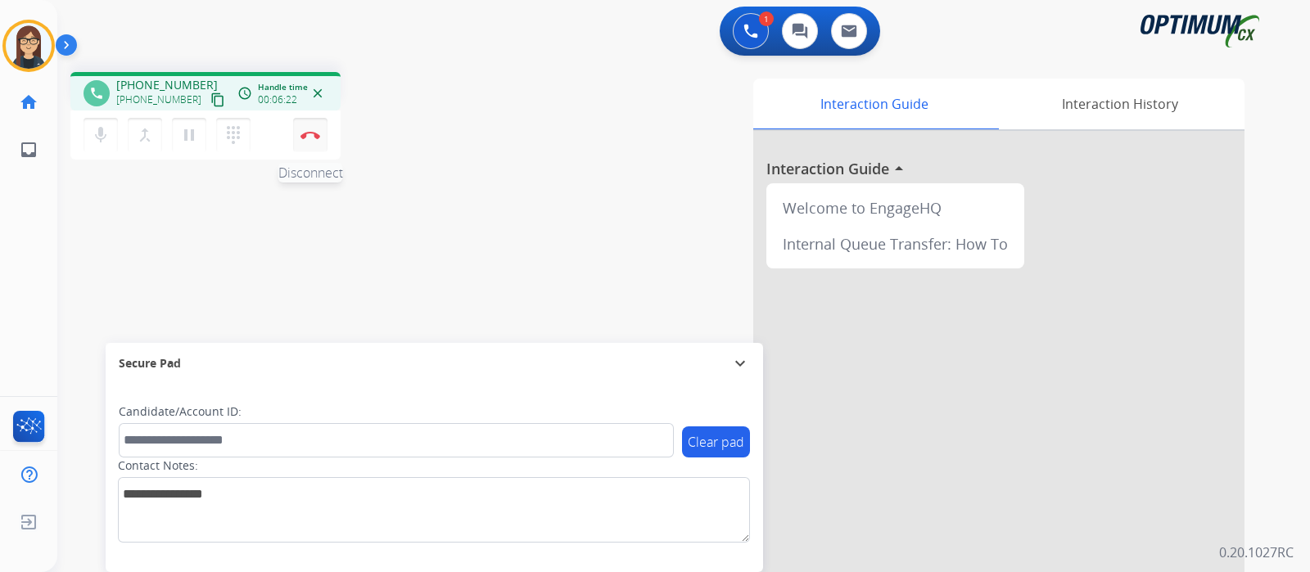
click at [304, 133] on img at bounding box center [310, 135] width 20 height 8
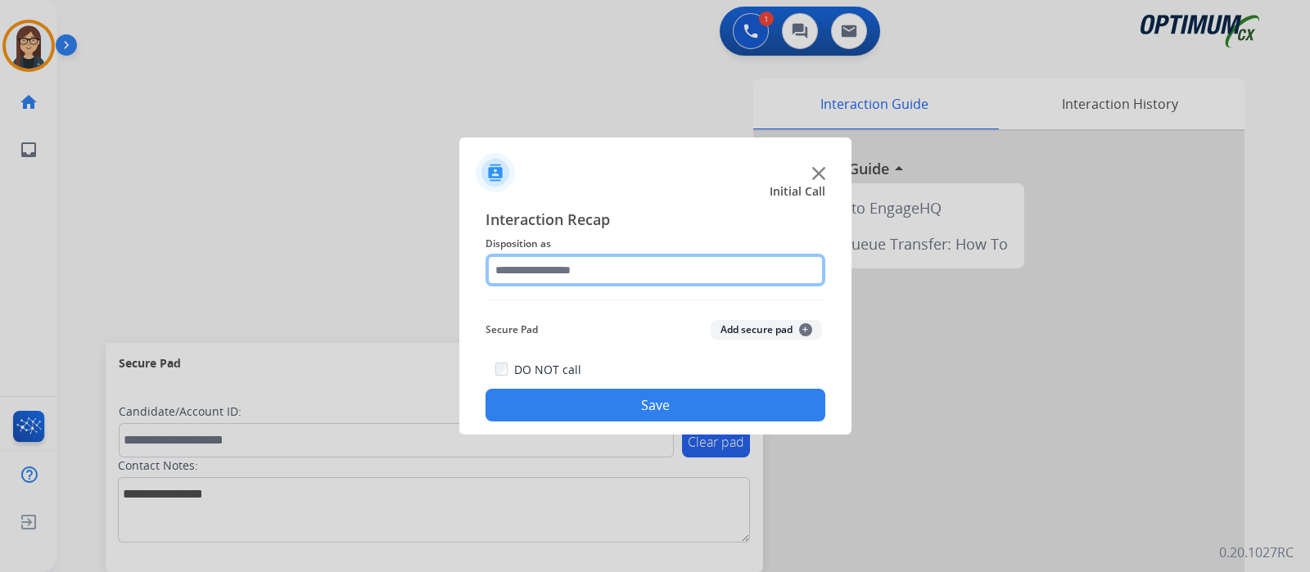
click at [583, 259] on input "text" at bounding box center [655, 270] width 340 height 33
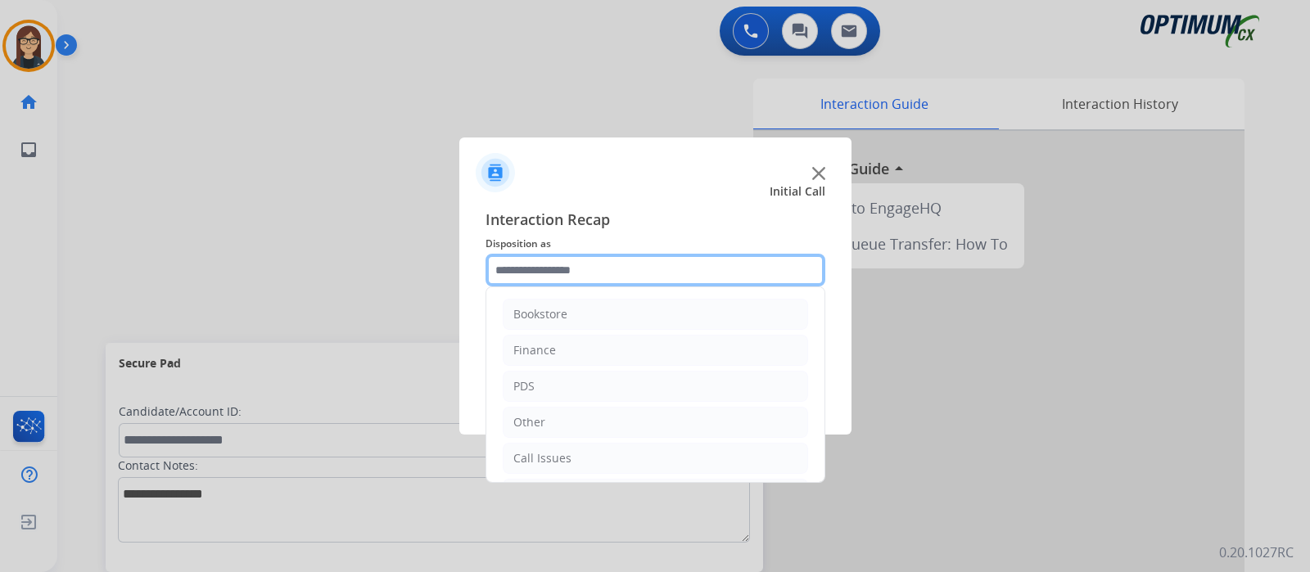
scroll to position [108, 0]
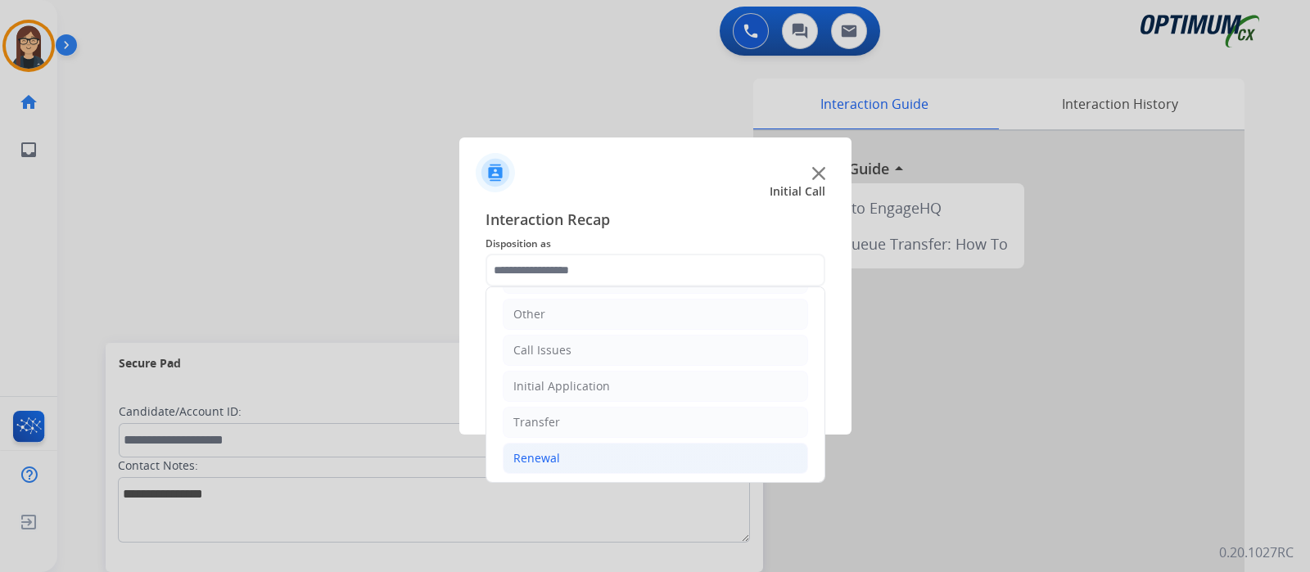
click at [563, 467] on li "Renewal" at bounding box center [655, 458] width 305 height 31
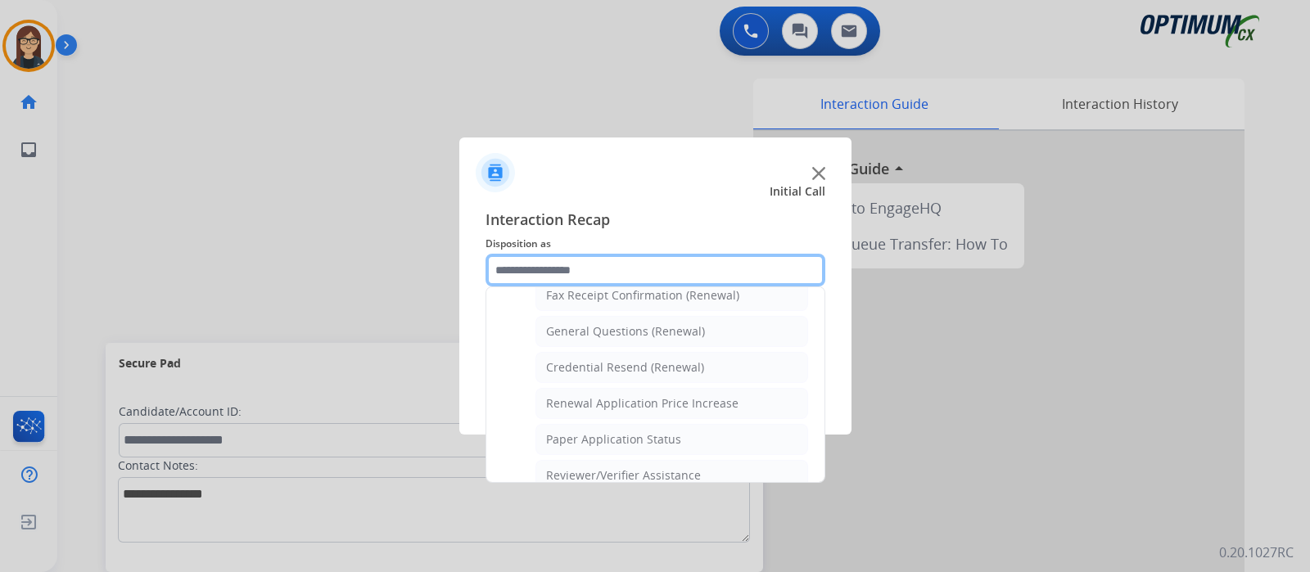
scroll to position [453, 0]
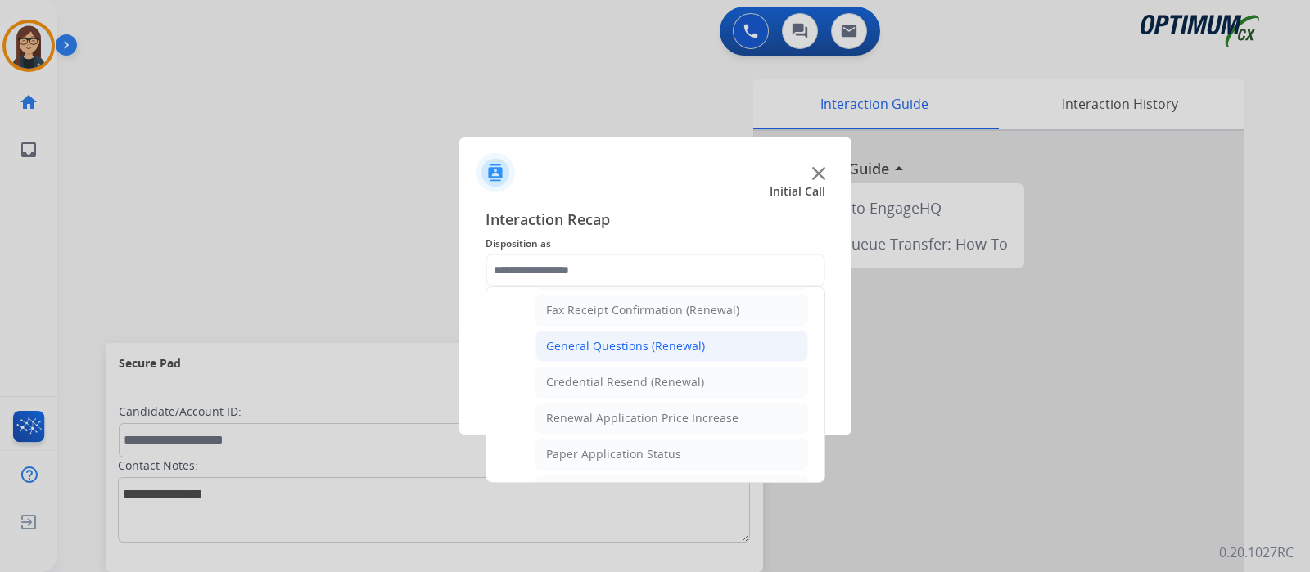
click at [670, 338] on div "General Questions (Renewal)" at bounding box center [625, 346] width 159 height 16
type input "**********"
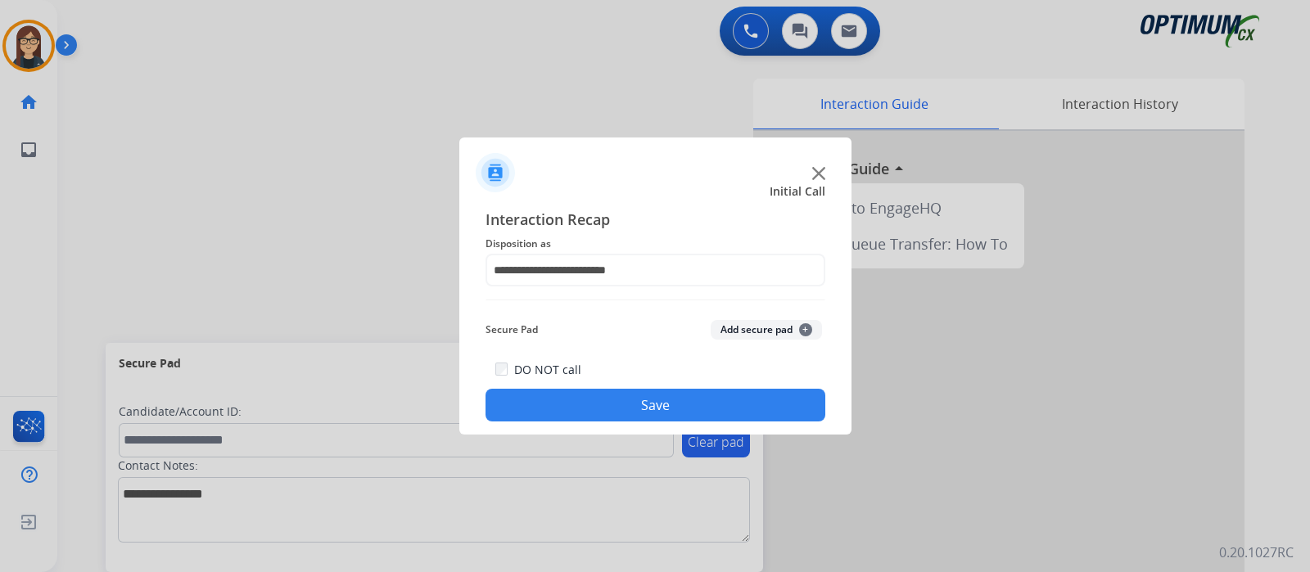
click at [648, 403] on button "Save" at bounding box center [655, 405] width 340 height 33
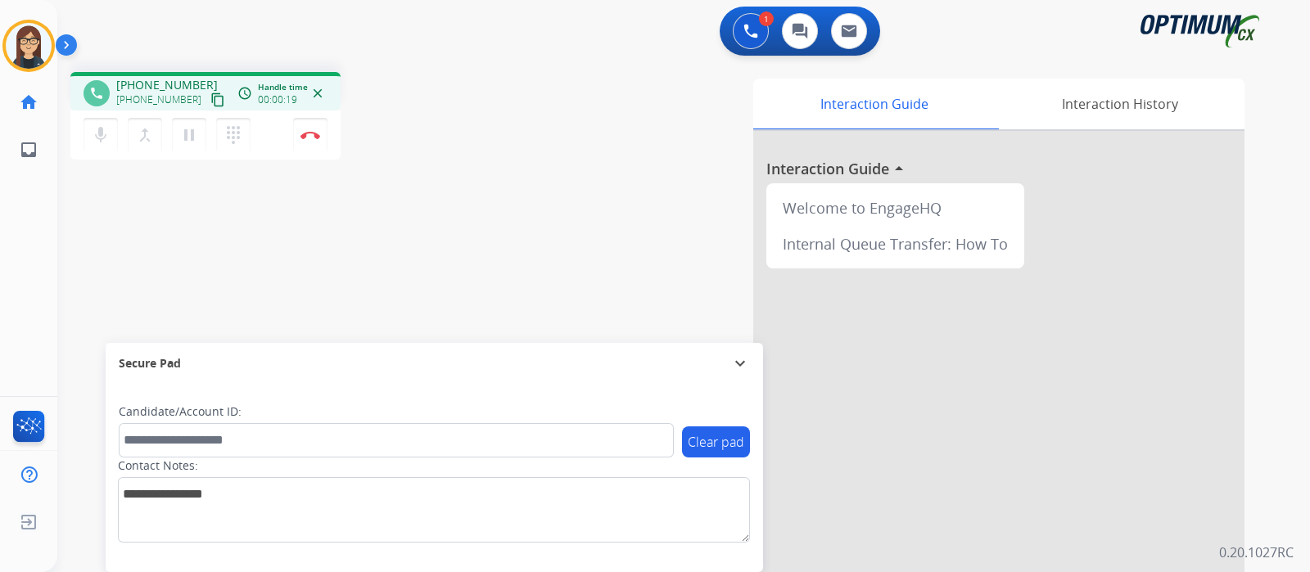
click at [210, 95] on mat-icon "content_copy" at bounding box center [217, 99] width 15 height 15
click at [561, 205] on div "Interaction Guide Interaction History Interaction Guide arrow_drop_up Welcome t…" at bounding box center [877, 410] width 734 height 663
click at [105, 141] on mat-icon "mic" at bounding box center [101, 135] width 20 height 20
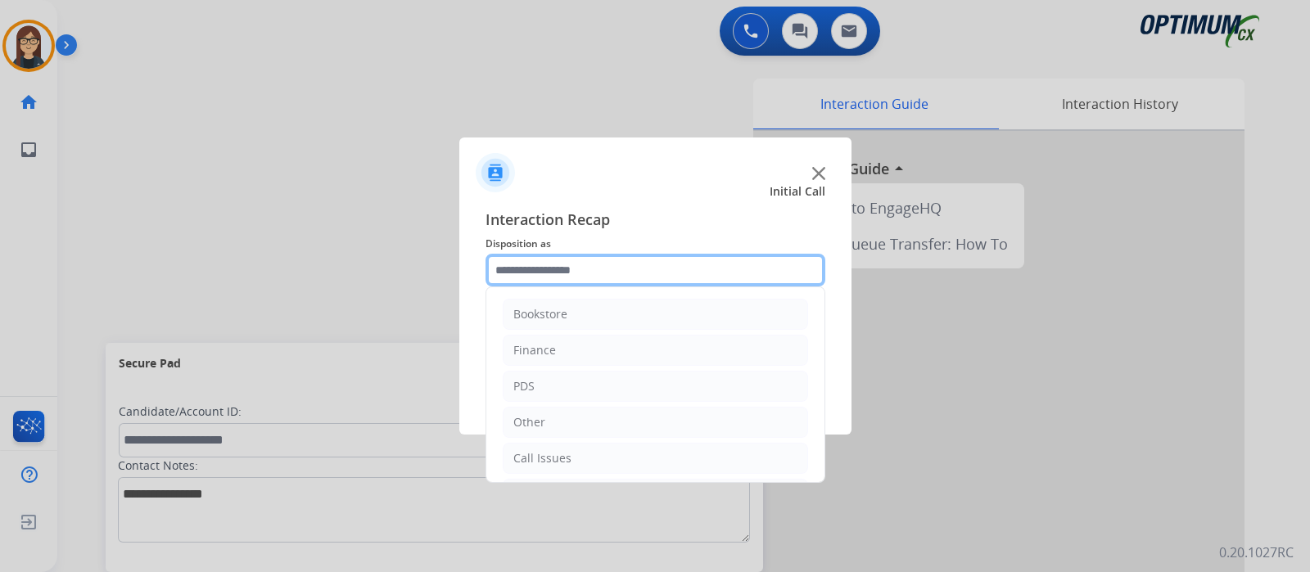
click at [630, 273] on input "text" at bounding box center [655, 270] width 340 height 33
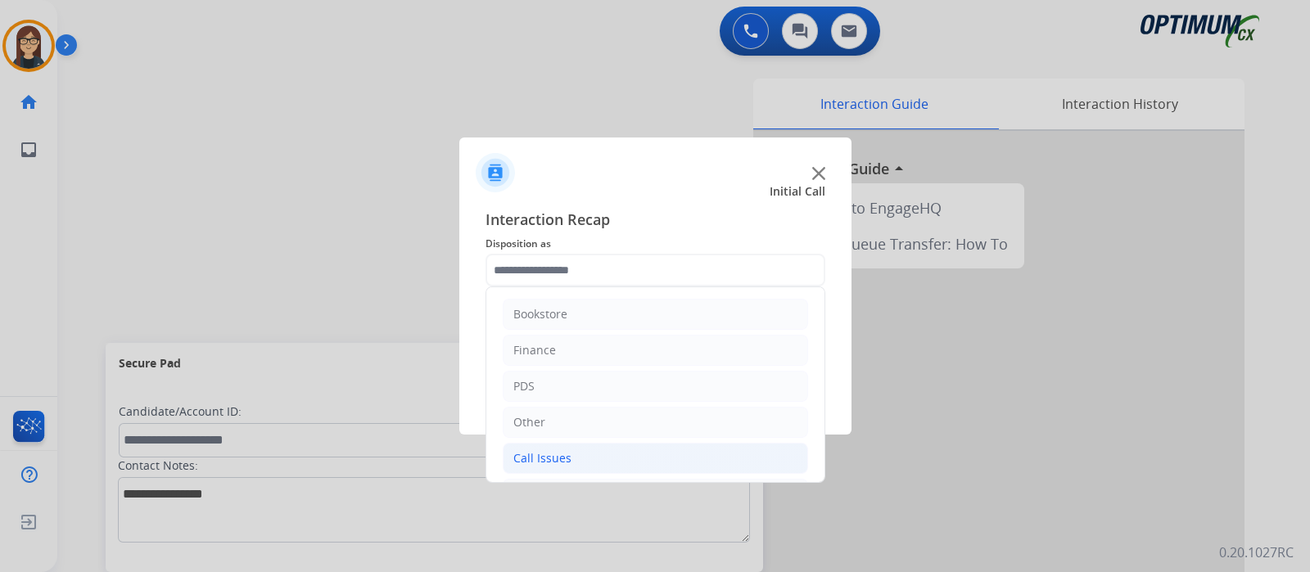
click at [602, 458] on li "Call Issues" at bounding box center [655, 458] width 305 height 31
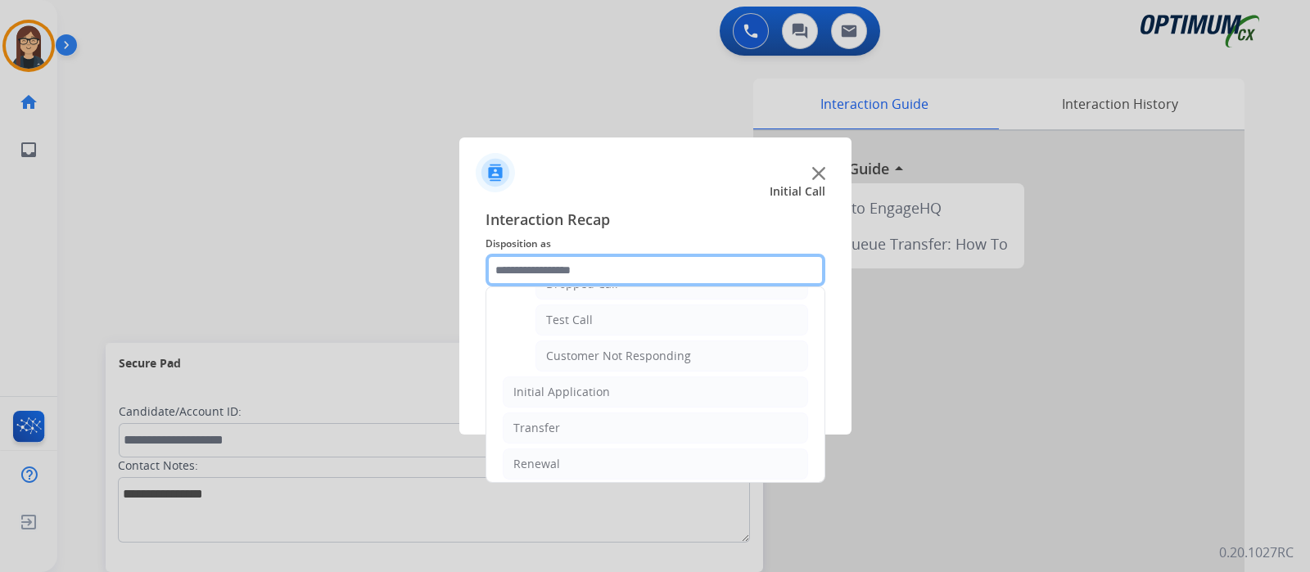
scroll to position [286, 0]
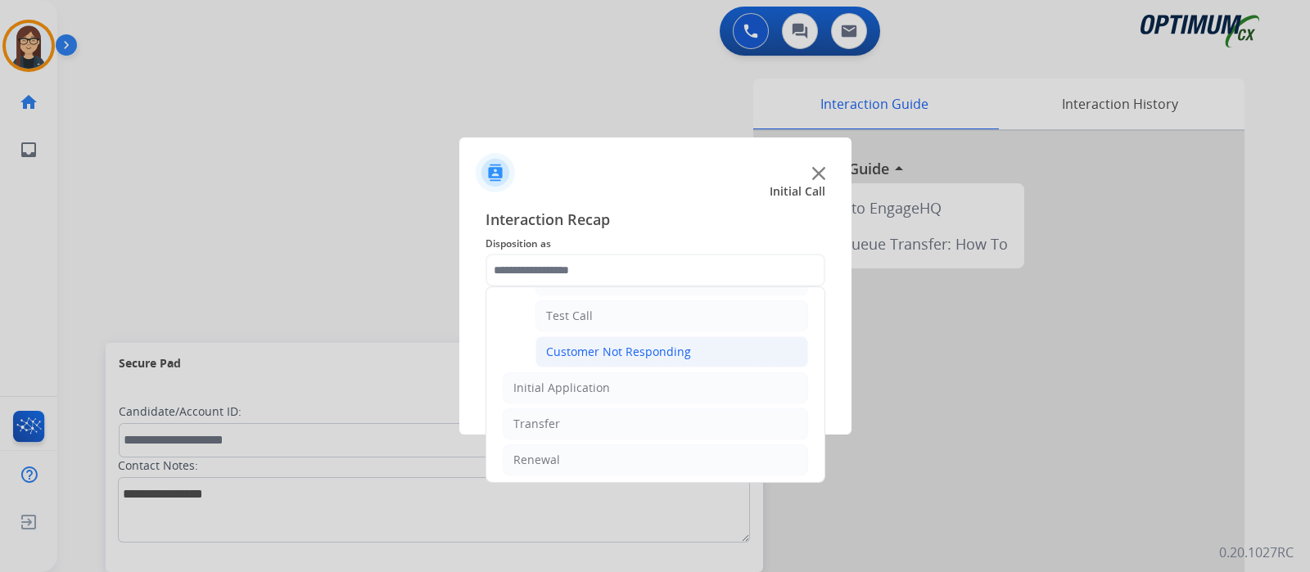
click at [672, 347] on div "Customer Not Responding" at bounding box center [618, 352] width 145 height 16
type input "**********"
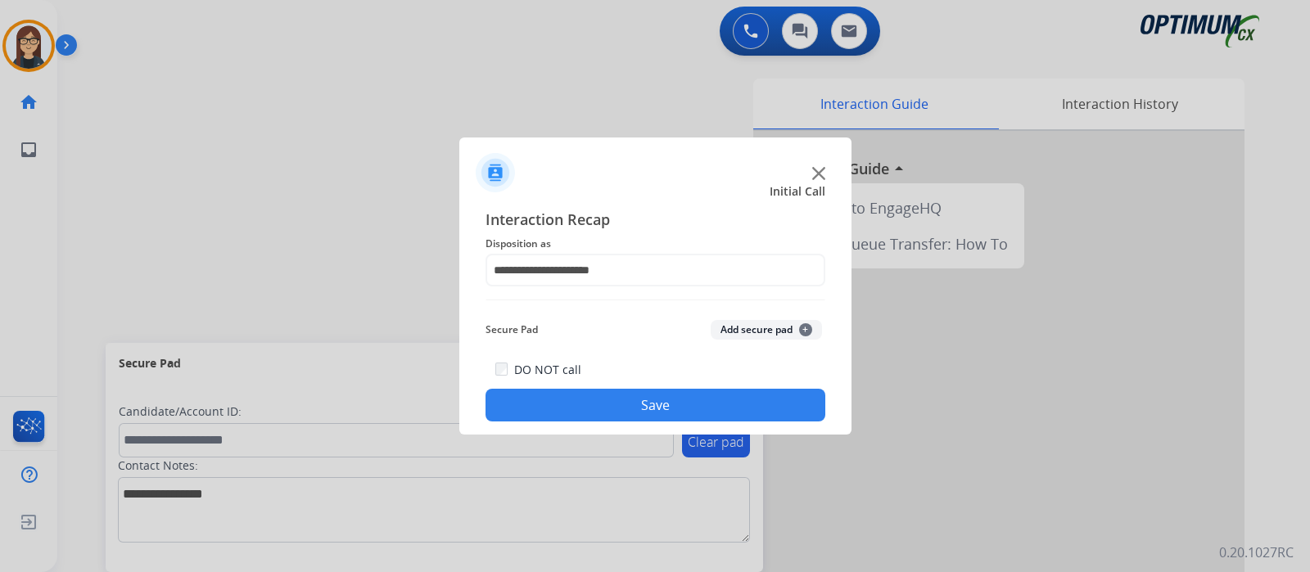
click at [629, 411] on button "Save" at bounding box center [655, 405] width 340 height 33
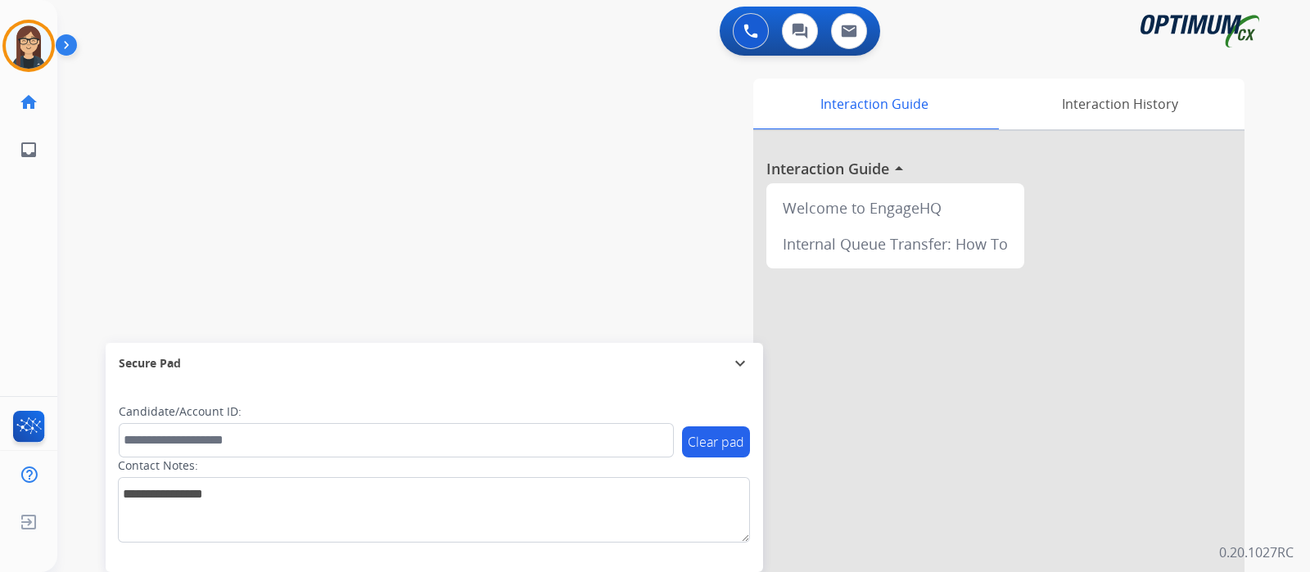
click at [520, 264] on div "Interaction Guide Interaction History Interaction Guide arrow_drop_up Welcome t…" at bounding box center [877, 410] width 734 height 663
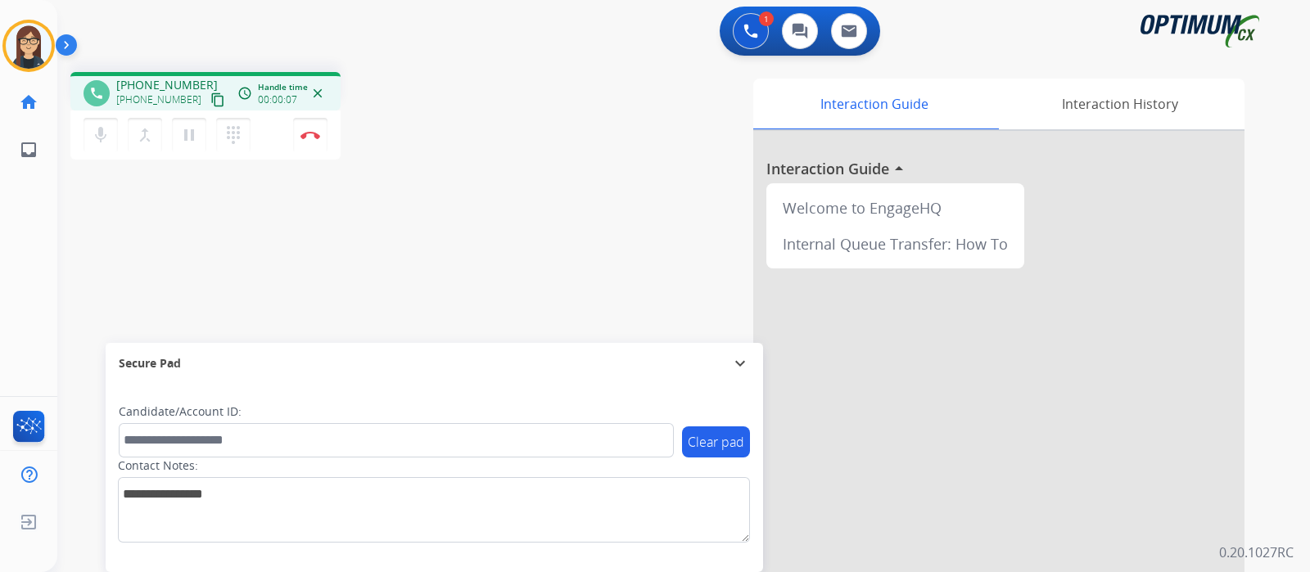
click at [210, 104] on mat-icon "content_copy" at bounding box center [217, 99] width 15 height 15
click at [315, 120] on button "Disconnect" at bounding box center [310, 135] width 34 height 34
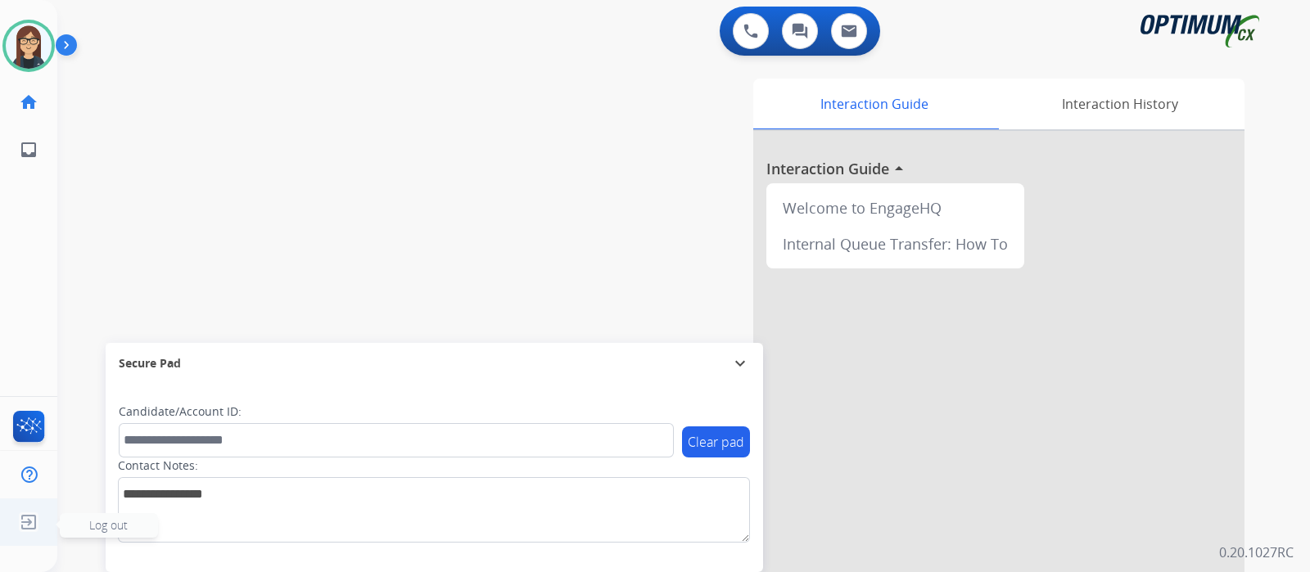
click at [34, 518] on img at bounding box center [28, 522] width 29 height 31
